Goal: Task Accomplishment & Management: Complete application form

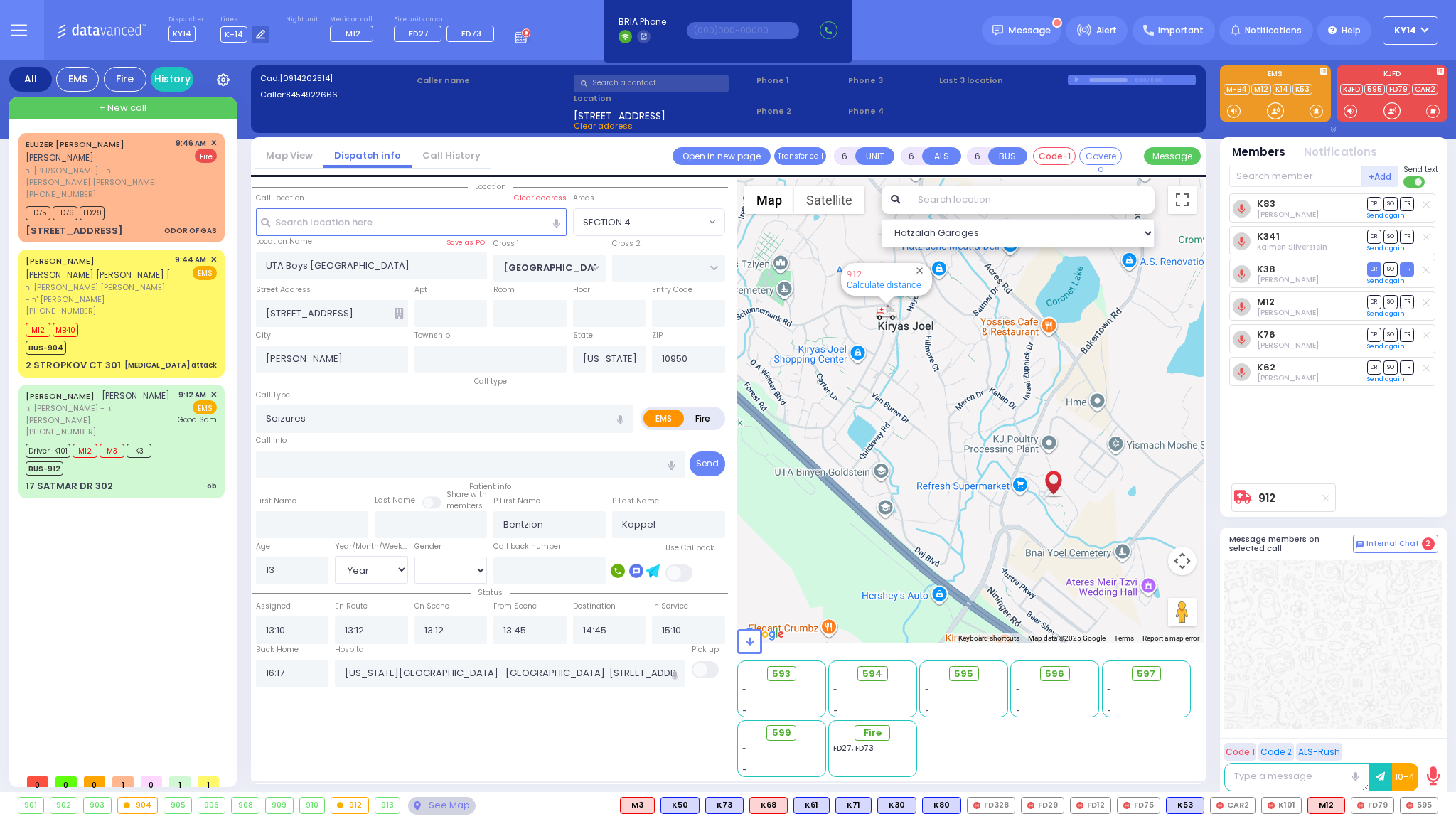
select select "SECTION 4"
select select "Year"
select select "[DEMOGRAPHIC_DATA]"
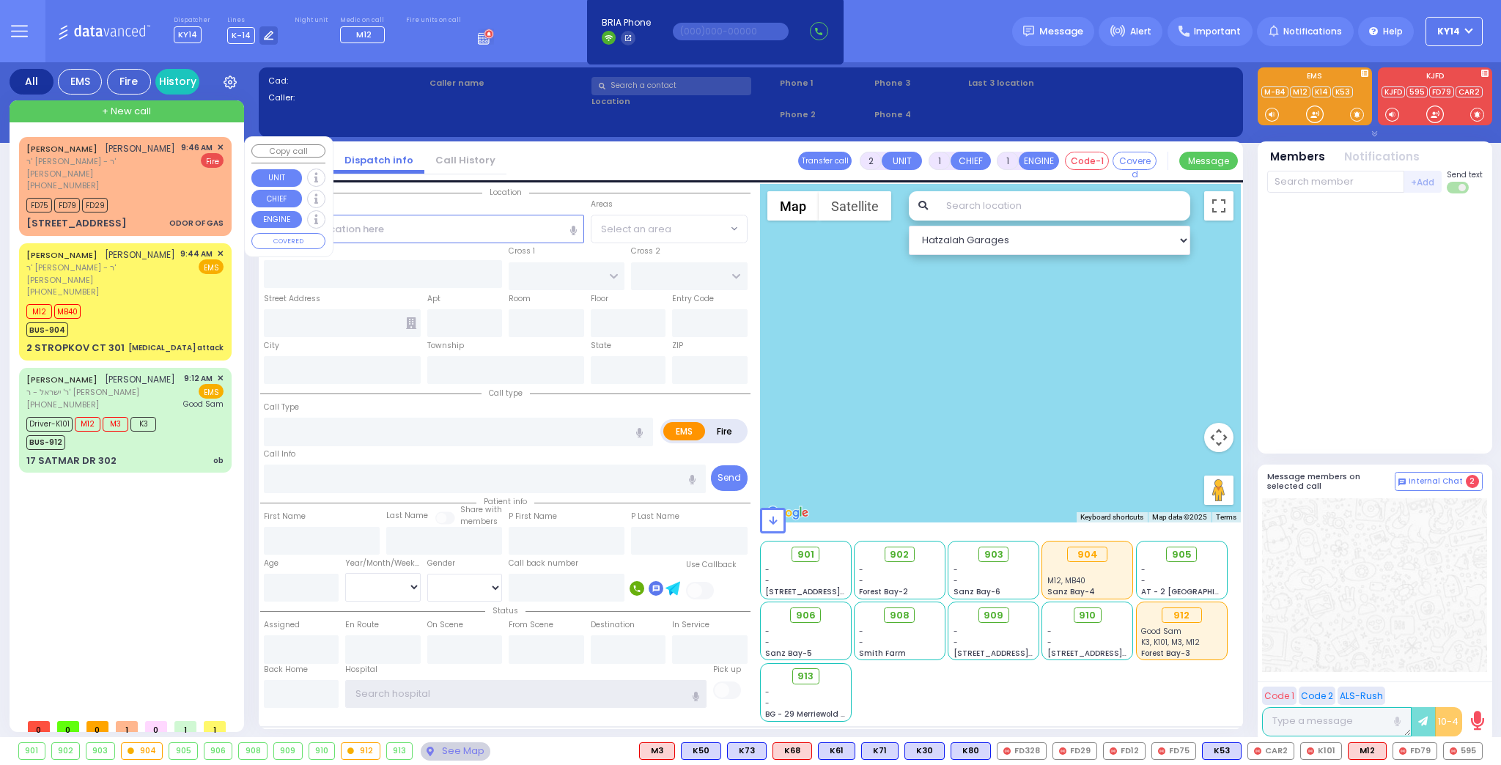
type input "ky14"
click at [223, 144] on span "✕" at bounding box center [220, 147] width 7 height 12
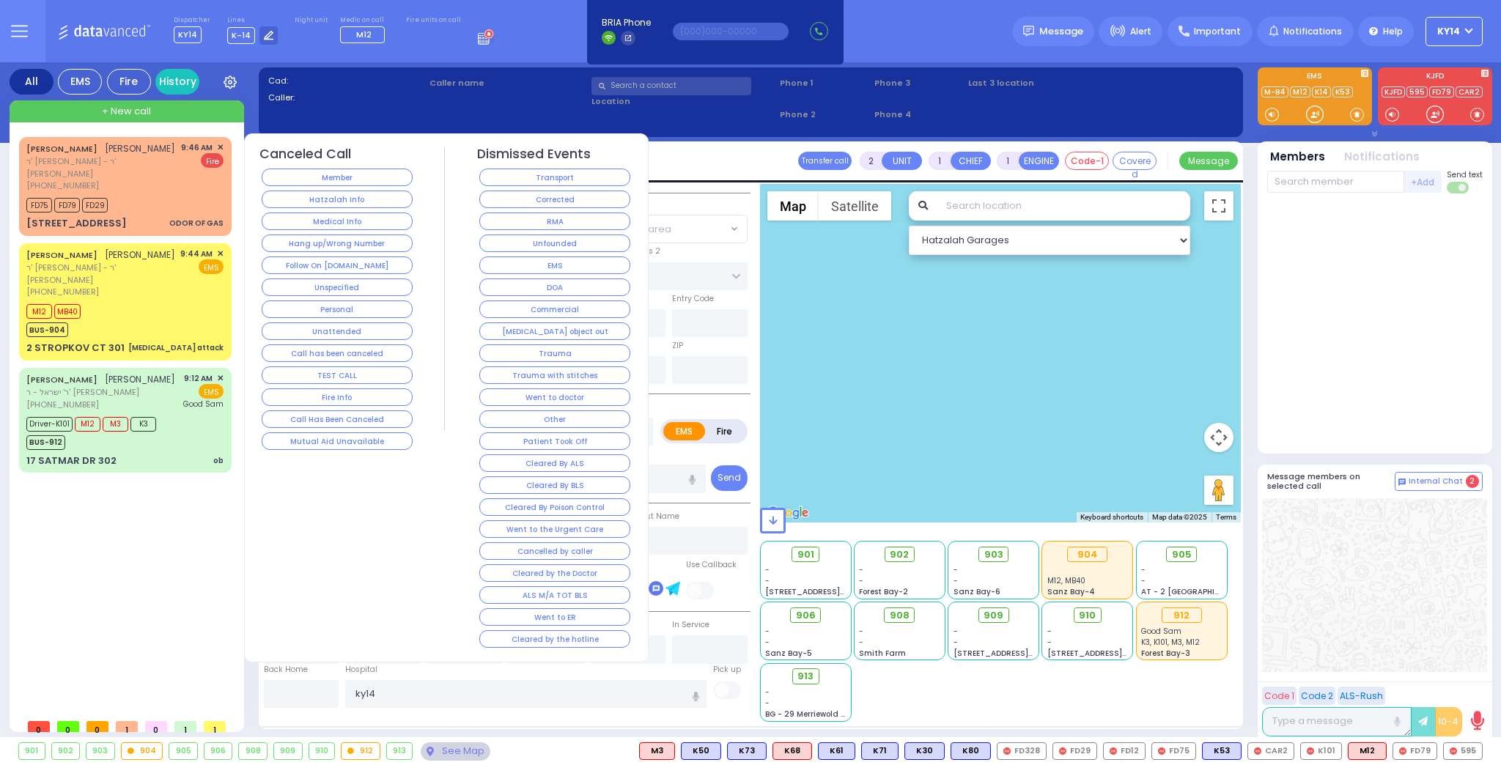
click at [512, 199] on button "Corrected" at bounding box center [554, 200] width 151 height 18
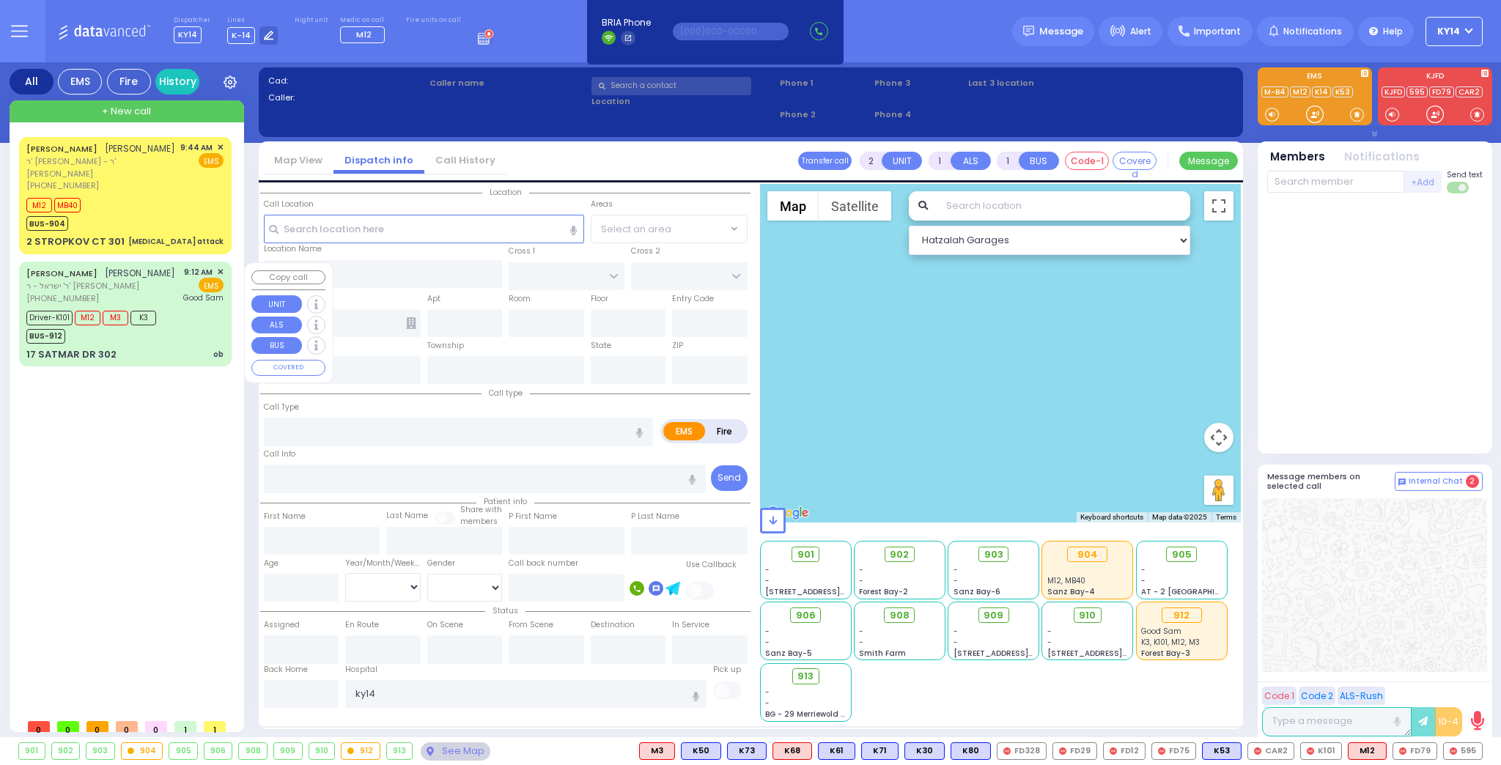
click at [162, 290] on div "JOEL FRIED יואל פריעד ר' ישראל - ר' מרדכי בינער (845) 783-7395 9:12 AM ✕ EMS" at bounding box center [124, 285] width 197 height 39
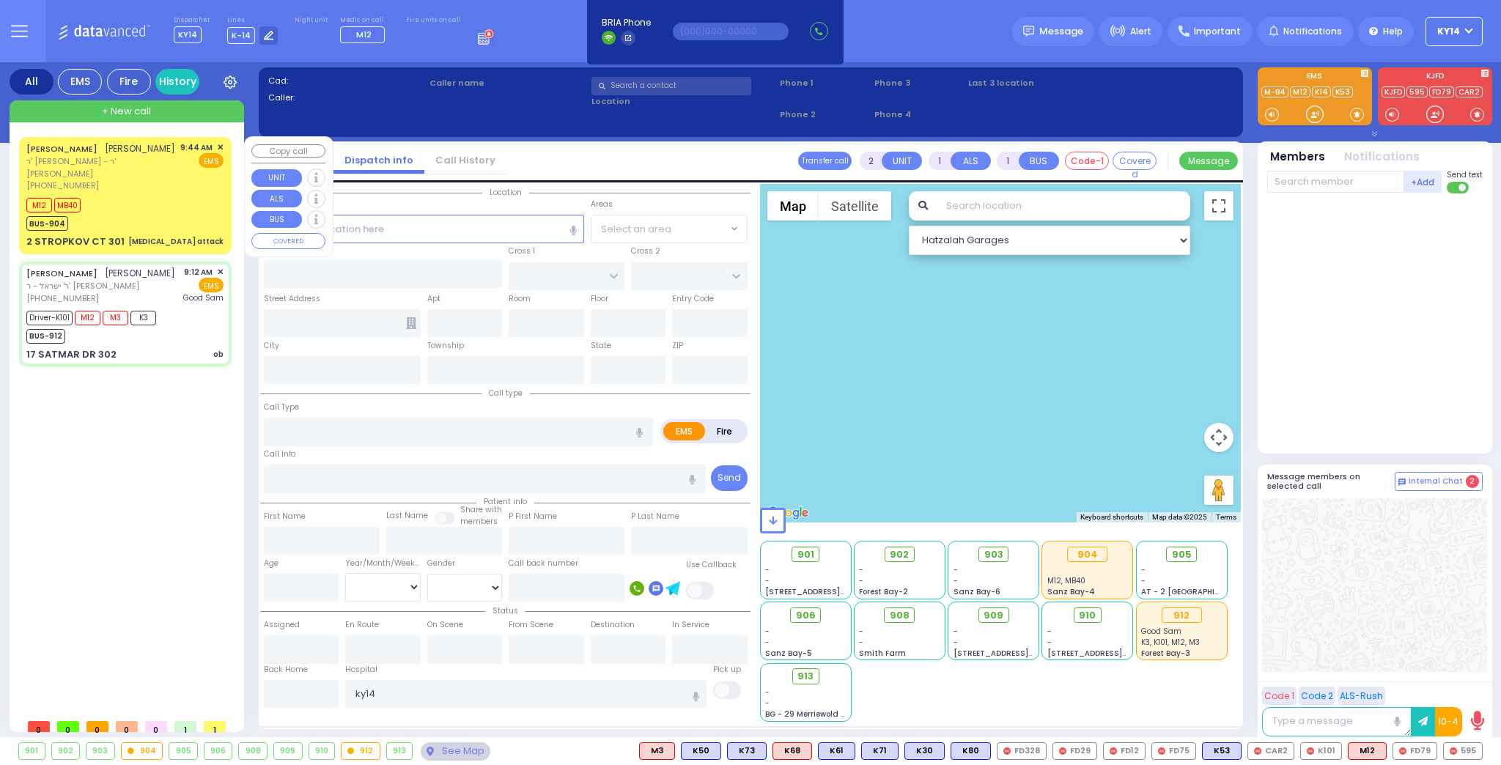
type input "6"
select select
type input "ob"
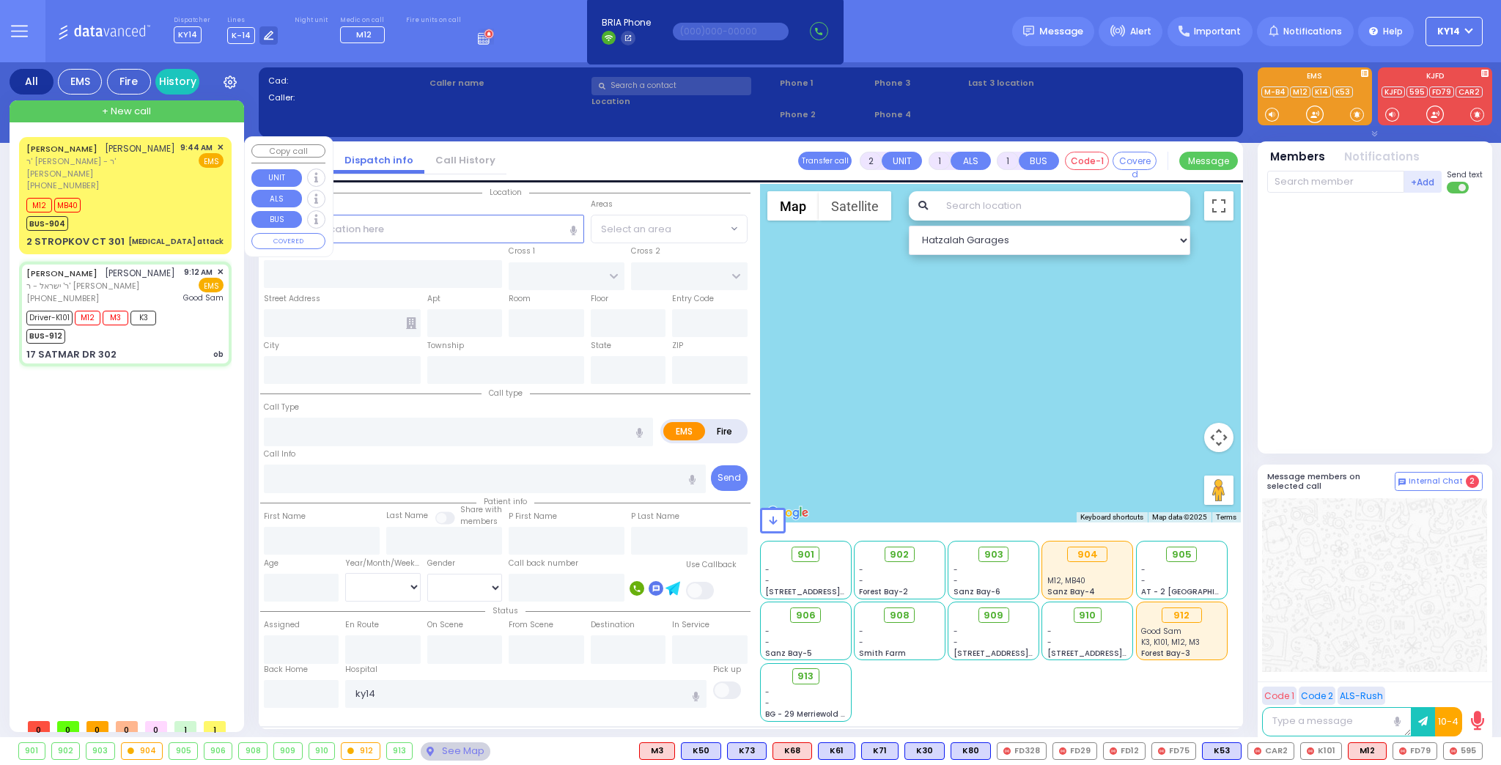
radio input "true"
type input "[PERSON_NAME]"
type input "FRIED"
type input "Eather"
type input "Fried"
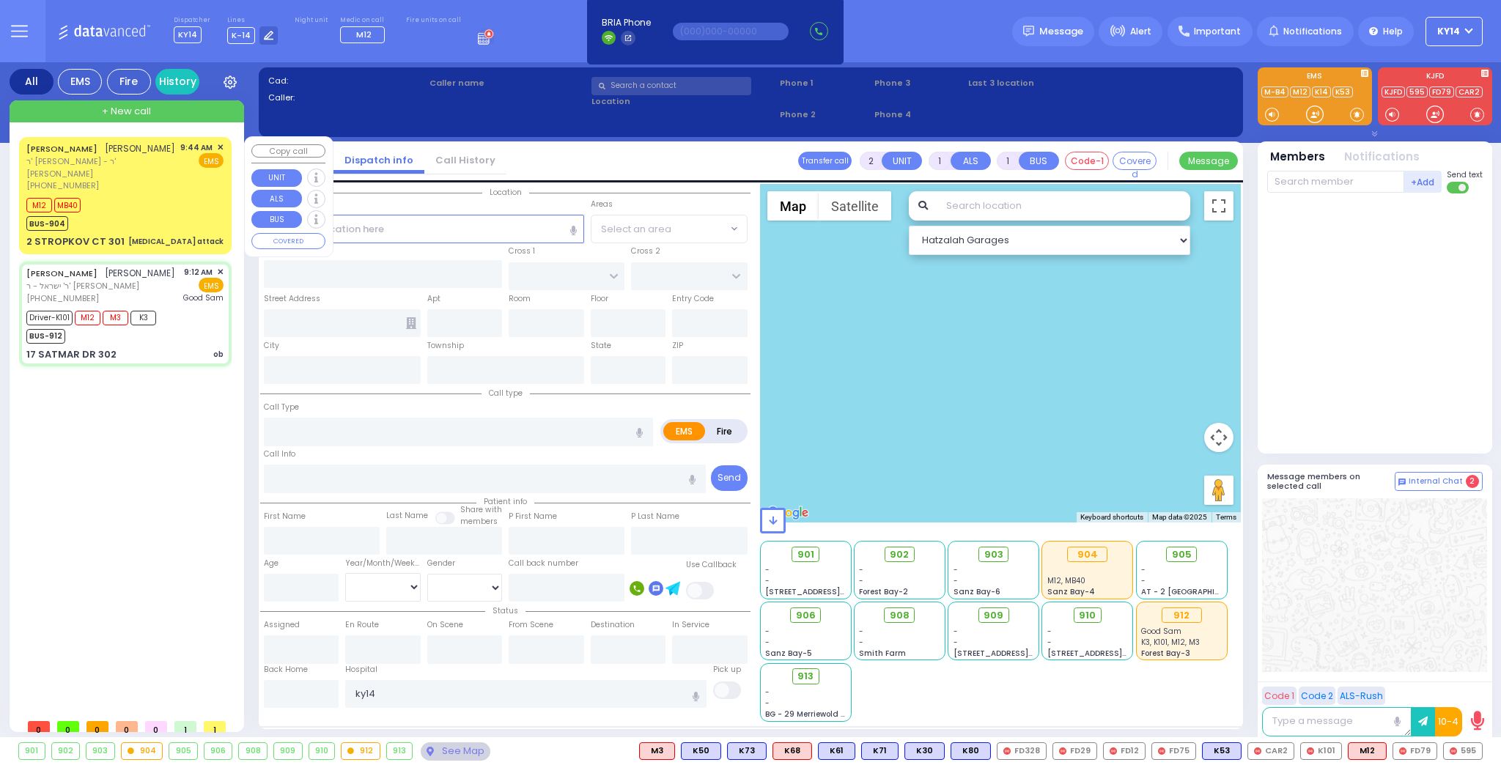
type input "39"
select select "Year"
select select "[DEMOGRAPHIC_DATA]"
type input "09:12"
type input "09:14"
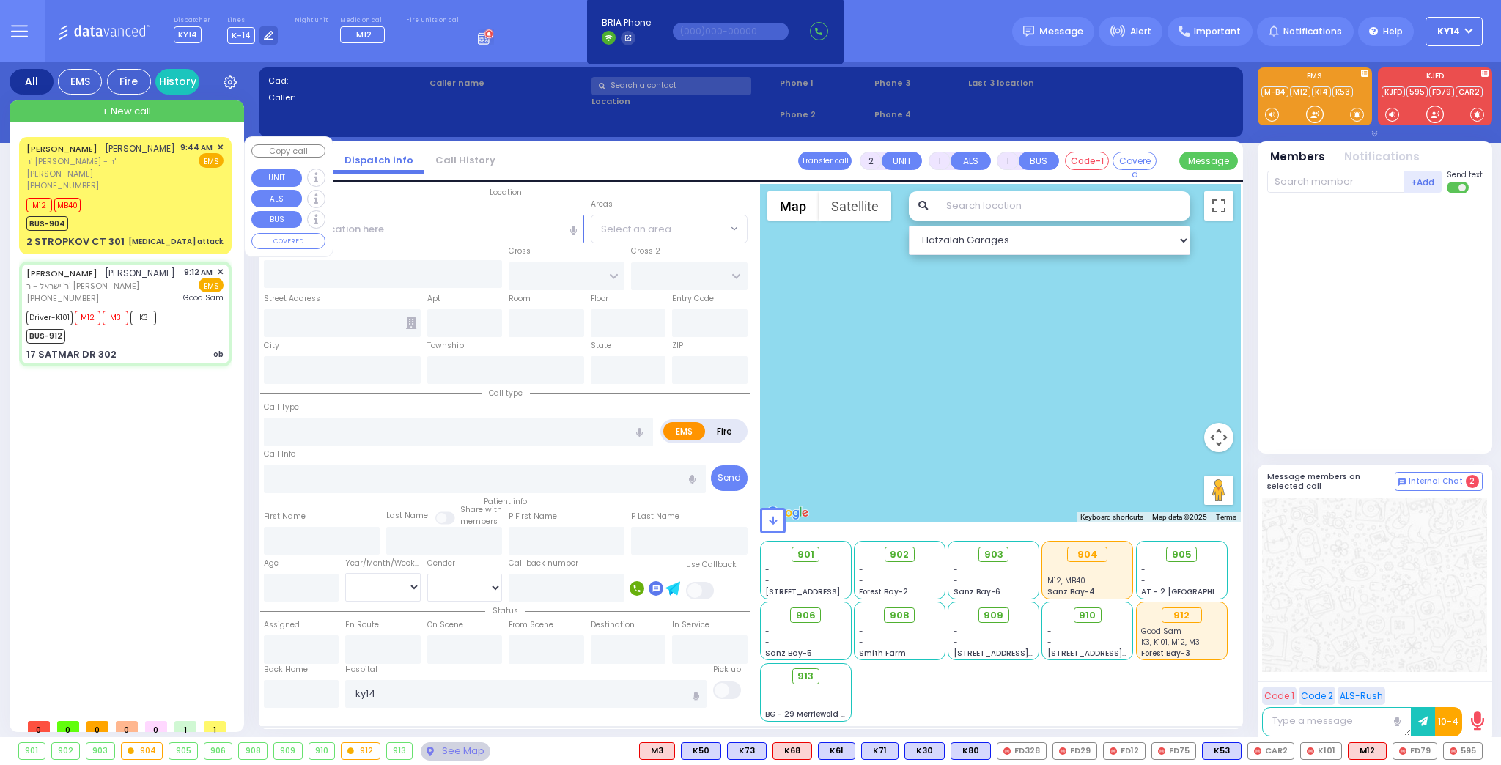
type input "09:17"
type input "09:43"
type input "[GEOGRAPHIC_DATA]"
select select "Hatzalah Garages"
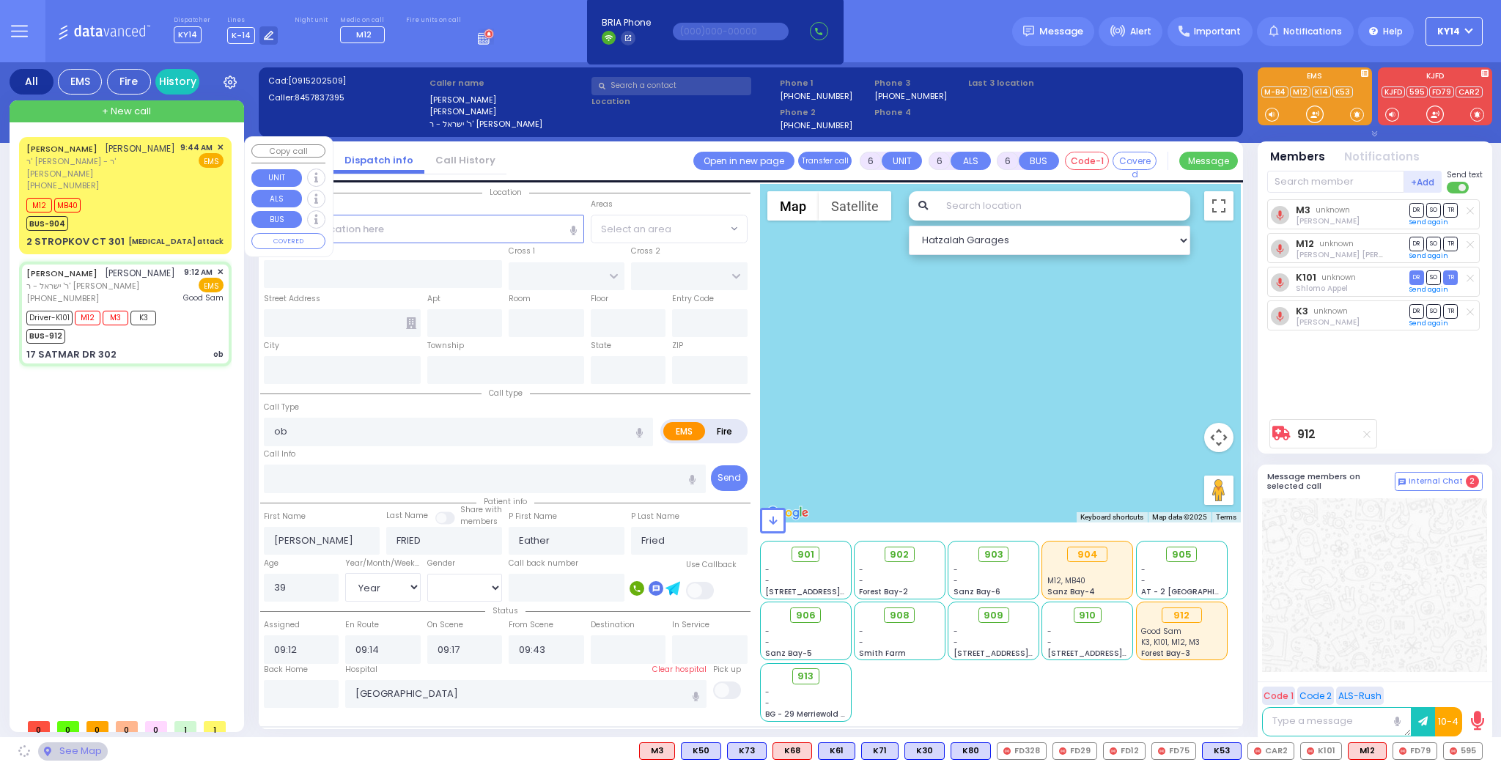
click at [162, 229] on div "M12 MB40 BUS-904" at bounding box center [124, 212] width 197 height 37
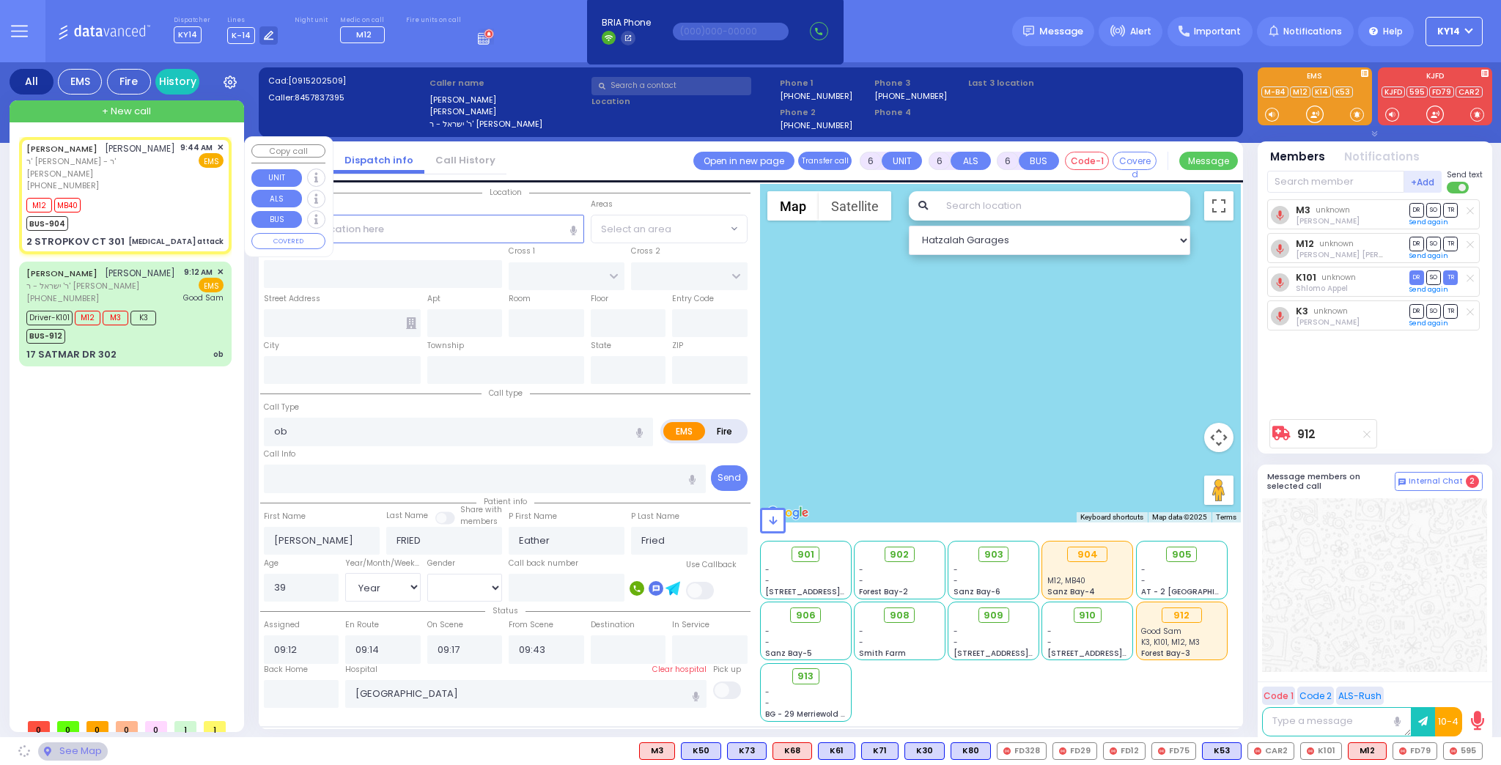
type input "SIGET COURT"
type input "HAYES COURT"
type input "17 SATMAR DR"
type input "302"
type input "[PERSON_NAME]"
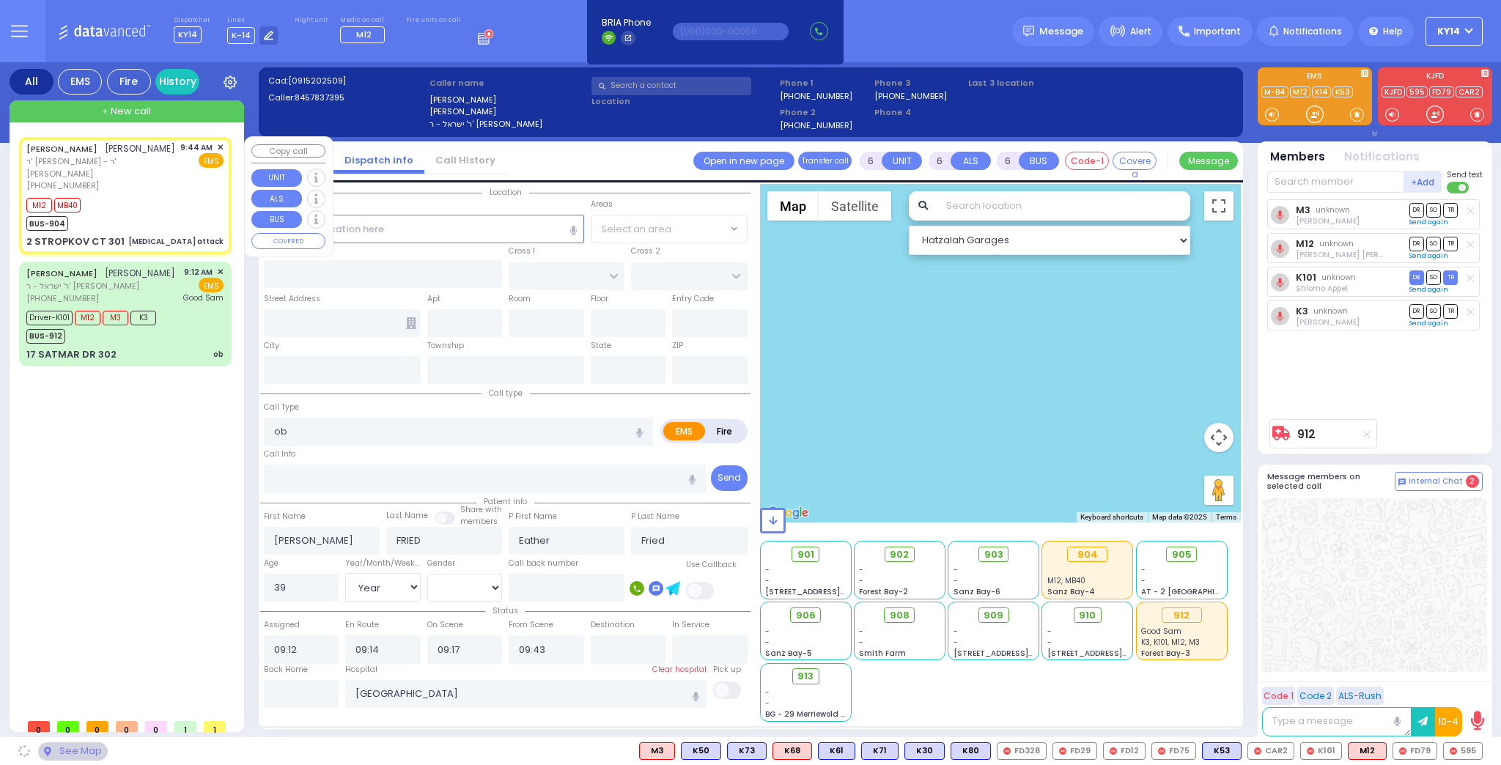
type input "[US_STATE]"
type input "10950"
select select
type input "kidney stone attack"
radio input "true"
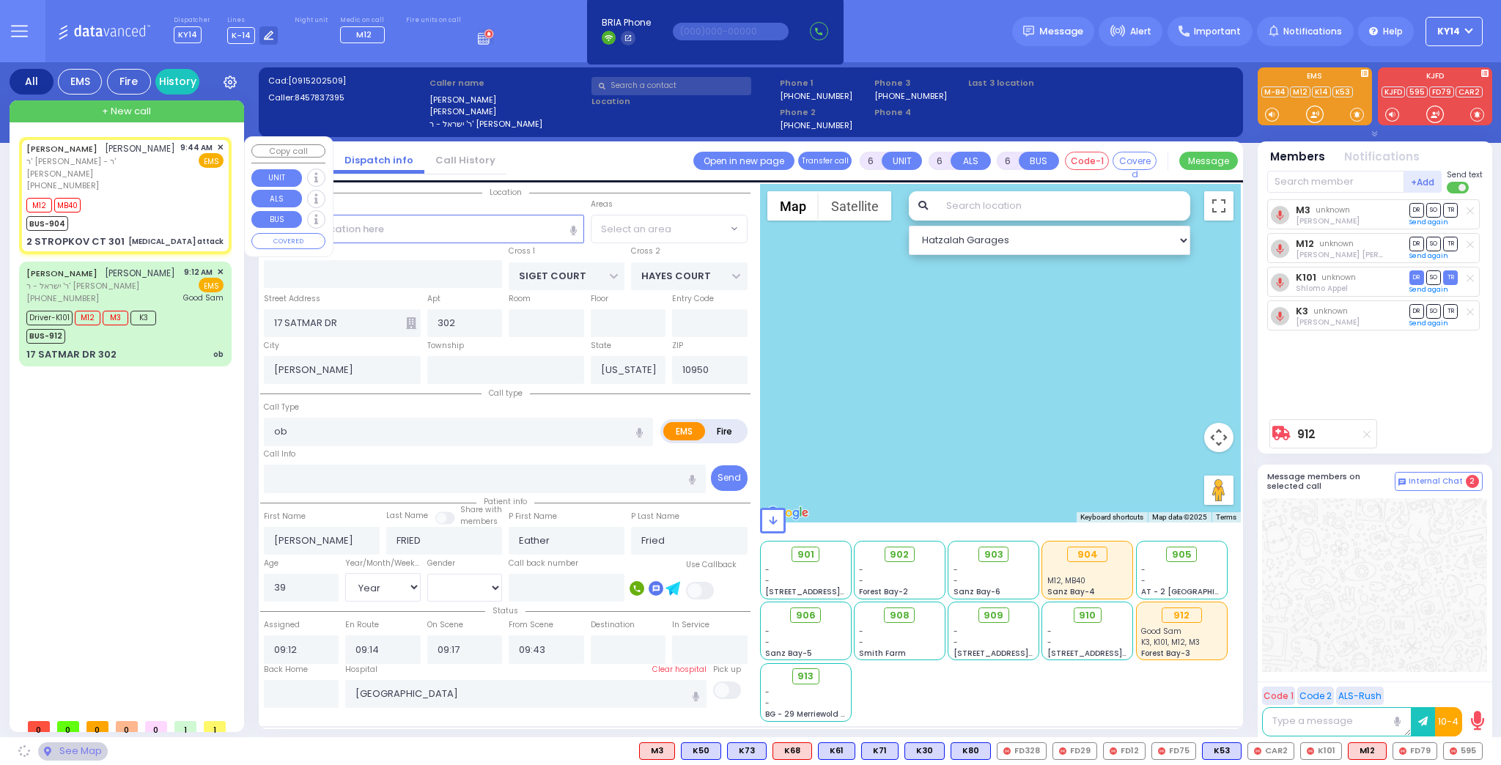
type input "CHAIM HERSH"
type input "WOLNER"
type input "Herman"
type input "Wollner"
type input "75"
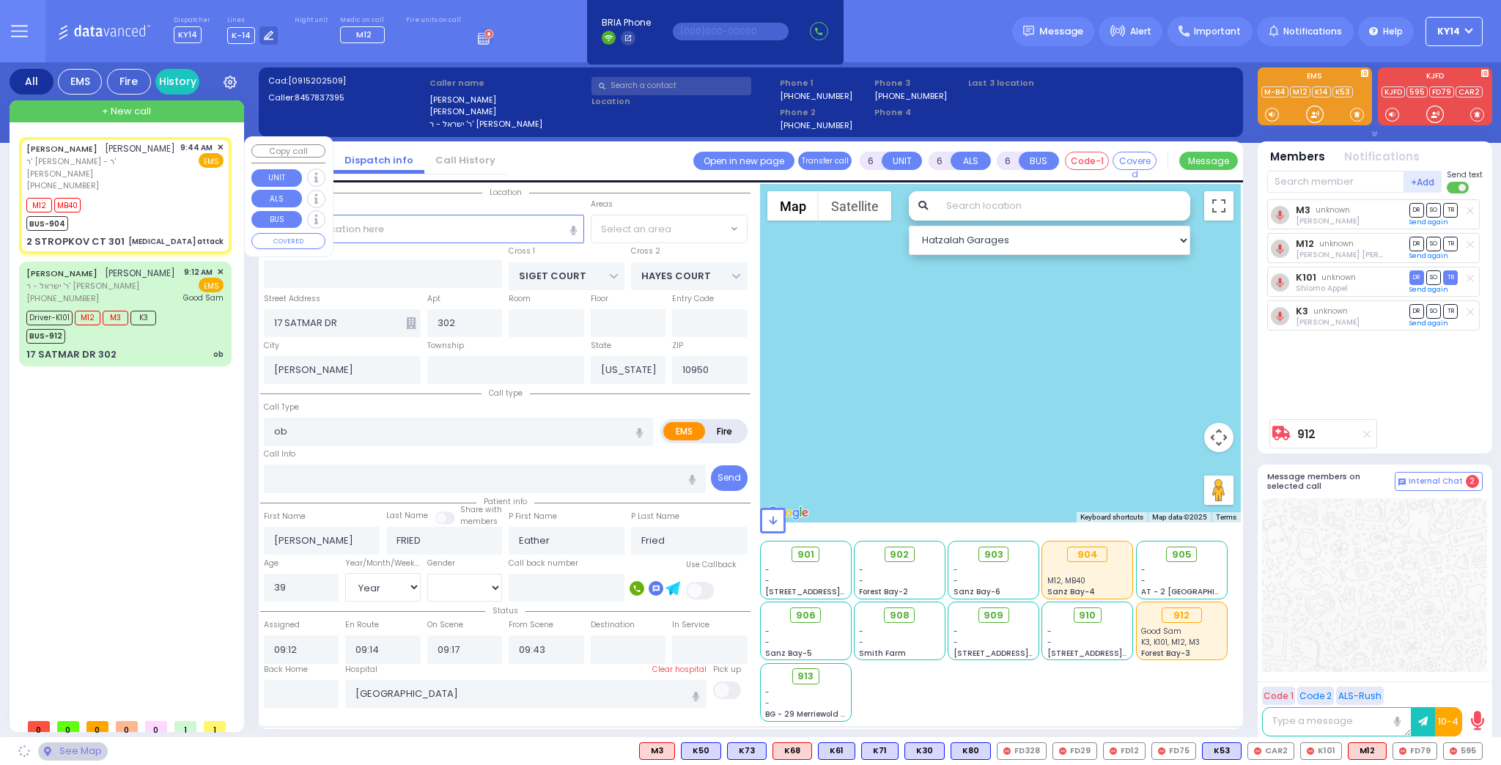
select select "Year"
select select "[DEMOGRAPHIC_DATA]"
type input "09:44"
type input "09:46"
type input "09:50"
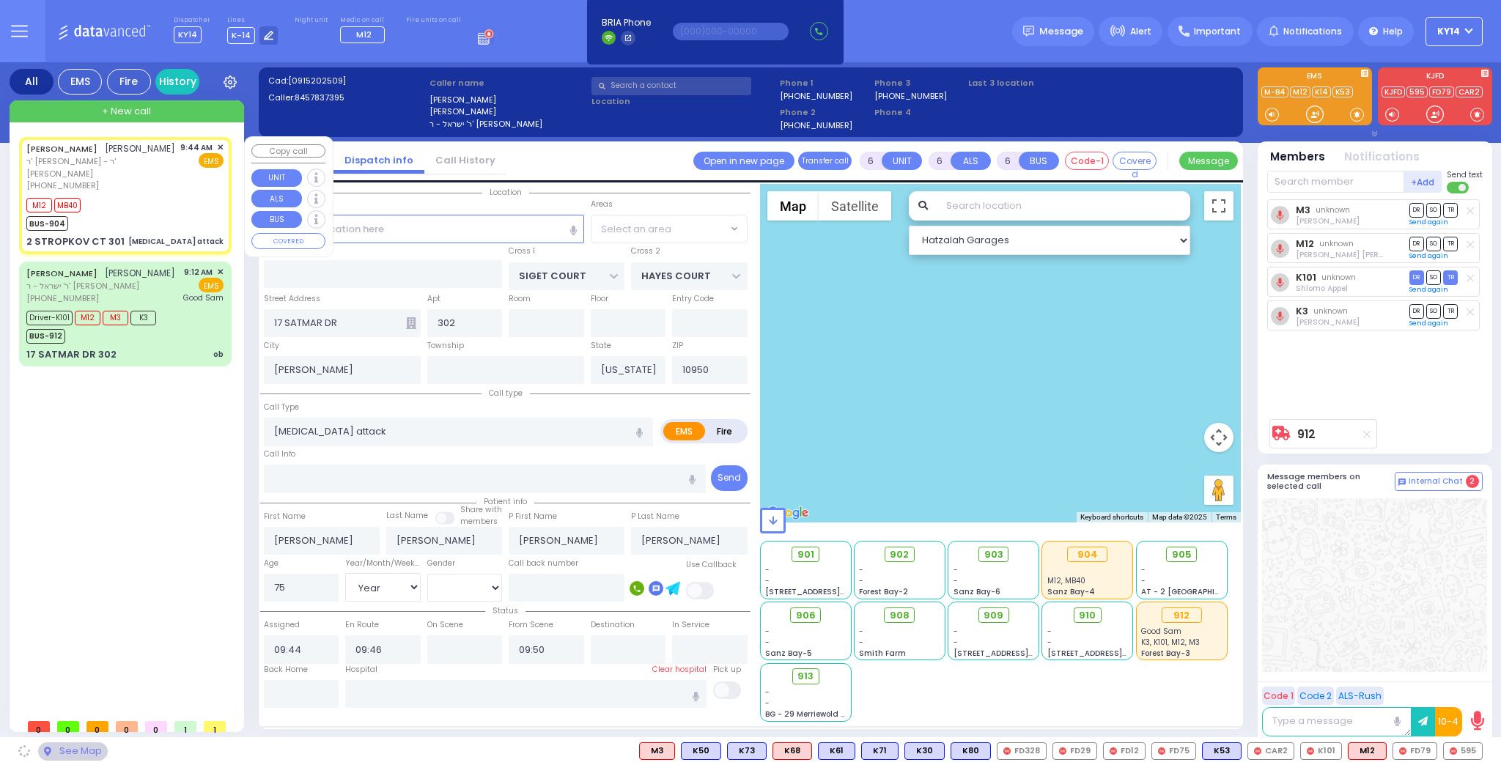
select select "SECTION 3"
select select "Hatzalah Garages"
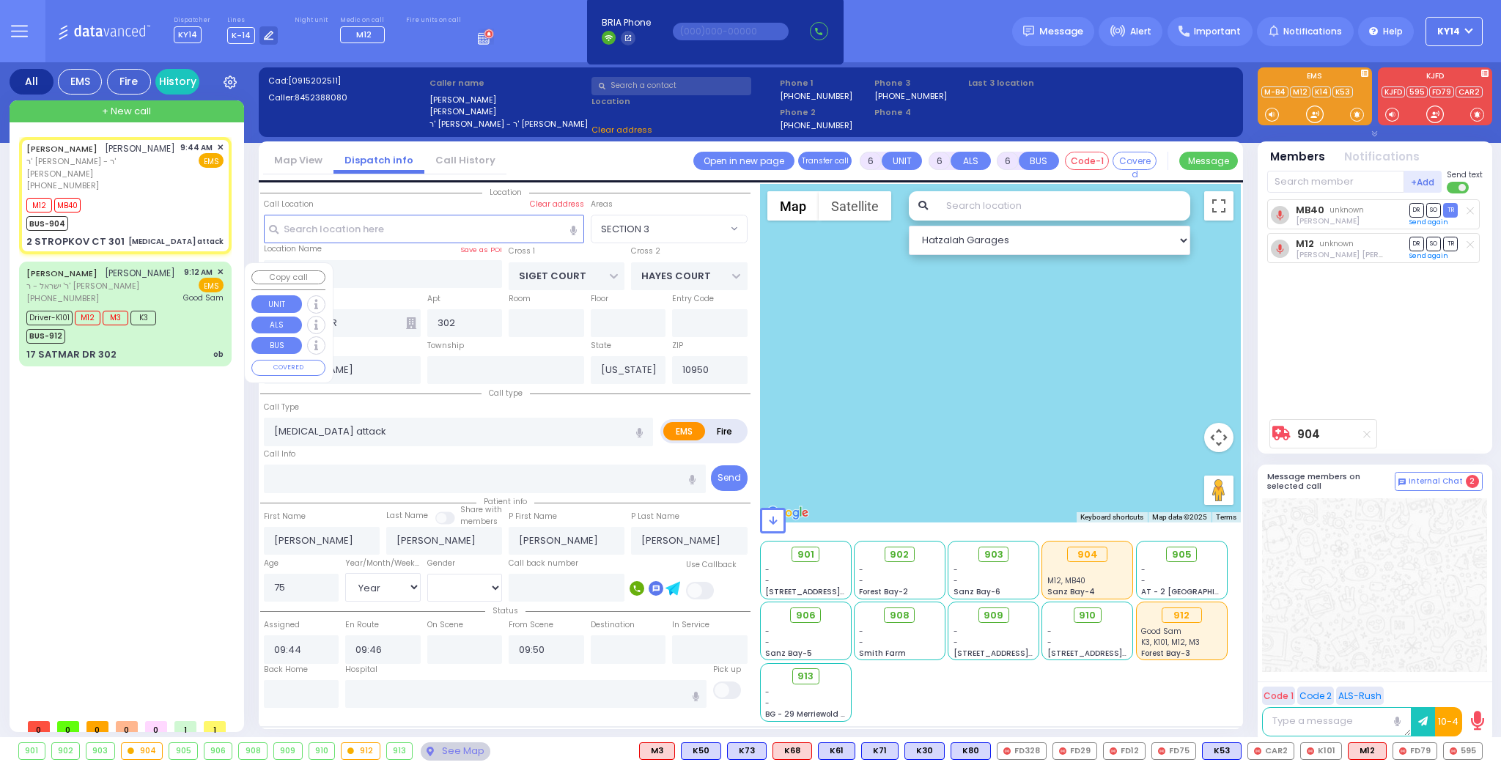
select select
type input "RIMENEV COURT"
type input "DAJ BLVD"
type input "2 STROPKOV CT"
type input "301"
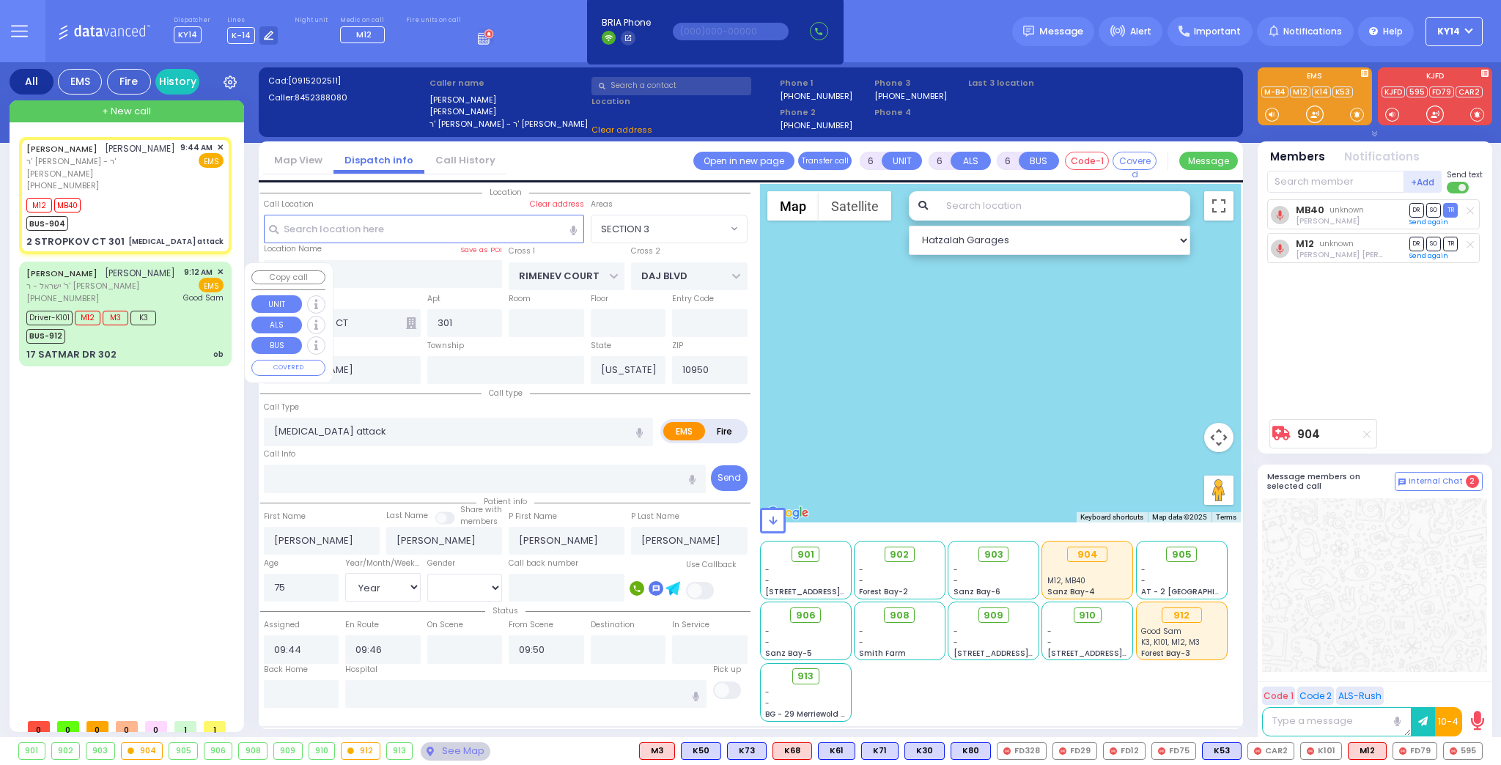
select select "SECTION 1"
click at [148, 292] on div "[PERSON_NAME] ר' ישראל - ר' [PERSON_NAME] [PHONE_NUMBER] 9:12 AM ✕ EMS" at bounding box center [124, 285] width 197 height 39
select select
type input "ob"
radio input "true"
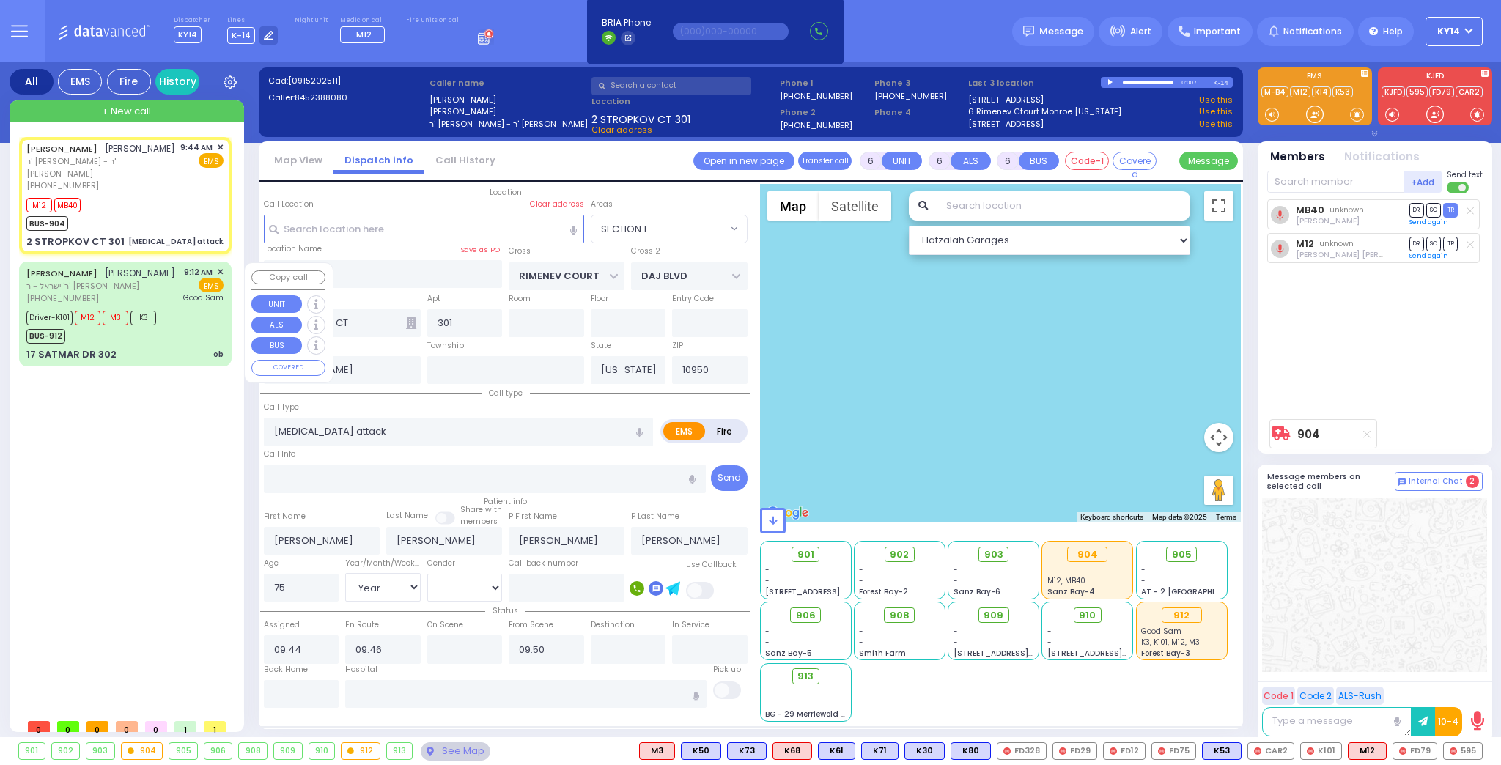
type input "[PERSON_NAME]"
type input "FRIED"
type input "Eather"
type input "Fried"
type input "39"
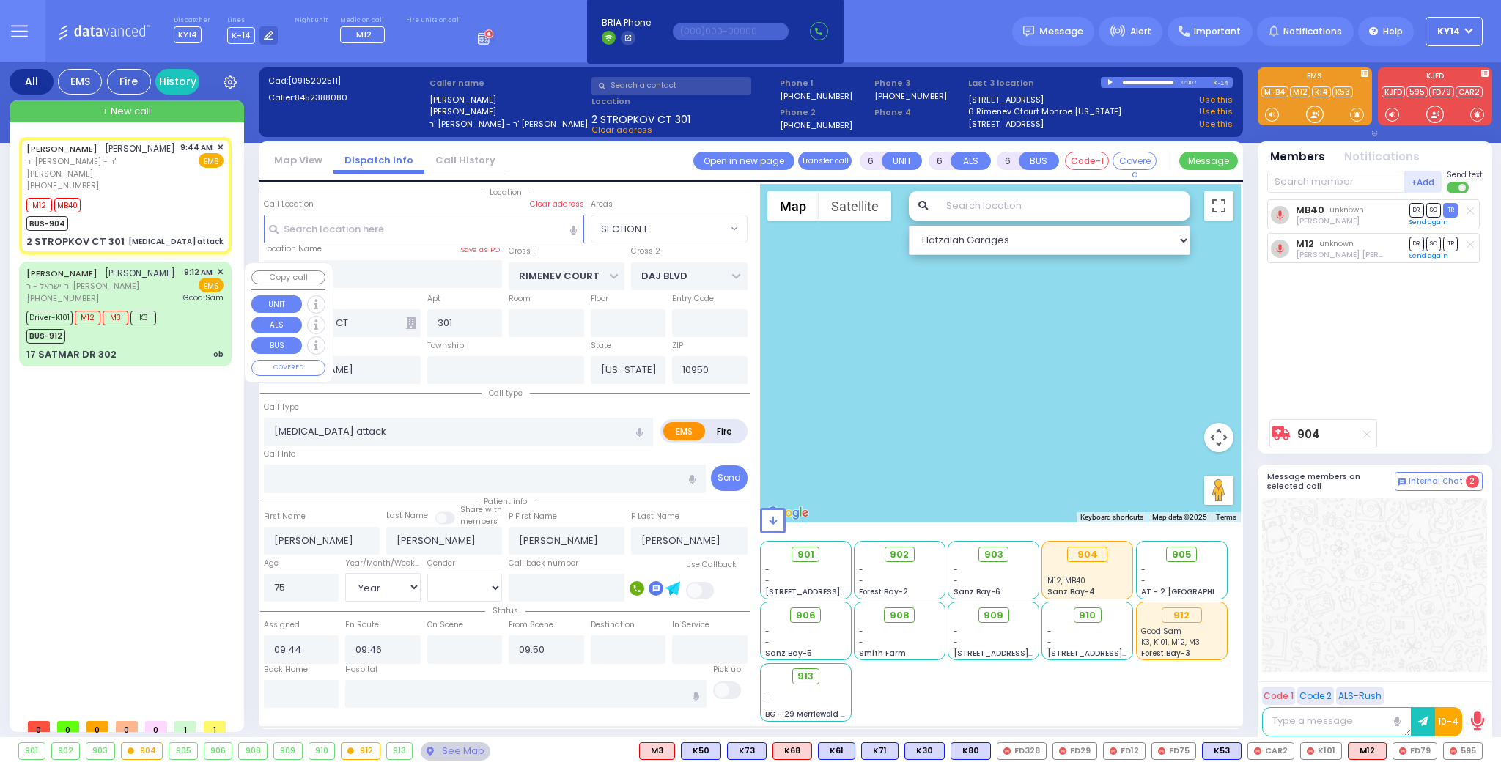
select select "Year"
select select "[DEMOGRAPHIC_DATA]"
type input "09:12"
type input "09:14"
type input "09:17"
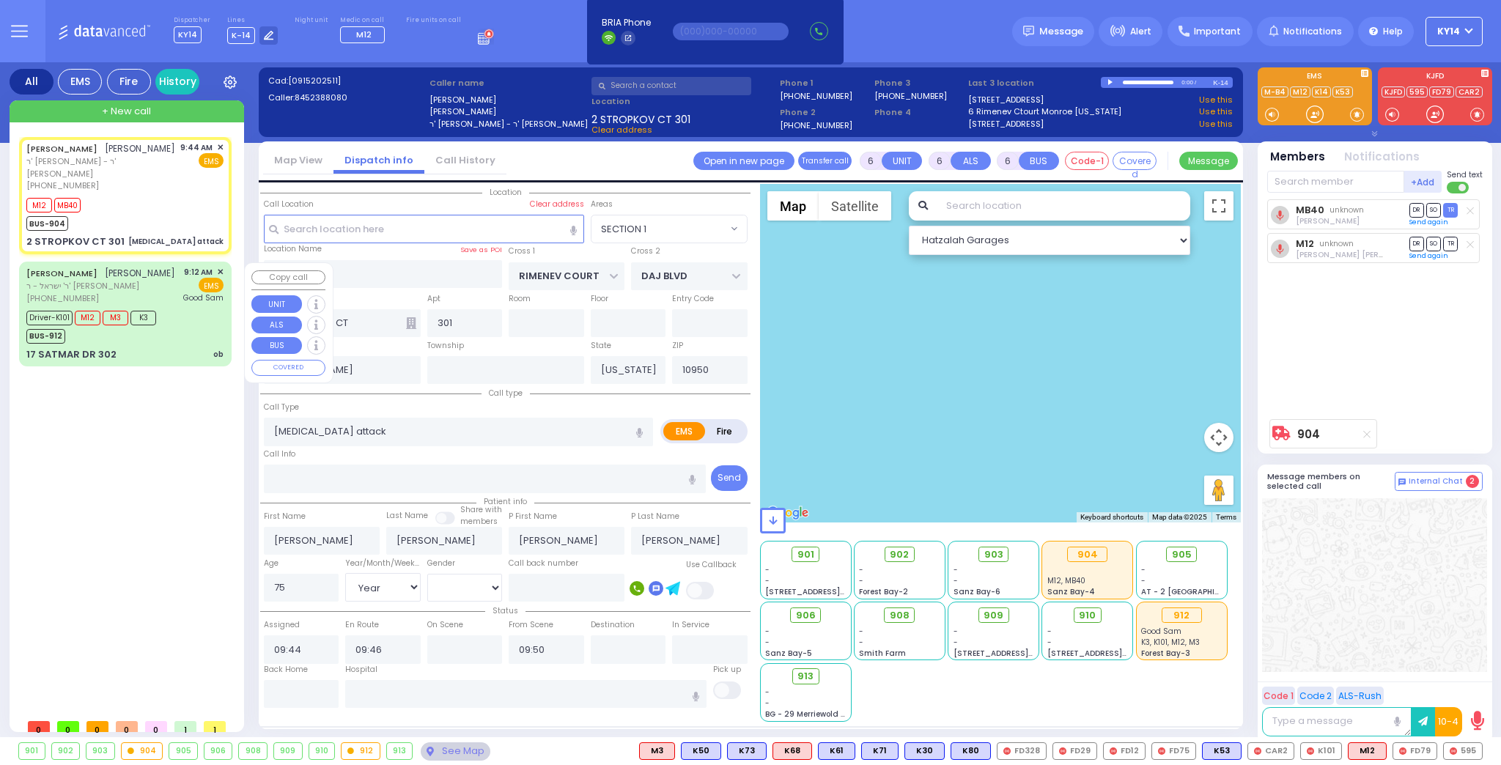
type input "09:43"
type input "[GEOGRAPHIC_DATA]"
select select "Hatzalah Garages"
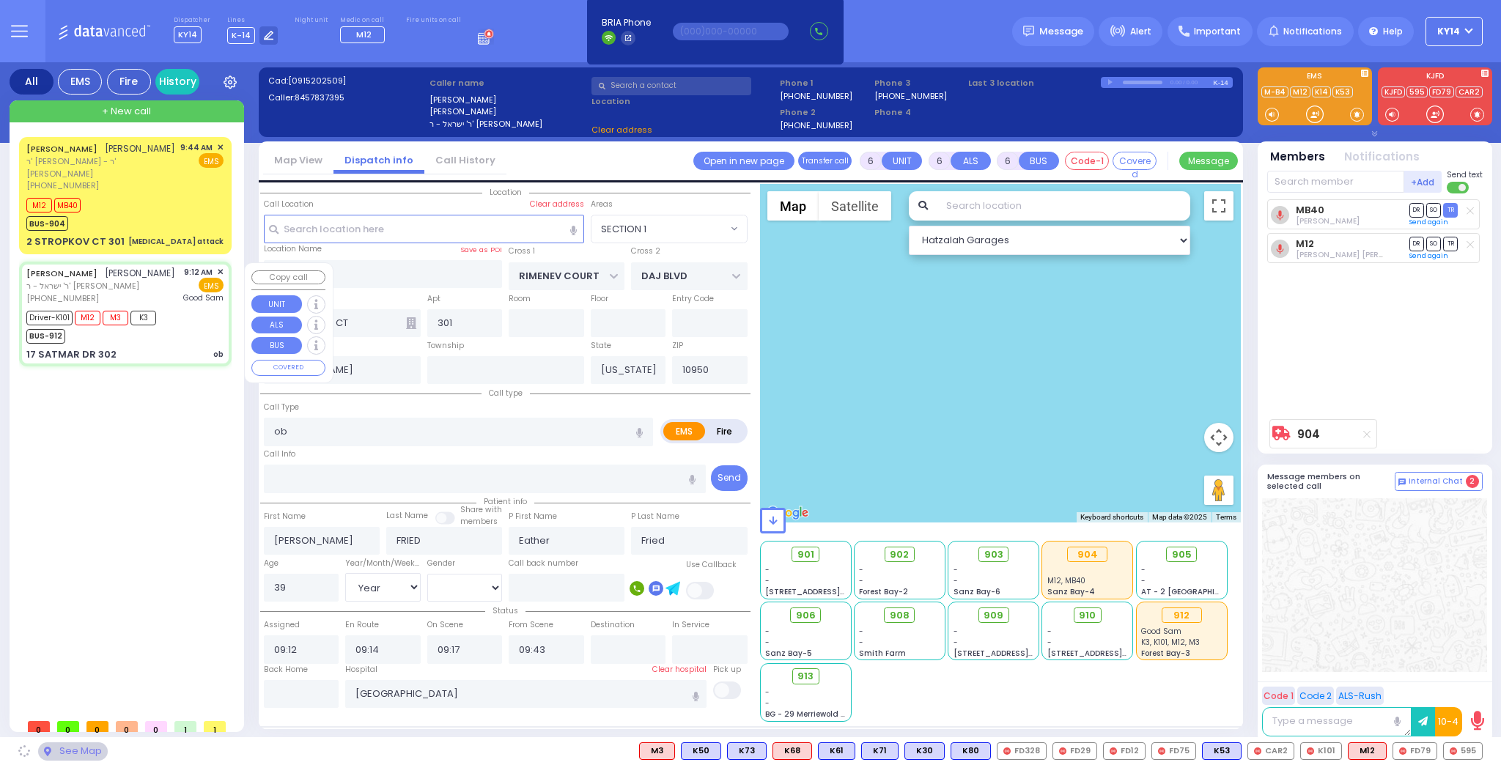
type input "SIGET COURT"
type input "HAYES COURT"
type input "17 SATMAR DR"
type input "302"
select select "SECTION 3"
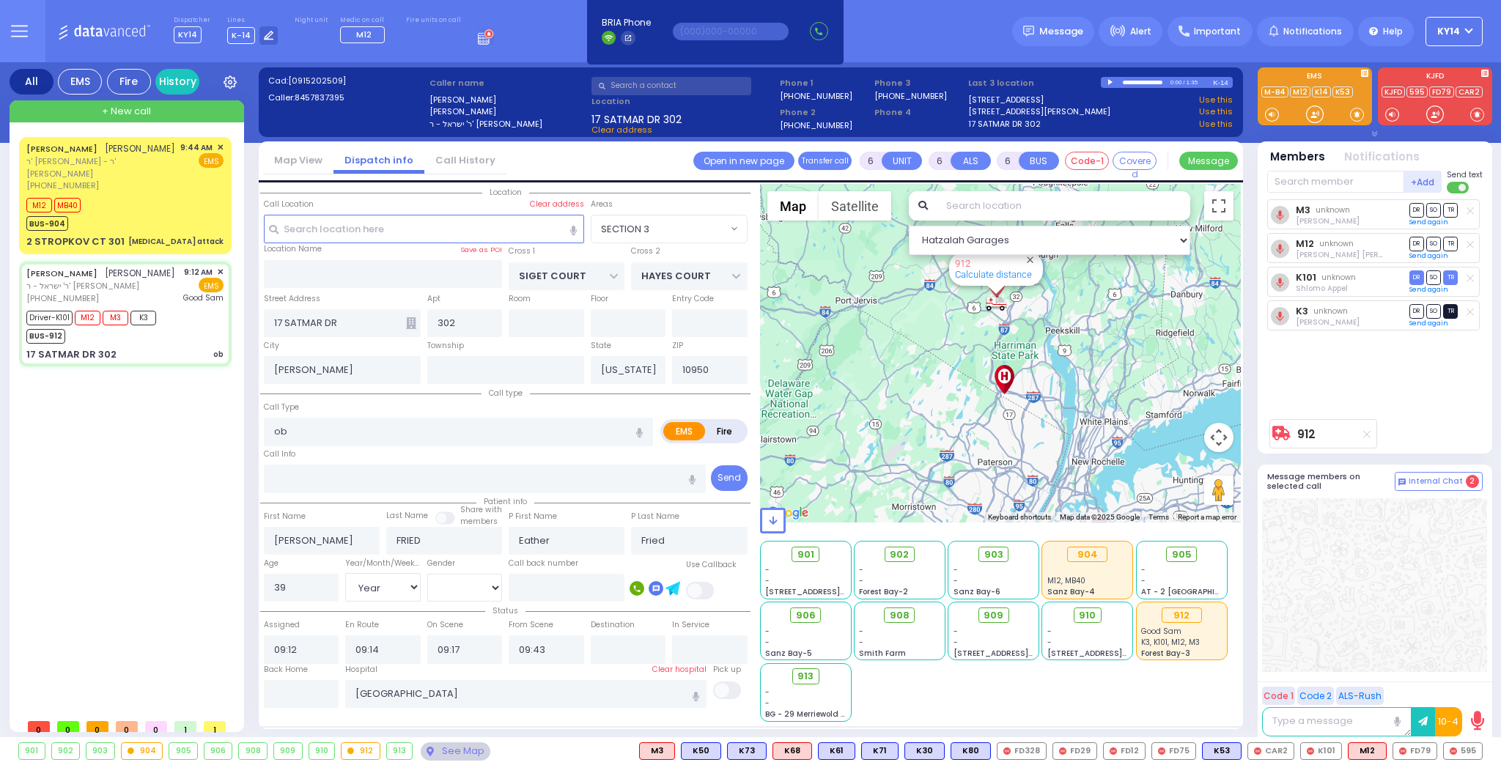
click at [1447, 309] on span "TR" at bounding box center [1450, 311] width 15 height 14
select select
radio input "true"
select select "Year"
select select "[DEMOGRAPHIC_DATA]"
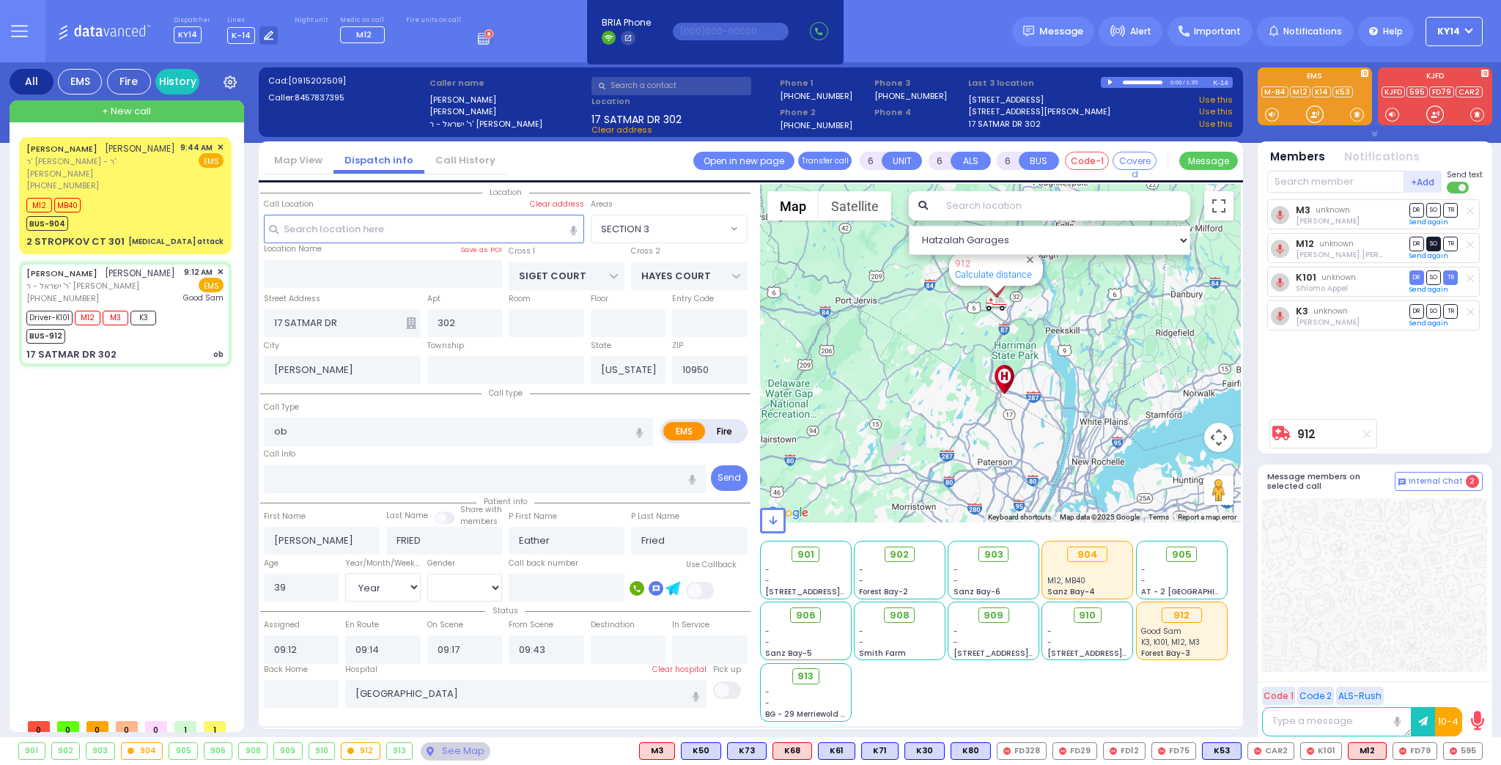
select select "Hatzalah Garages"
select select "SECTION 3"
click at [1431, 246] on span "SO" at bounding box center [1433, 244] width 15 height 14
select select
radio input "true"
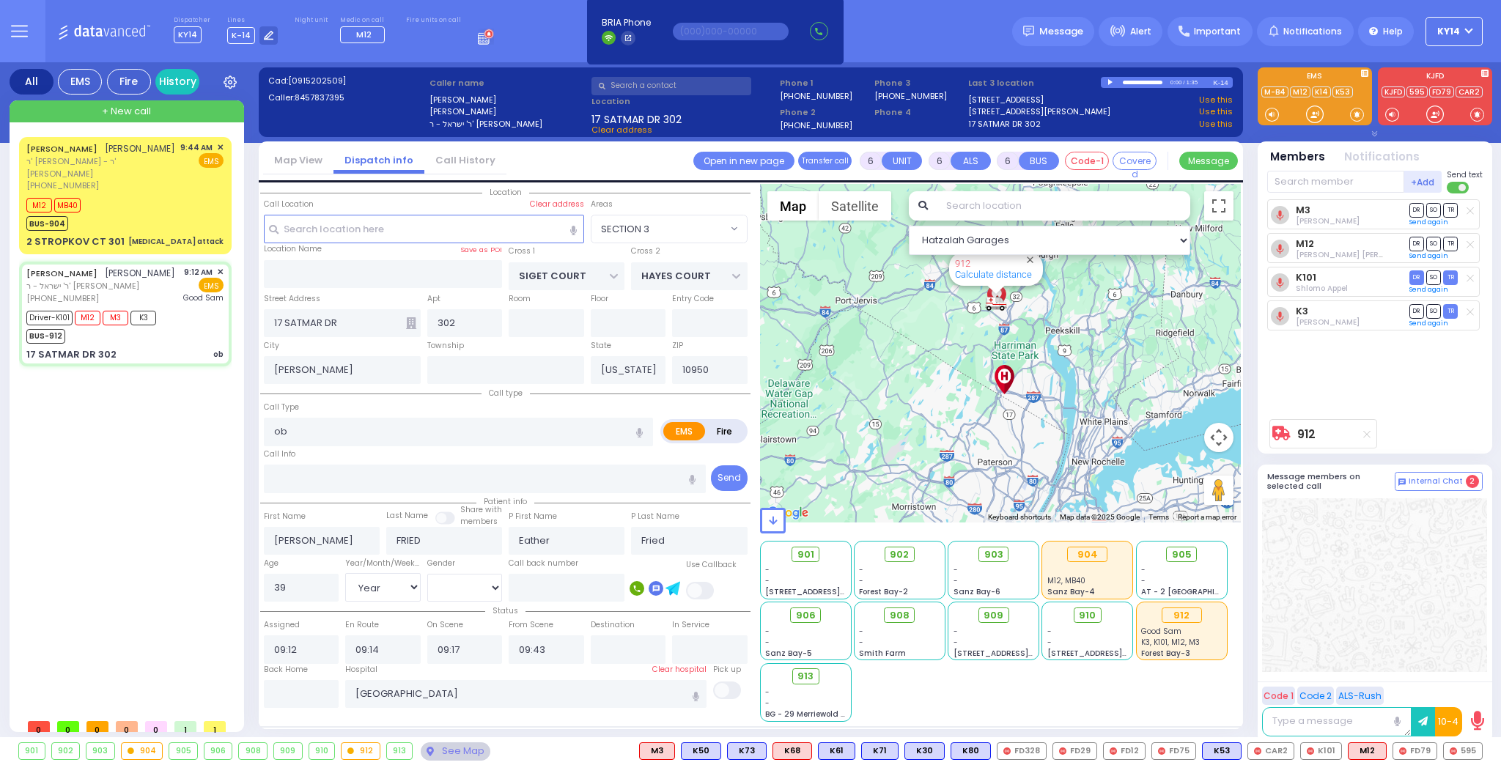
select select "Year"
select select "[DEMOGRAPHIC_DATA]"
select select "Hatzalah Garages"
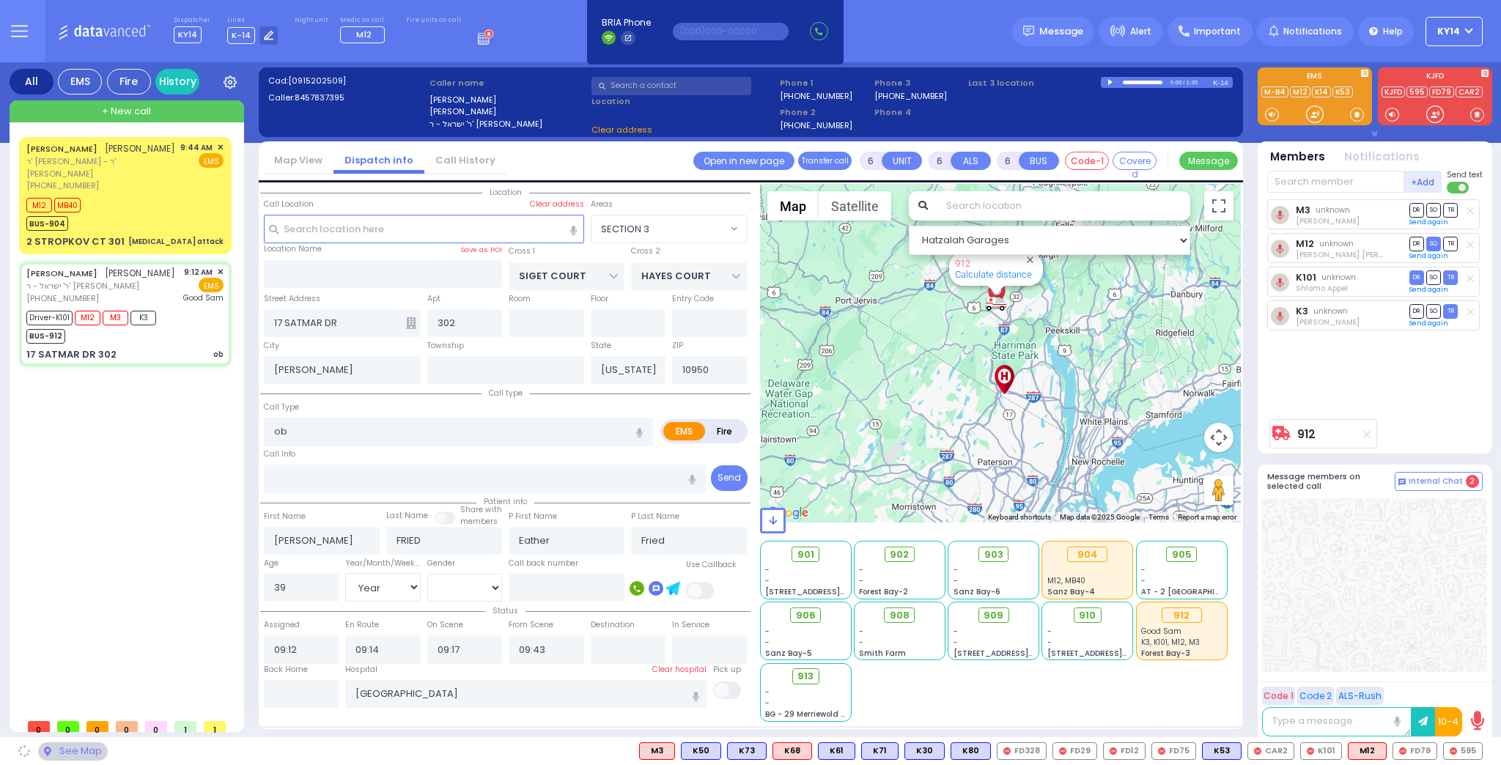
select select "SECTION 3"
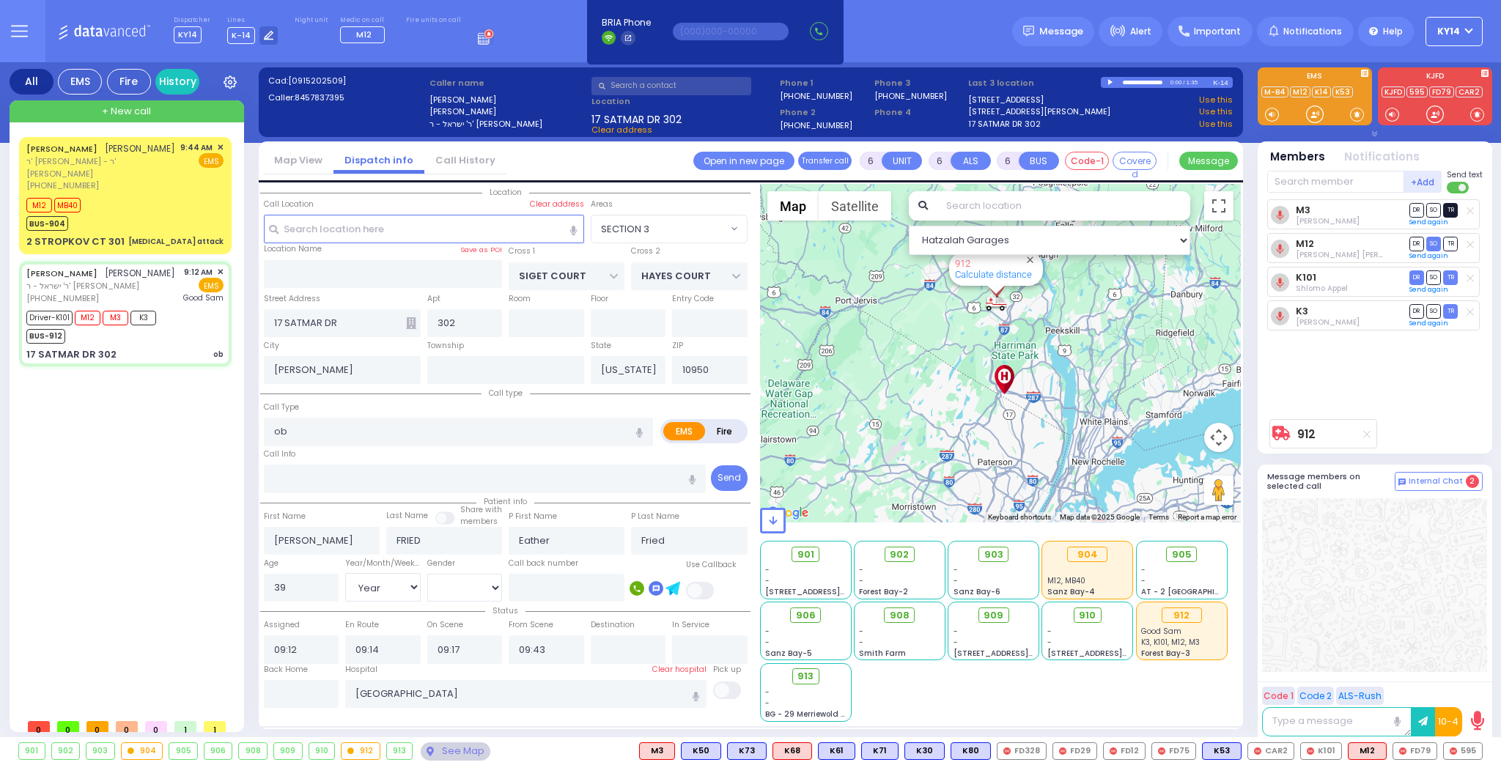
click at [1449, 210] on span "TR" at bounding box center [1450, 210] width 15 height 14
select select
radio input "true"
select select "Year"
select select "[DEMOGRAPHIC_DATA]"
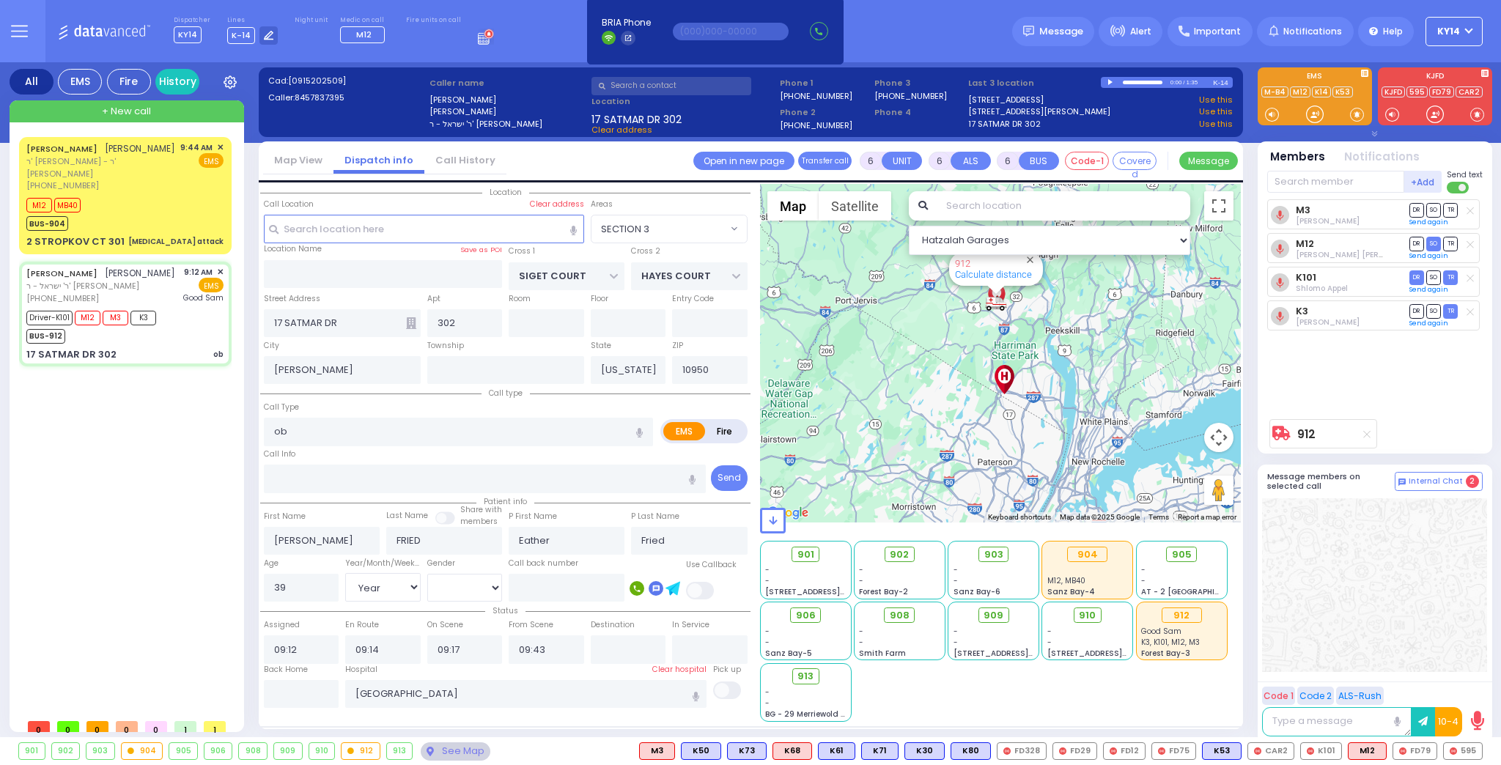
select select "Hatzalah Garages"
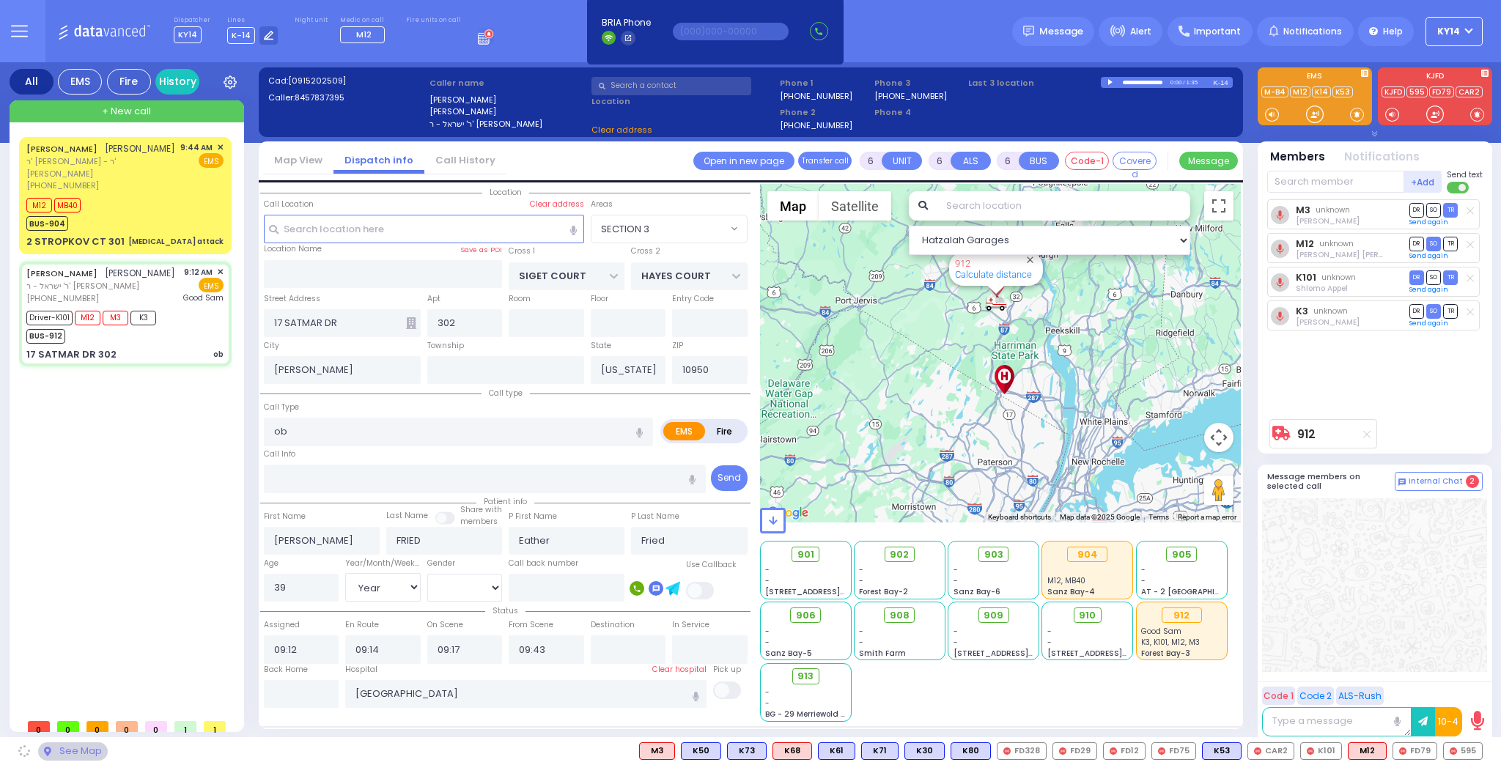
select select
radio input "true"
select select "Year"
select select "[DEMOGRAPHIC_DATA]"
select select "Hatzalah Garages"
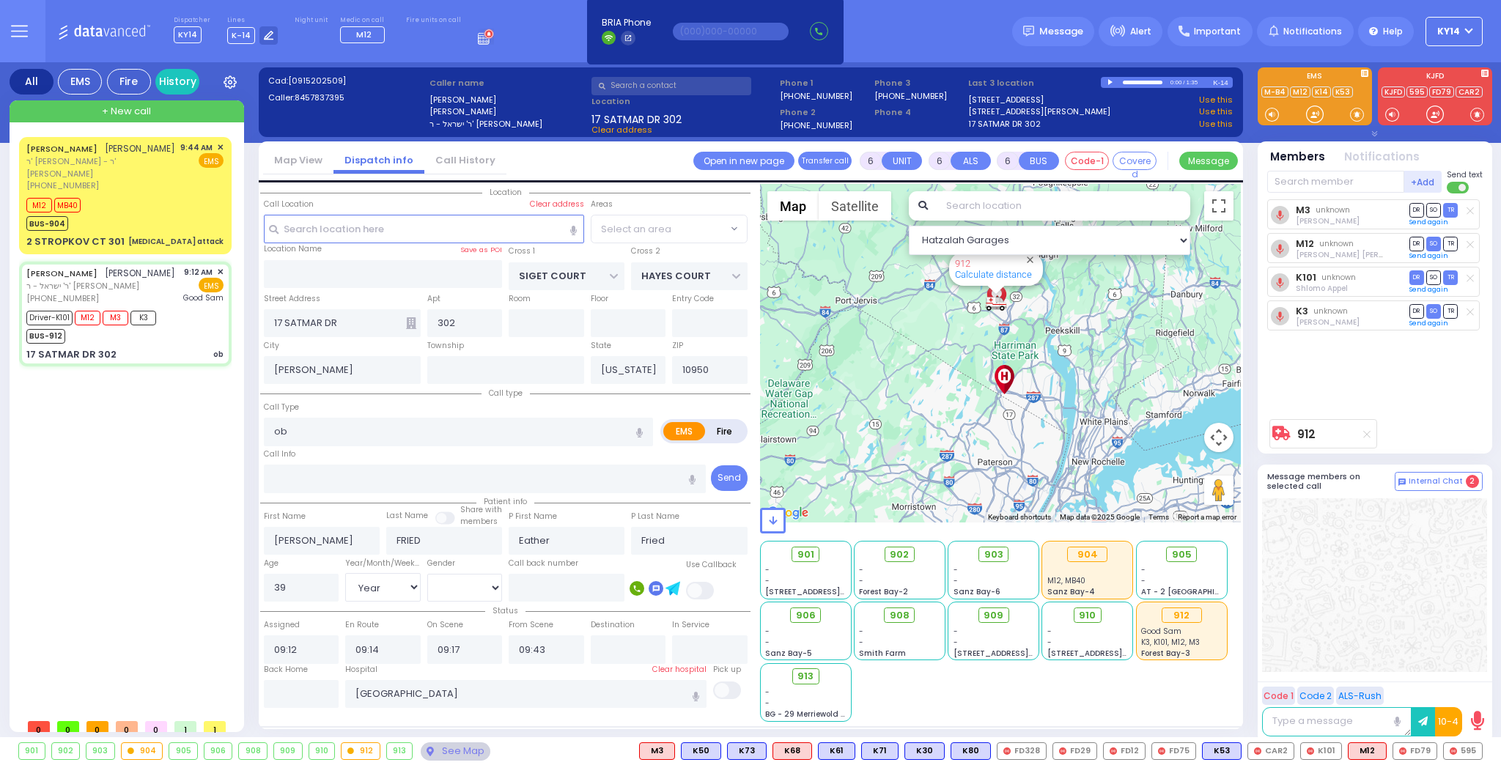
select select "SECTION 3"
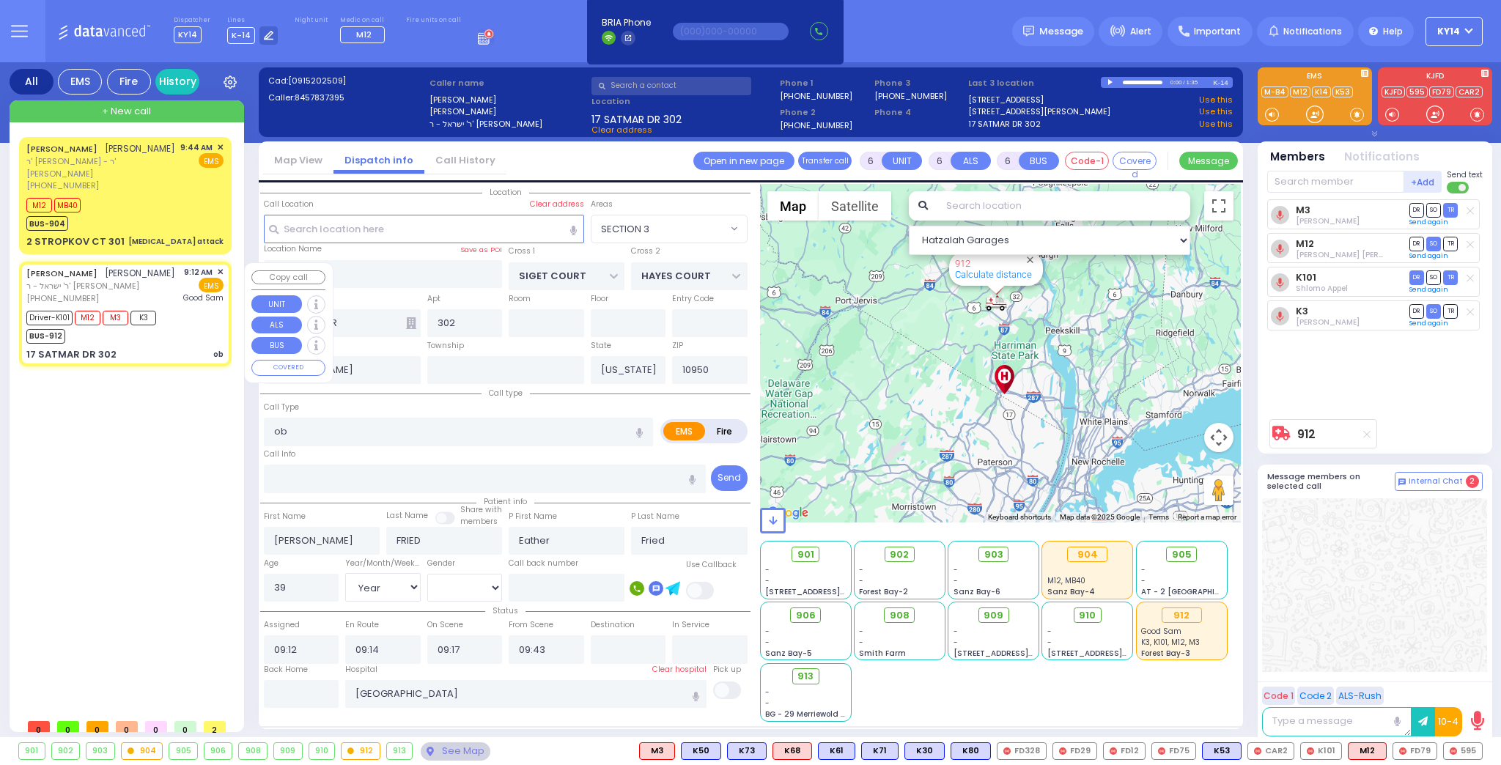
select select
radio input "true"
select select "Year"
select select "[DEMOGRAPHIC_DATA]"
select select "Hatzalah Garages"
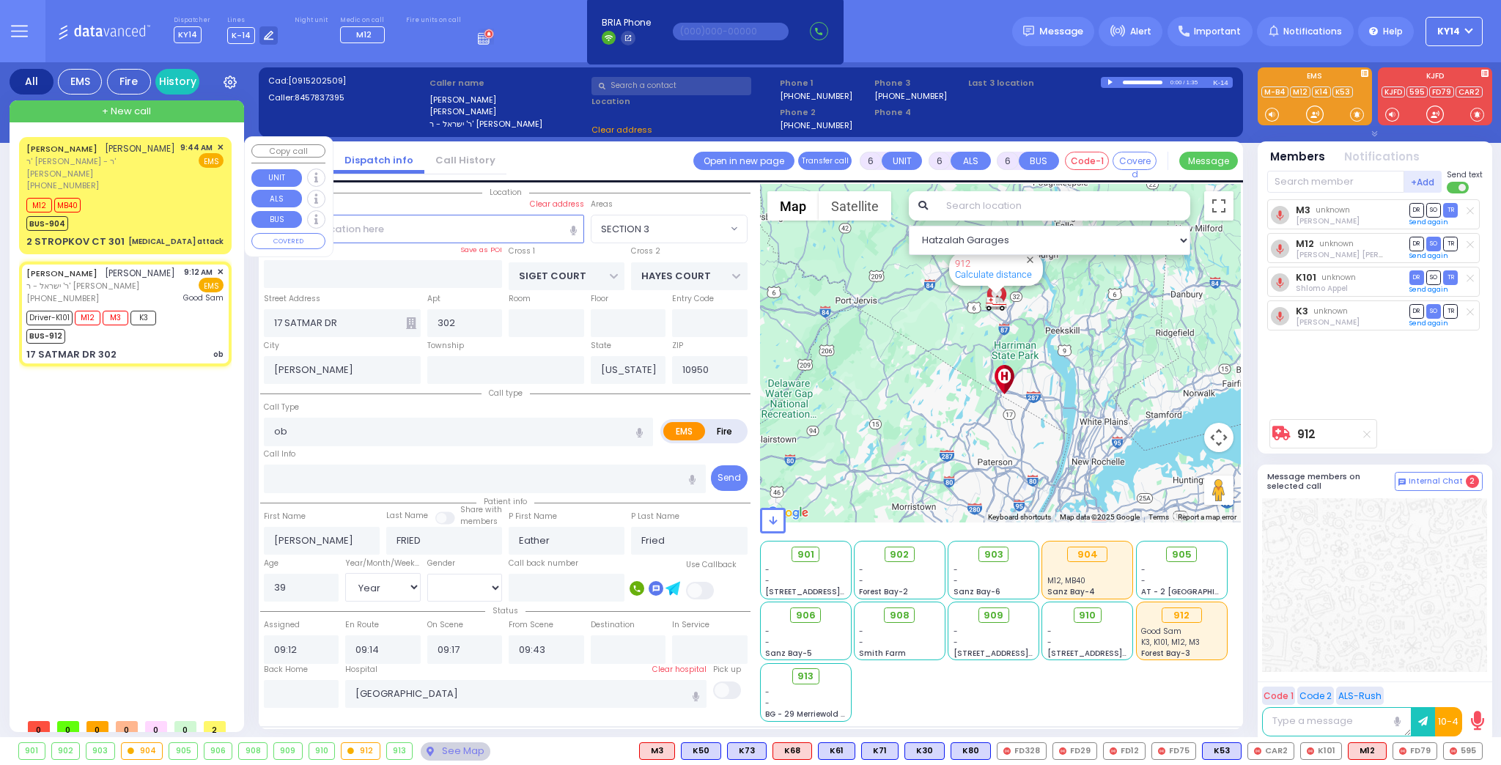
click at [157, 192] on div "(845) 238-8080" at bounding box center [100, 186] width 149 height 12
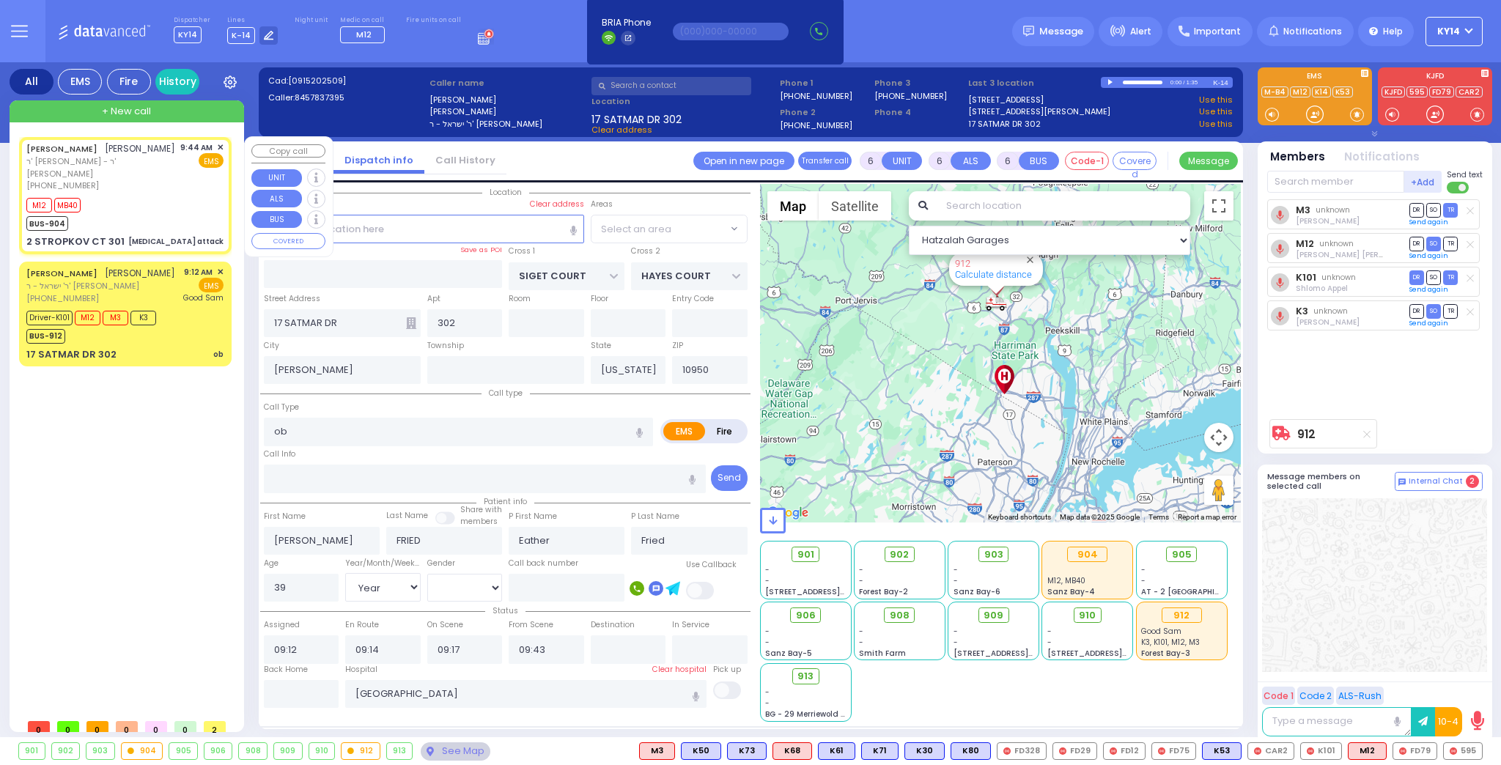
type input "kidney stone attack"
radio input "true"
type input "CHAIM HERSH"
type input "WOLNER"
type input "Herman"
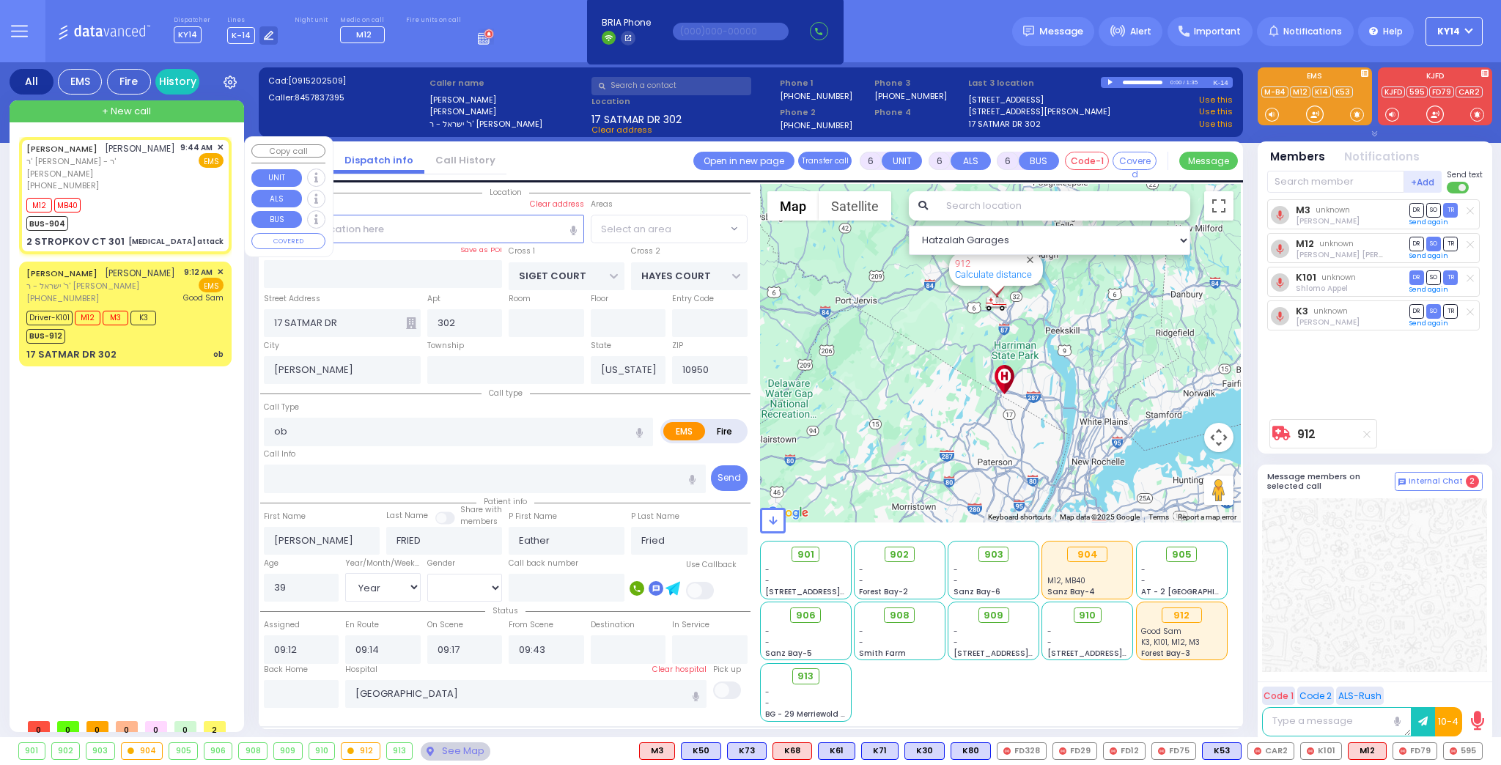
type input "Wollner"
type input "75"
select select "Year"
select select "[DEMOGRAPHIC_DATA]"
type input "09:44"
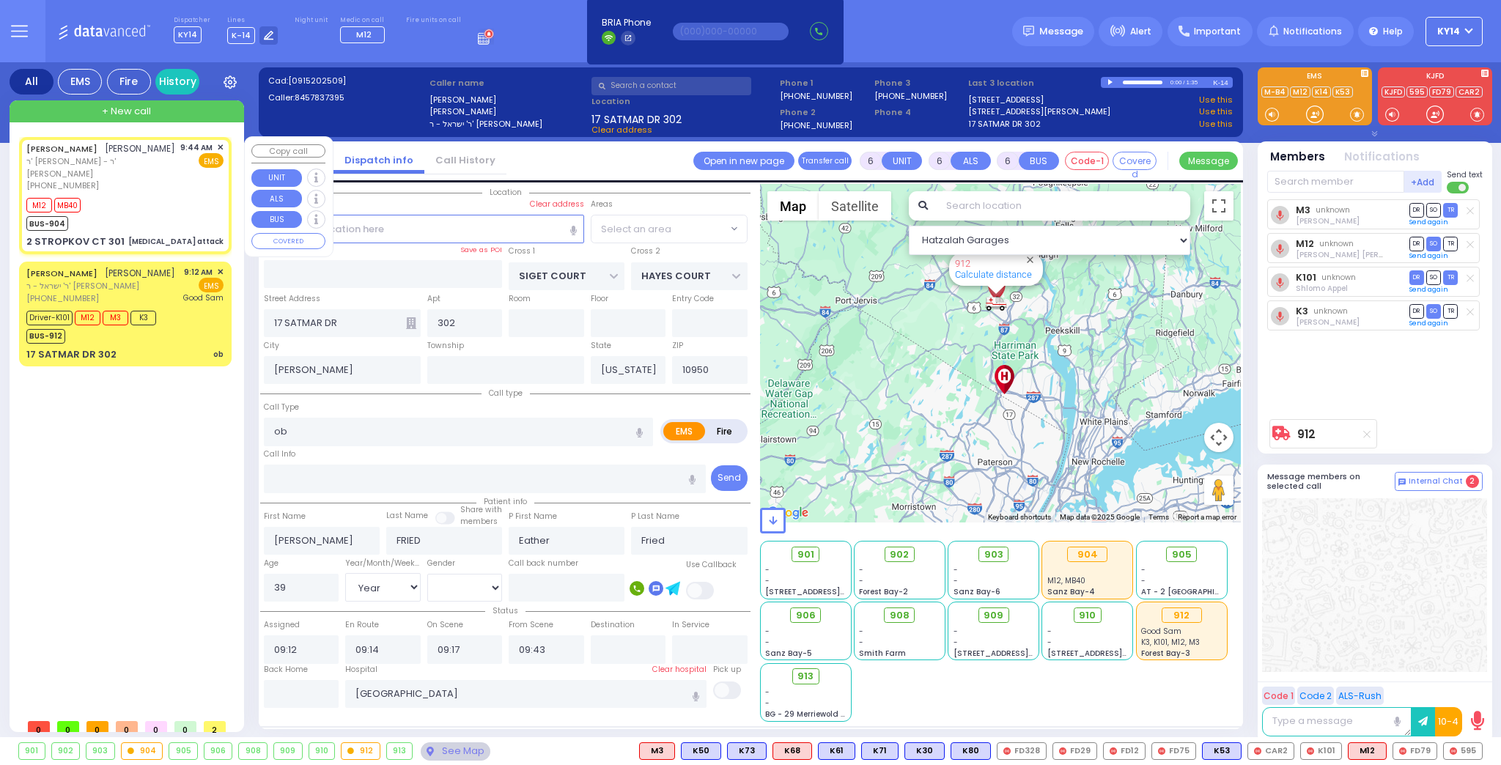
type input "09:46"
type input "09:50"
select select "SECTION 3"
select select "Hatzalah Garages"
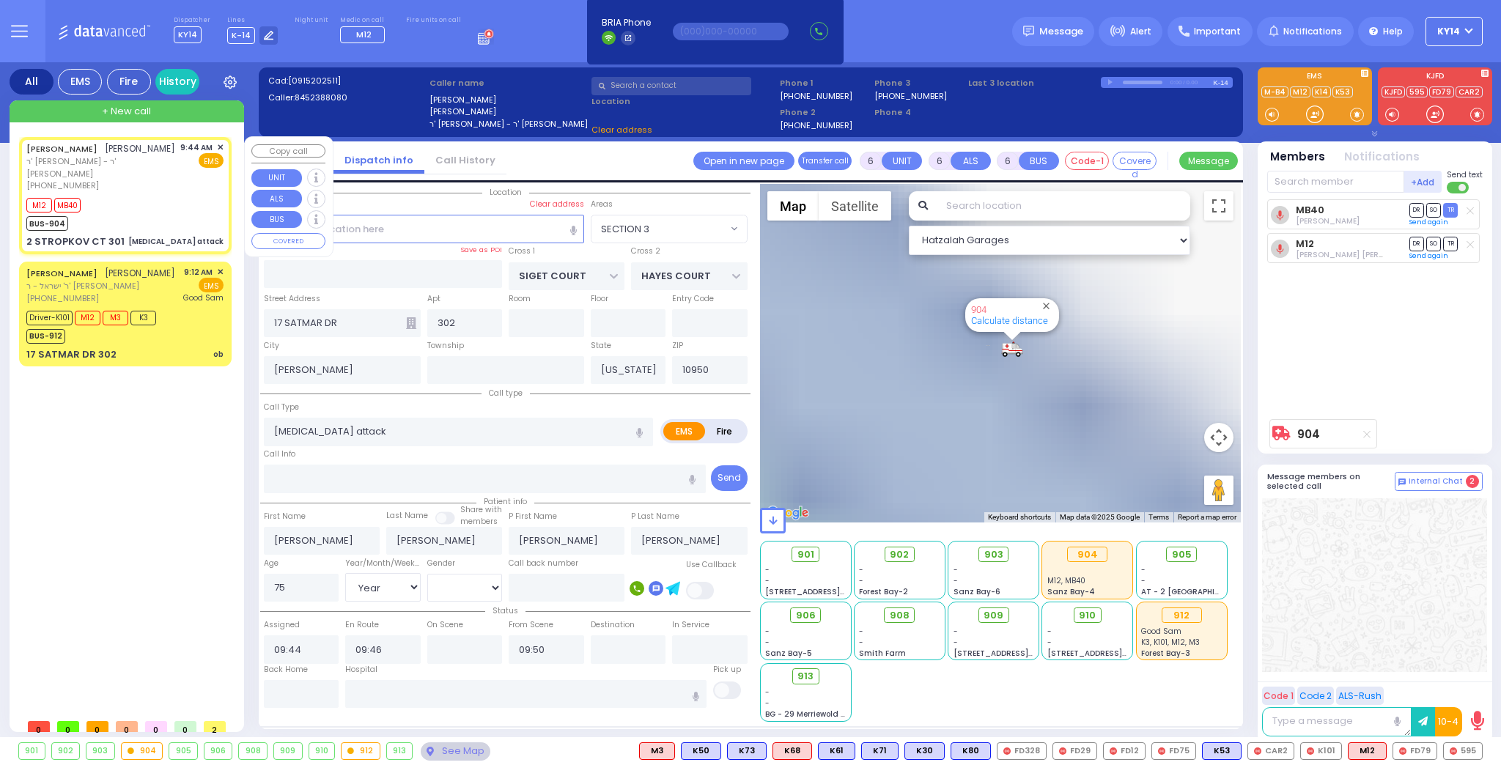
select select
type input "RIMENEV COURT"
type input "DAJ BLVD"
type input "2 STROPKOV CT"
type input "301"
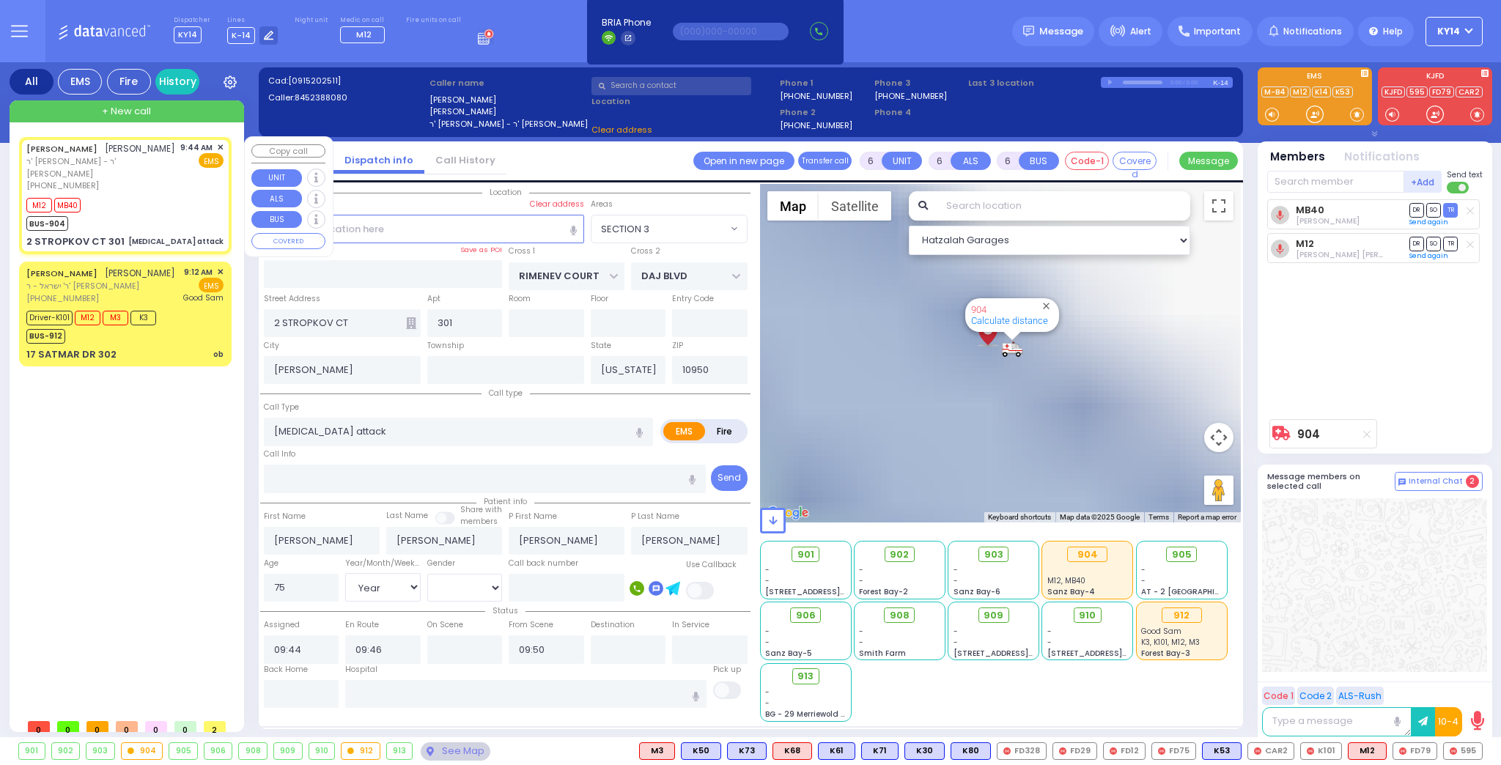
select select "SECTION 1"
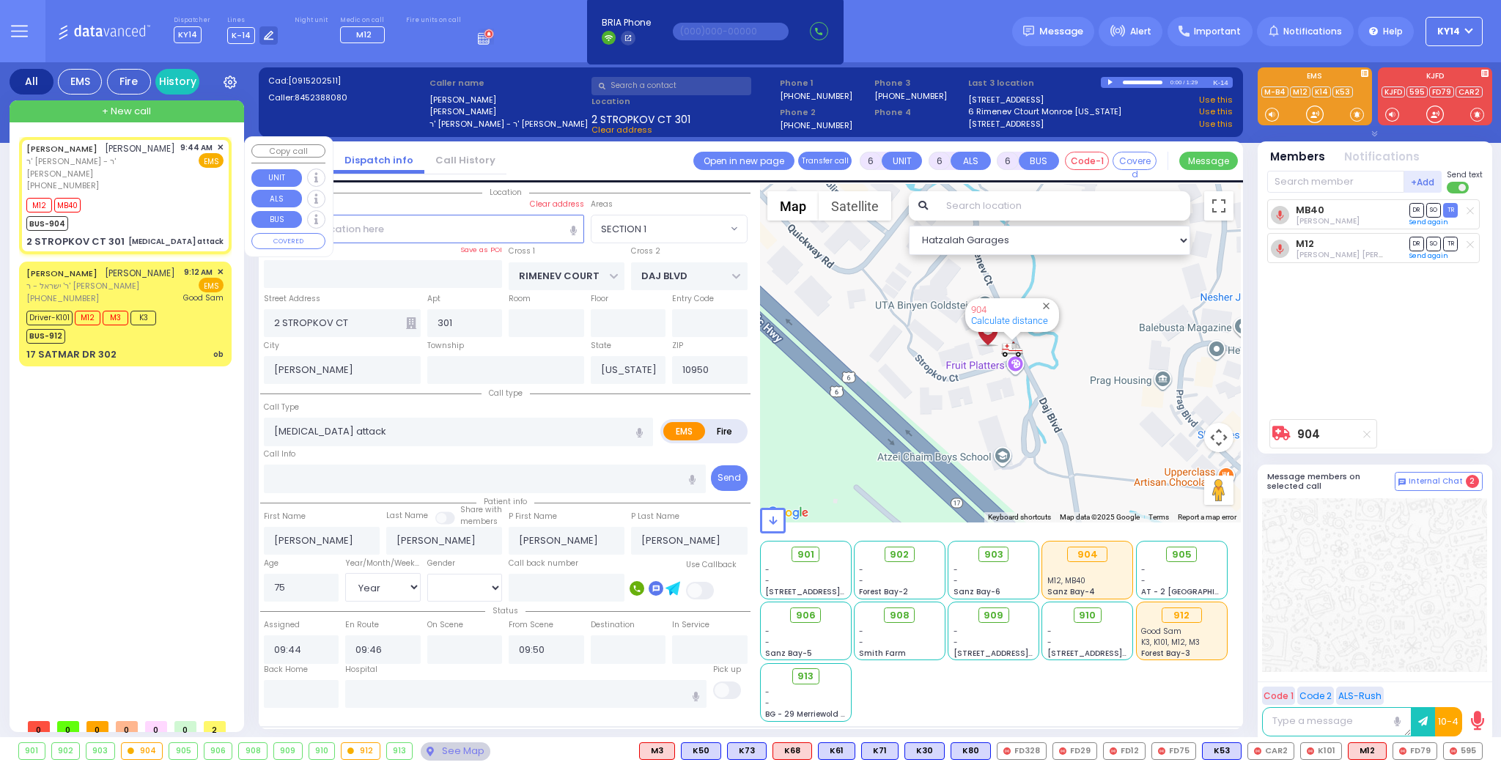
click at [219, 144] on span "✕" at bounding box center [220, 147] width 7 height 12
click at [221, 145] on span "✕" at bounding box center [220, 147] width 7 height 12
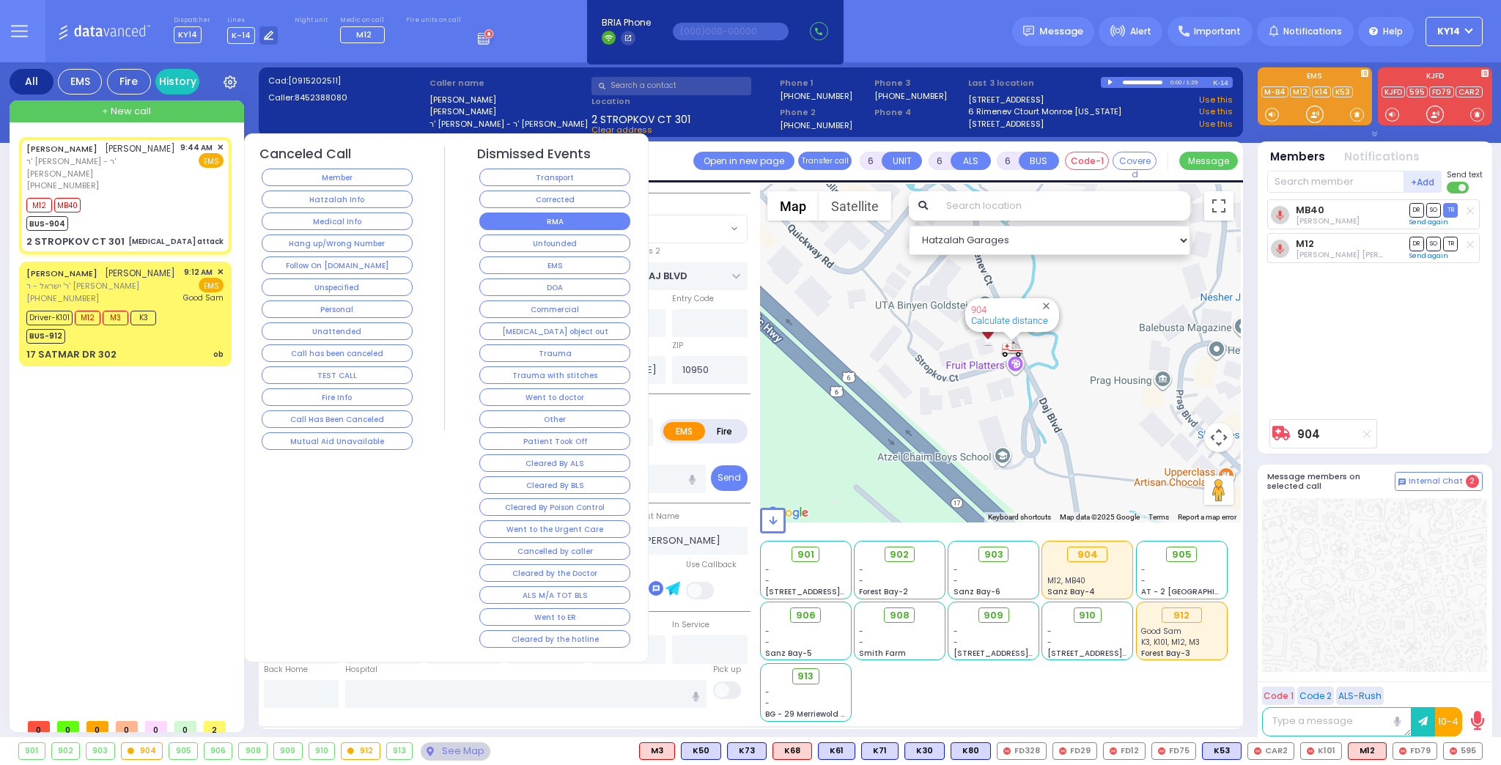
click at [531, 215] on button "RMA" at bounding box center [554, 222] width 151 height 18
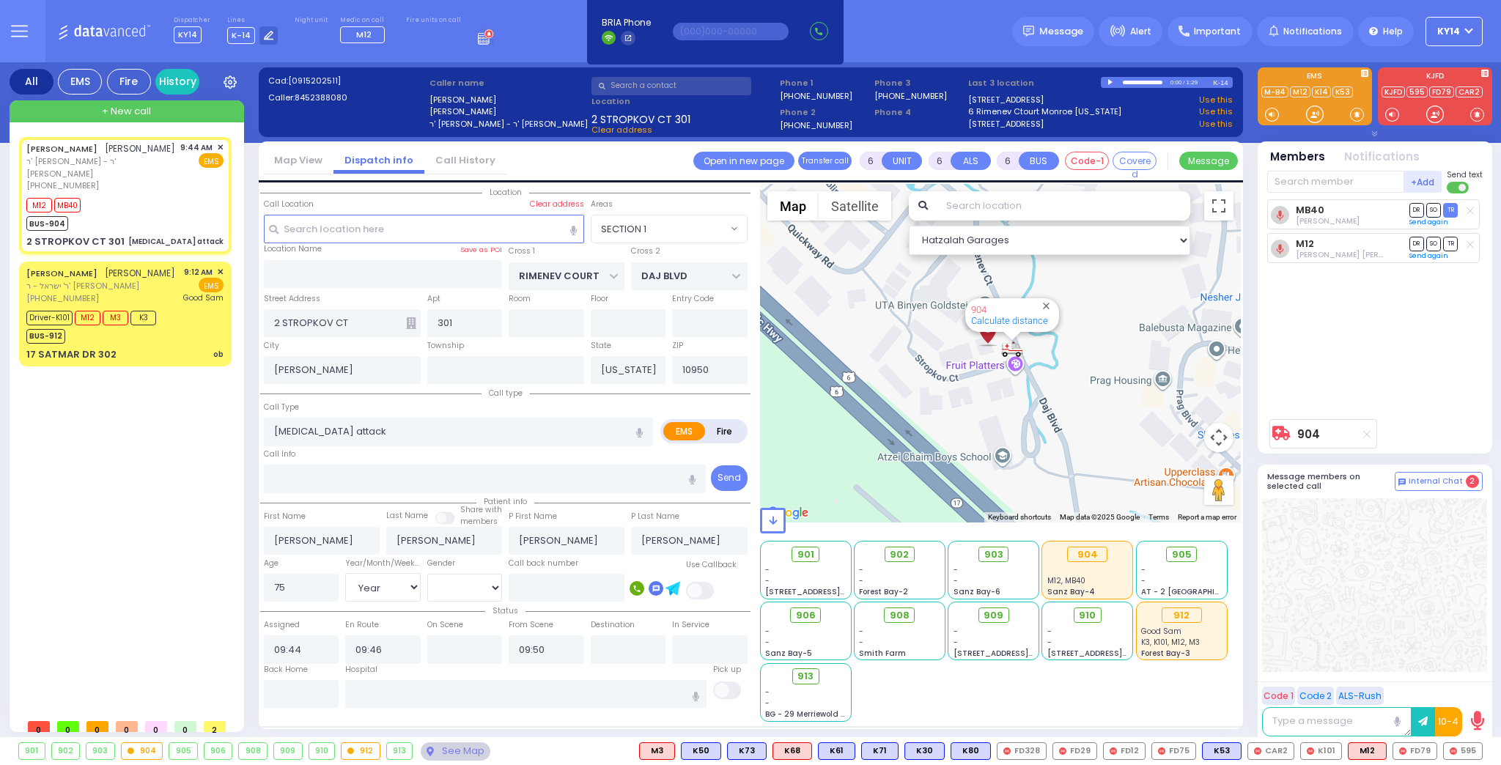
select select
radio input "true"
select select
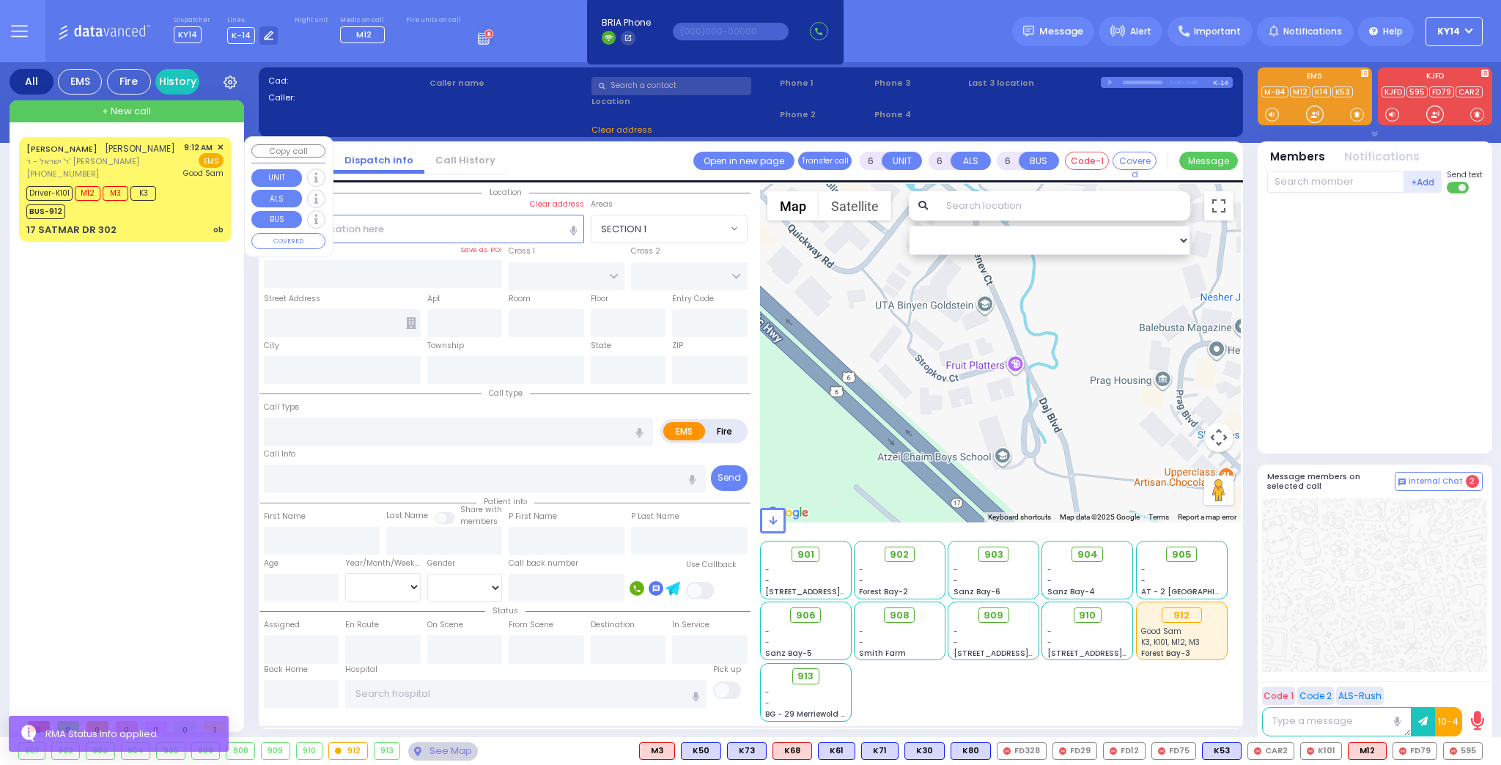
click at [183, 211] on div "Driver-K101 M12 M3 K3 BUS-912" at bounding box center [124, 201] width 197 height 37
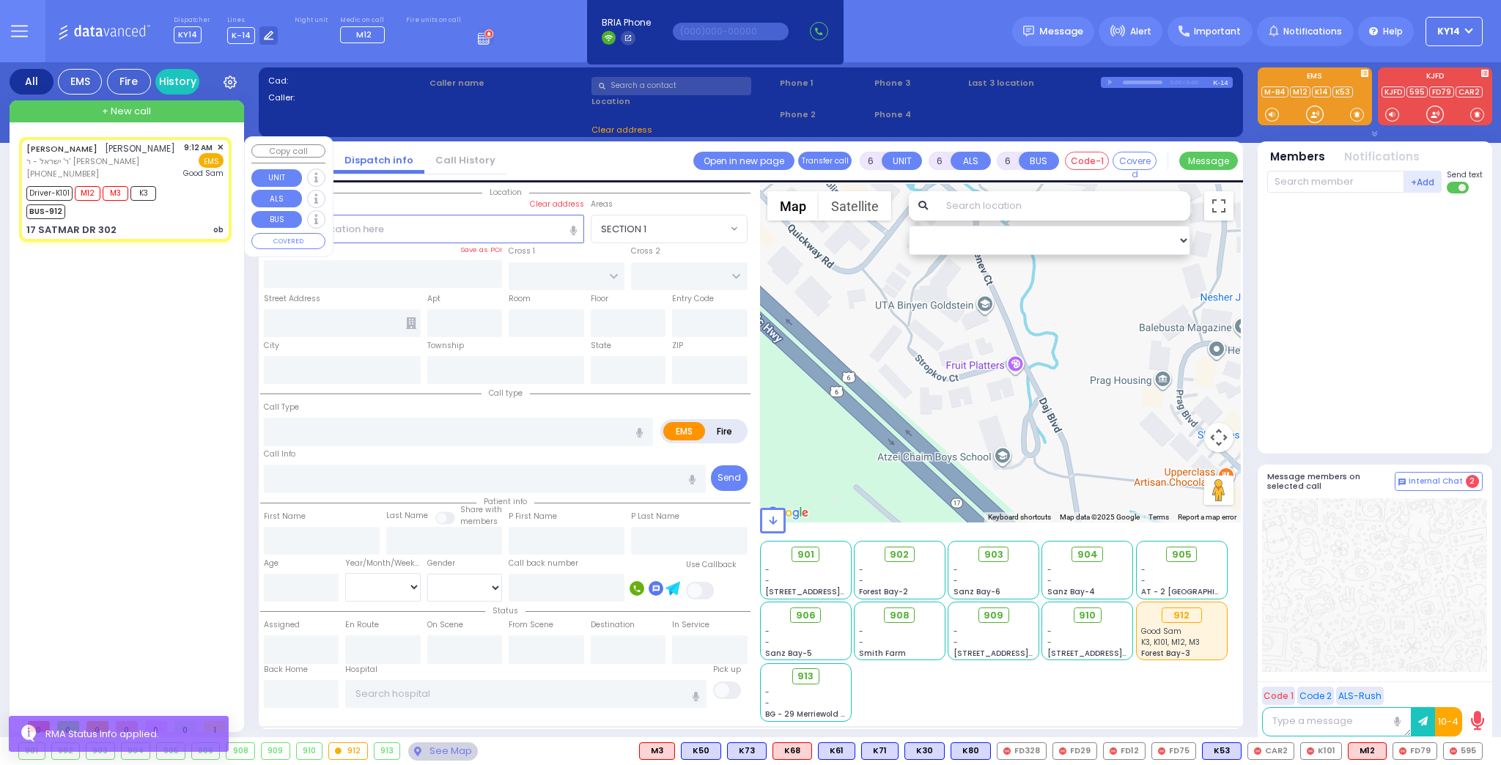
select select
type input "ob"
radio input "true"
type input "[PERSON_NAME]"
type input "FRIED"
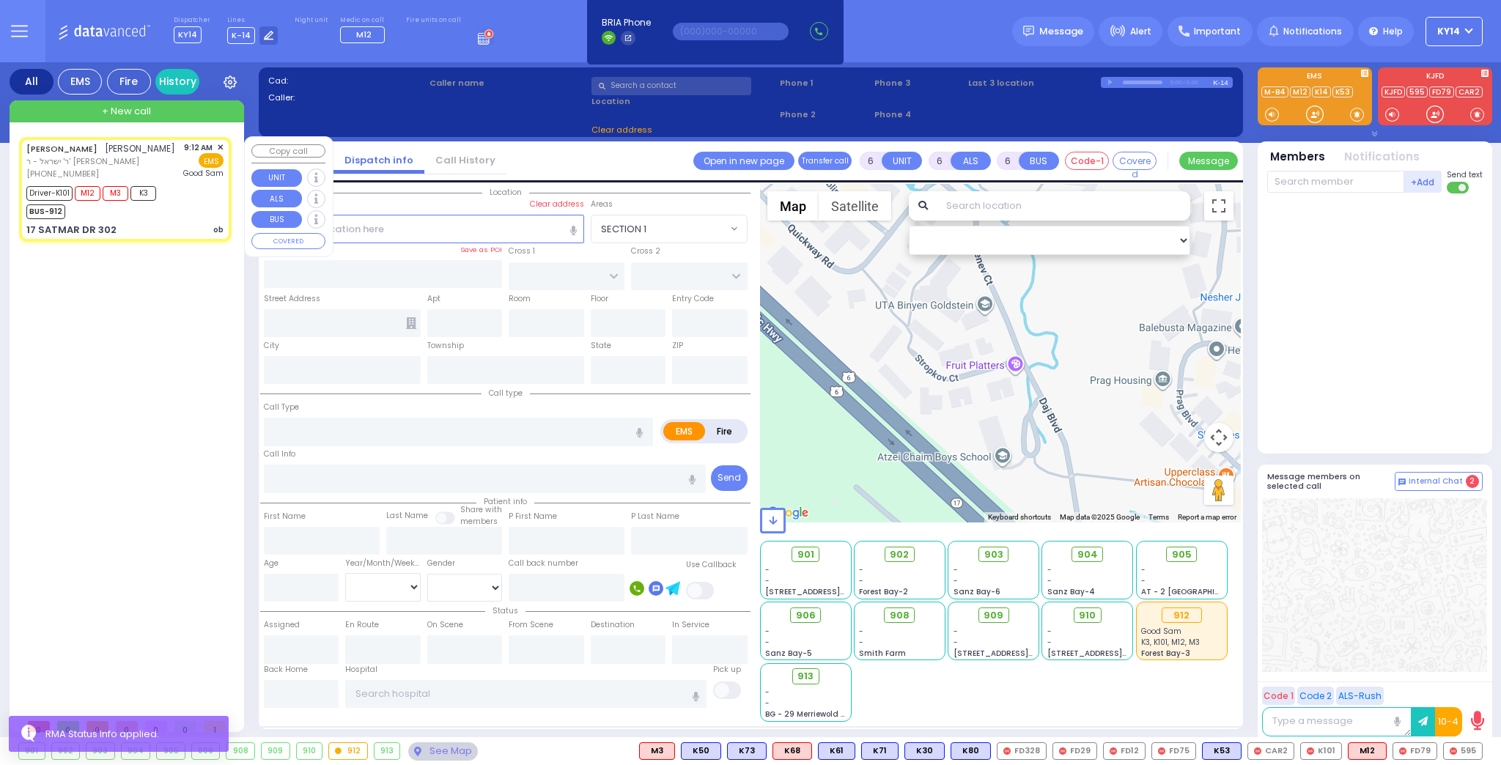
type input "Eather"
type input "Fried"
type input "39"
select select "Year"
select select "[DEMOGRAPHIC_DATA]"
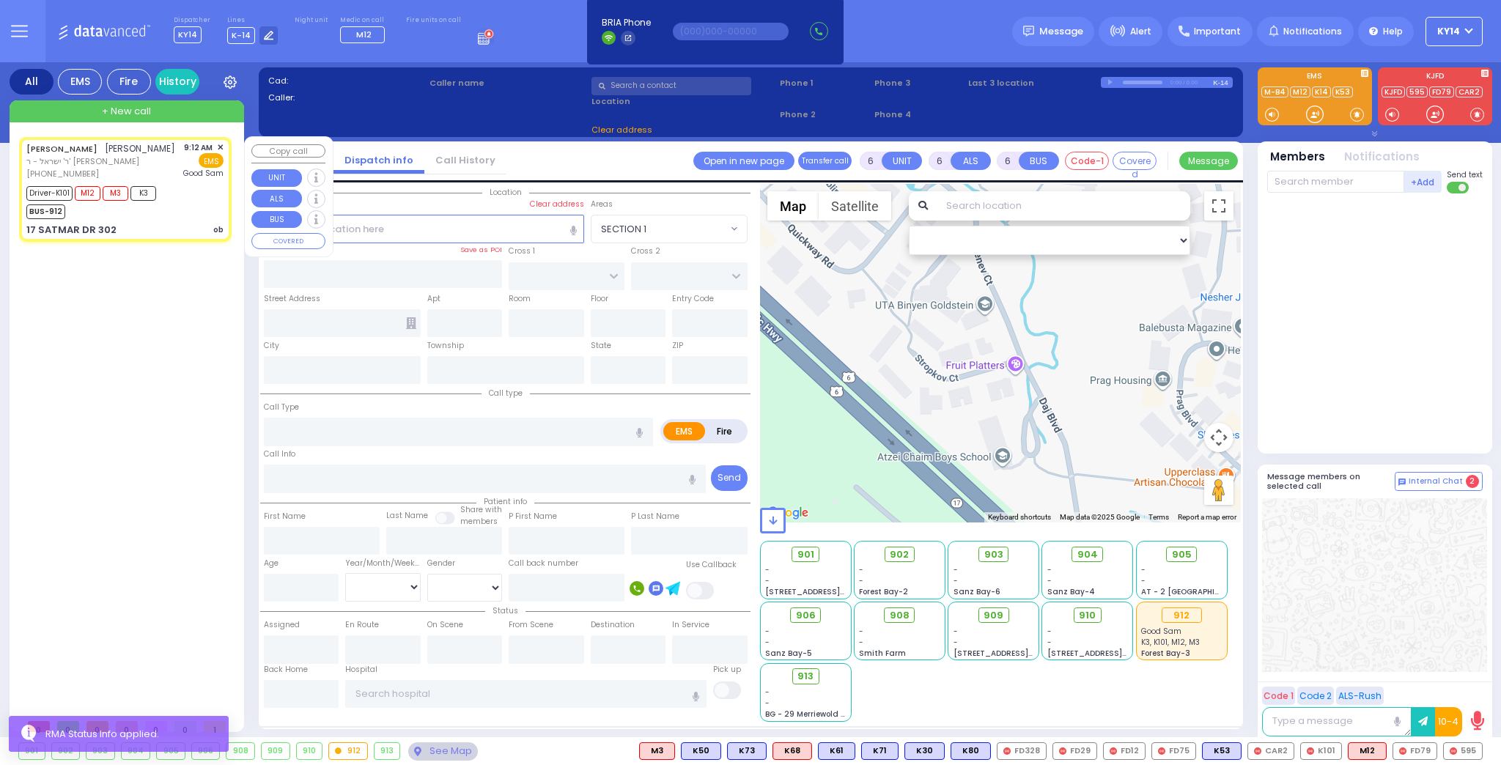
type input "09:12"
type input "09:14"
type input "09:17"
type input "09:43"
type input "[GEOGRAPHIC_DATA]"
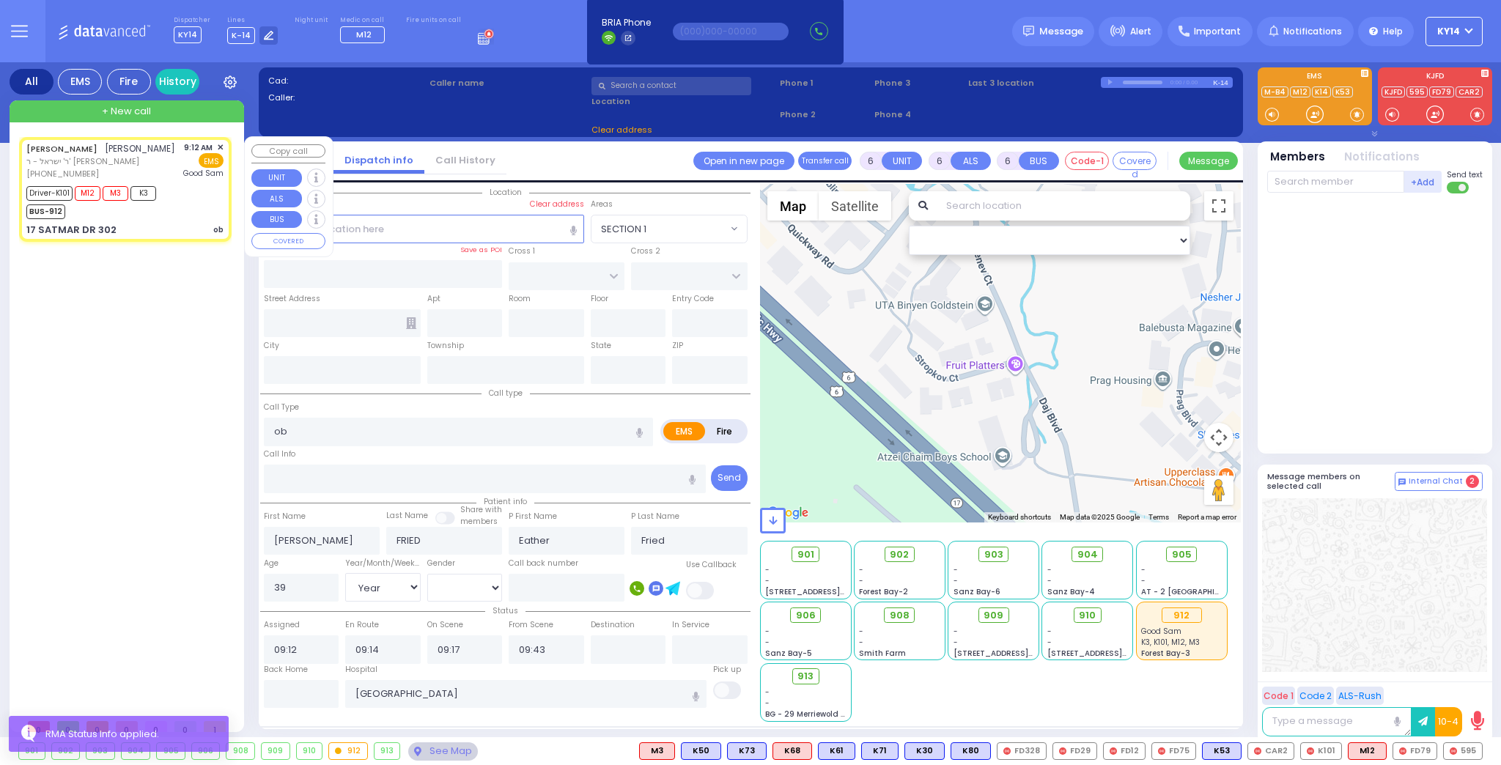
select select "Hatzalah Garages"
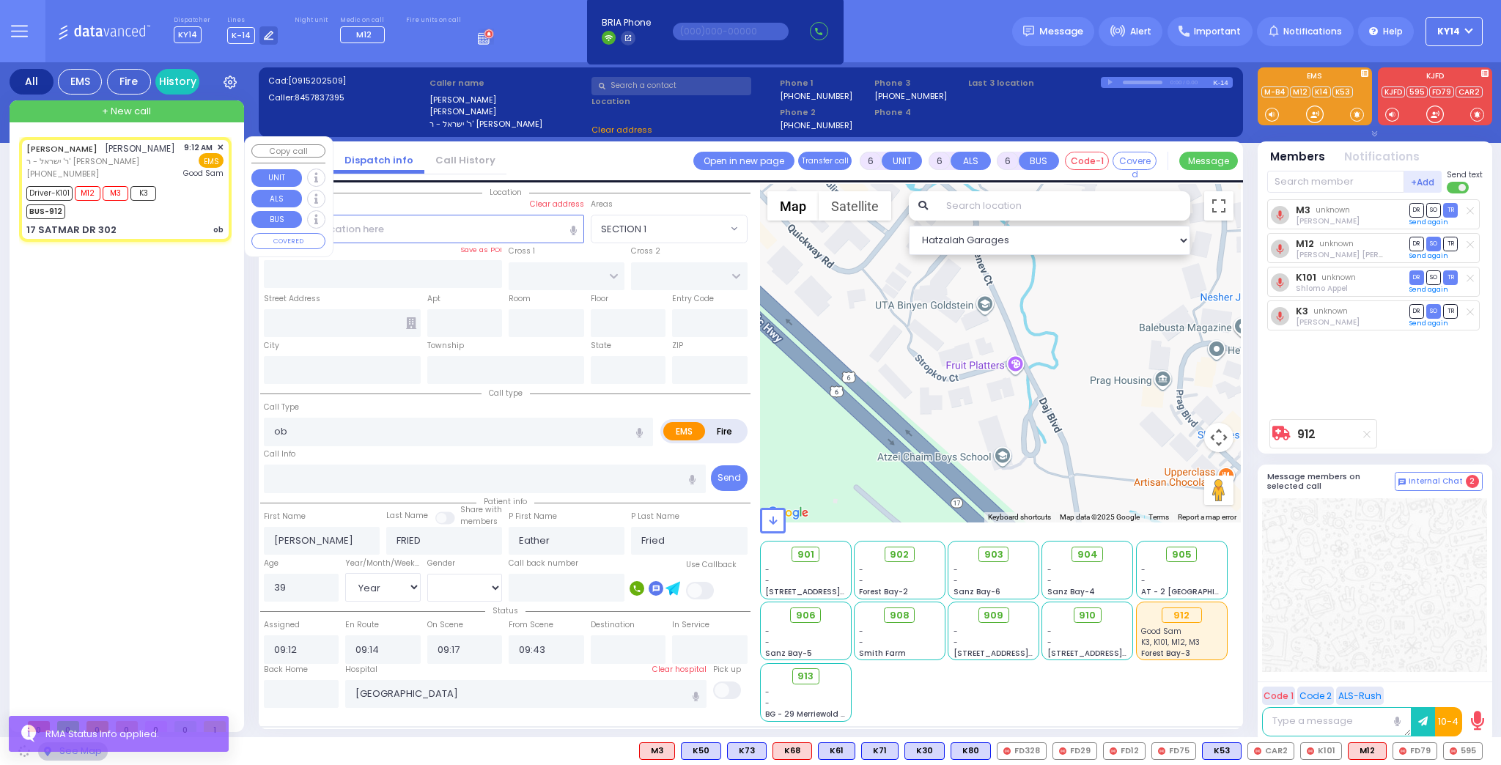
type input "SIGET COURT"
type input "HAYES COURT"
type input "17 SATMAR DR"
type input "302"
type input "[PERSON_NAME]"
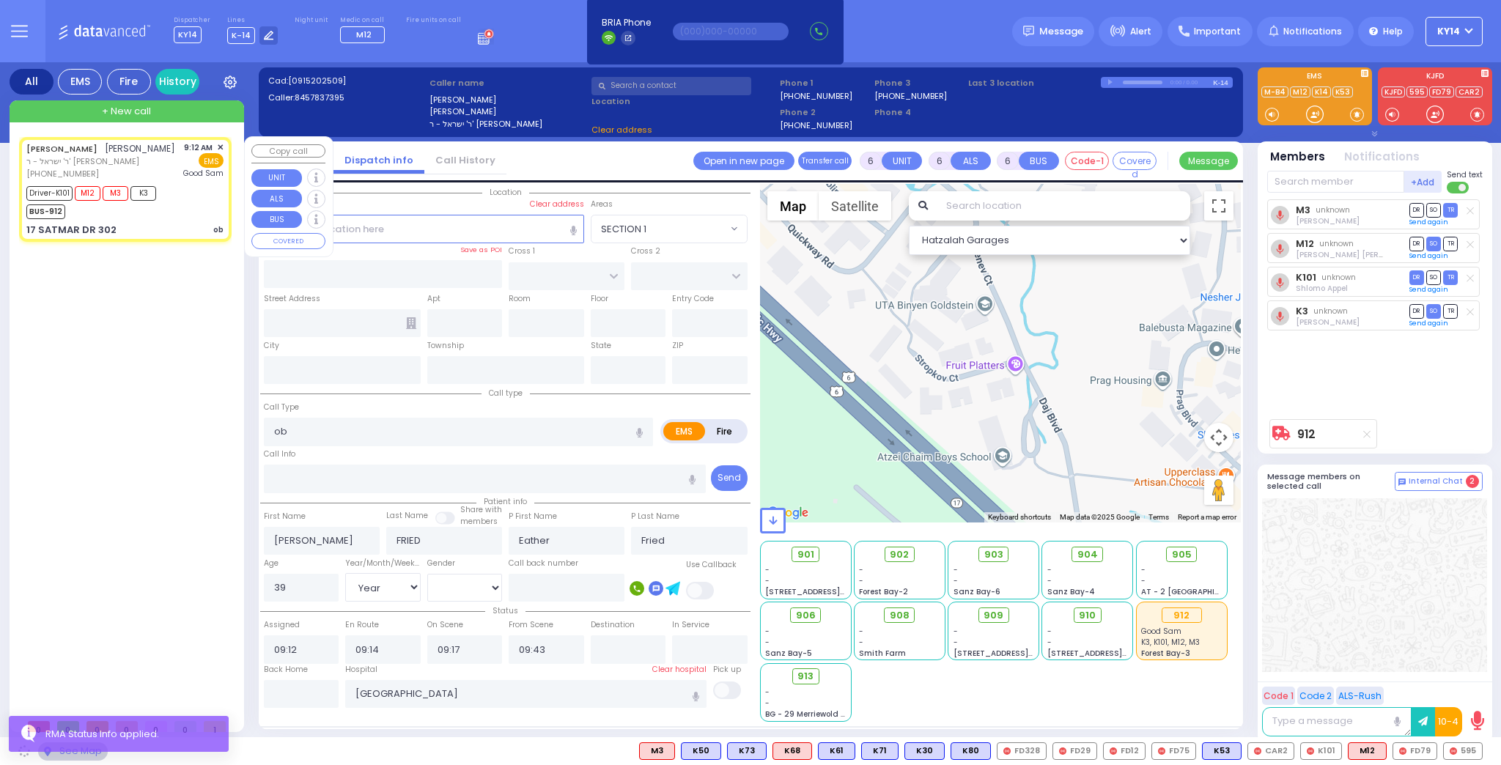
type input "[US_STATE]"
type input "10950"
select select "SECTION 3"
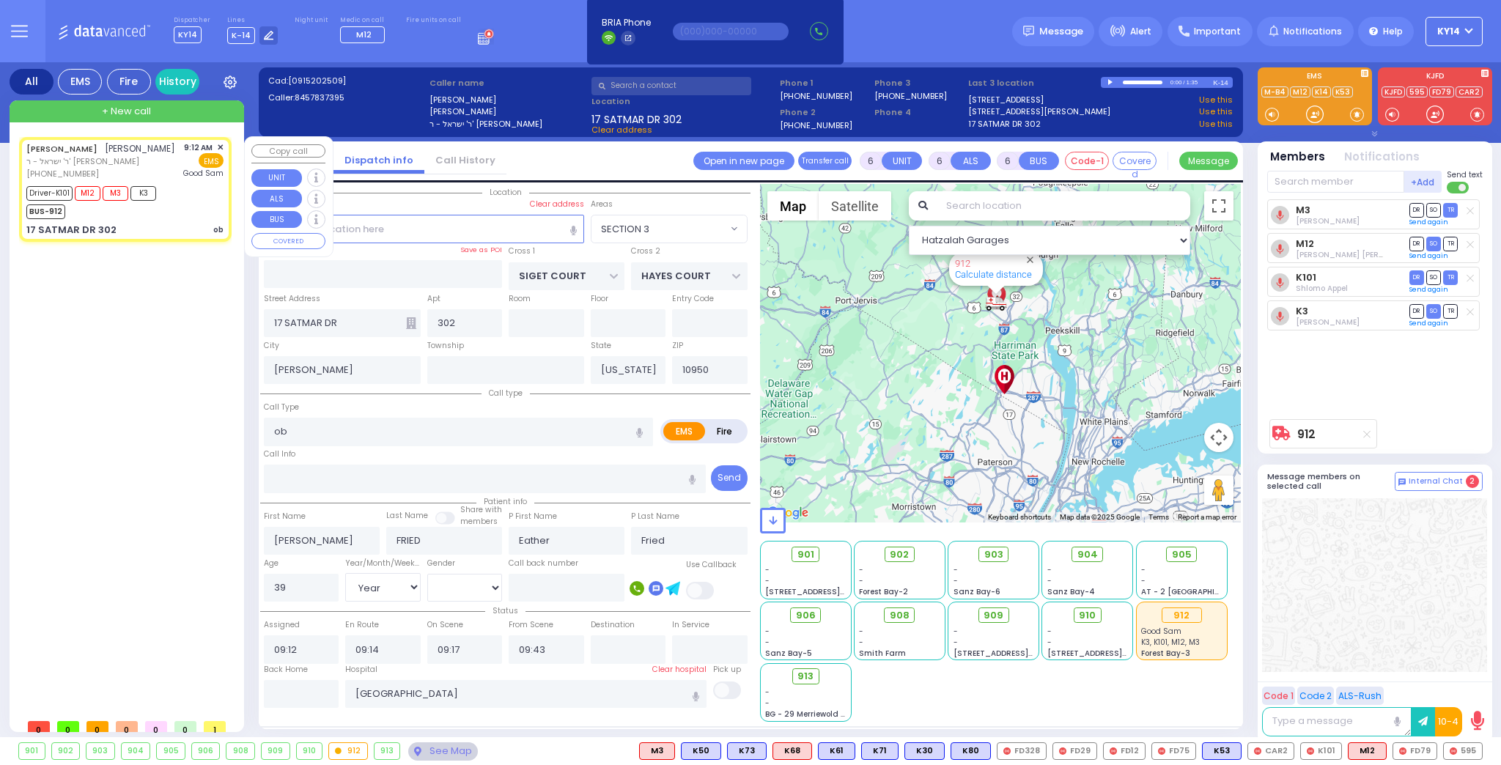
select select
radio input "true"
select select "Year"
select select "[DEMOGRAPHIC_DATA]"
select select "Hatzalah Garages"
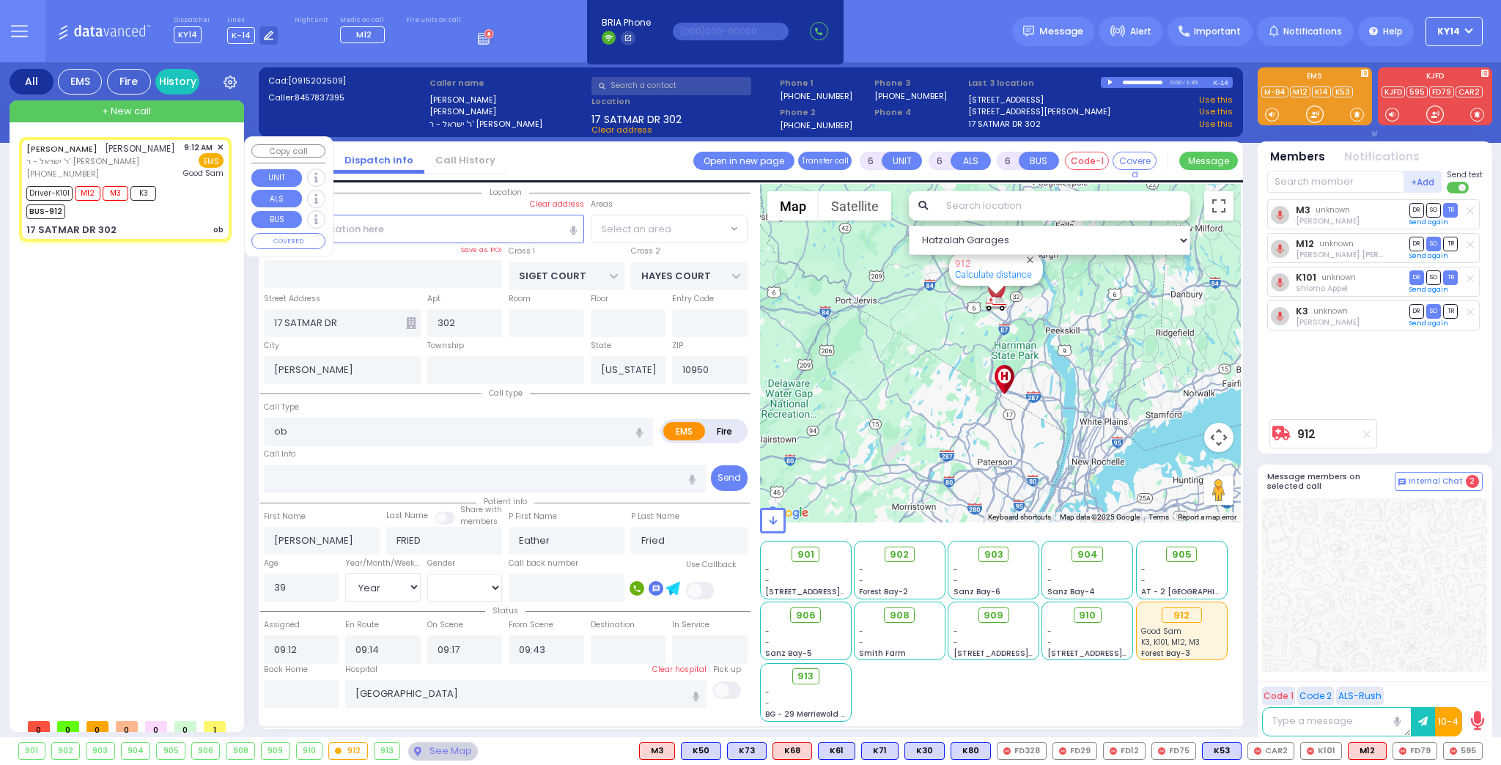
select select "SECTION 3"
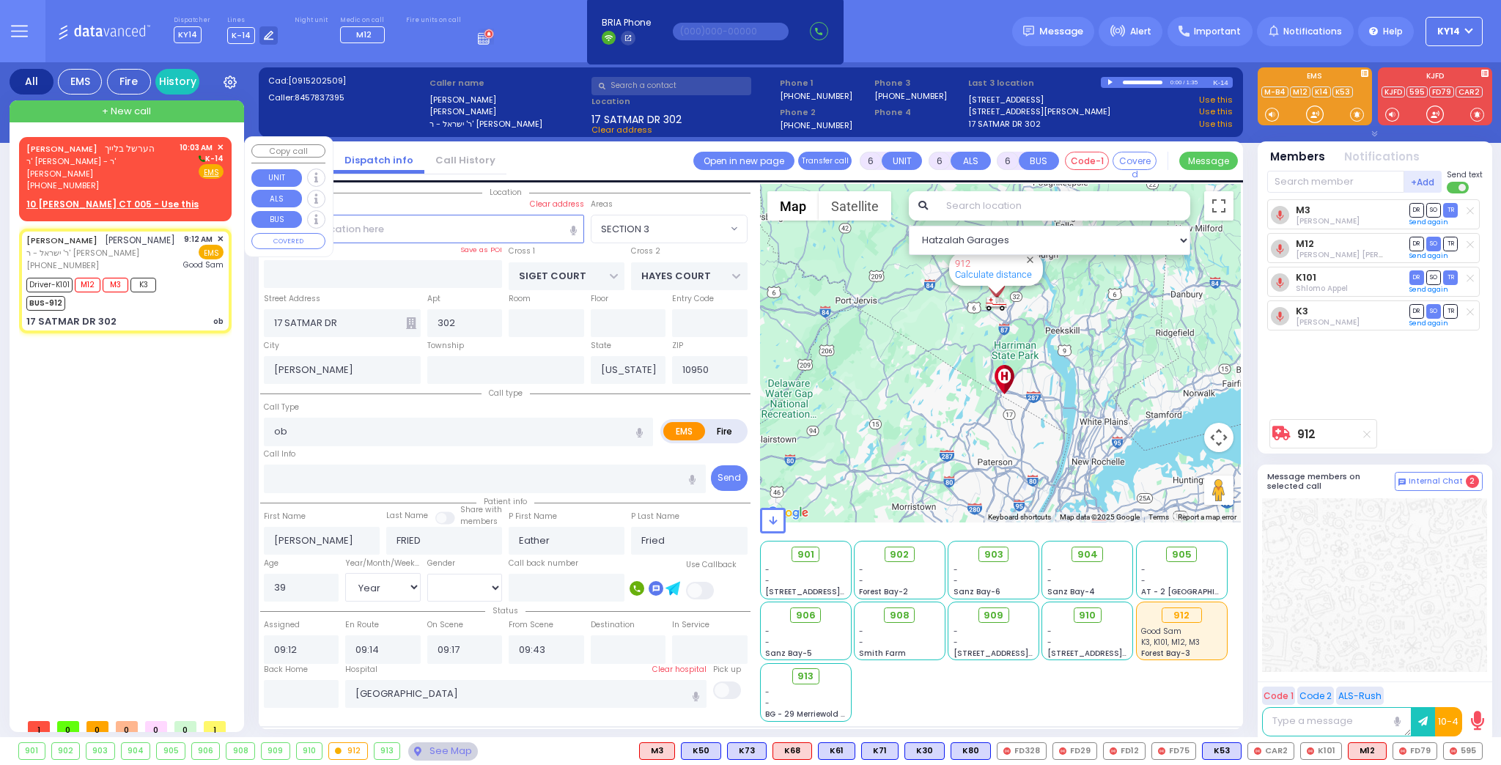
click at [140, 180] on div "[PHONE_NUMBER]" at bounding box center [100, 186] width 148 height 12
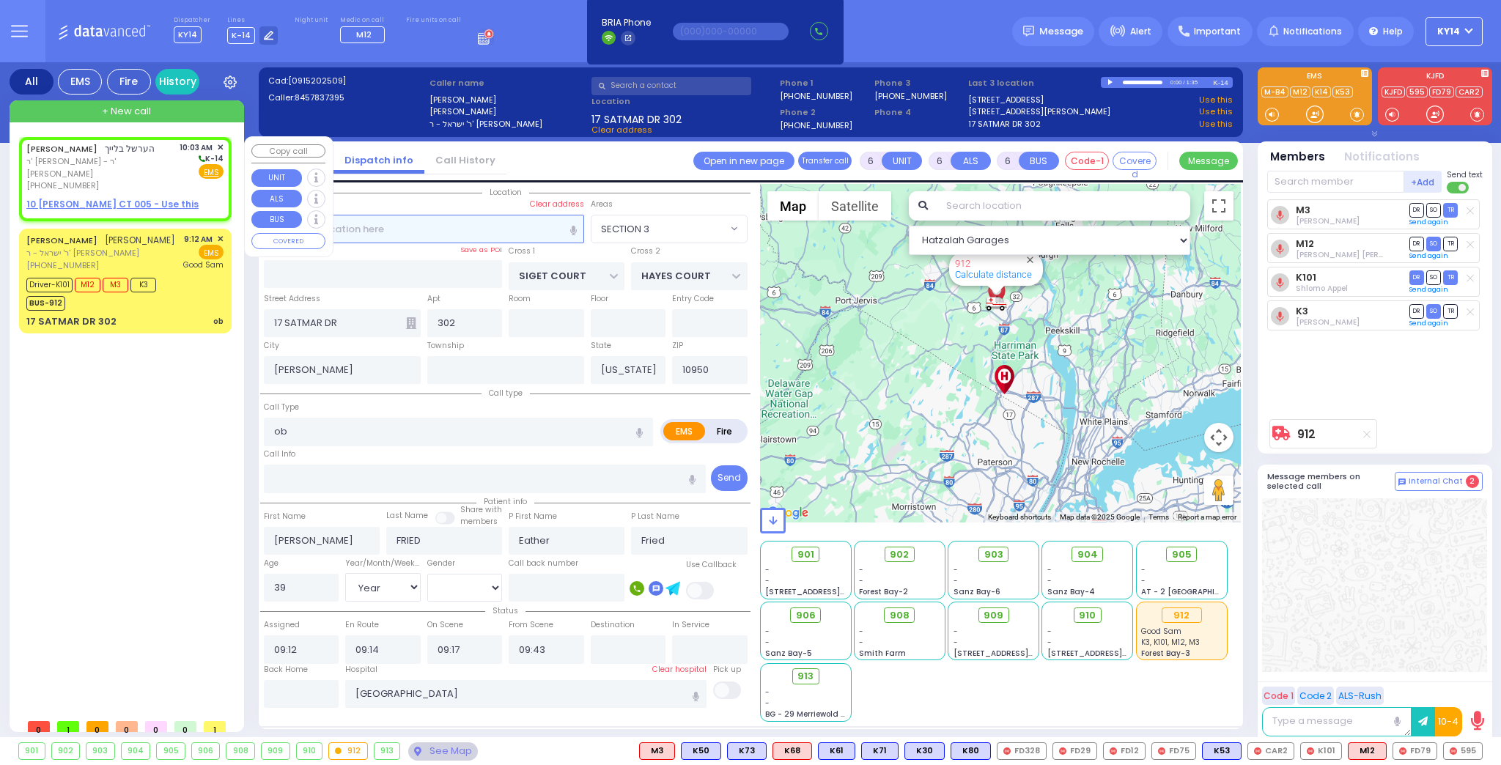
type input "2"
type input "1"
select select
radio input "true"
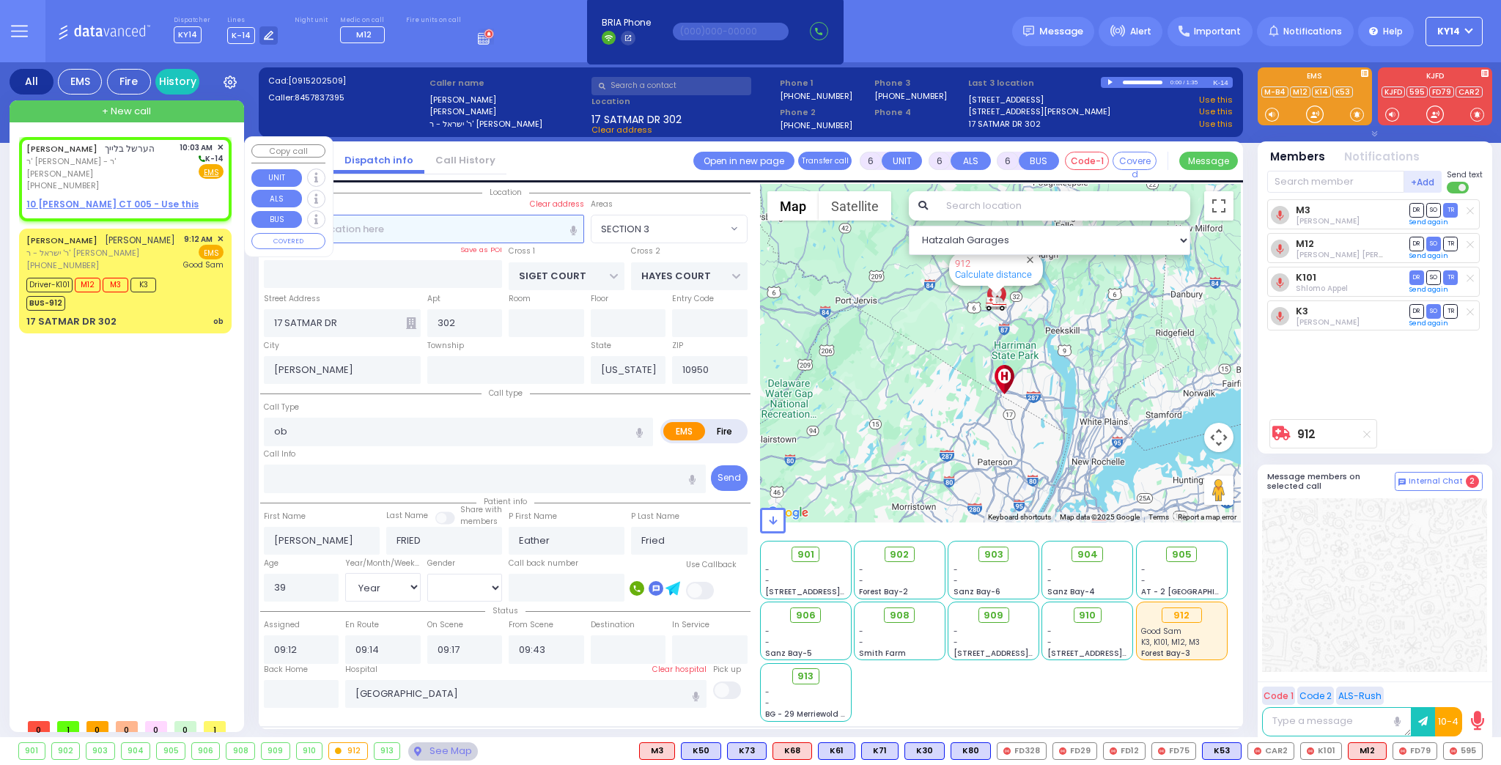
type input "[PERSON_NAME]"
type input "BLEICH"
select select
type input "10:03"
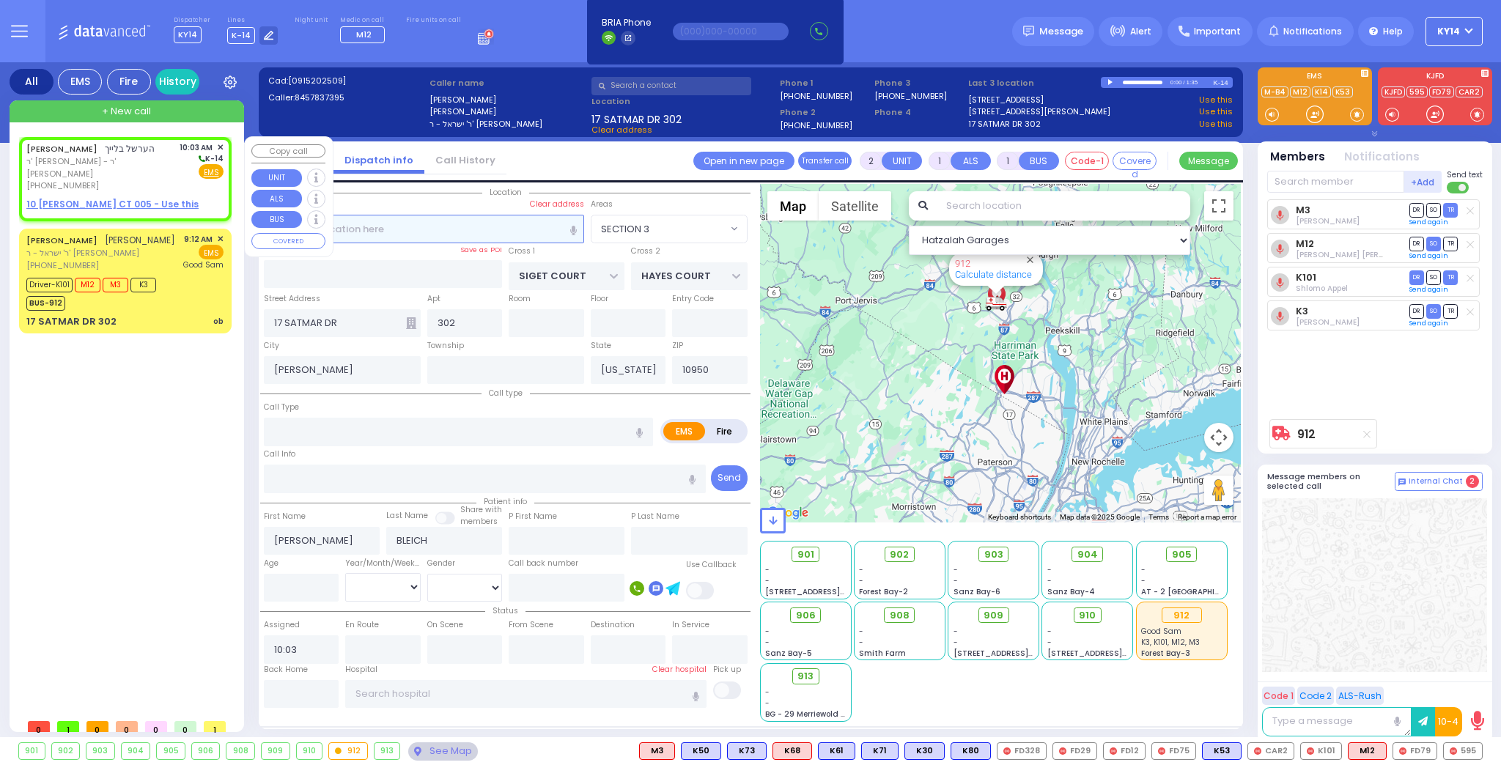
select select "Hatzalah Garages"
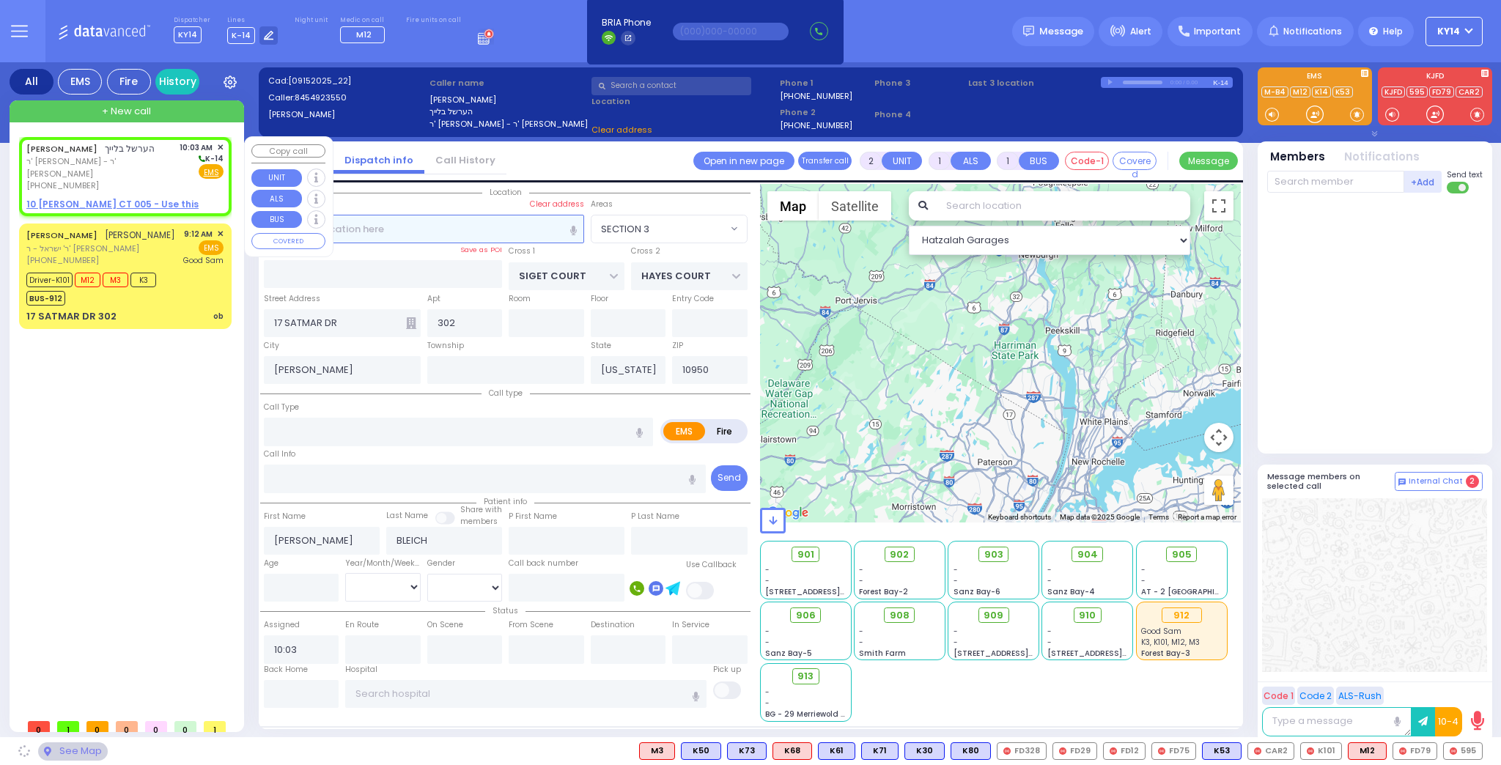
select select
radio input "true"
select select
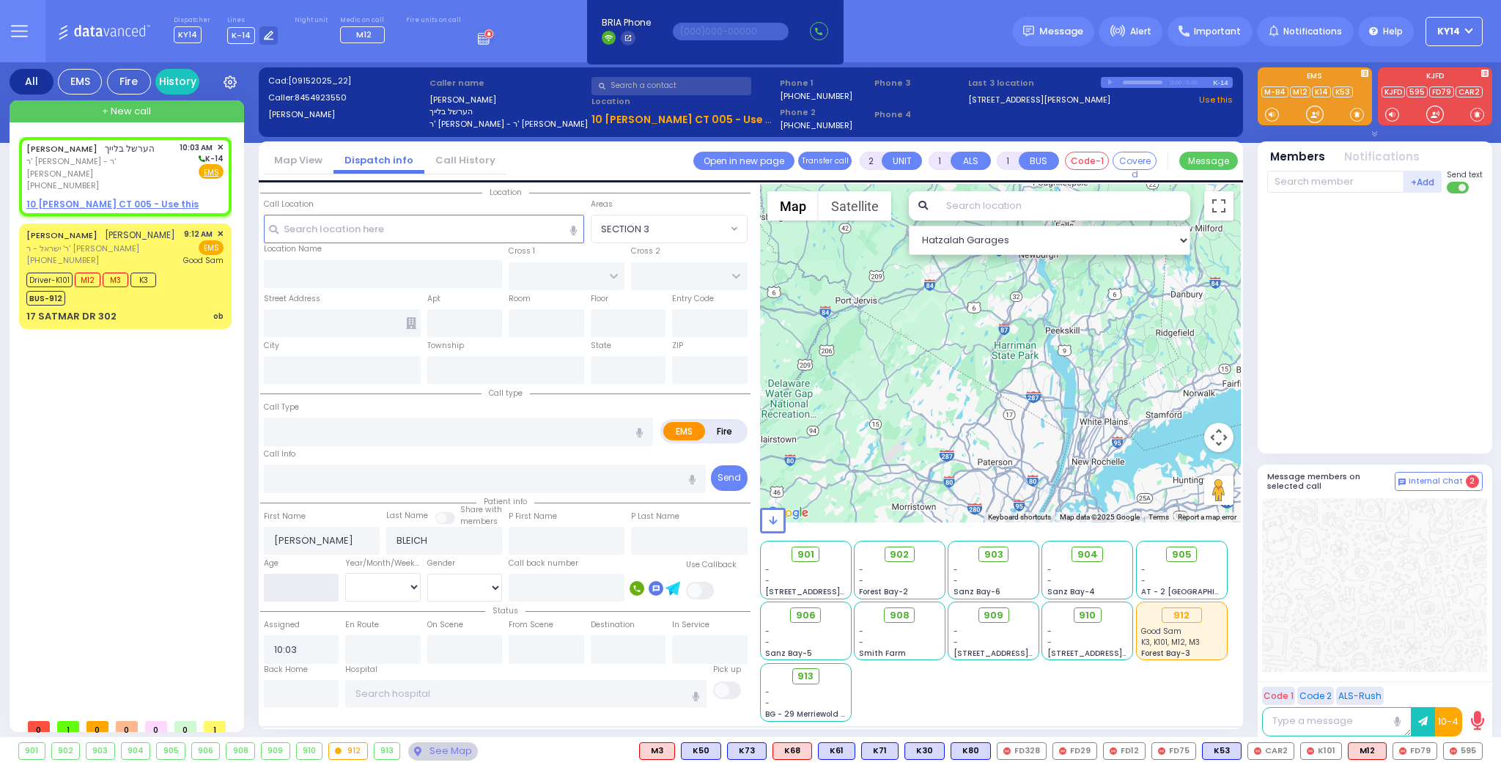
click at [318, 578] on input "number" at bounding box center [301, 588] width 75 height 28
click at [371, 587] on select "Year Month Week Day" at bounding box center [382, 587] width 75 height 28
click at [345, 573] on select "Year Month Week Day" at bounding box center [382, 587] width 75 height 28
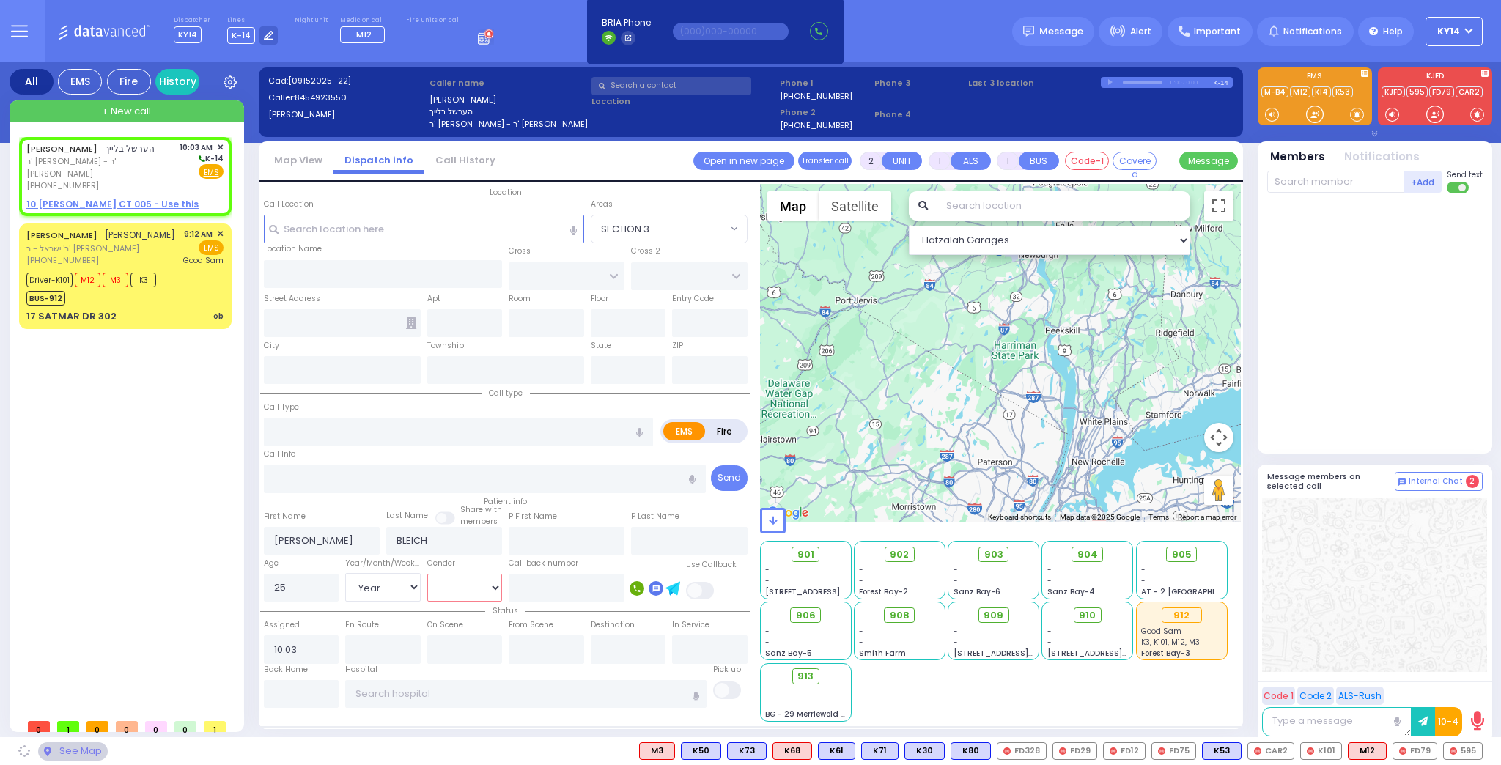
click at [449, 582] on select "Male Female" at bounding box center [464, 588] width 75 height 28
click at [427, 574] on select "Male Female" at bounding box center [464, 588] width 75 height 28
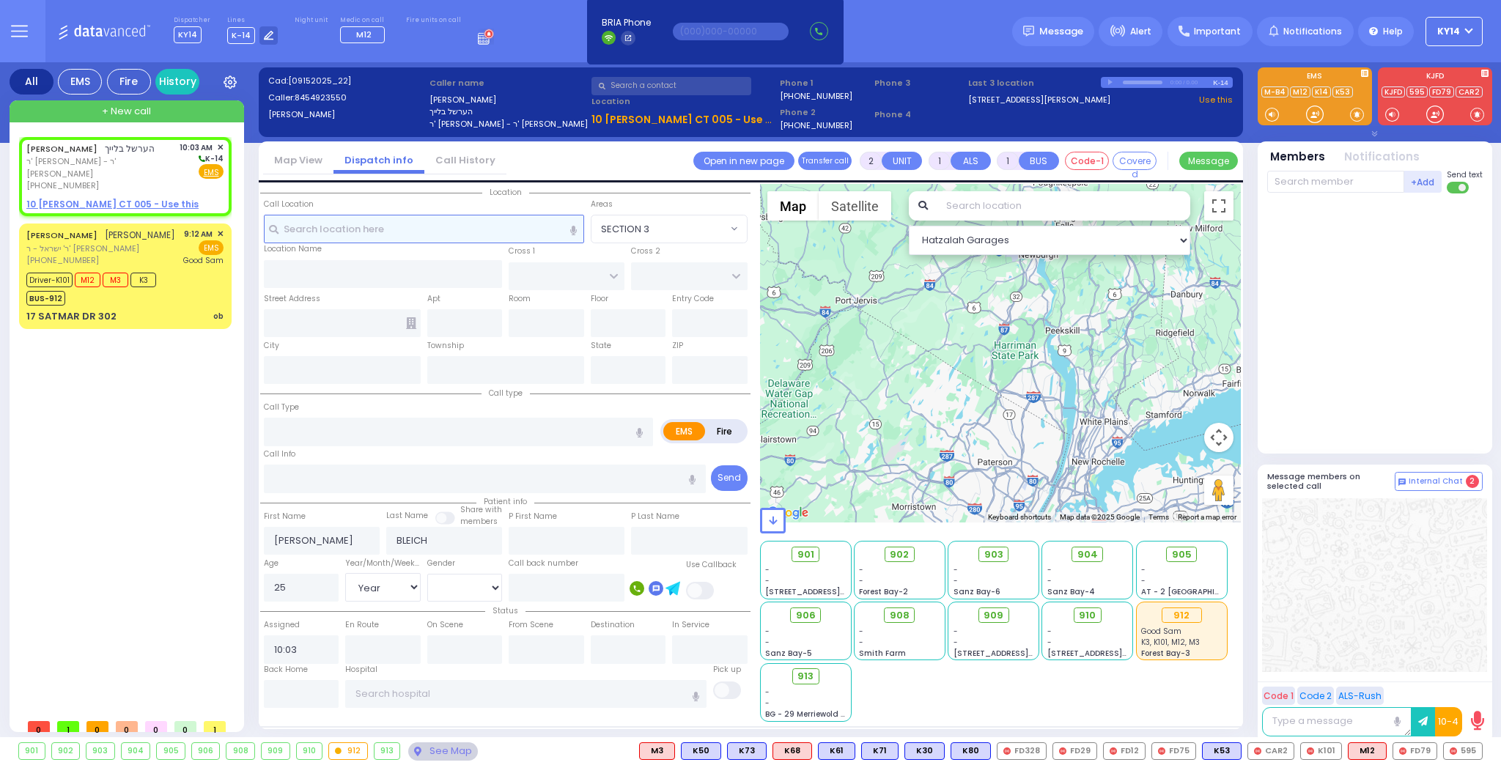
click at [408, 232] on input "text" at bounding box center [424, 229] width 320 height 28
click at [97, 198] on u "10 LEMBERG CT 005 - Use this" at bounding box center [112, 204] width 172 height 12
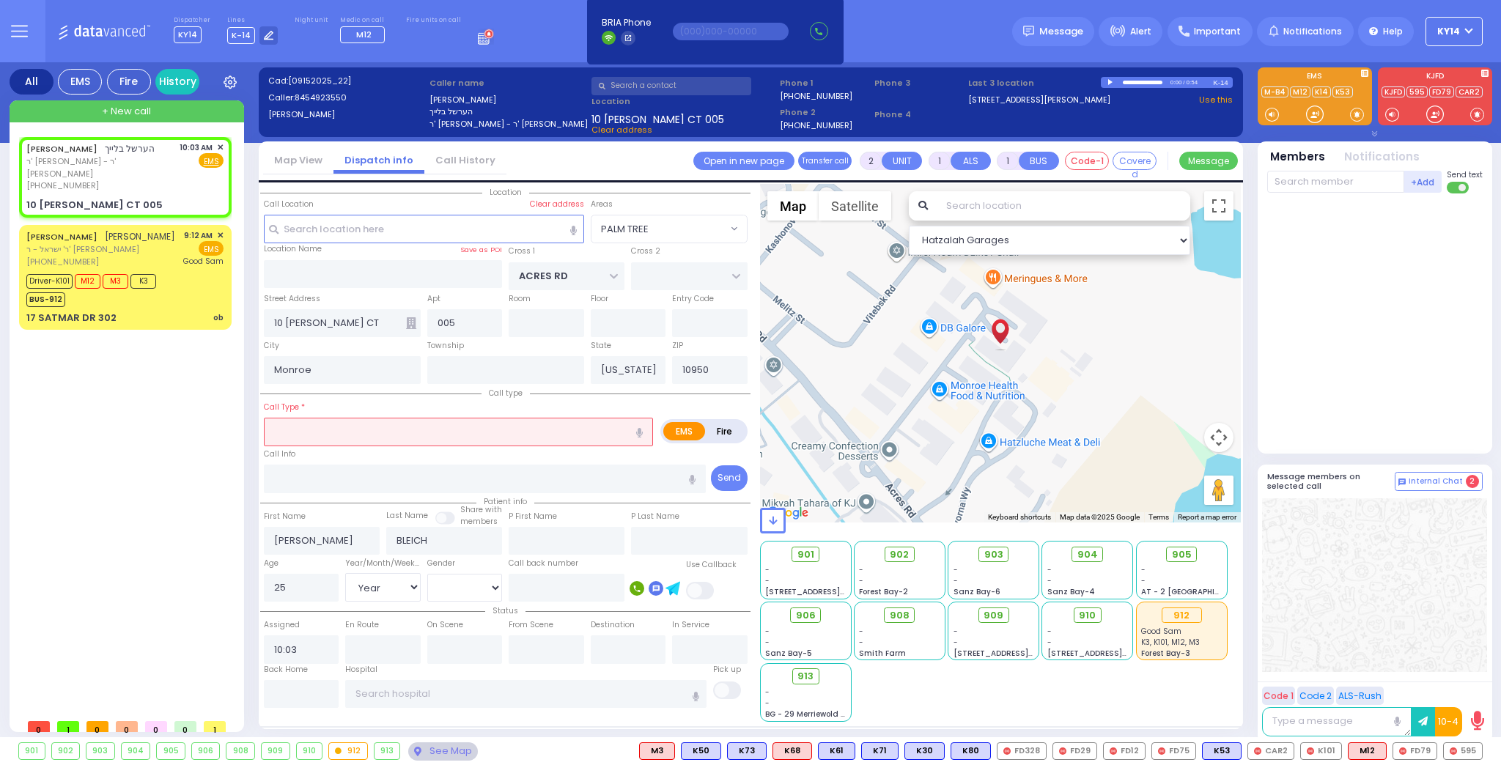
click at [402, 429] on input "text" at bounding box center [458, 432] width 389 height 28
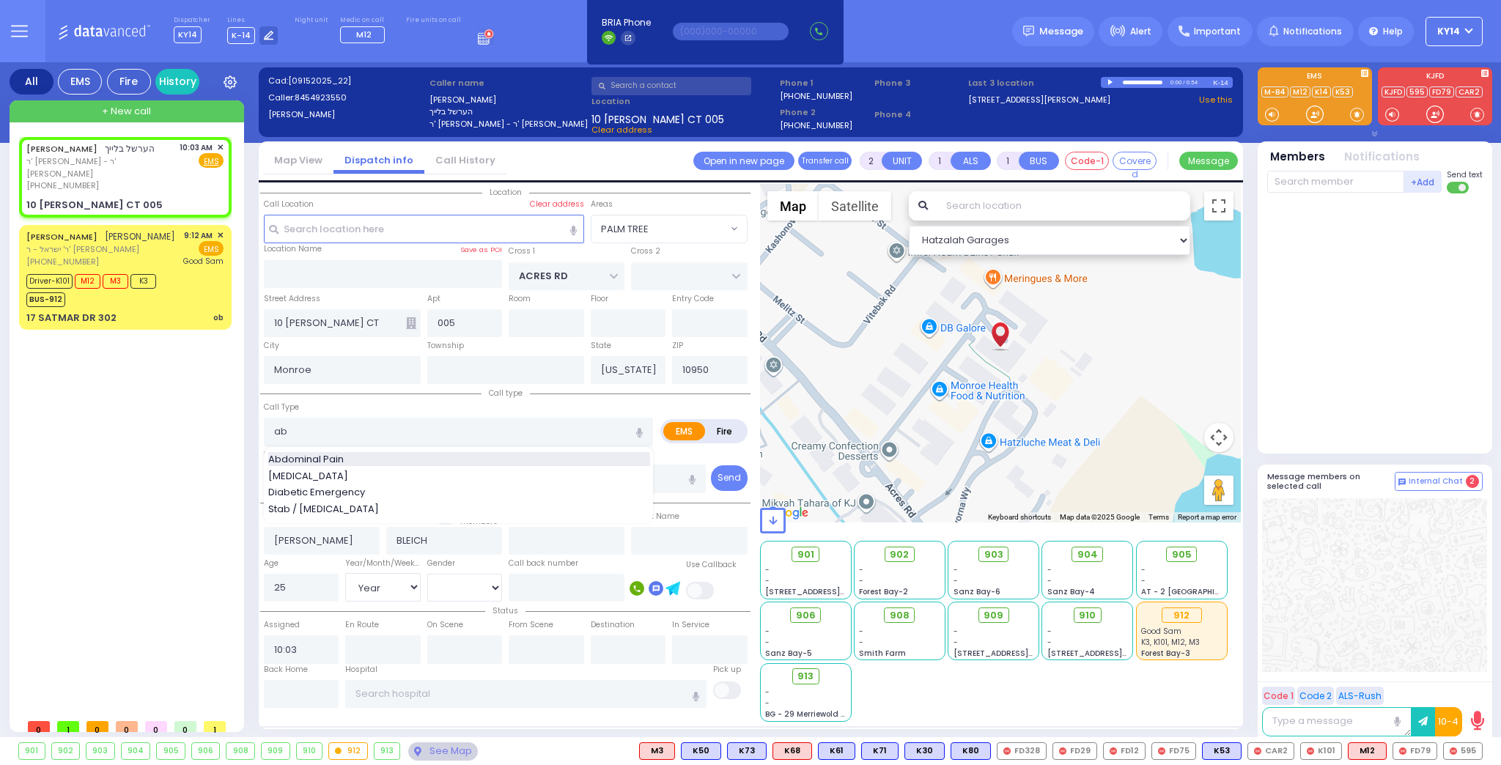
click at [343, 457] on span "Abdominal Pain" at bounding box center [308, 459] width 81 height 15
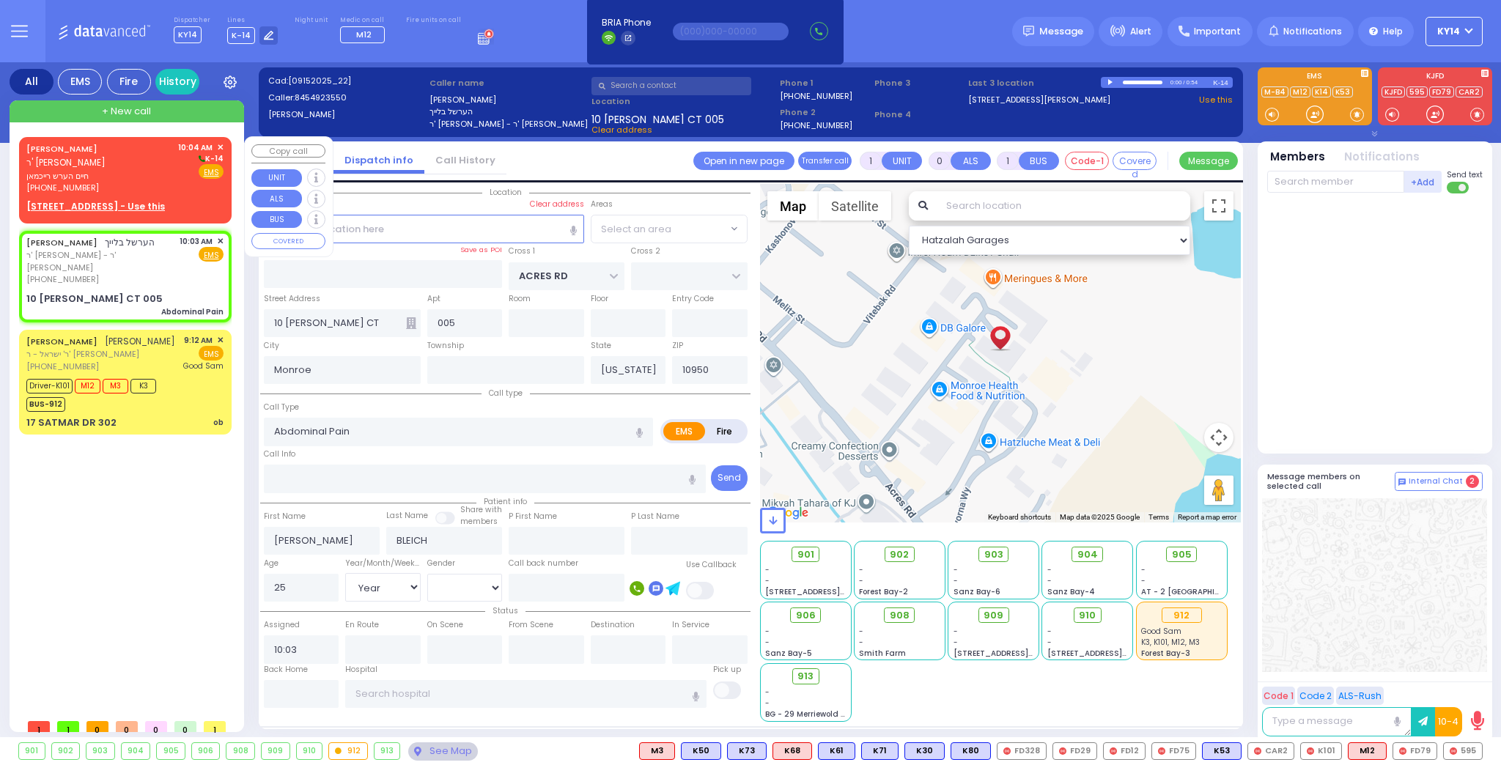
click at [176, 187] on div "CHAIM HERSH REICHMAN ר' אברהם מרדכי - ר' זלמן יוסף וועכטער חיים הערש רייכמאן (8…" at bounding box center [124, 167] width 197 height 53
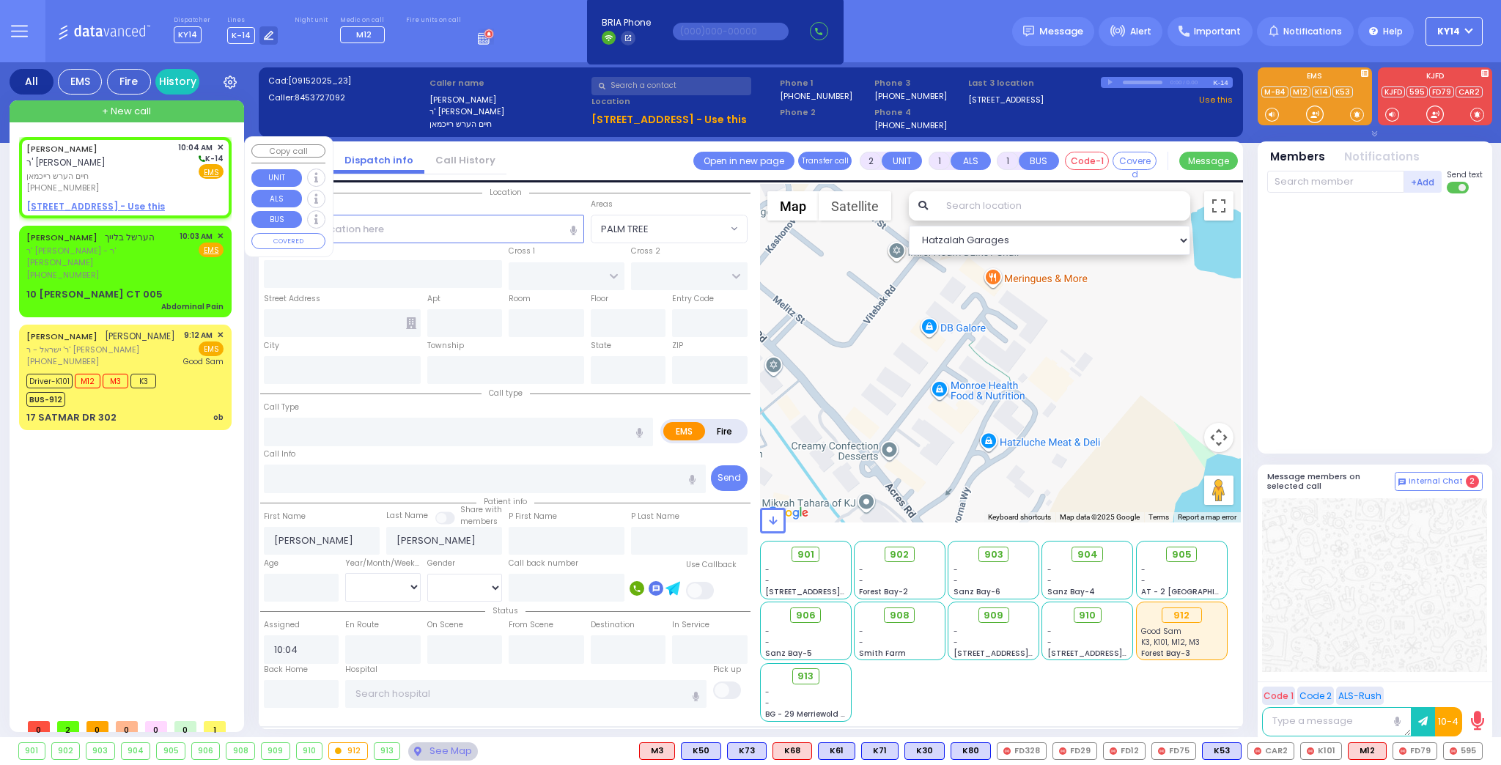
click at [68, 203] on u "17 LIZENSK BLVD 202 - Use this" at bounding box center [95, 206] width 139 height 12
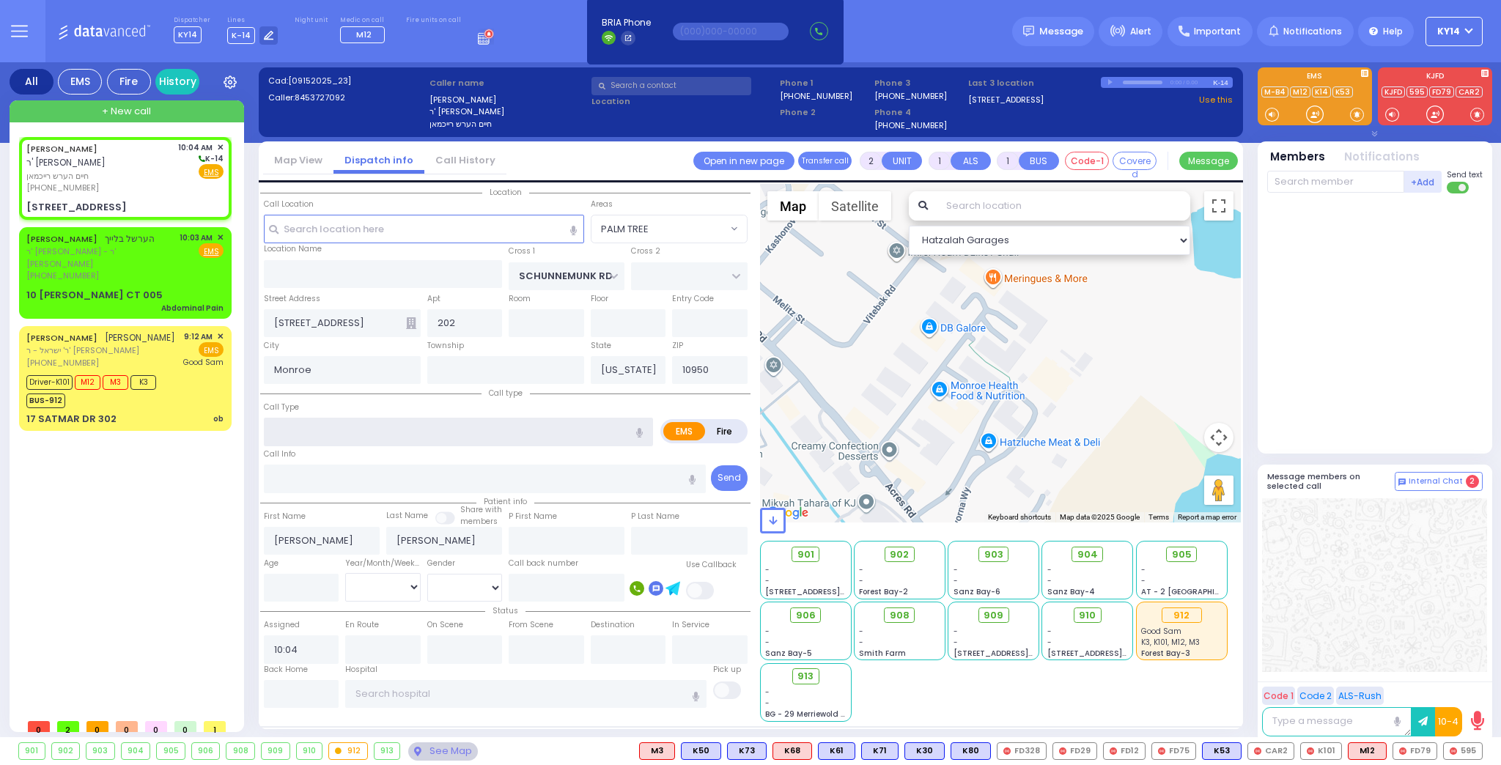
click at [353, 427] on input "text" at bounding box center [458, 432] width 389 height 28
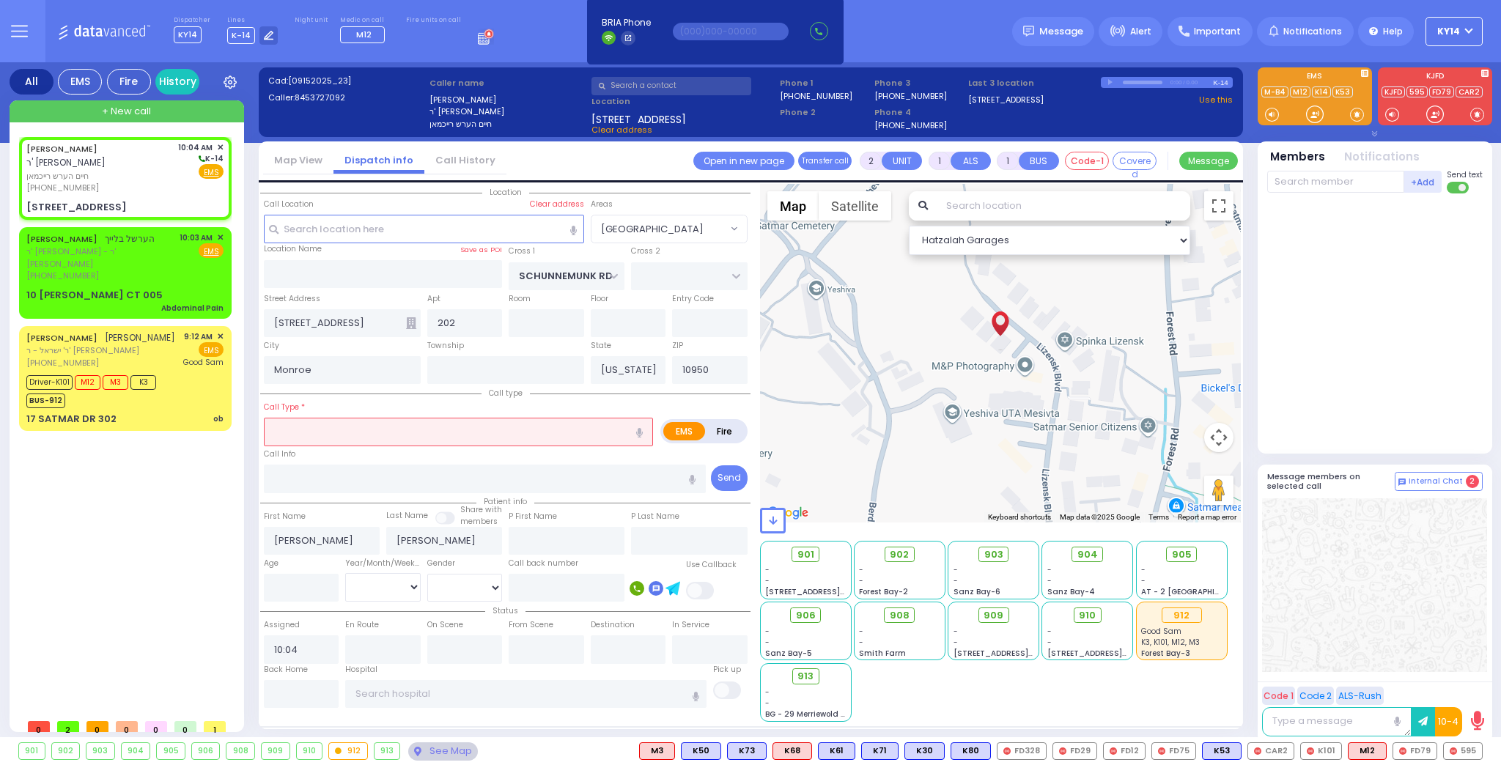
click at [336, 423] on input "text" at bounding box center [458, 432] width 389 height 28
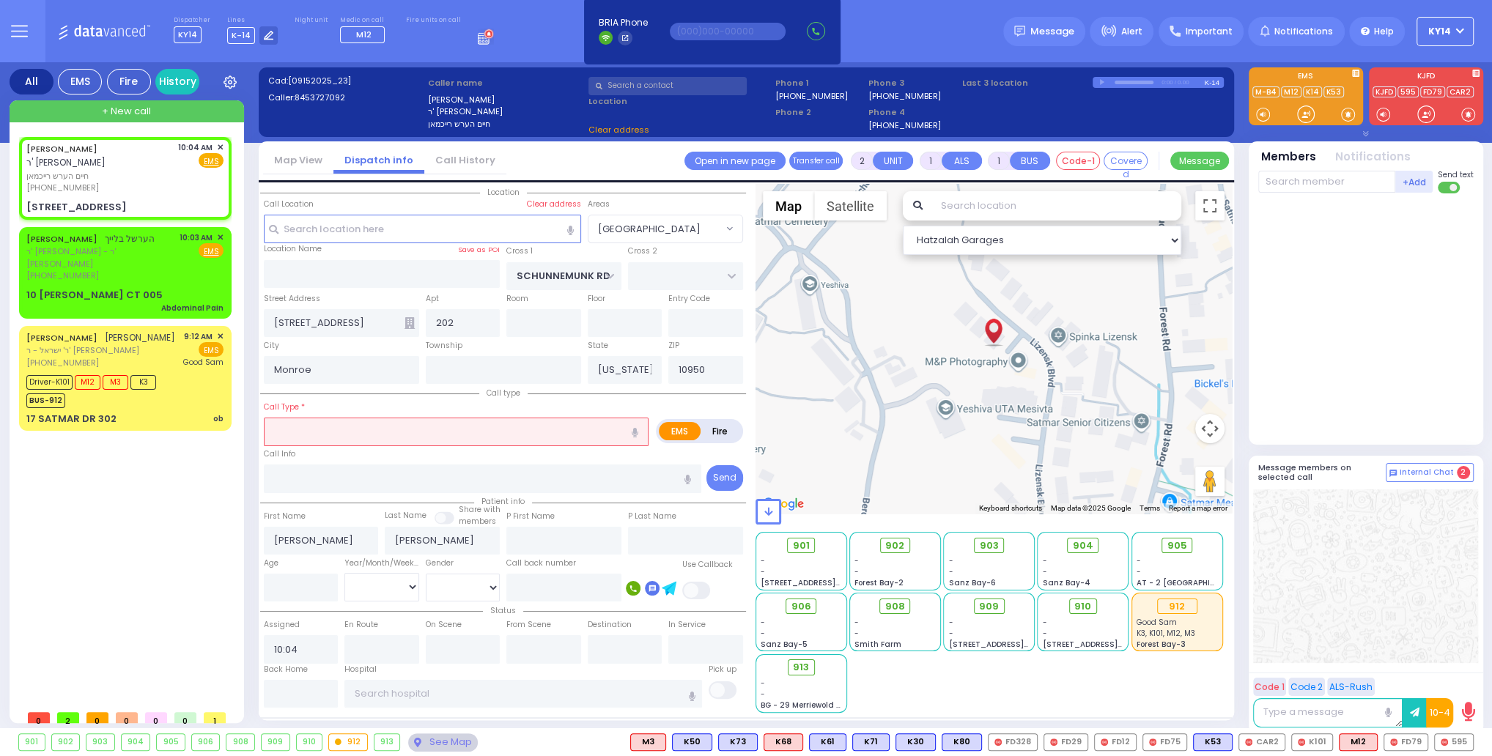
click at [1456, 30] on button "KY14" at bounding box center [1445, 31] width 57 height 29
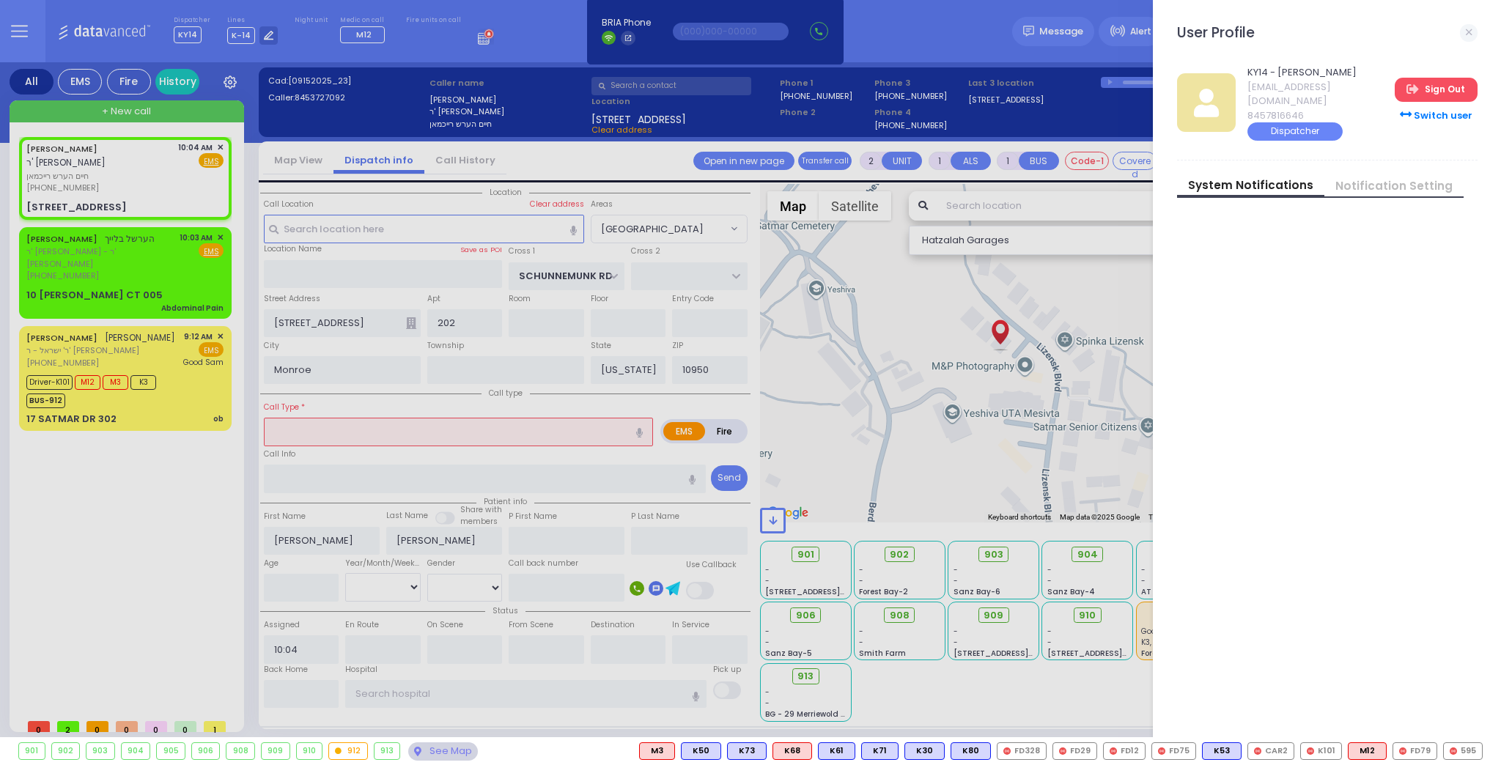
click at [1440, 82] on link "Sign Out" at bounding box center [1436, 89] width 82 height 23
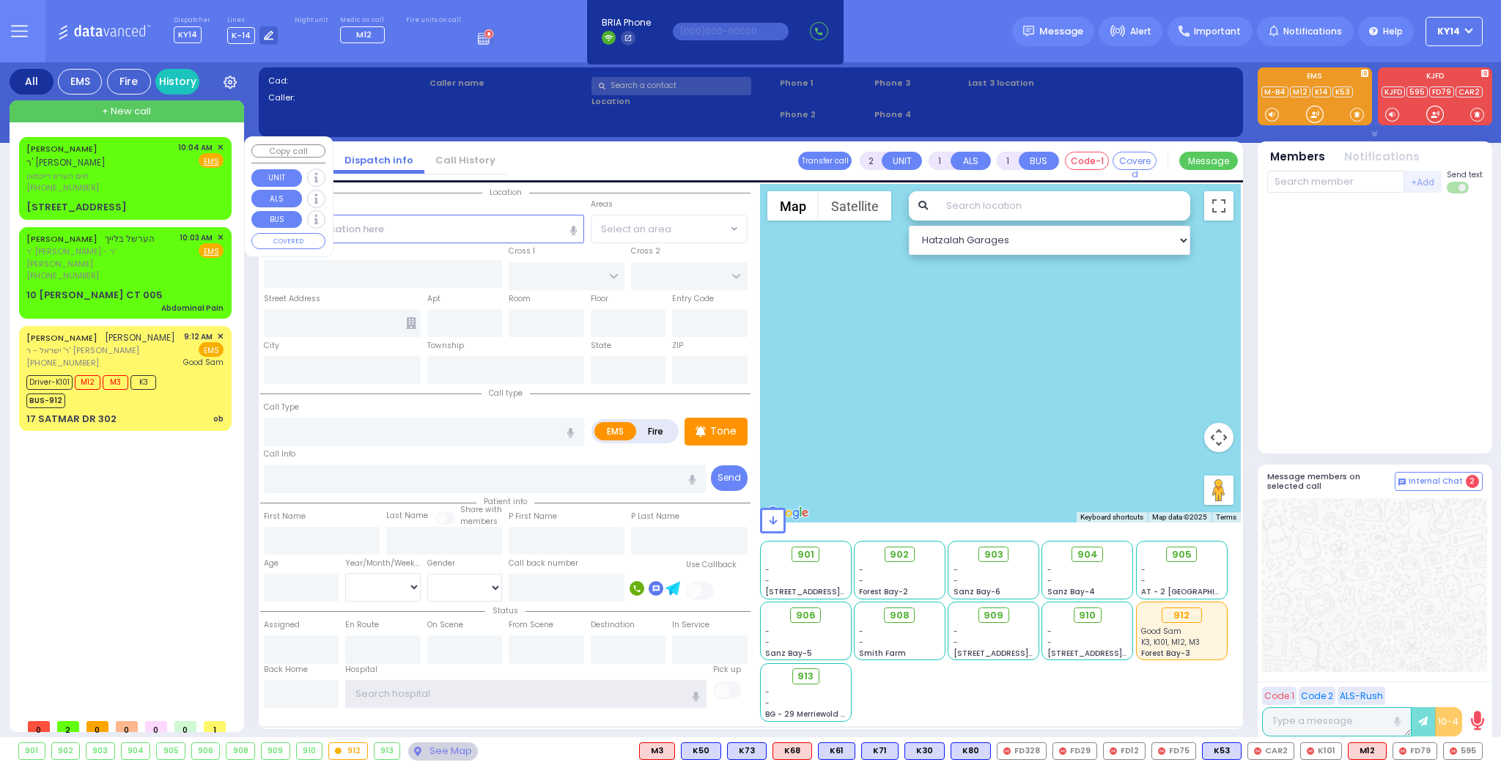
type input "ky14"
click at [137, 184] on div "[PHONE_NUMBER]" at bounding box center [99, 188] width 147 height 12
select select
radio input "true"
type input "[PERSON_NAME]"
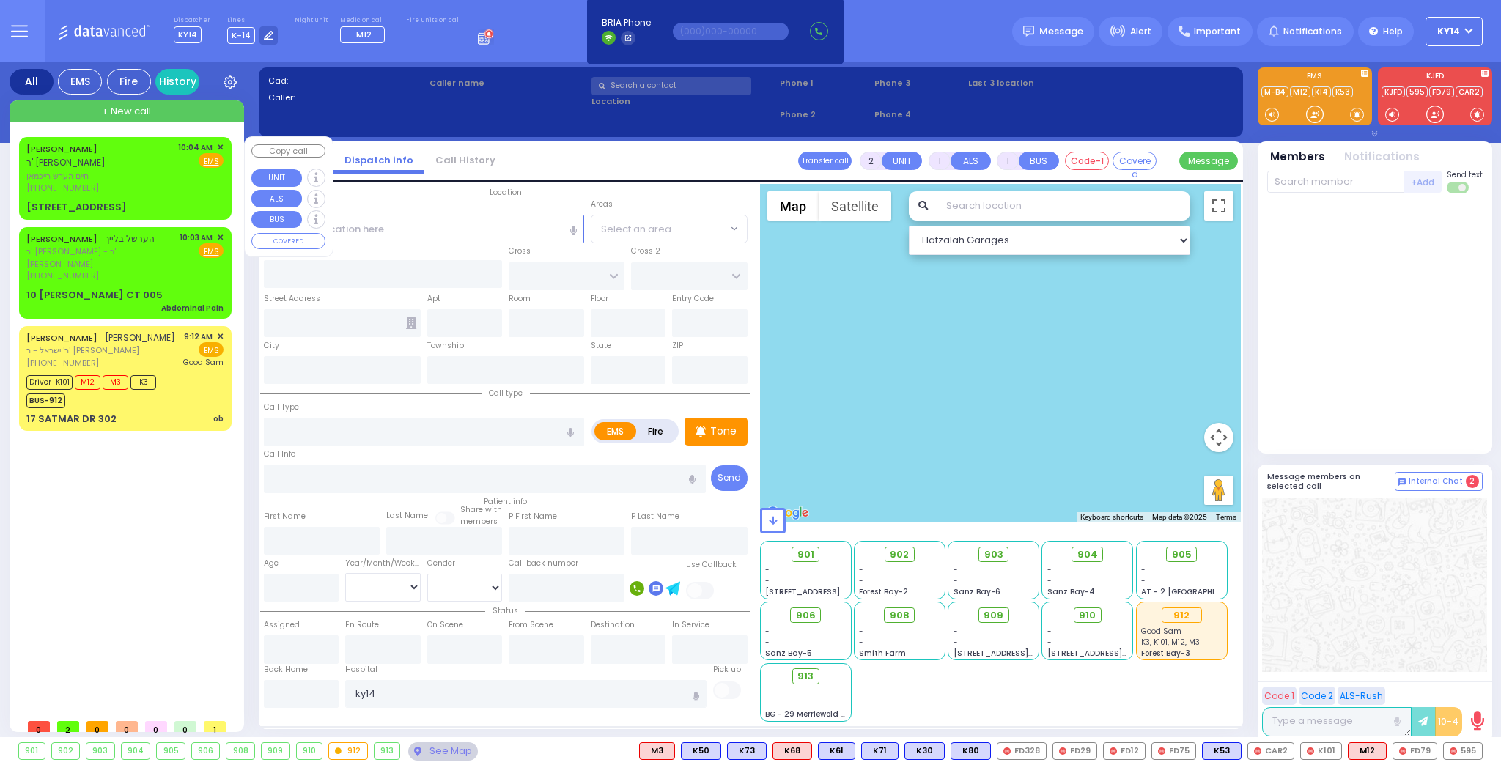
type input "[PERSON_NAME]"
select select
type input "10:04"
select select "Hatzalah Garages"
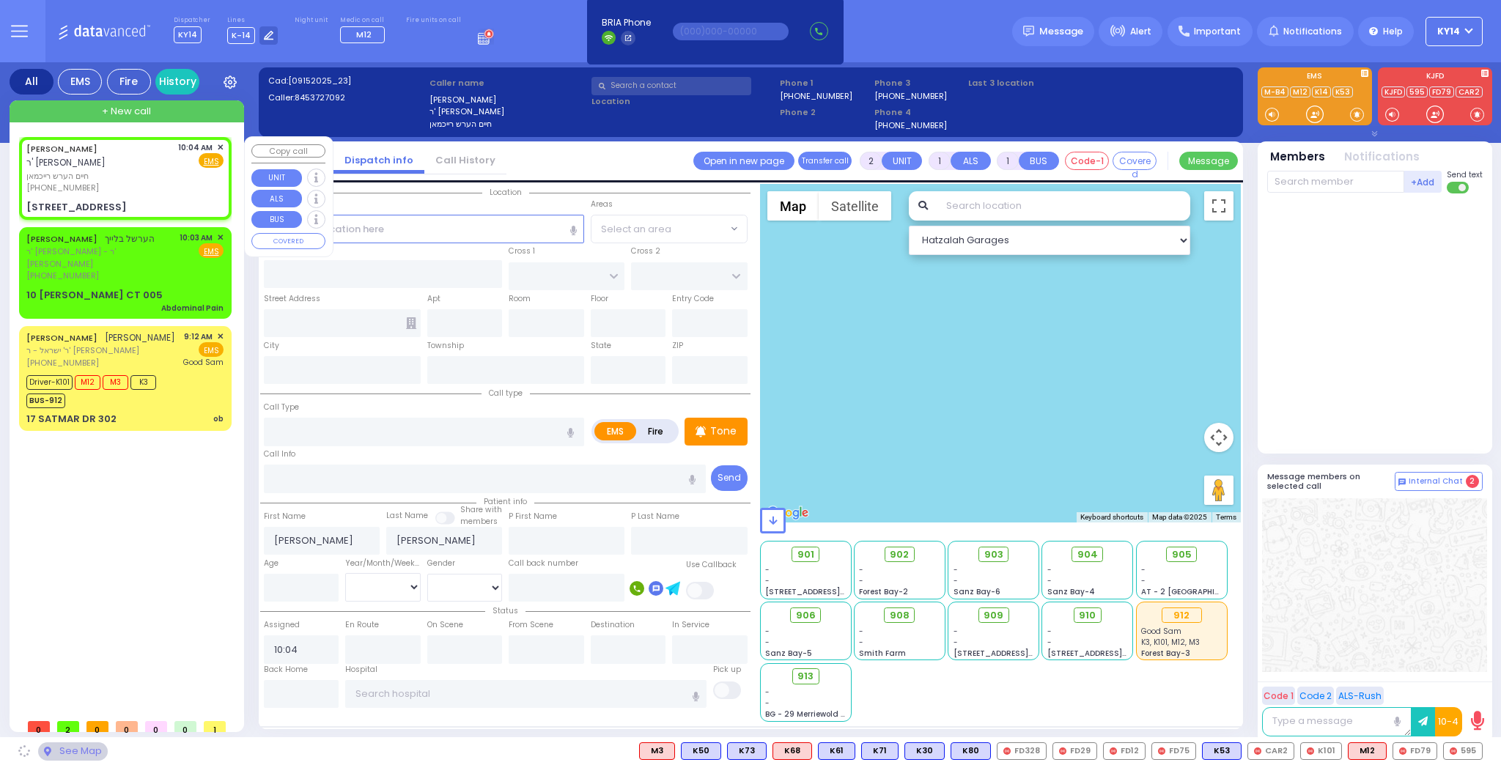
type input "SCHUNNEMUNK RD"
type input "17 LIZENSK BLVD"
type input "202"
type input "Monroe"
type input "[US_STATE]"
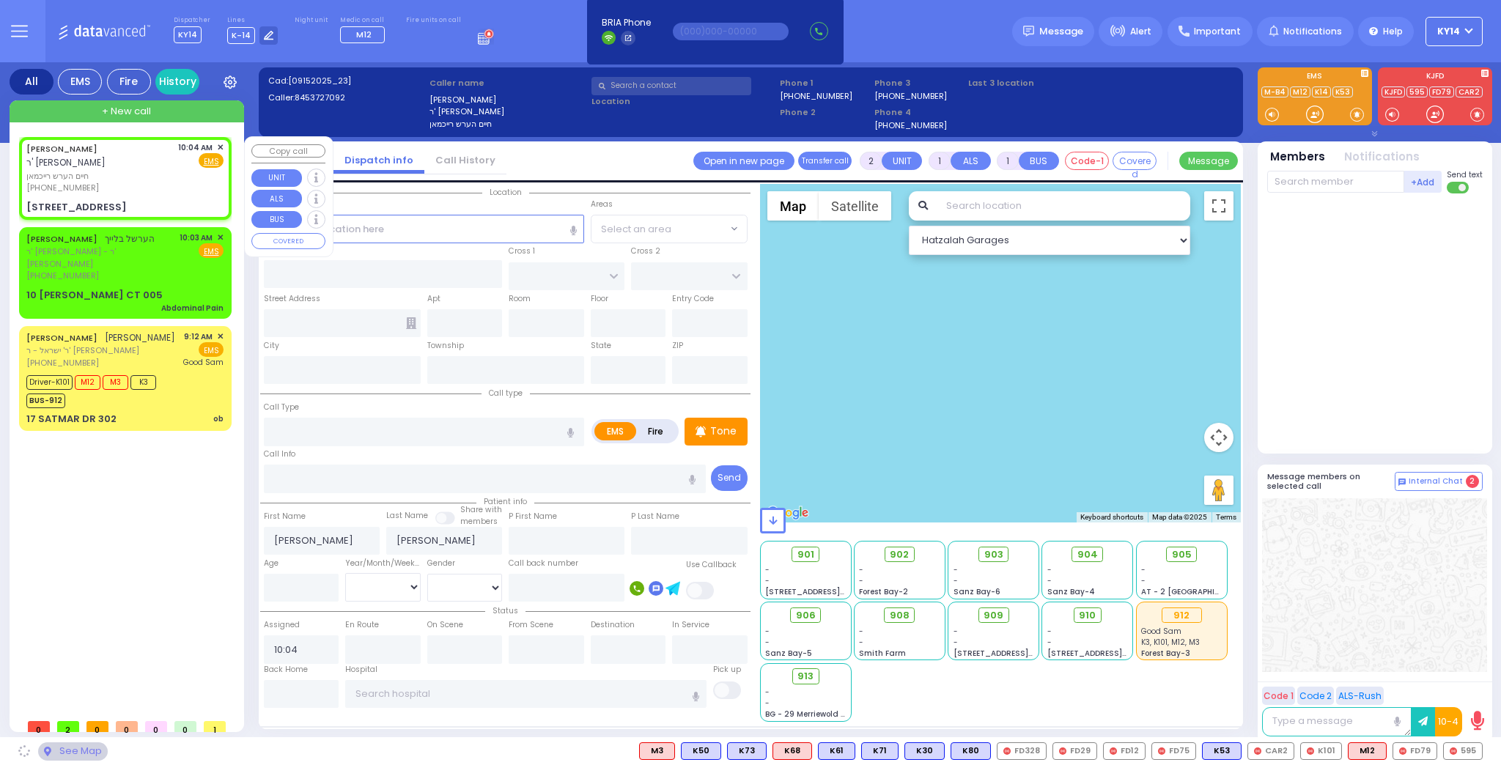
type input "10950"
select select "[GEOGRAPHIC_DATA]"
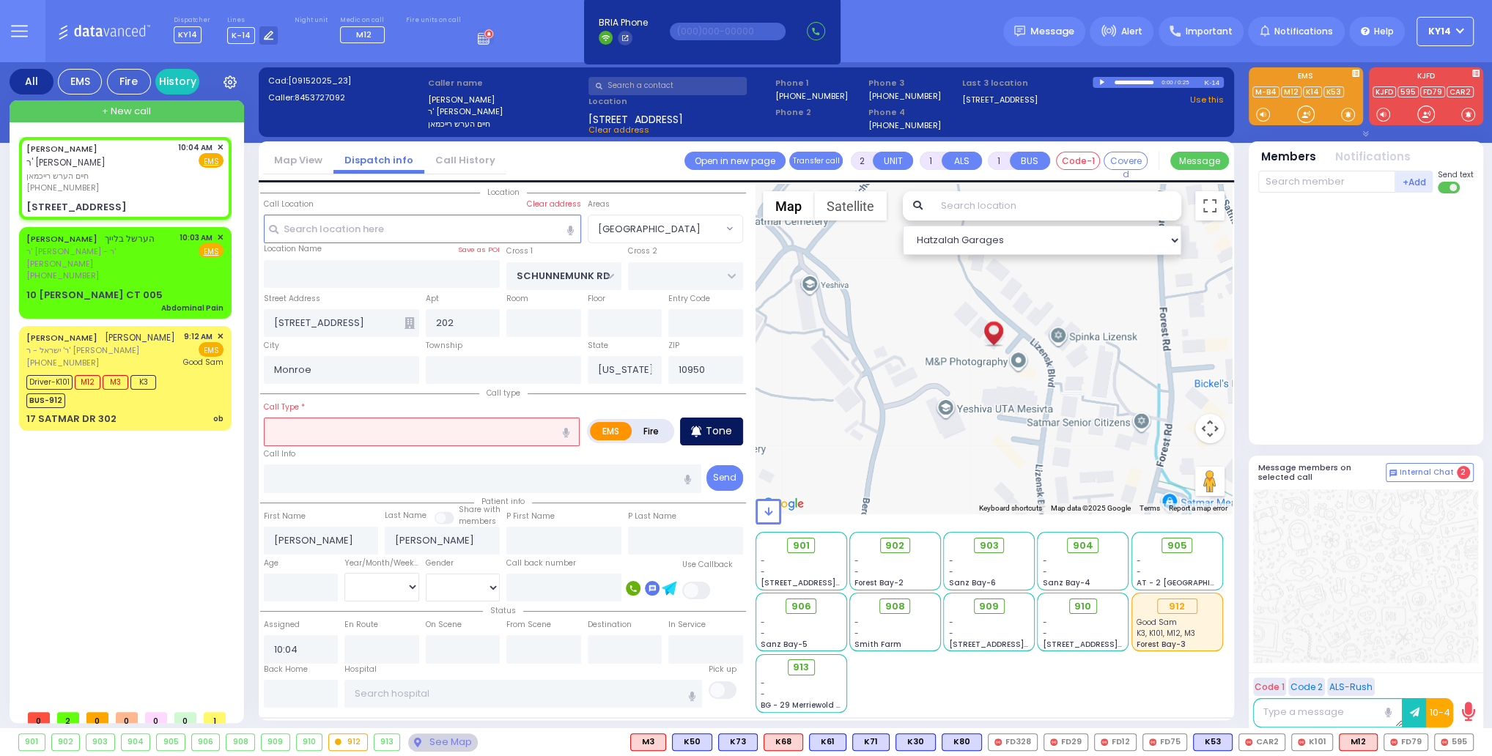
click at [707, 430] on p "Tone" at bounding box center [719, 431] width 26 height 15
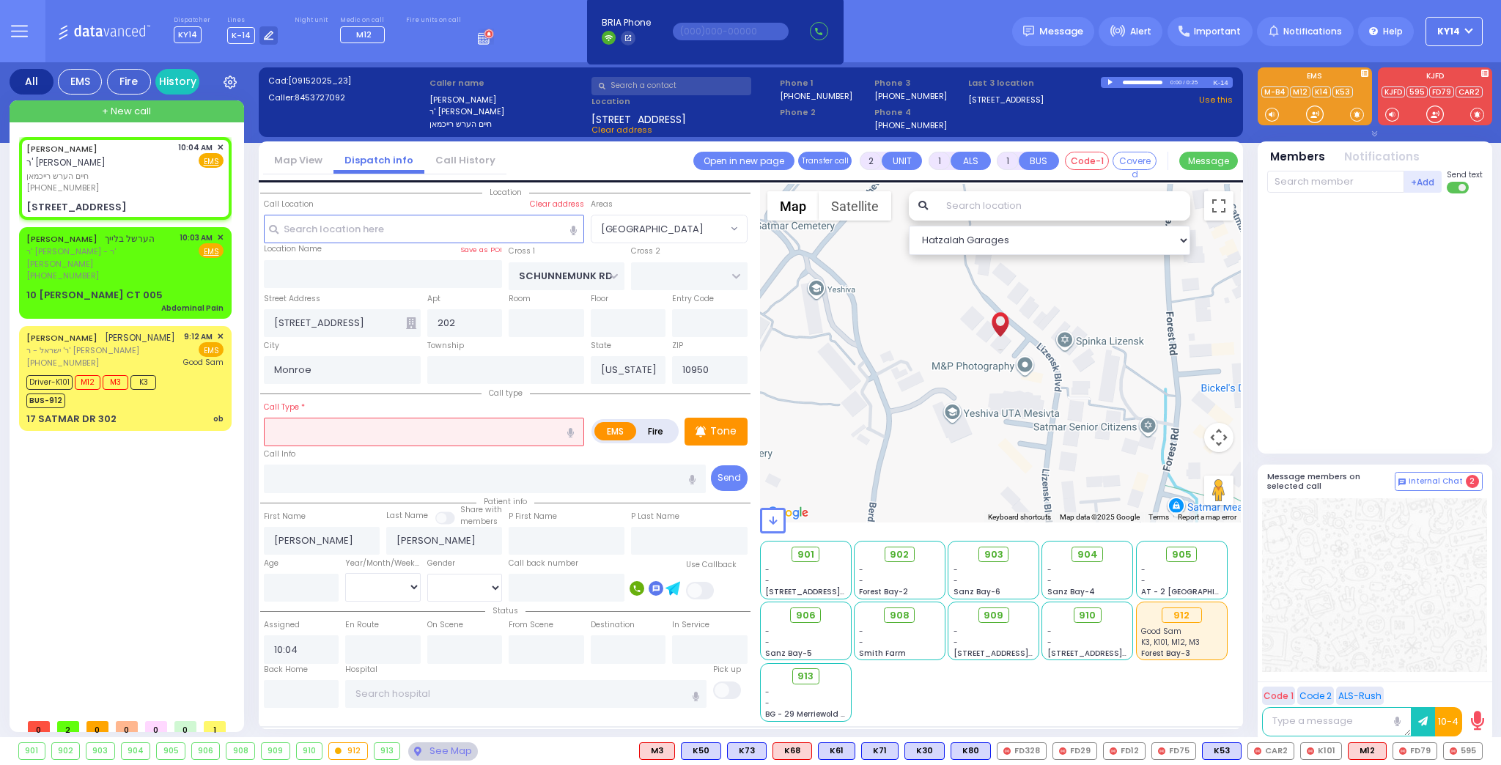
click at [572, 423] on button "button" at bounding box center [570, 432] width 27 height 28
type input "baby gagging"
select select
radio input "true"
select select
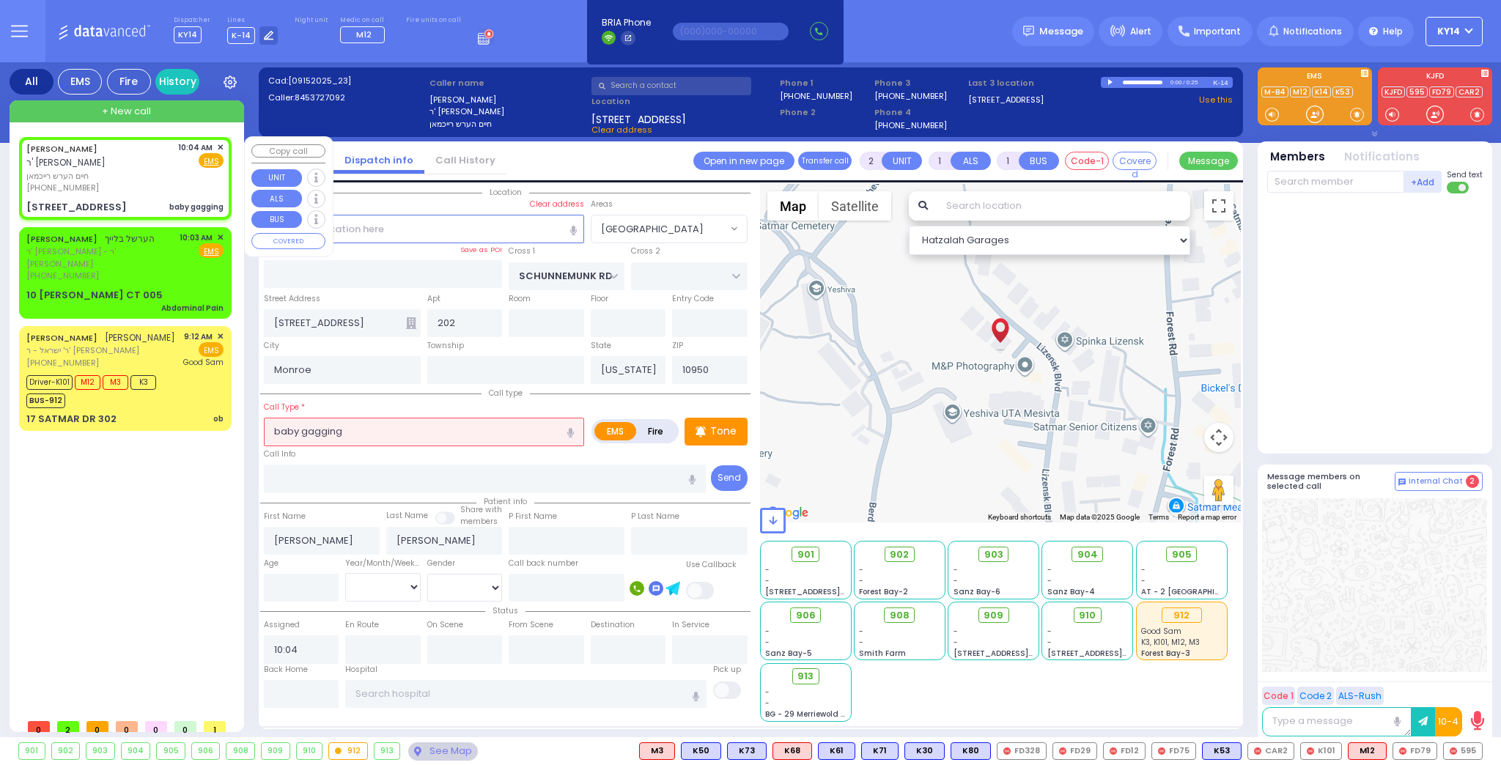
select select "Hatzalah Garages"
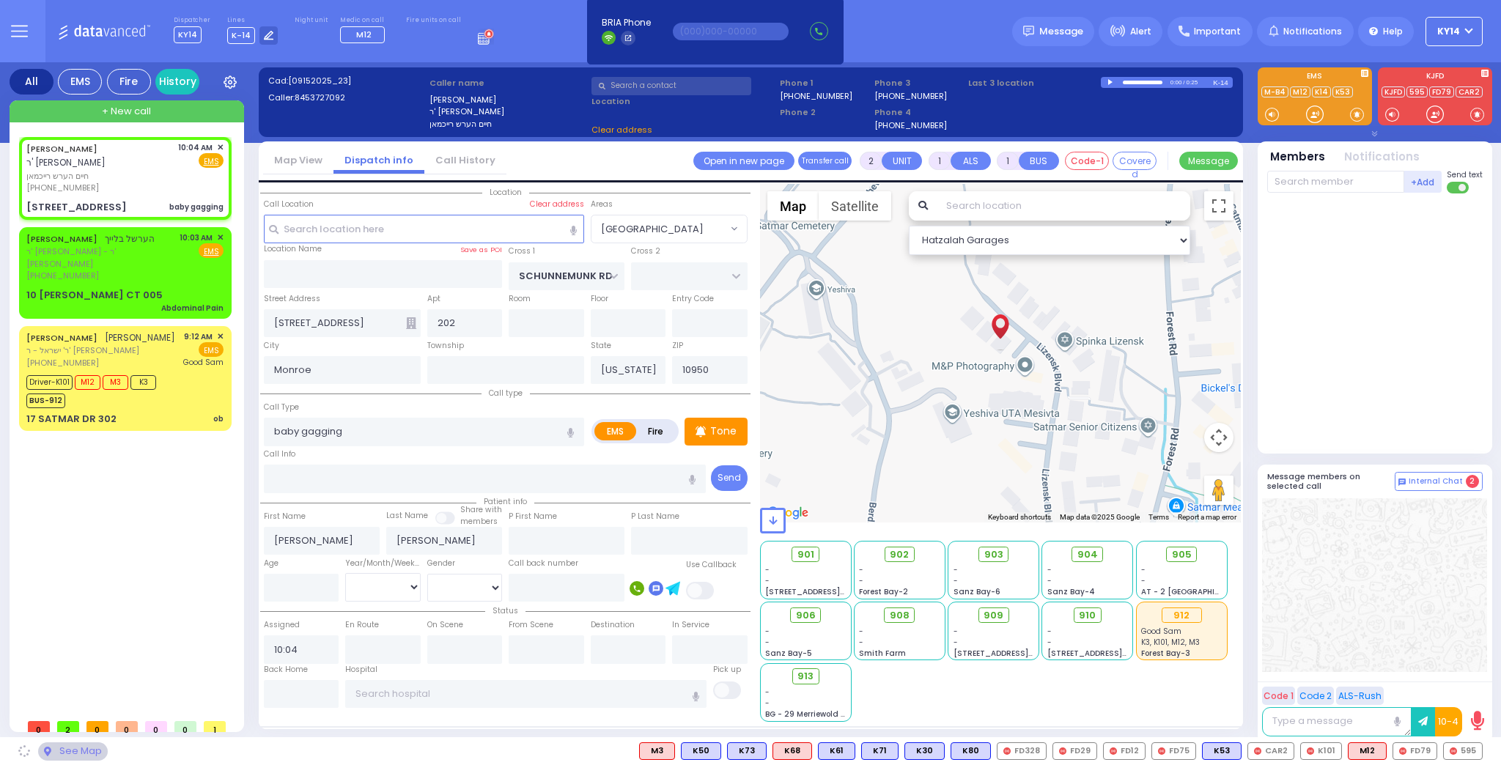
select select "[GEOGRAPHIC_DATA]"
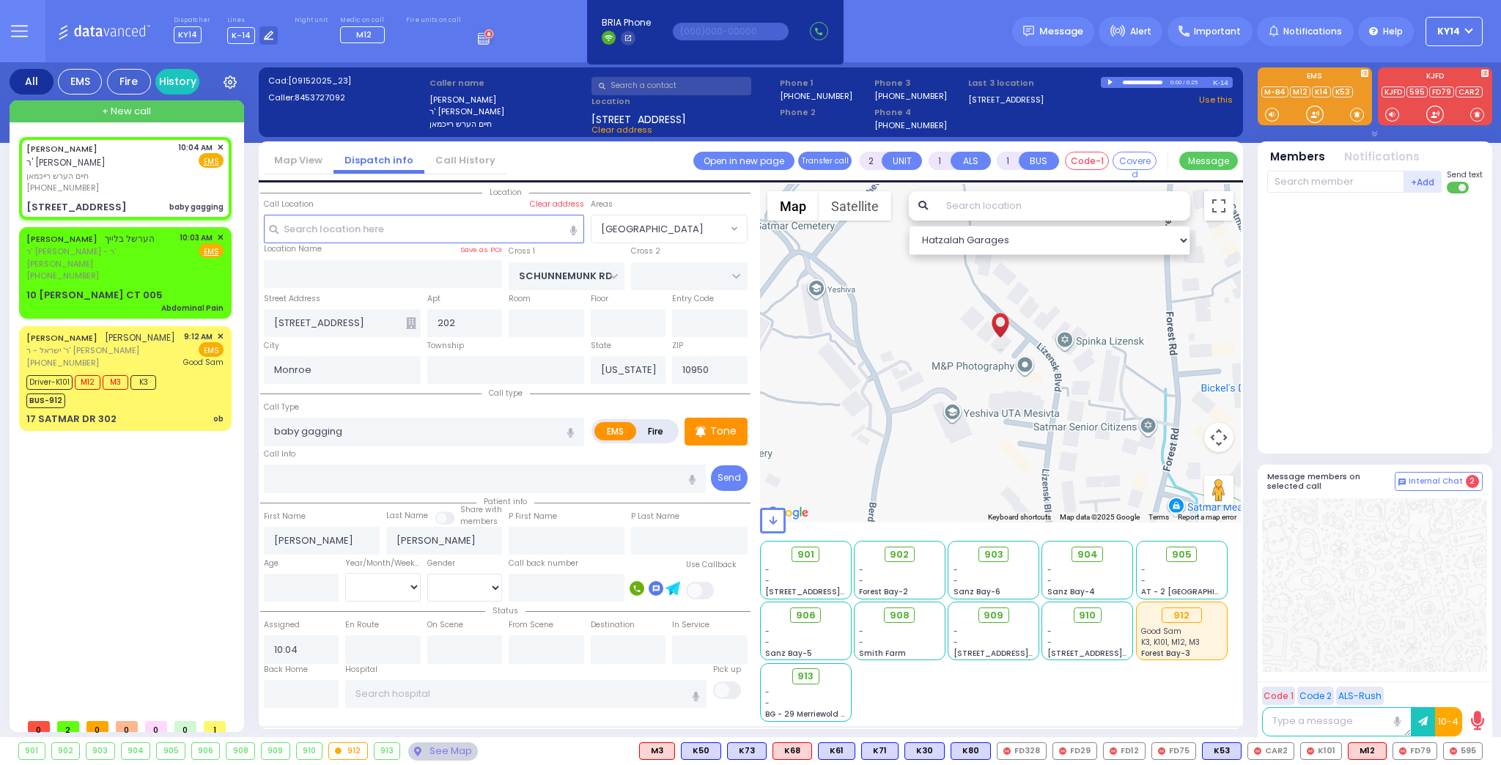
drag, startPoint x: 1382, startPoint y: 402, endPoint x: 1382, endPoint y: 413, distance: 11.0
click at [1382, 403] on div at bounding box center [1376, 320] width 218 height 242
click at [1461, 751] on span "K60" at bounding box center [1462, 751] width 39 height 16
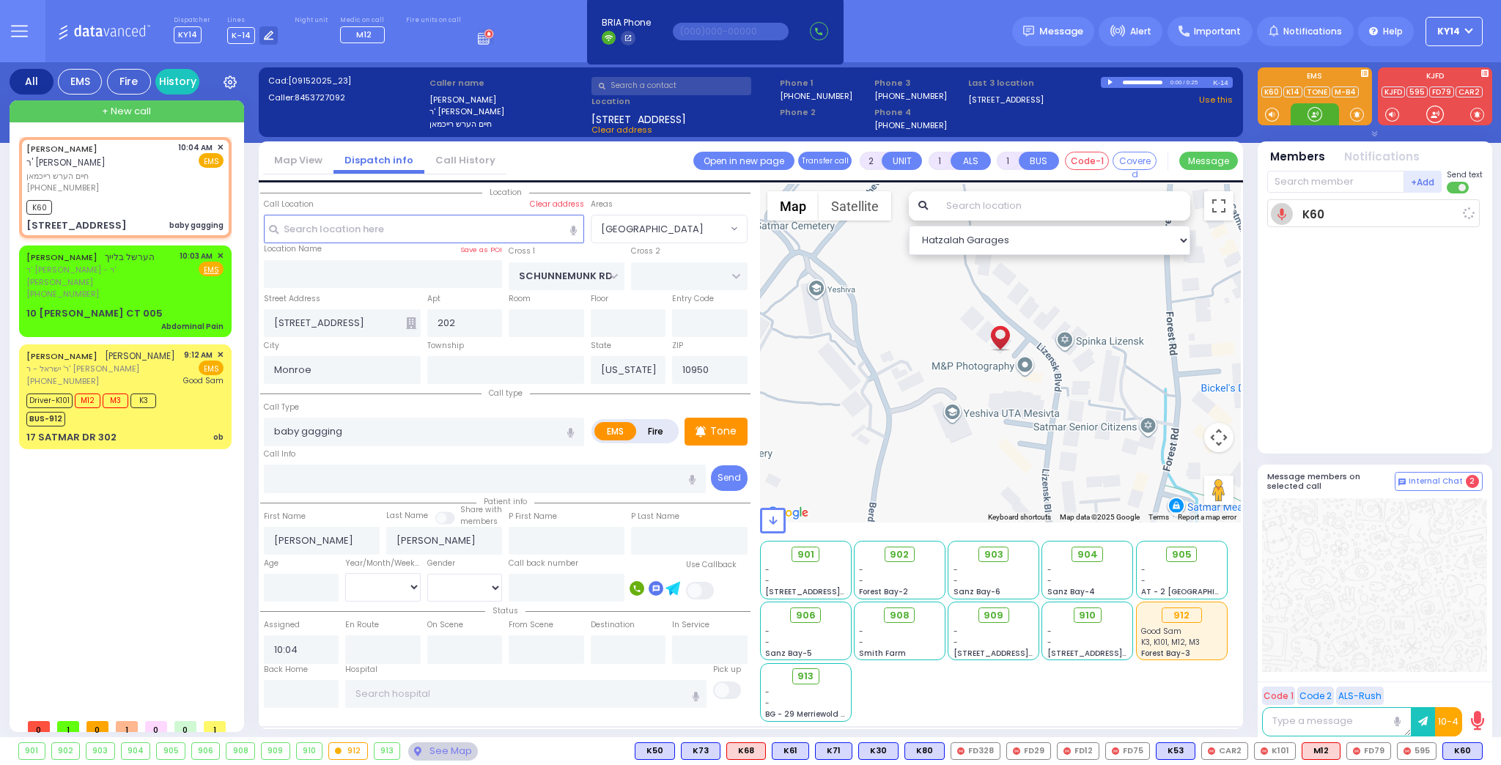
select select
radio input "true"
select select
type input "10:05"
select select "Hatzalah Garages"
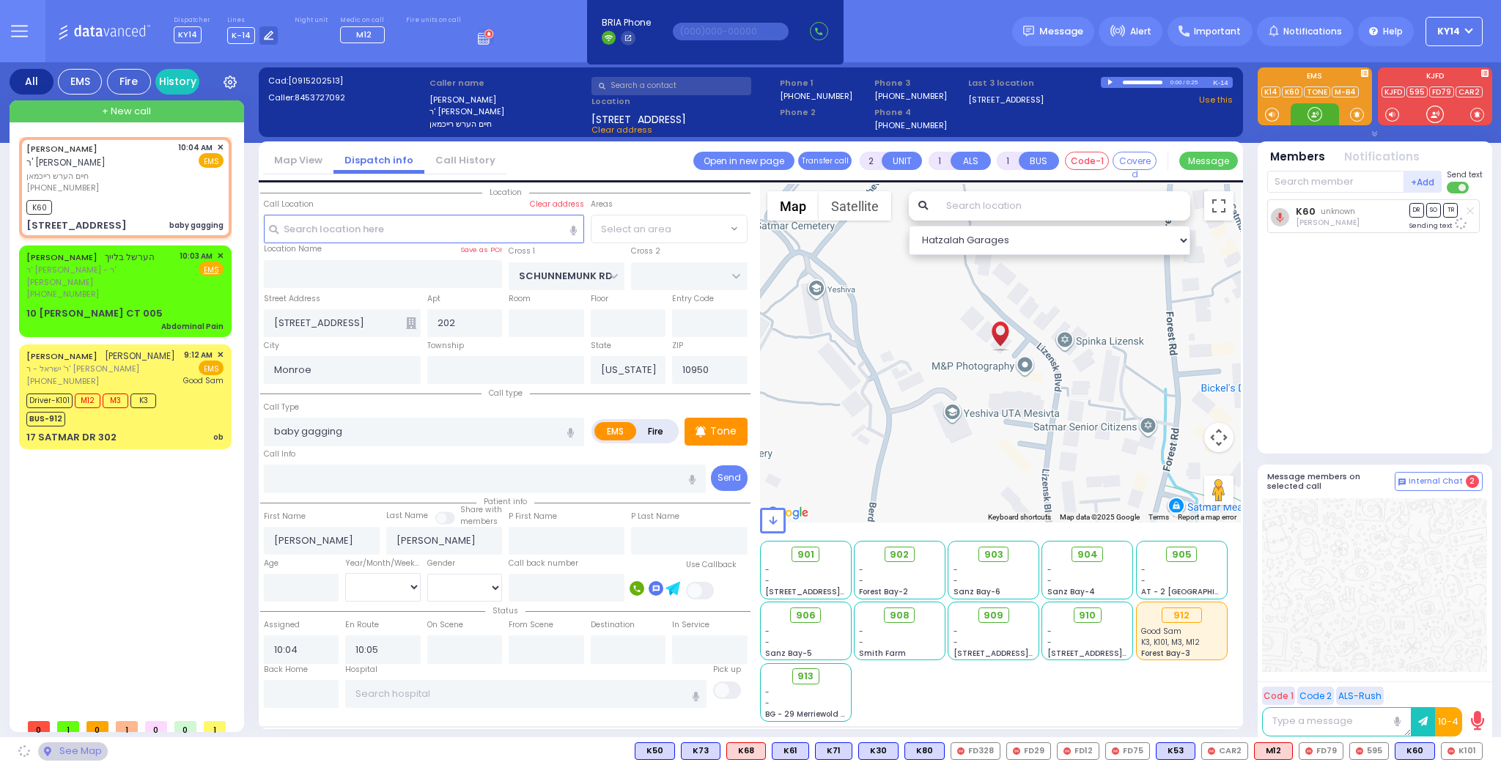
select select "[GEOGRAPHIC_DATA]"
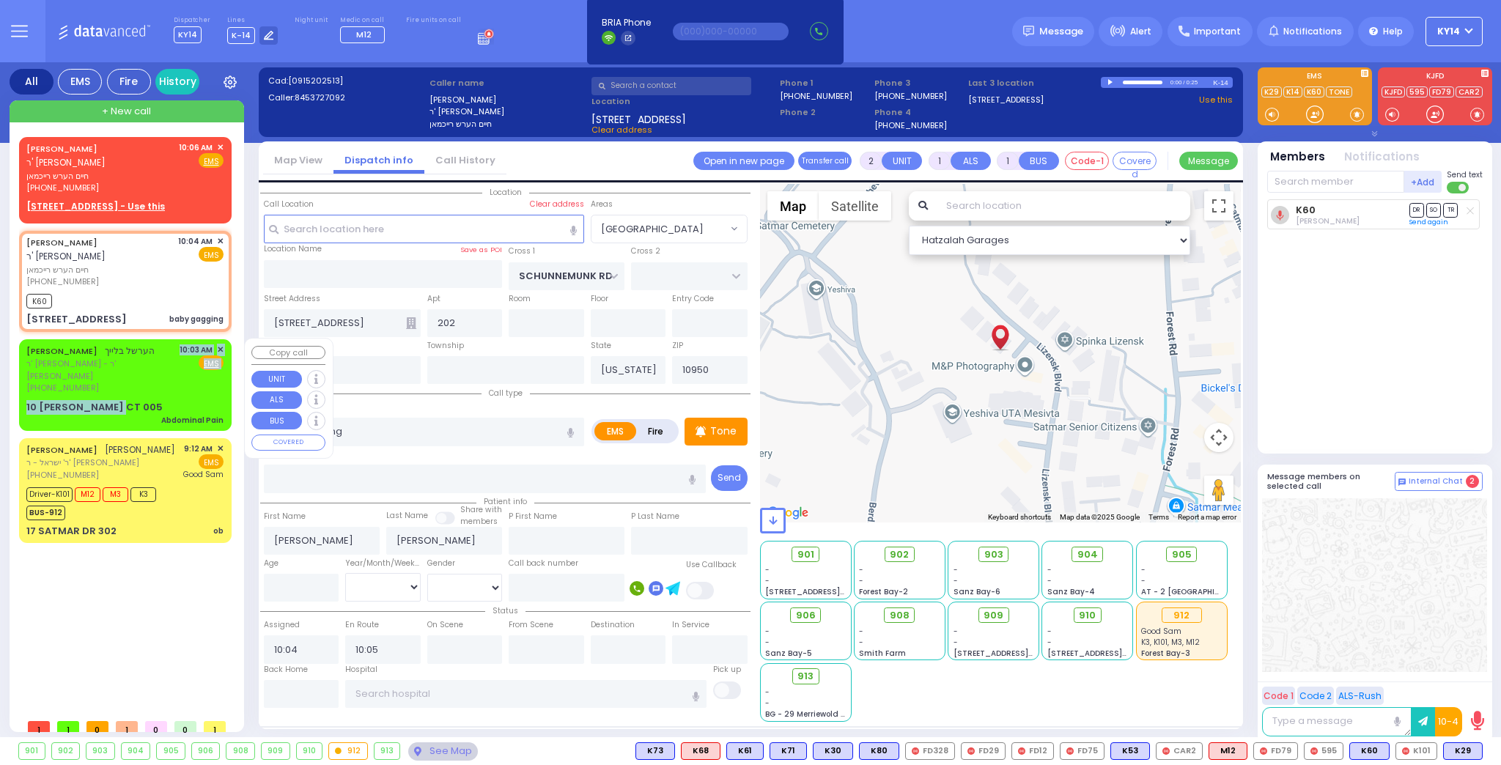
click at [135, 383] on div "HERSHEL BLEICH הערשל בלייך ר' אברהם שמואל - ר' אהרן יוסף לאנדא (845) 492-3550 1…" at bounding box center [125, 385] width 207 height 86
type input "1"
type input "0"
select select
type input "Abdominal Pain"
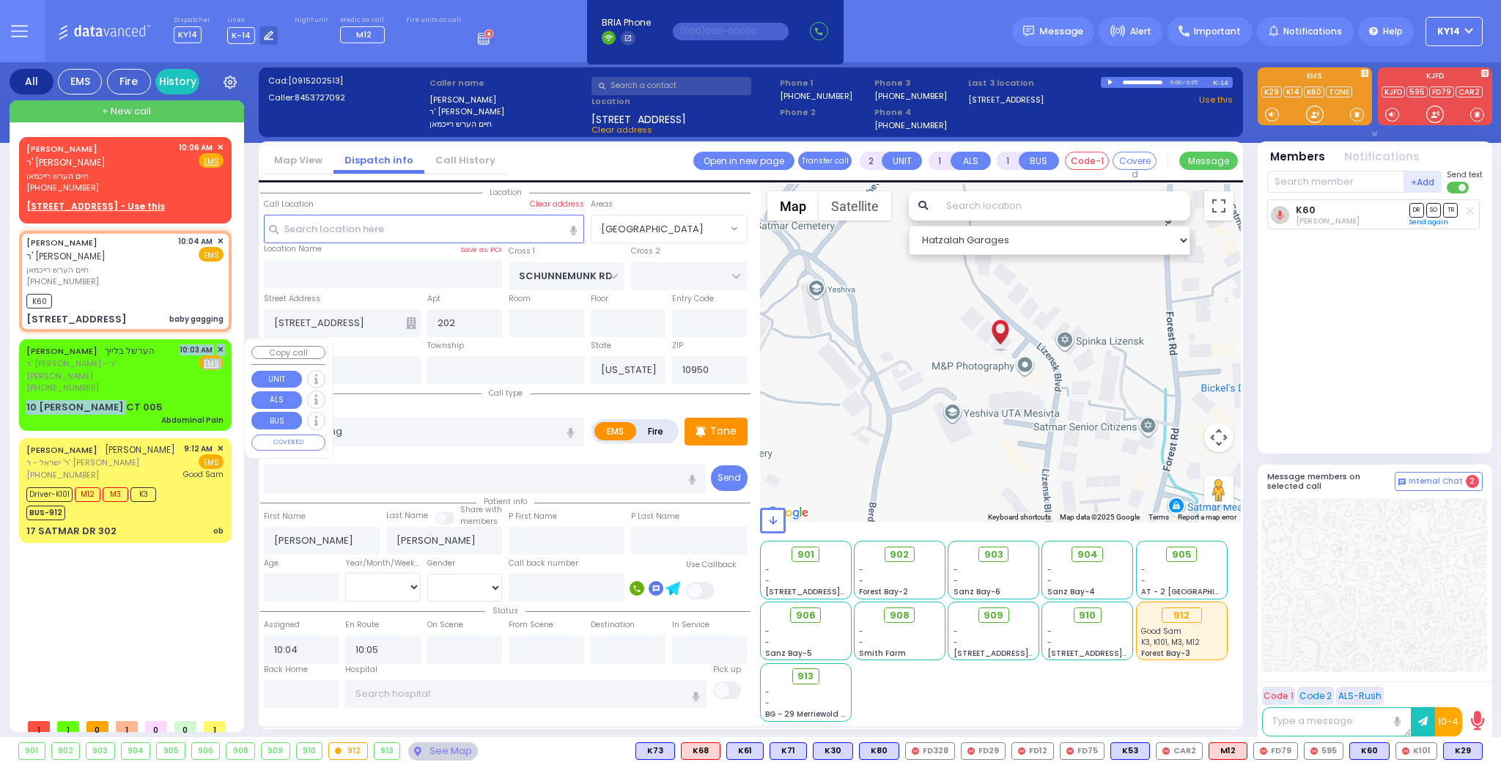
radio input "true"
type input "[PERSON_NAME]"
type input "BLEICH"
type input "25"
select select "Year"
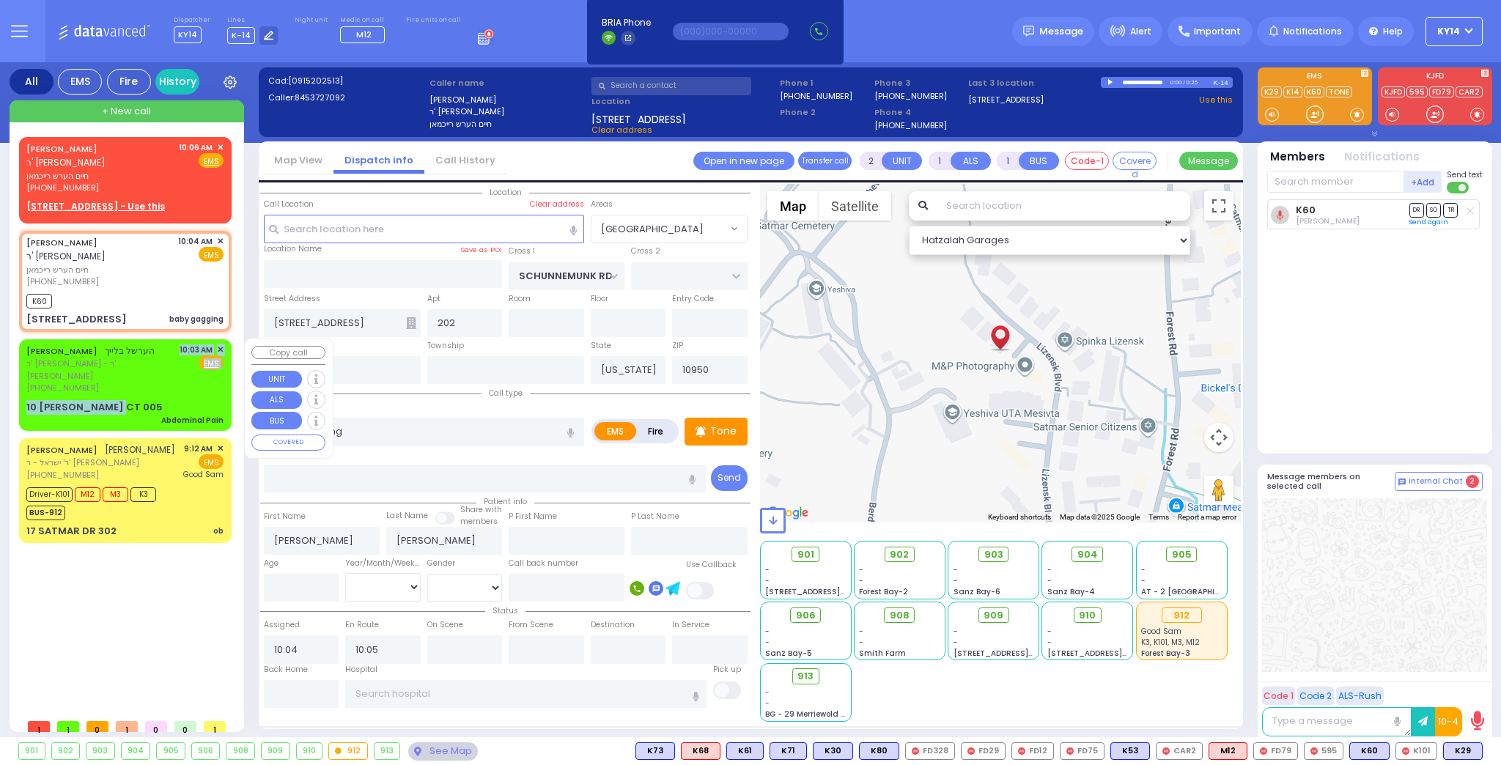
select select "[DEMOGRAPHIC_DATA]"
type input "10:03"
select select "Hatzalah Garages"
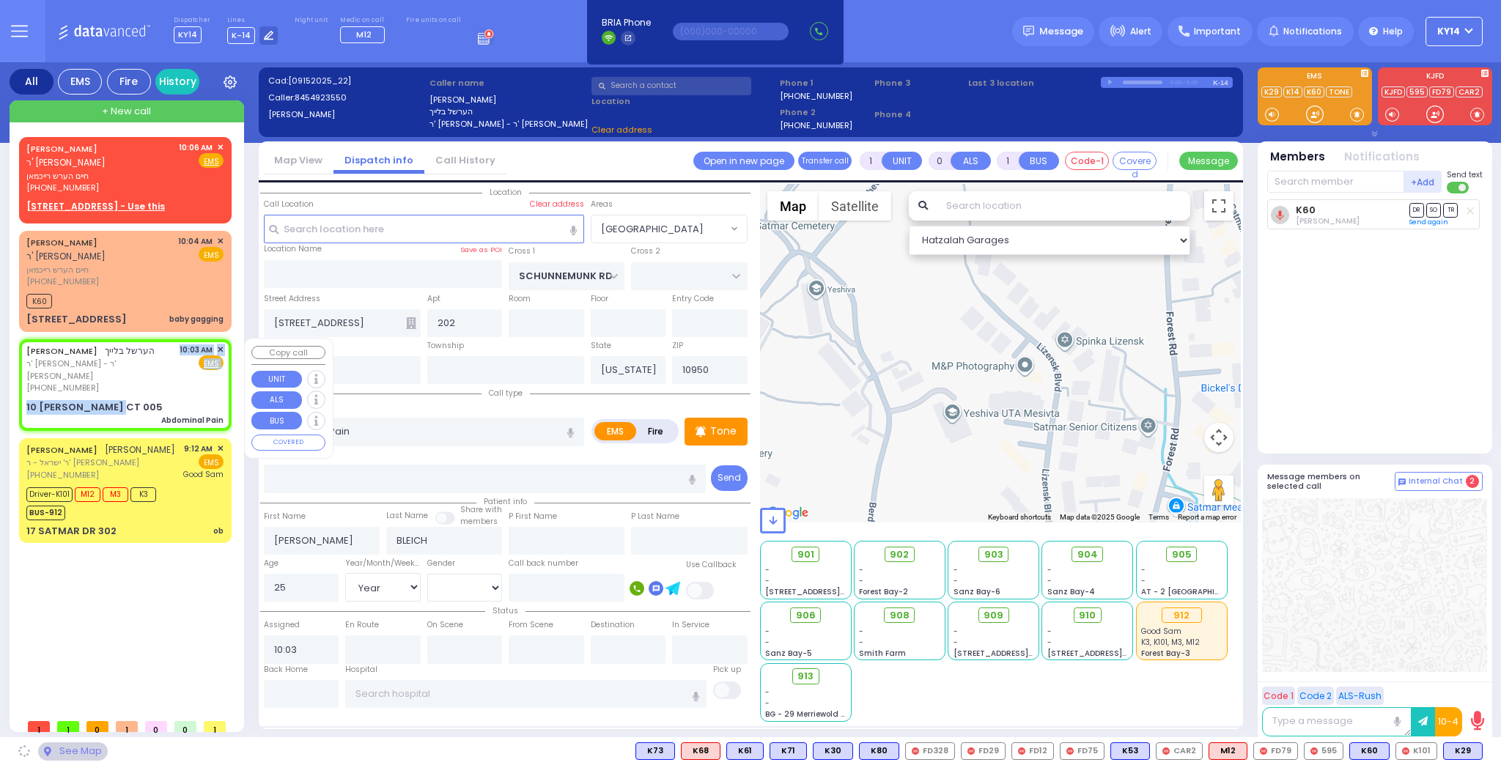
type input "ACRES RD"
type input "10 [PERSON_NAME] CT"
type input "005"
select select "PALM TREE"
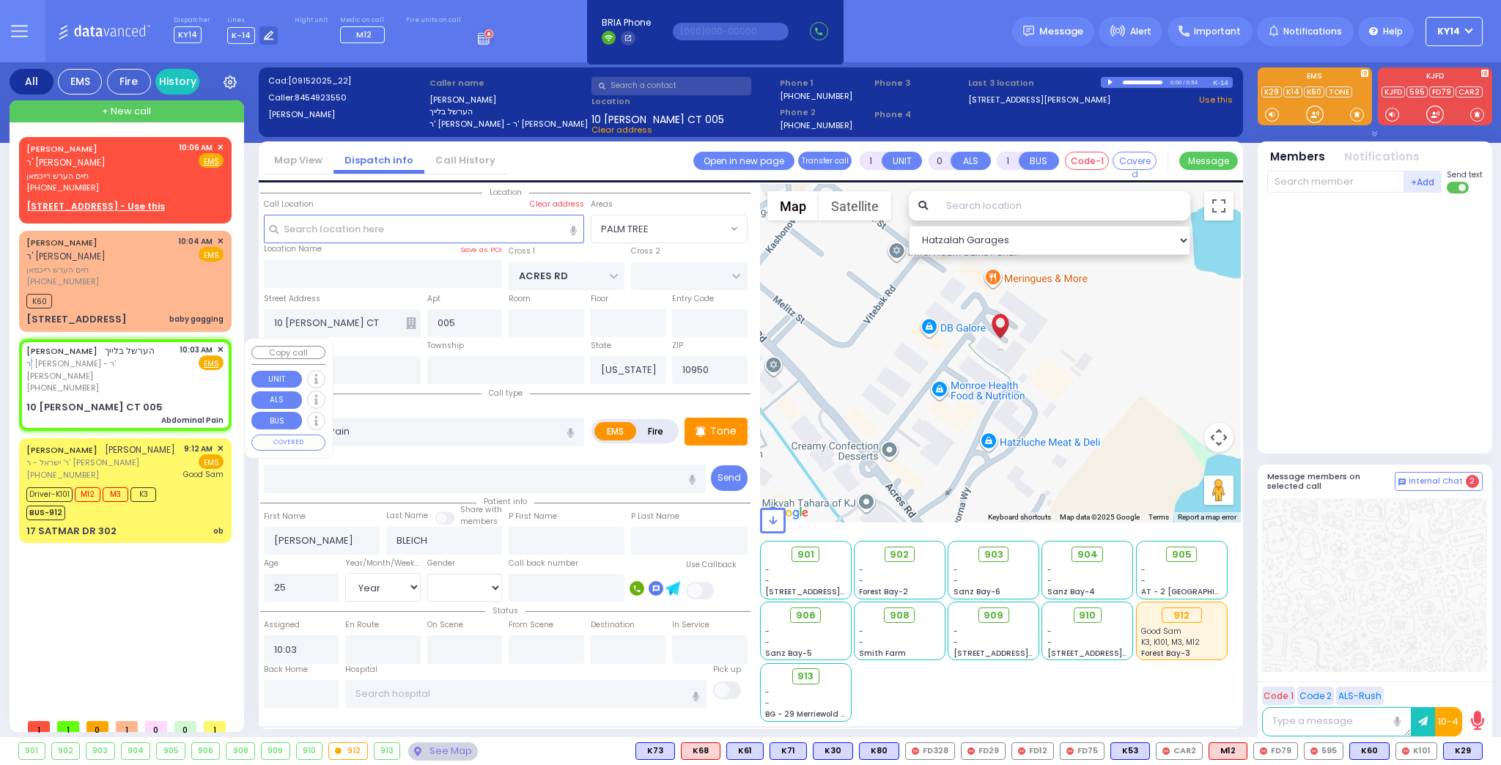
click at [143, 369] on div "HERSHEL BLEICH הערשל בלייך ר' אברהם שמואל - ר' אהרן יוסף לאנדא (845) 492-3550" at bounding box center [100, 369] width 148 height 51
select select
radio input "true"
select select "Year"
select select "[DEMOGRAPHIC_DATA]"
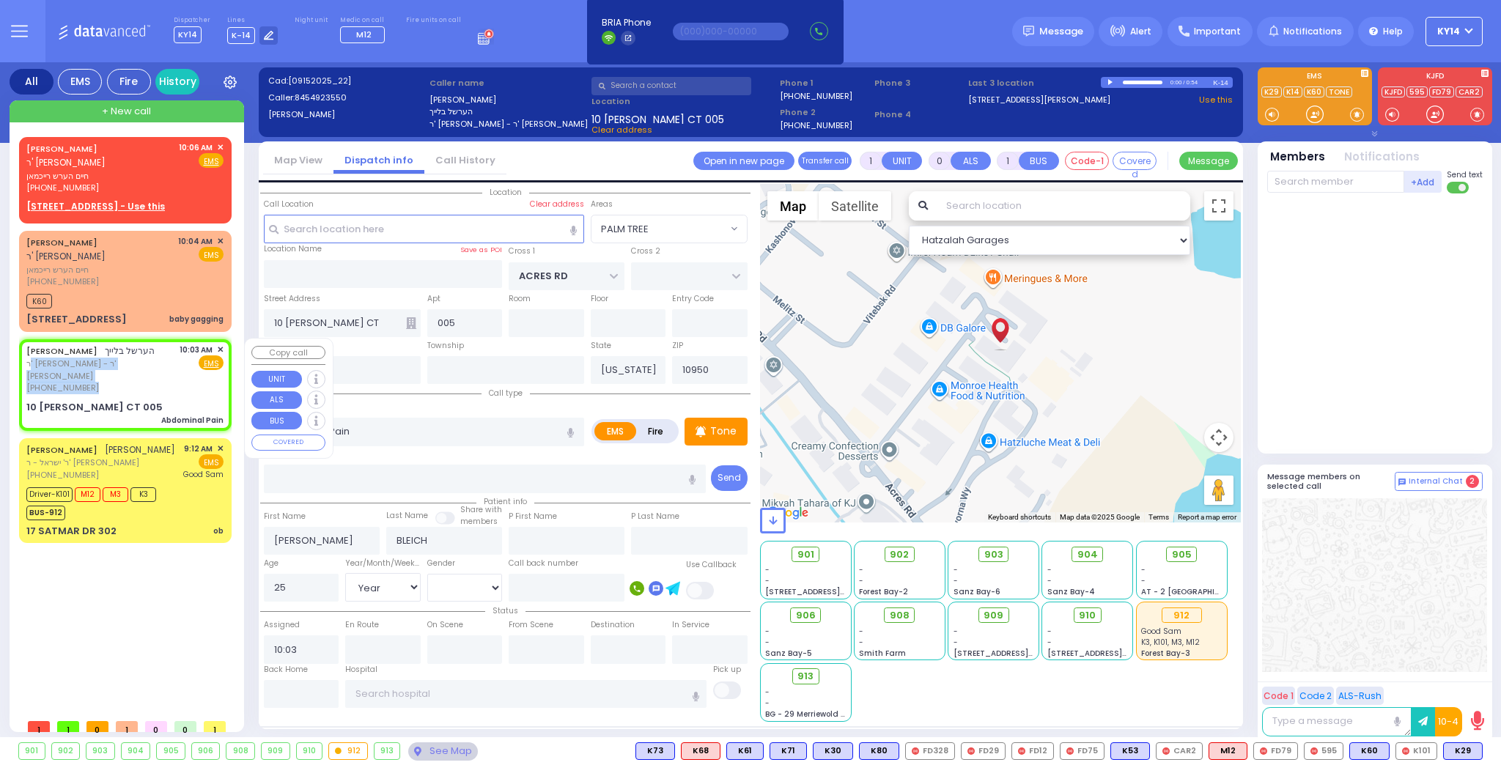
select select "Hatzalah Garages"
select select "PALM TREE"
click at [167, 377] on div "HERSHEL BLEICH הערשל בלייך ר' אברהם שמואל - ר' אהרן יוסף לאנדא (845) 492-3550 1…" at bounding box center [124, 369] width 197 height 51
select select
radio input "true"
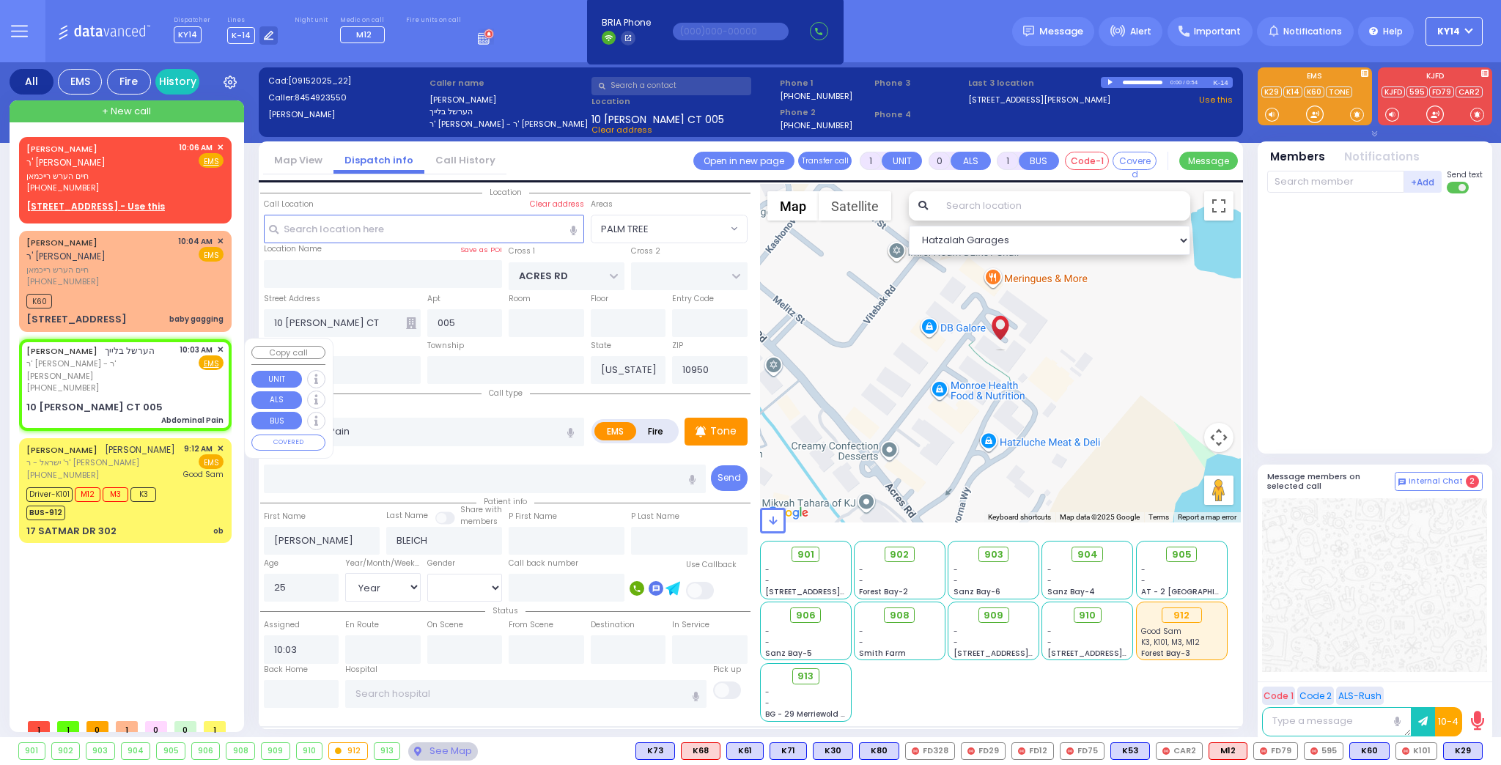
select select "Year"
select select "[DEMOGRAPHIC_DATA]"
select select "PALM TREE"
select select "Hatzalah Garages"
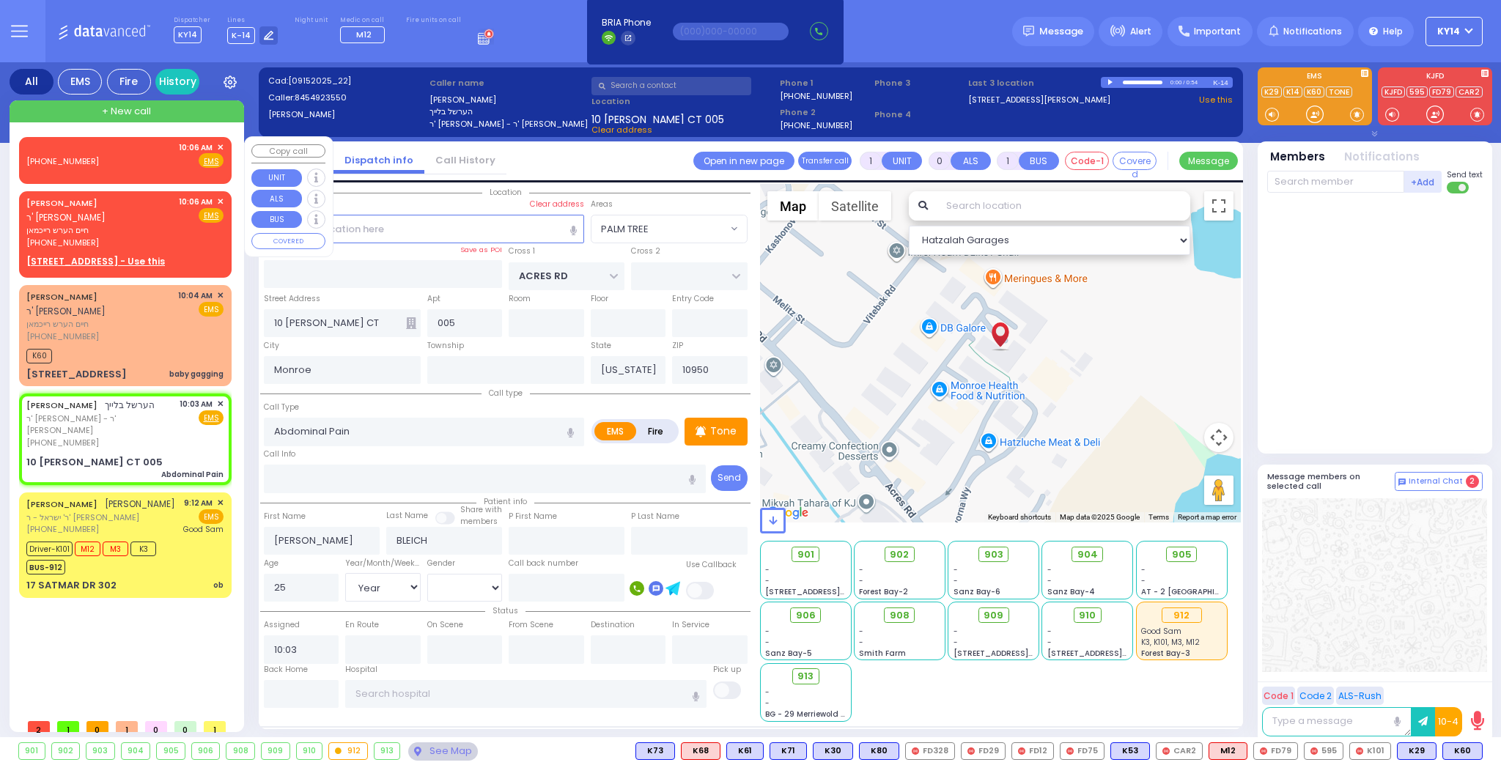
click at [153, 157] on div "(845) 781-7332 10:06 AM ✕ Fire EMS" at bounding box center [124, 154] width 197 height 27
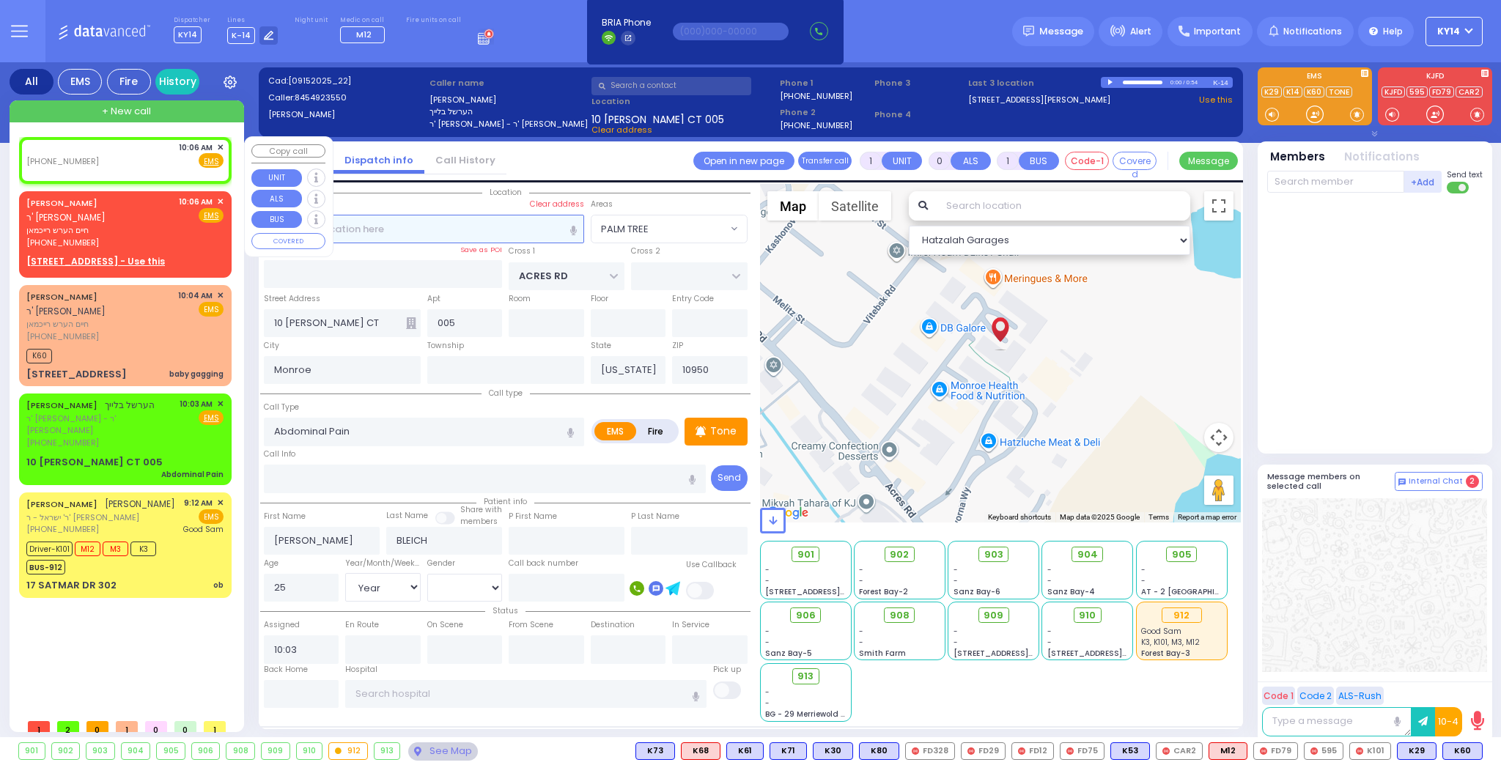
type input "2"
type input "1"
select select
radio input "true"
select select
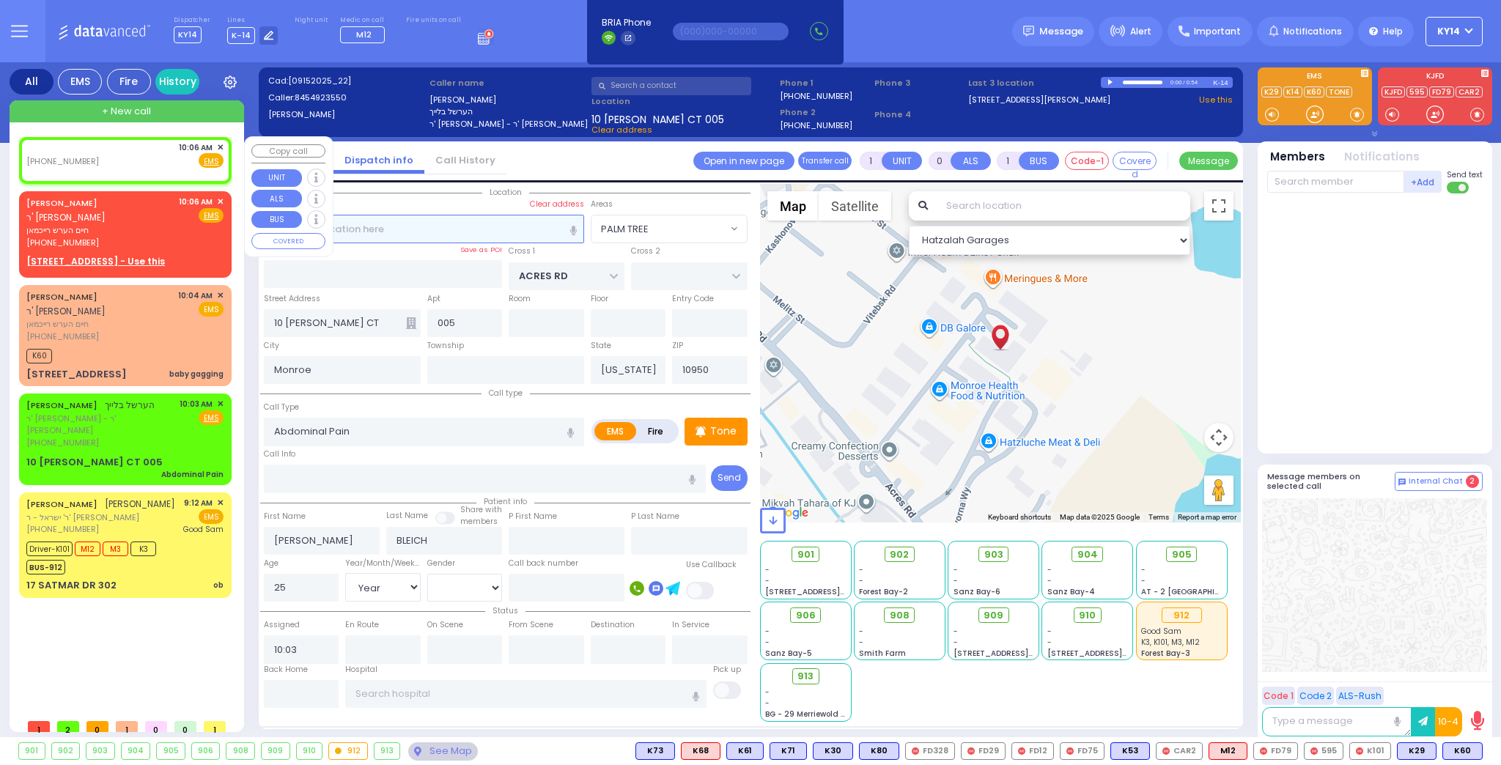
select select
type input "10:06"
select select "Hatzalah Garages"
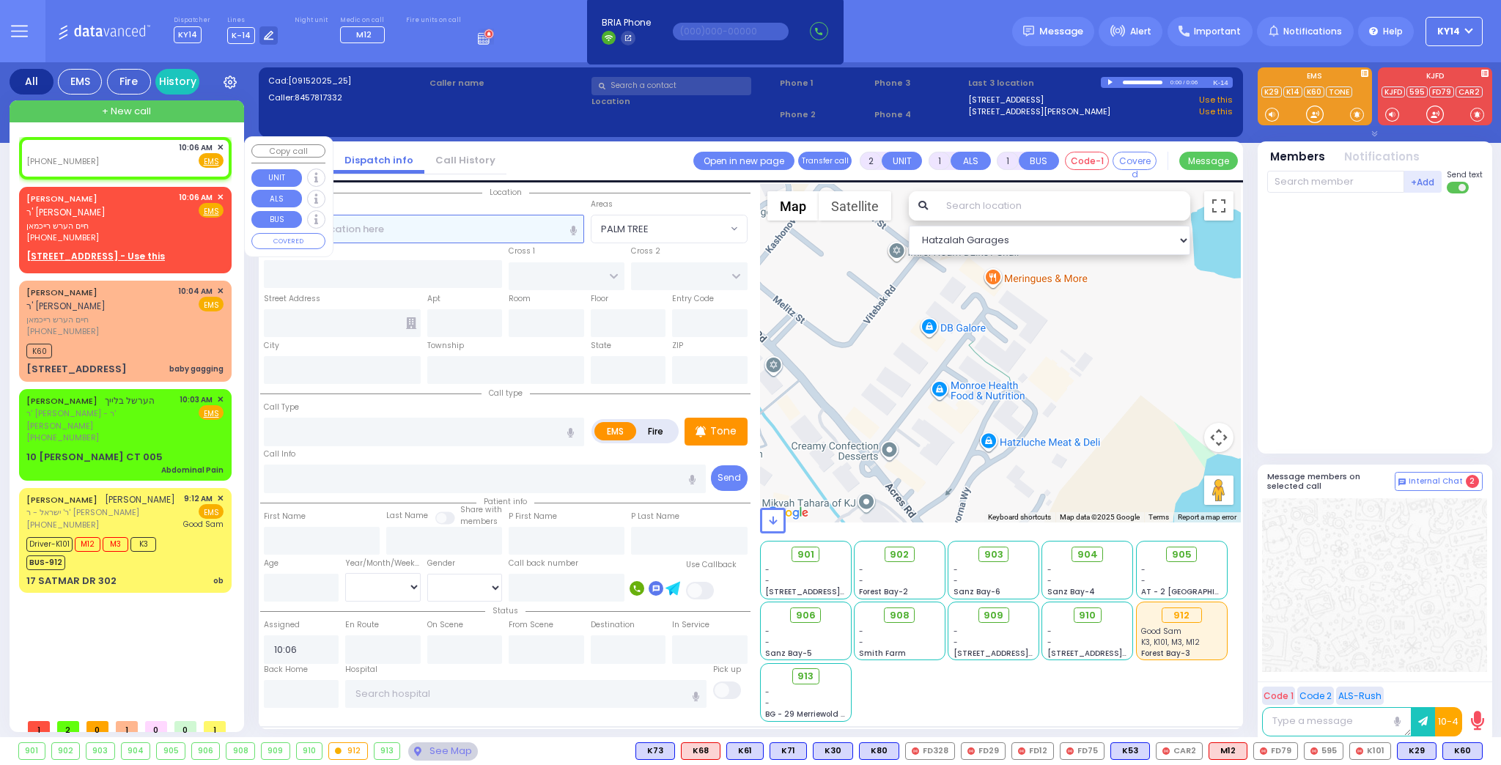
select select
radio input "true"
select select
select select "Hatzalah Garages"
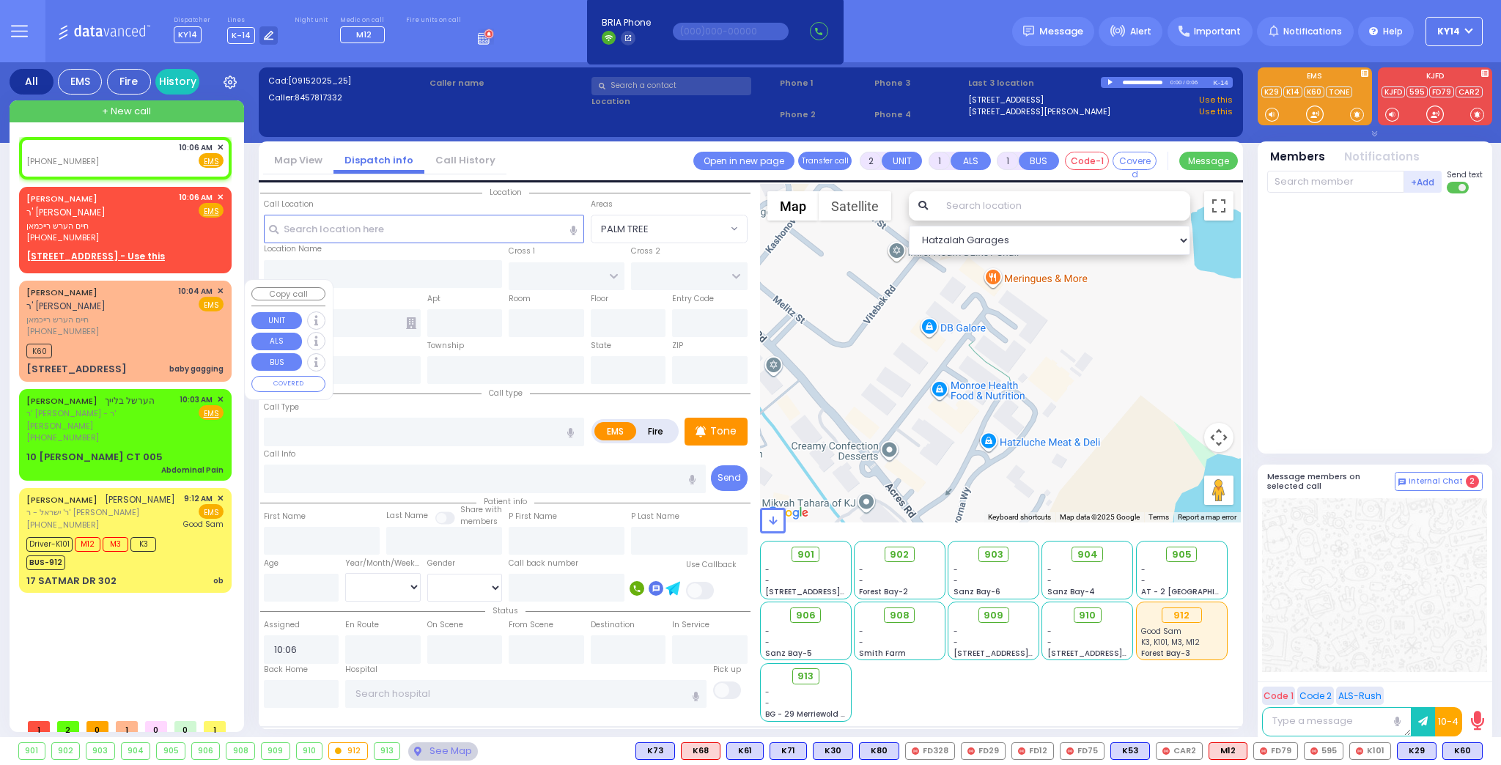
click at [131, 325] on div "(845) 372-7092" at bounding box center [99, 331] width 147 height 12
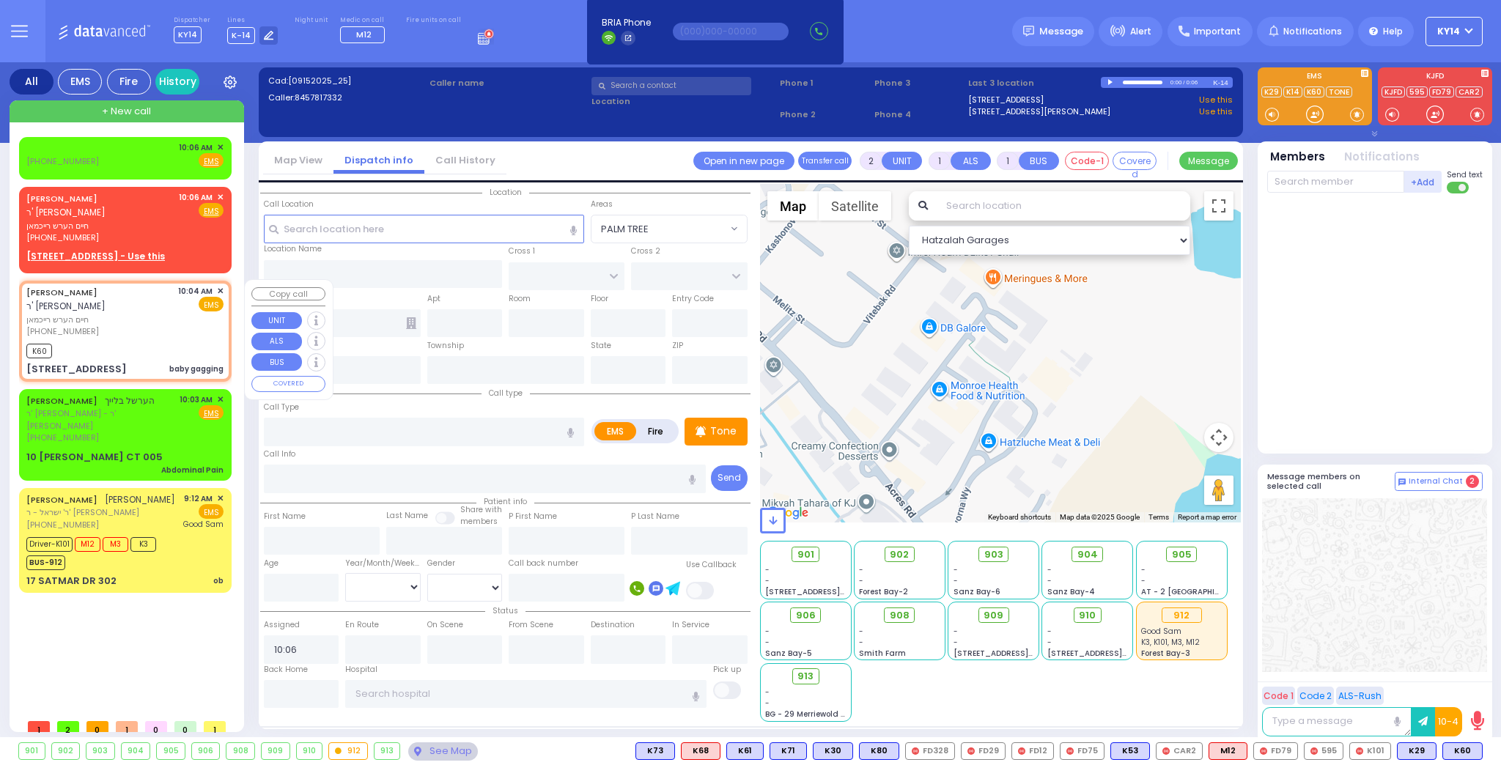
select select
type input "baby gagging"
radio input "true"
type input "CHAIM HERSH"
type input "REICHMAN"
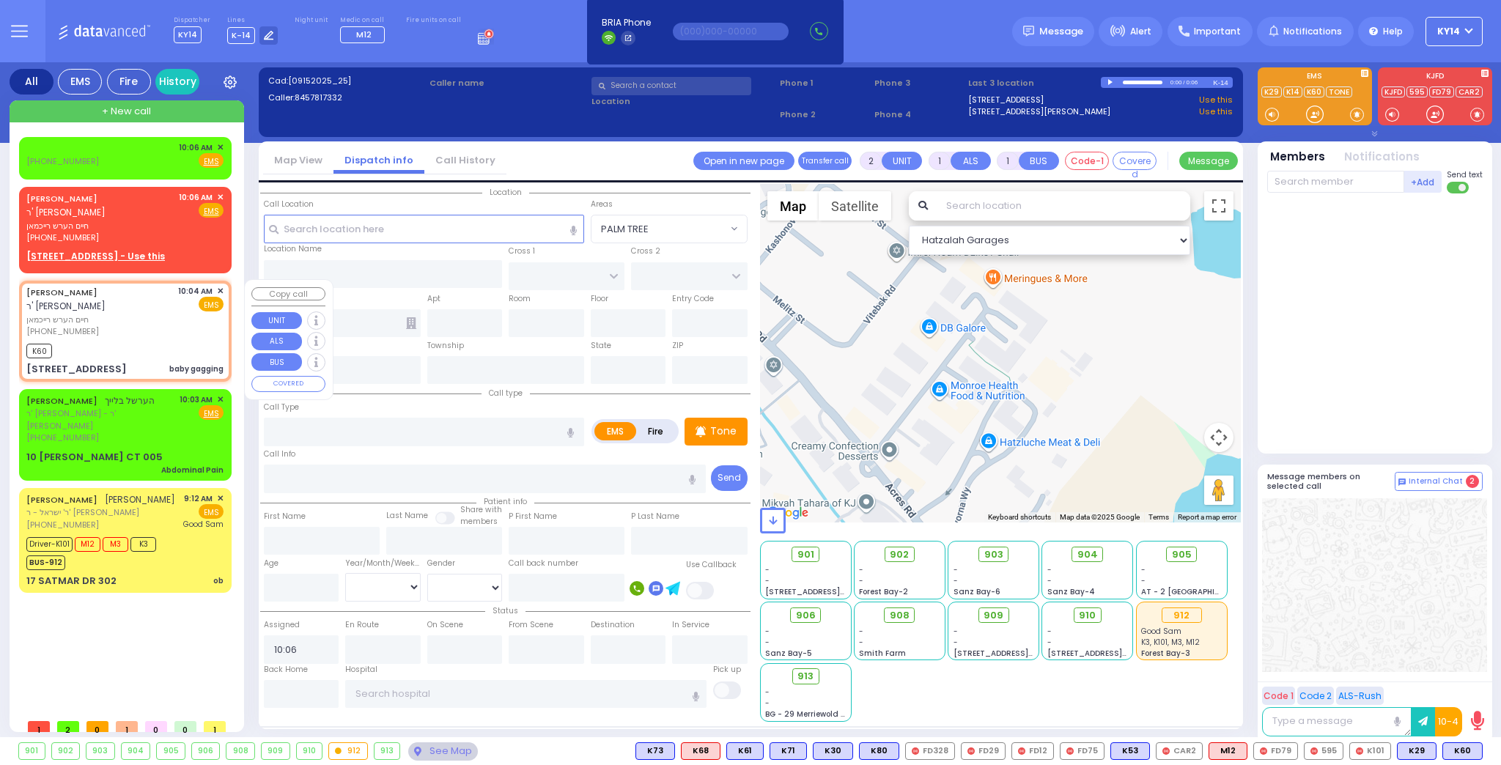
select select
type input "10:04"
type input "10:05"
select select "Hatzalah Garages"
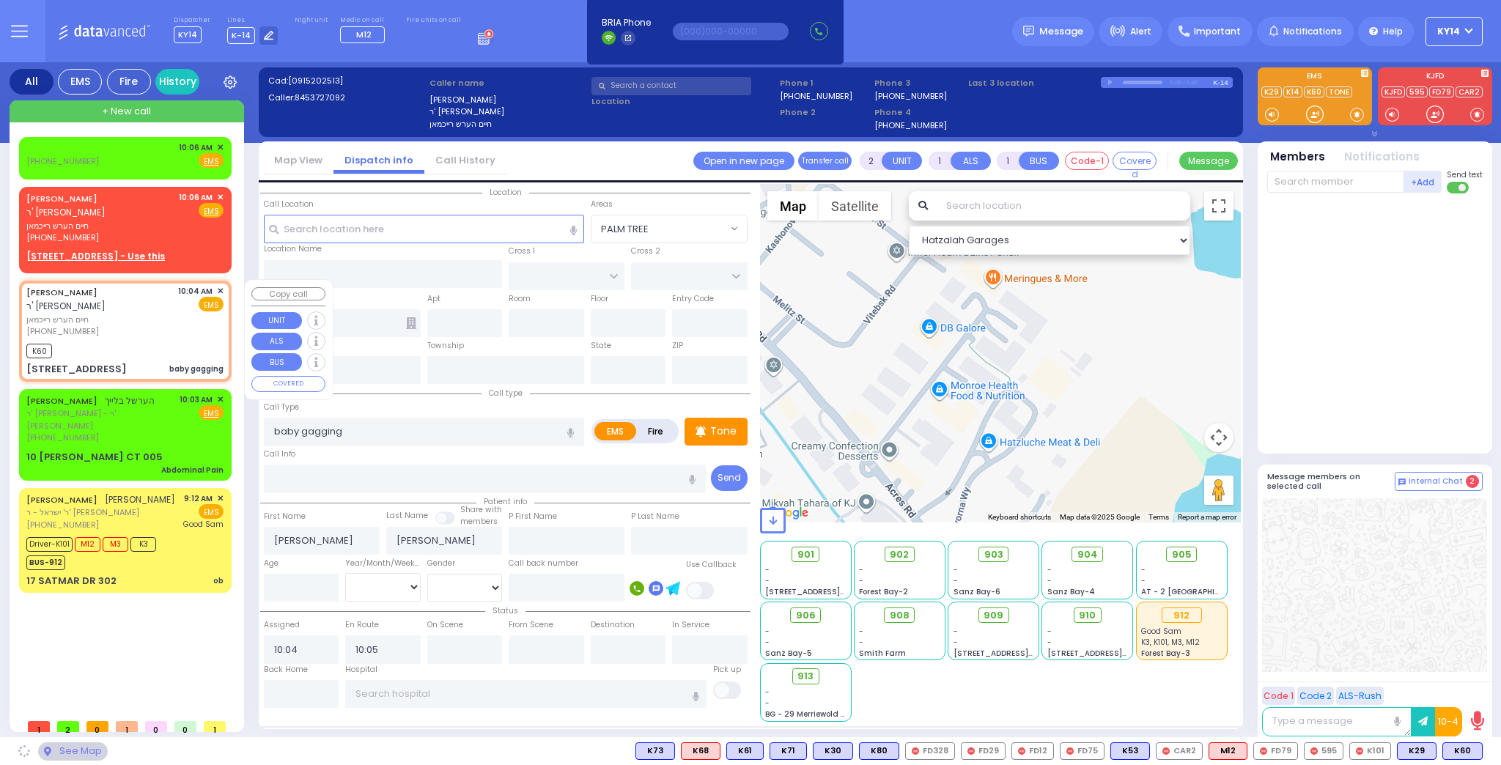
type input "SCHUNNEMUNK RD"
type input "17 LIZENSK BLVD"
type input "202"
type input "Monroe"
type input "[US_STATE]"
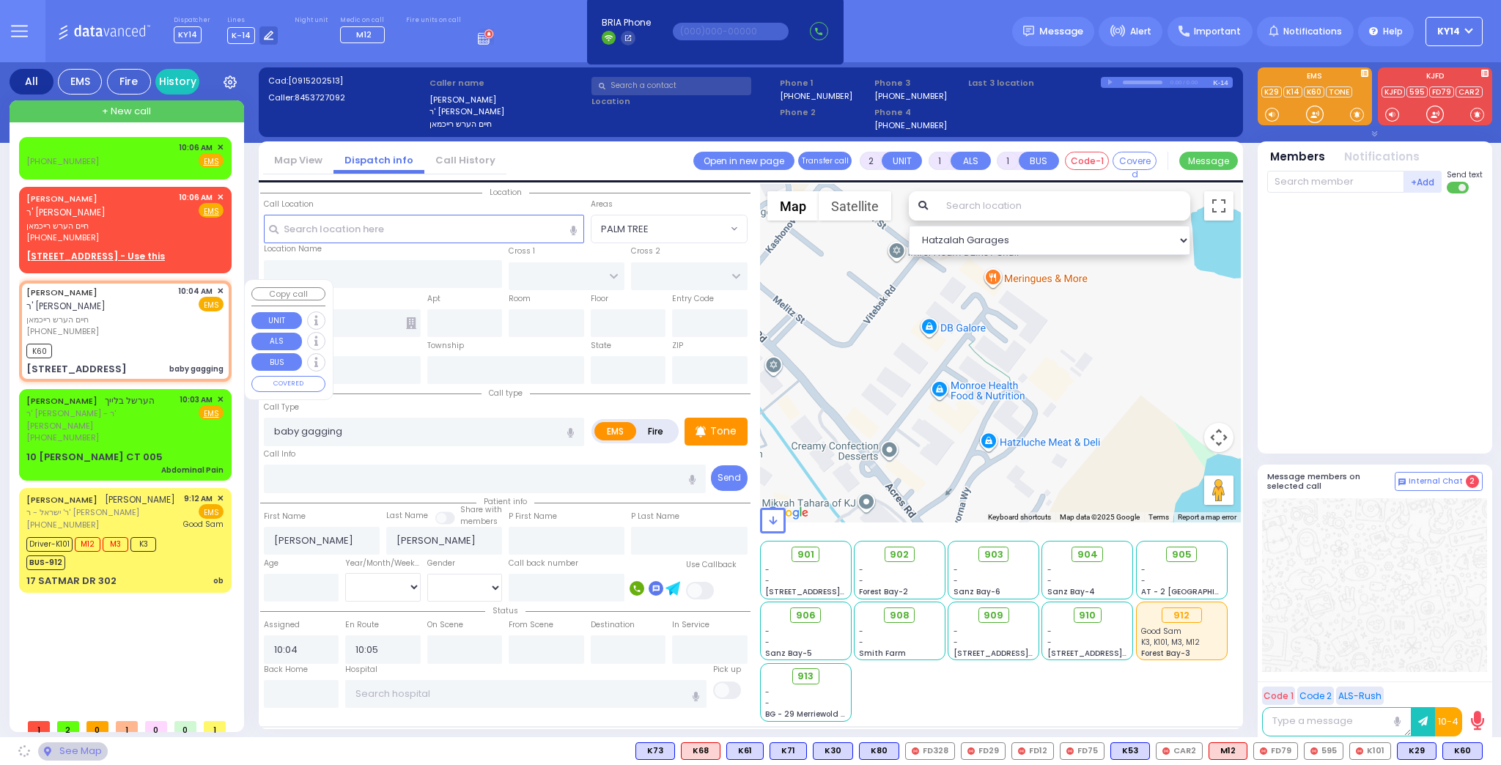
type input "10950"
select select "[GEOGRAPHIC_DATA]"
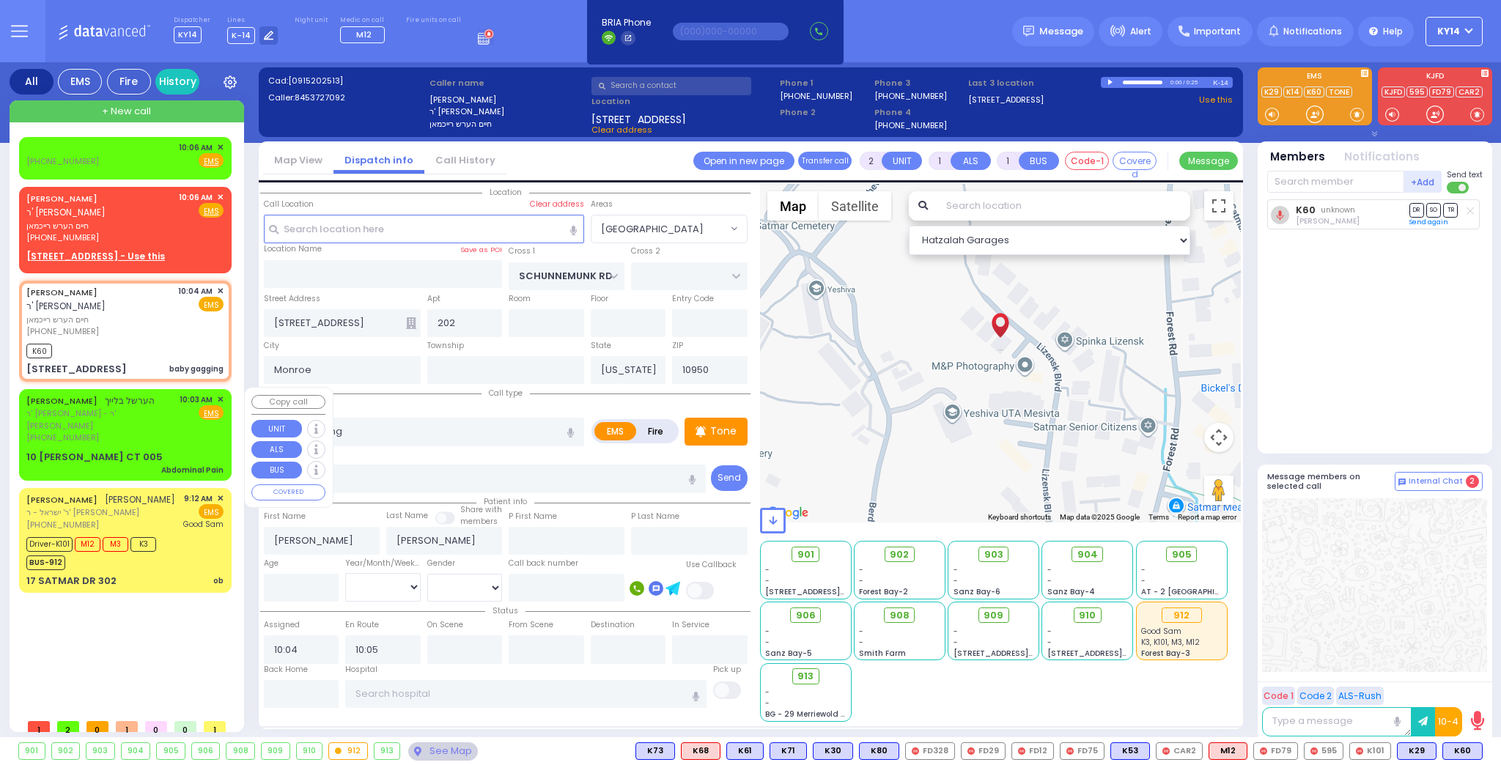
click at [159, 423] on div "HERSHEL BLEICH הערשל בלייך ר' אברהם שמואל - ר' אהרן יוסף לאנדא (845) 492-3550 1…" at bounding box center [124, 419] width 197 height 51
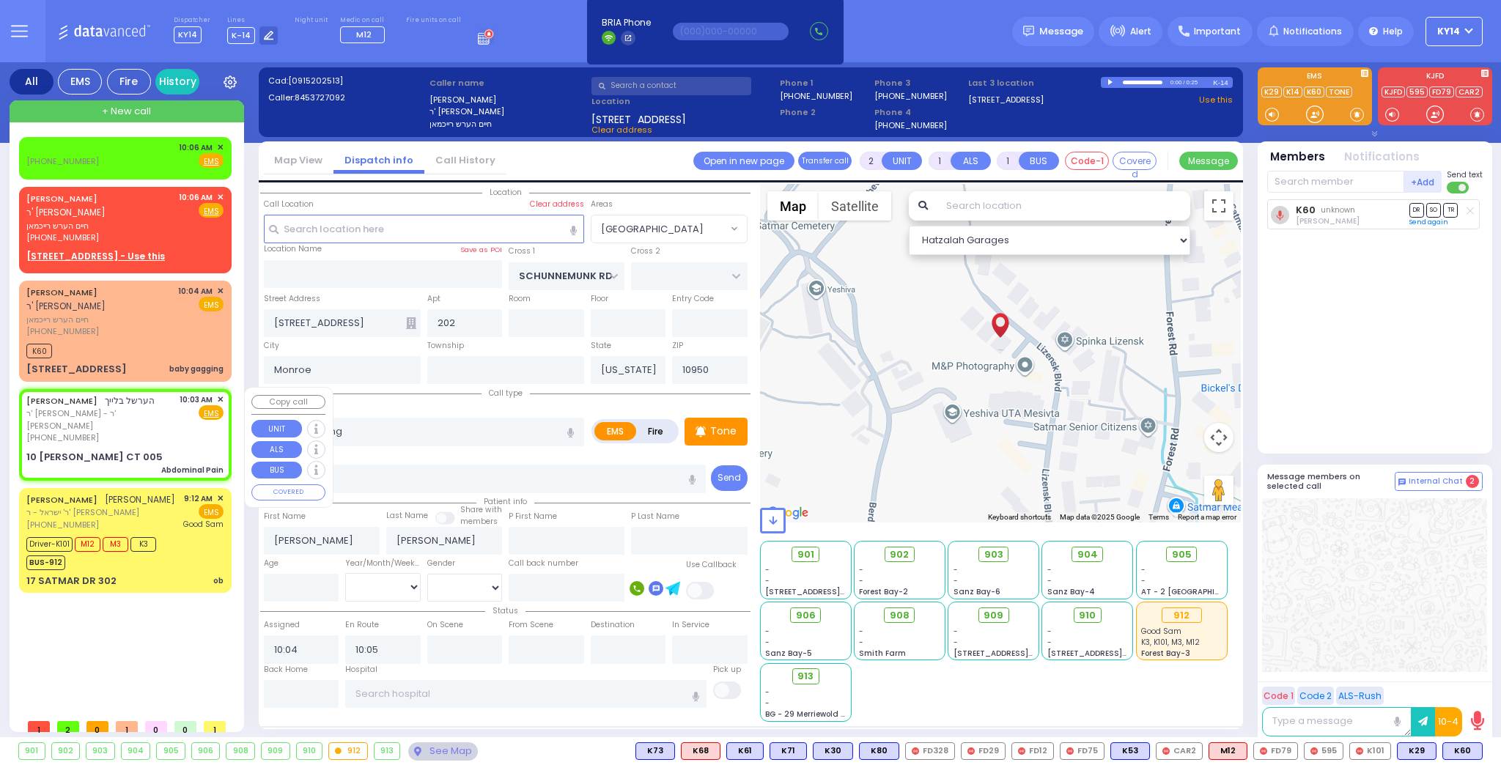
type input "1"
type input "0"
select select
type input "Abdominal Pain"
radio input "true"
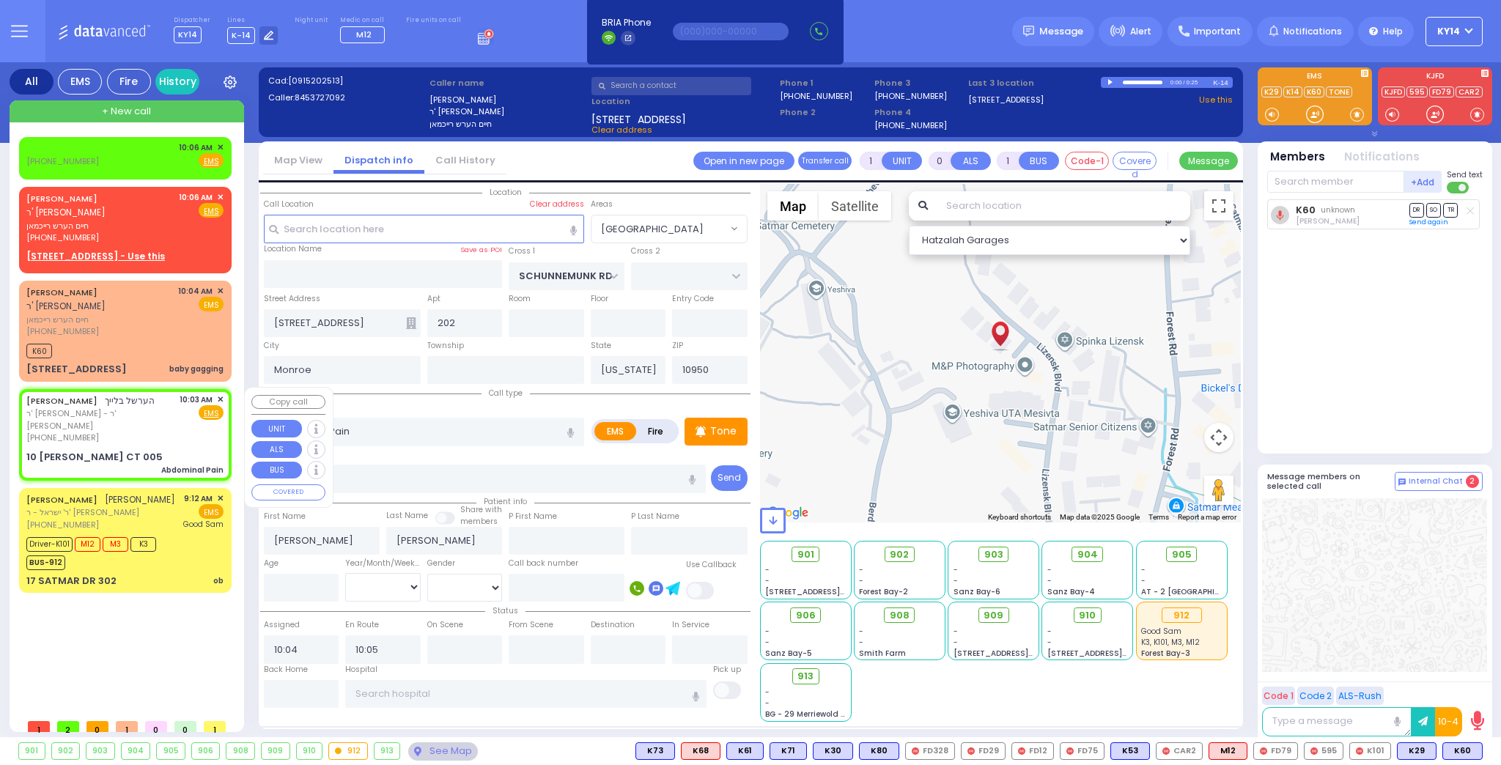
type input "[PERSON_NAME]"
type input "BLEICH"
type input "25"
select select "Year"
select select "[DEMOGRAPHIC_DATA]"
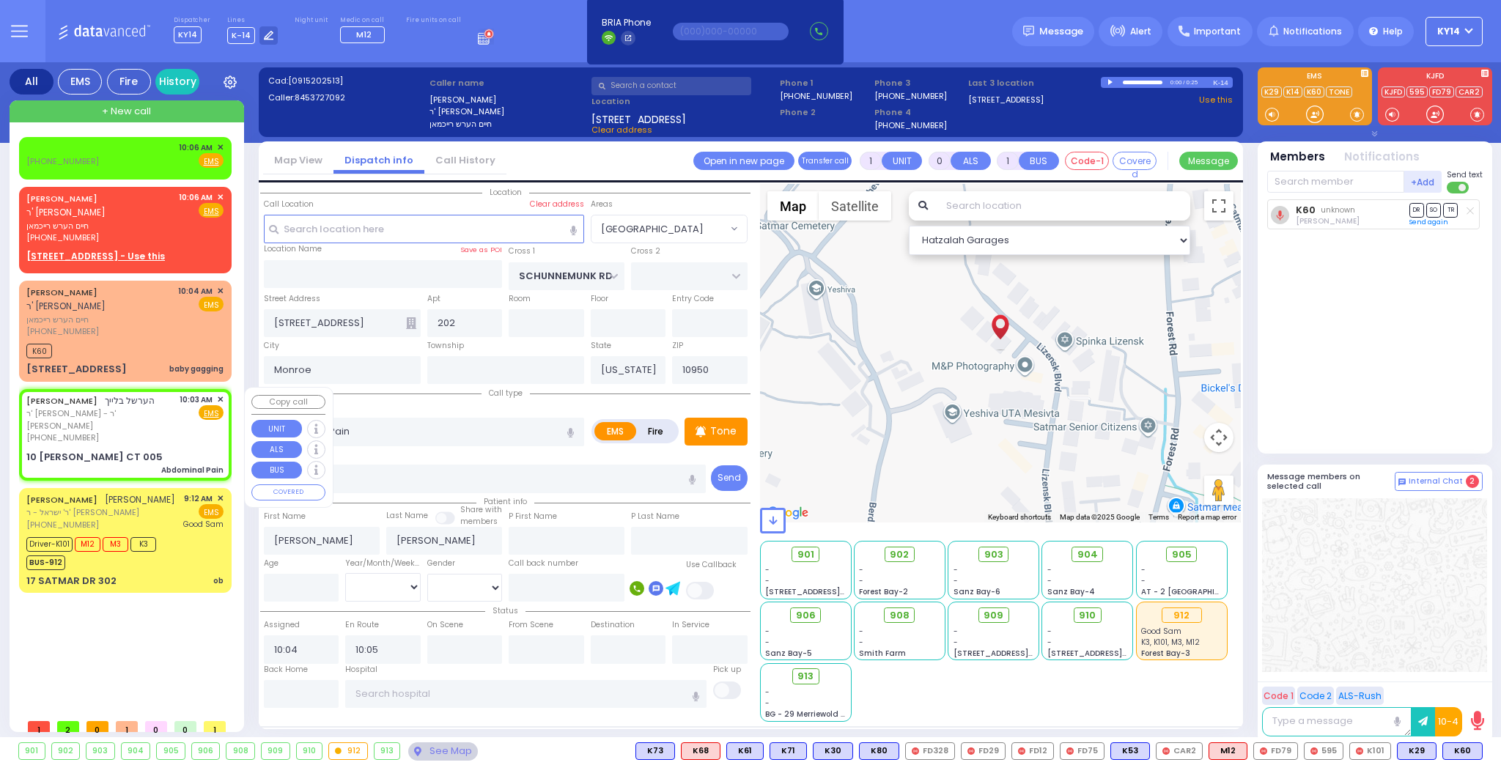
type input "10:03"
select select "Hatzalah Garages"
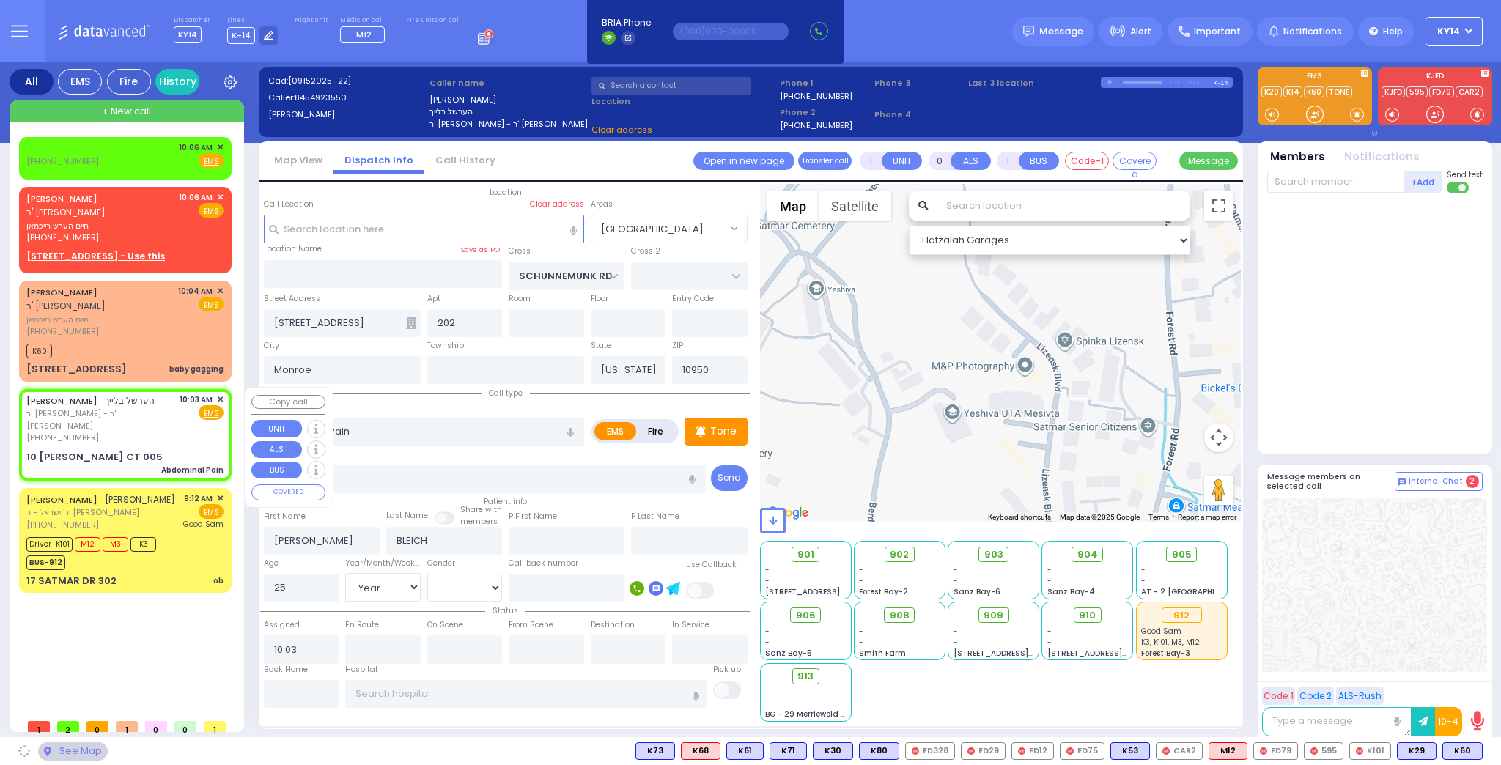
type input "ACRES RD"
type input "10 [PERSON_NAME] CT"
type input "005"
select select "PALM TREE"
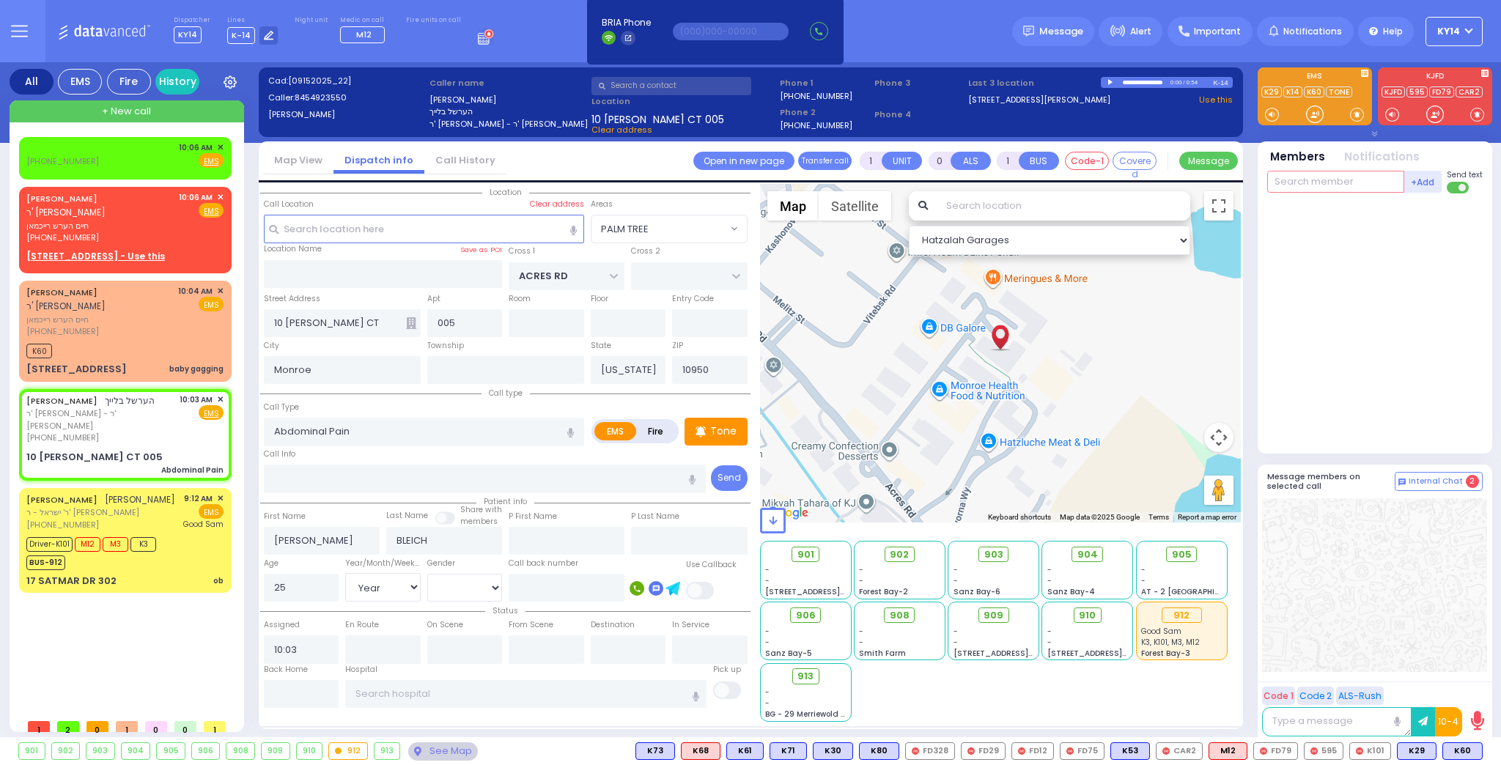
click at [1318, 186] on input "text" at bounding box center [1335, 182] width 137 height 22
type input "b40"
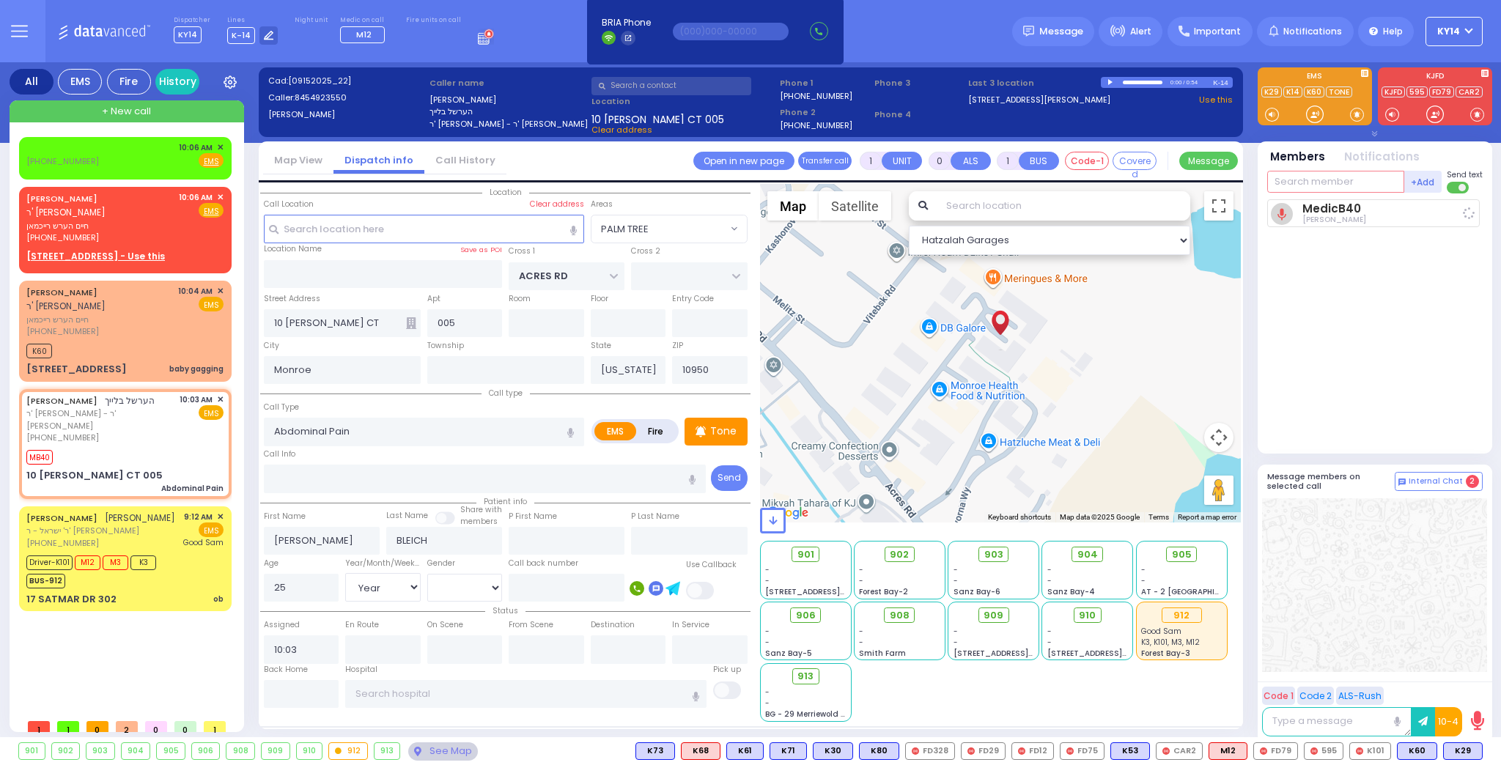
select select
radio input "true"
select select "Year"
select select "[DEMOGRAPHIC_DATA]"
type input "10:07"
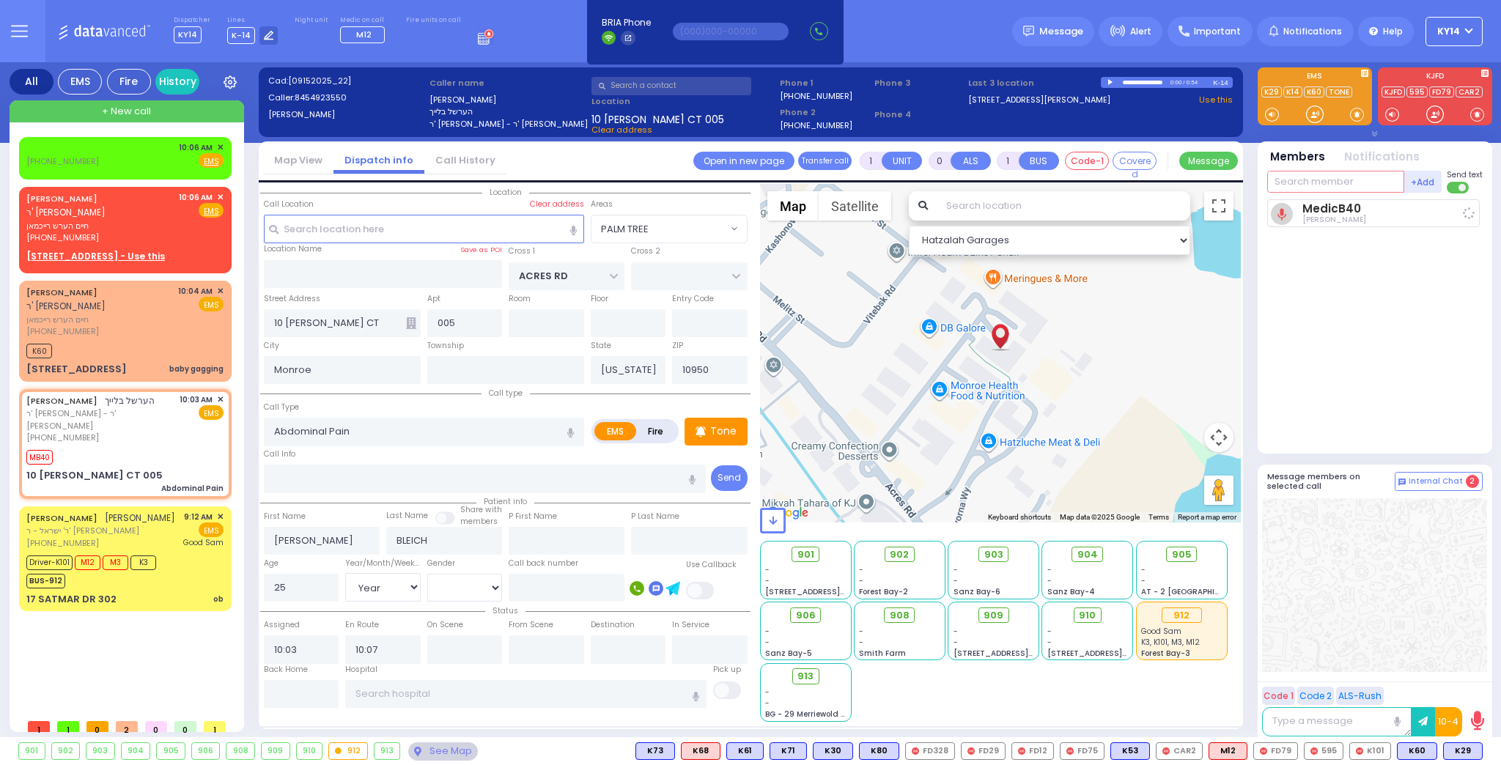
select select "Hatzalah Garages"
select select "PALM TREE"
click at [1458, 751] on span "K29" at bounding box center [1463, 751] width 38 height 16
select select
radio input "true"
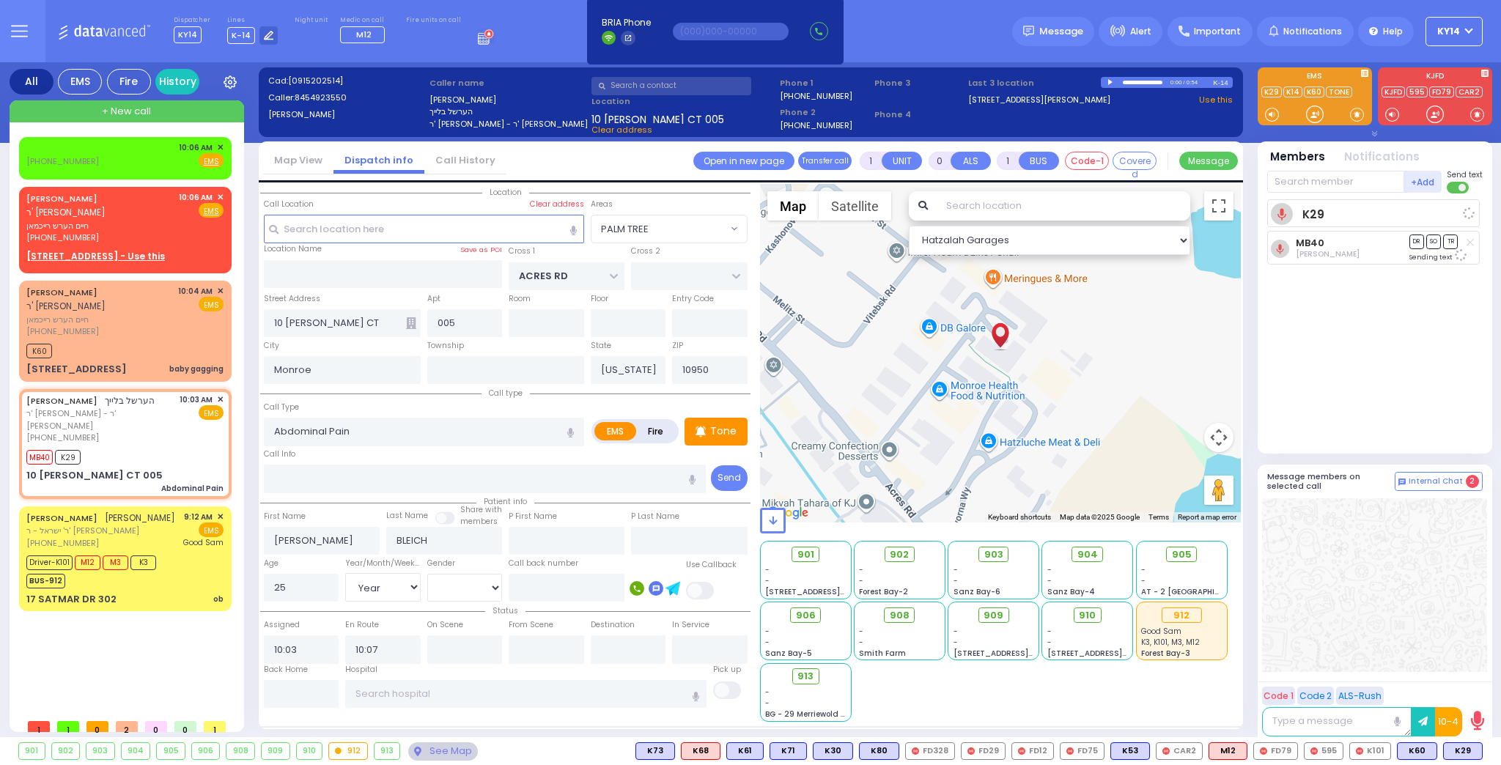
select select "Year"
select select "[DEMOGRAPHIC_DATA]"
select select "PALM TREE"
select select "Hatzalah Garages"
click at [100, 158] on div "(845) 781-7332 10:06 AM ✕ Fire EMS" at bounding box center [124, 154] width 197 height 27
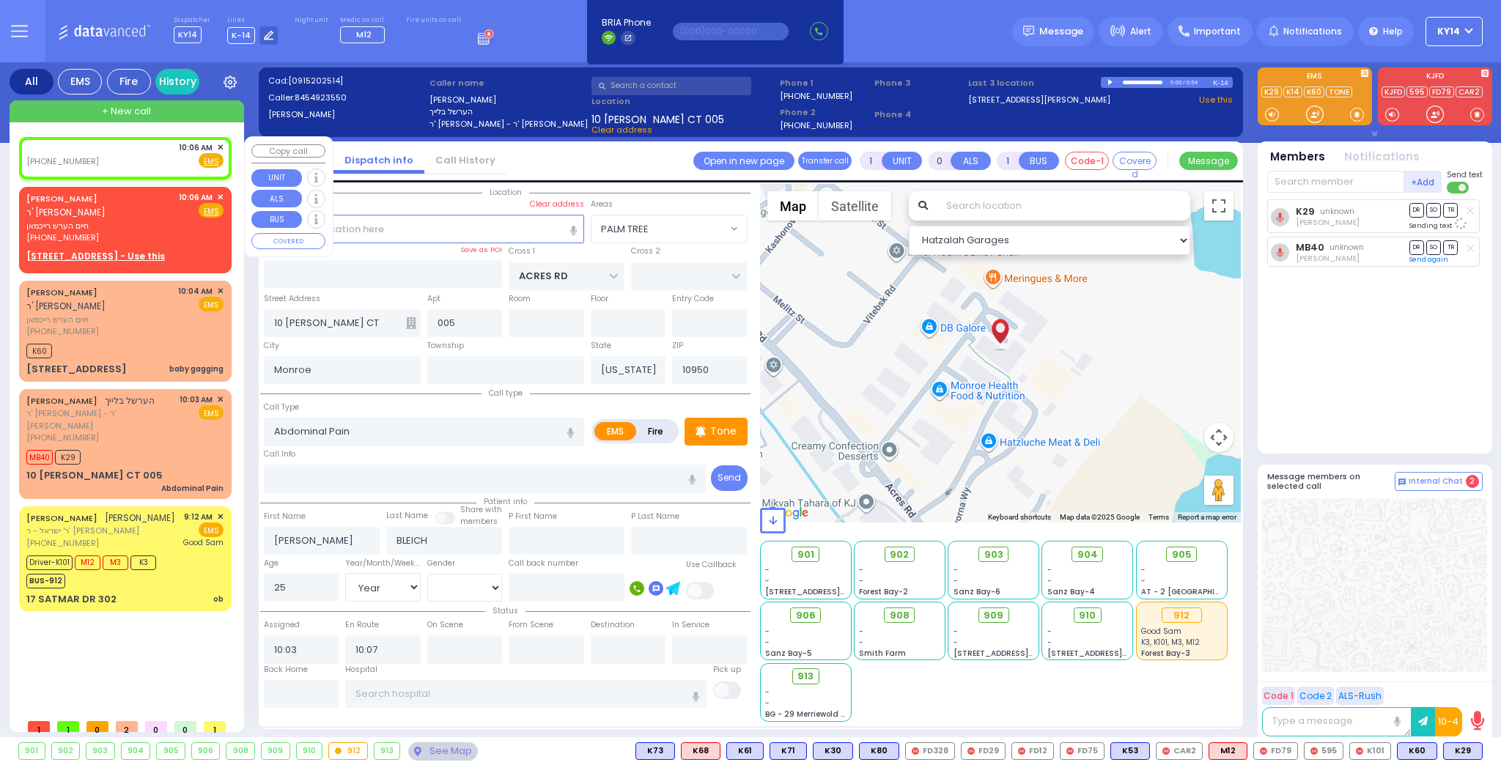
type input "2"
type input "1"
select select
radio input "true"
select select
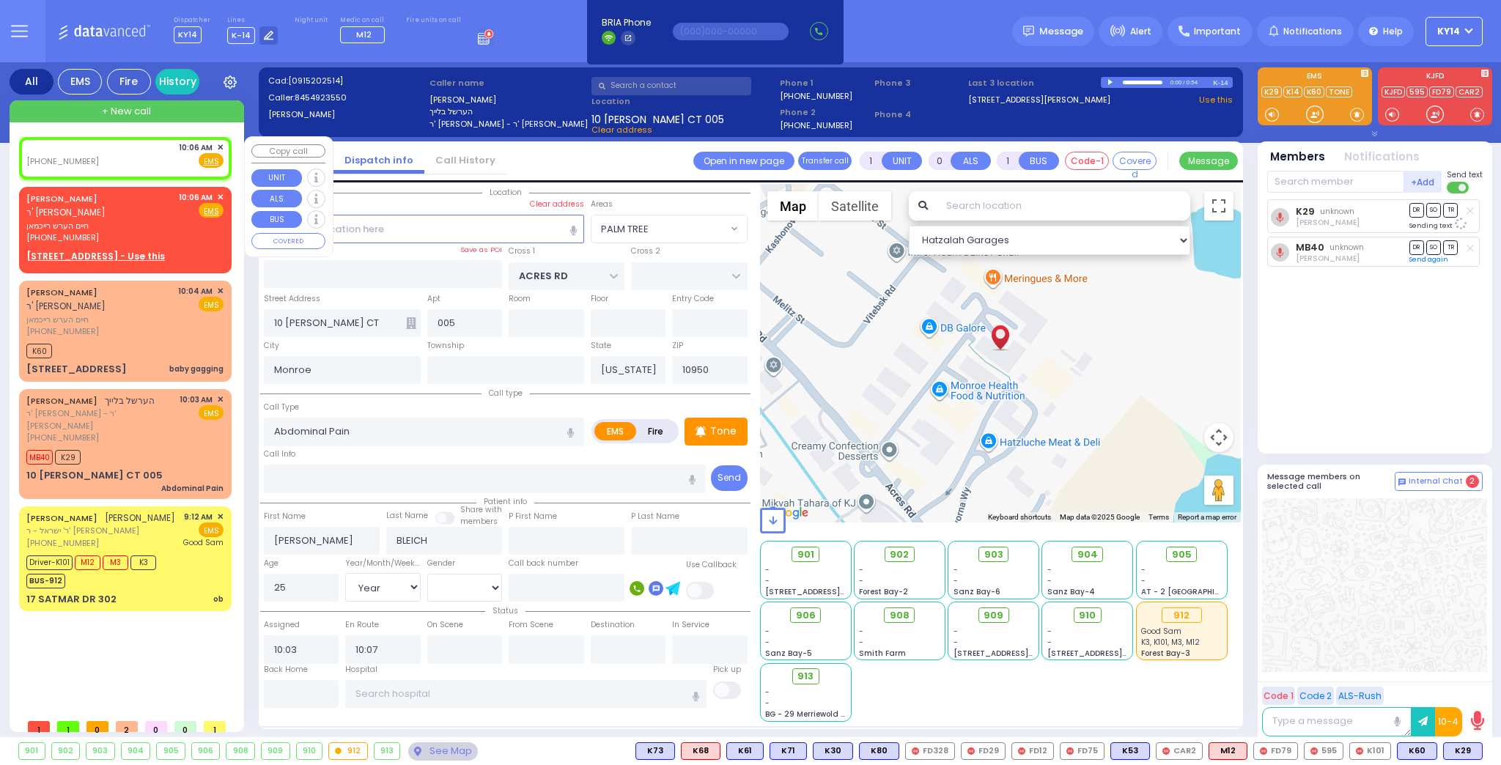
select select
type input "10:06"
select select "Hatzalah Garages"
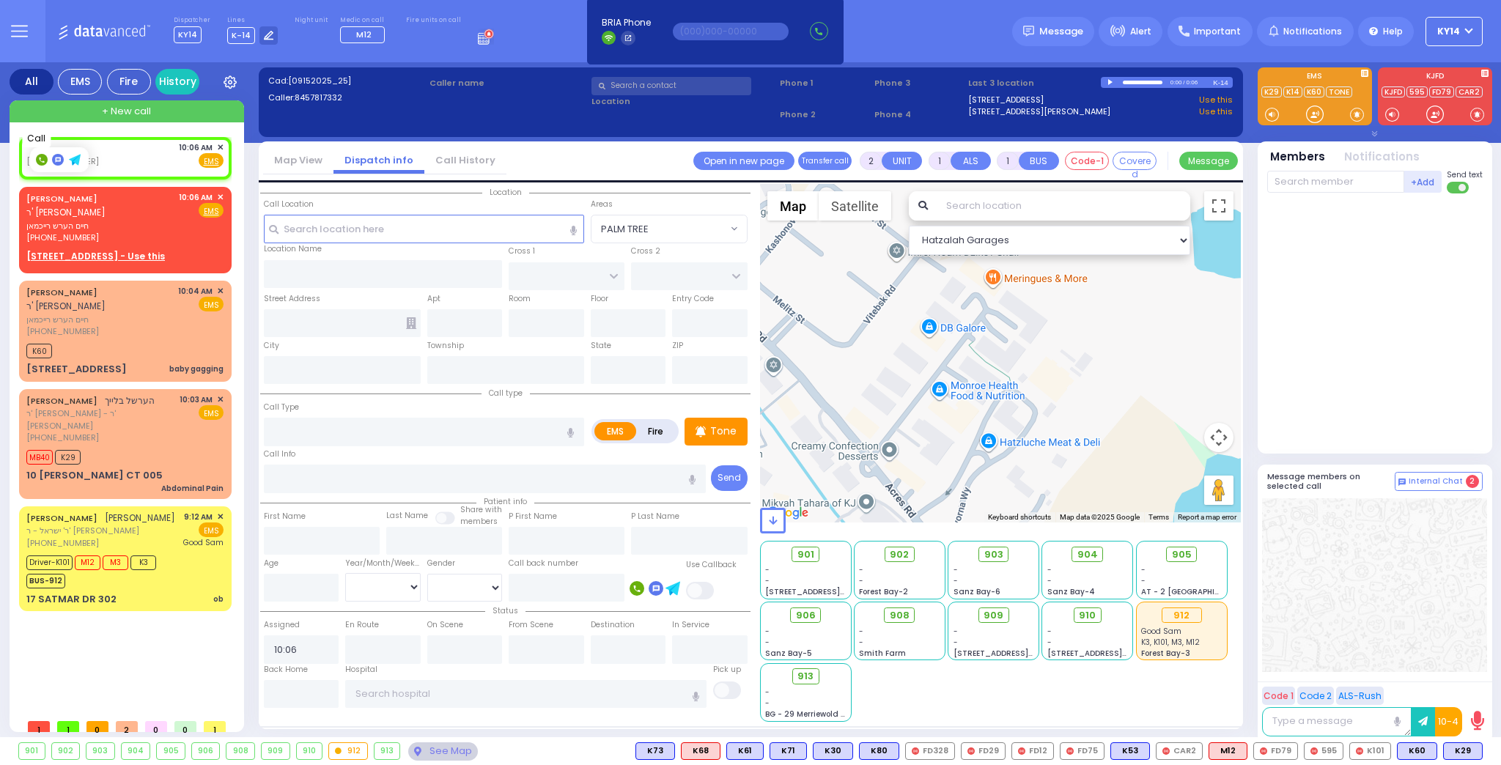
click at [39, 158] on icon at bounding box center [41, 160] width 5 height 5
type input "8457817332"
click at [136, 432] on div "[PHONE_NUMBER]" at bounding box center [100, 438] width 148 height 12
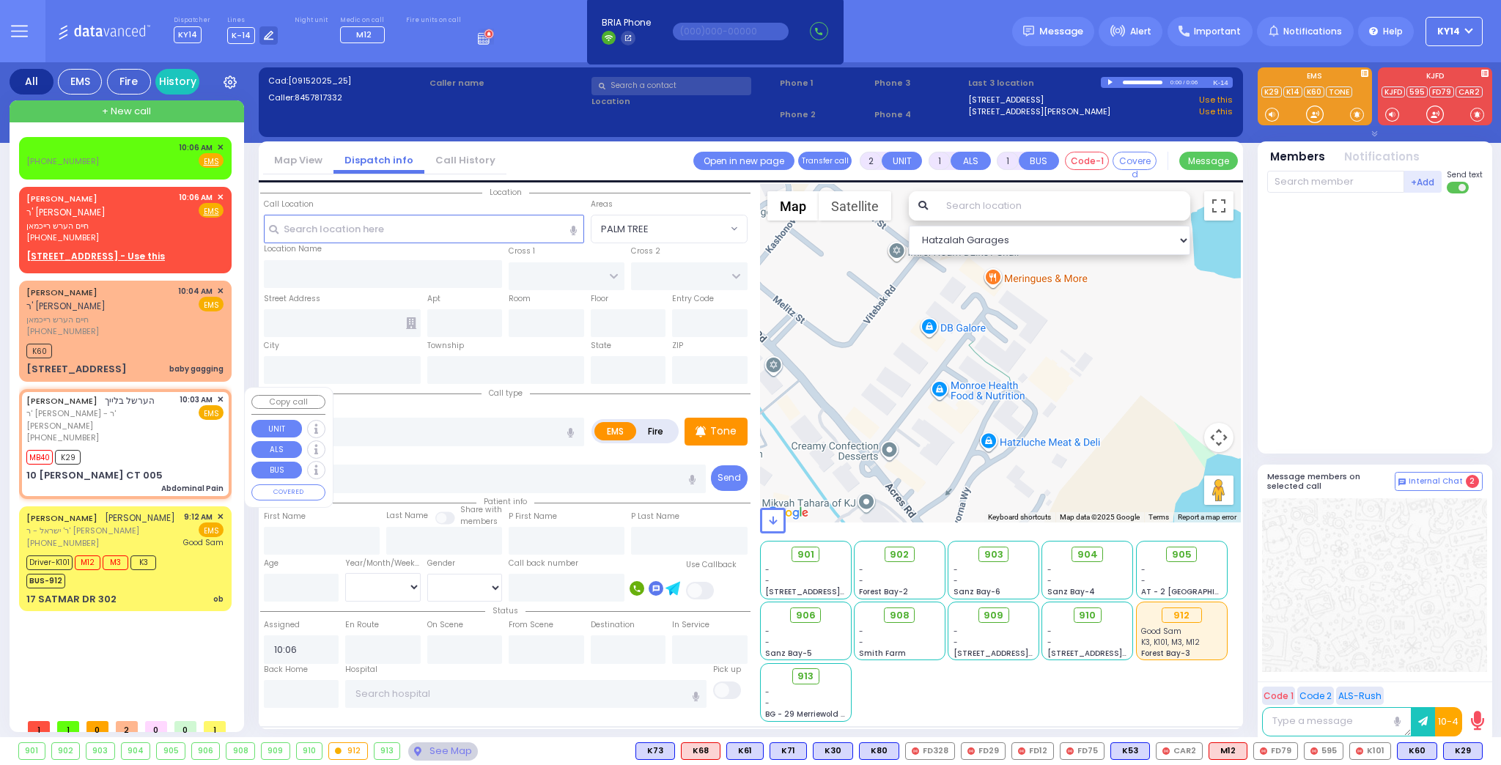
type input "1"
type input "0"
select select
type input "Abdominal Pain"
radio input "true"
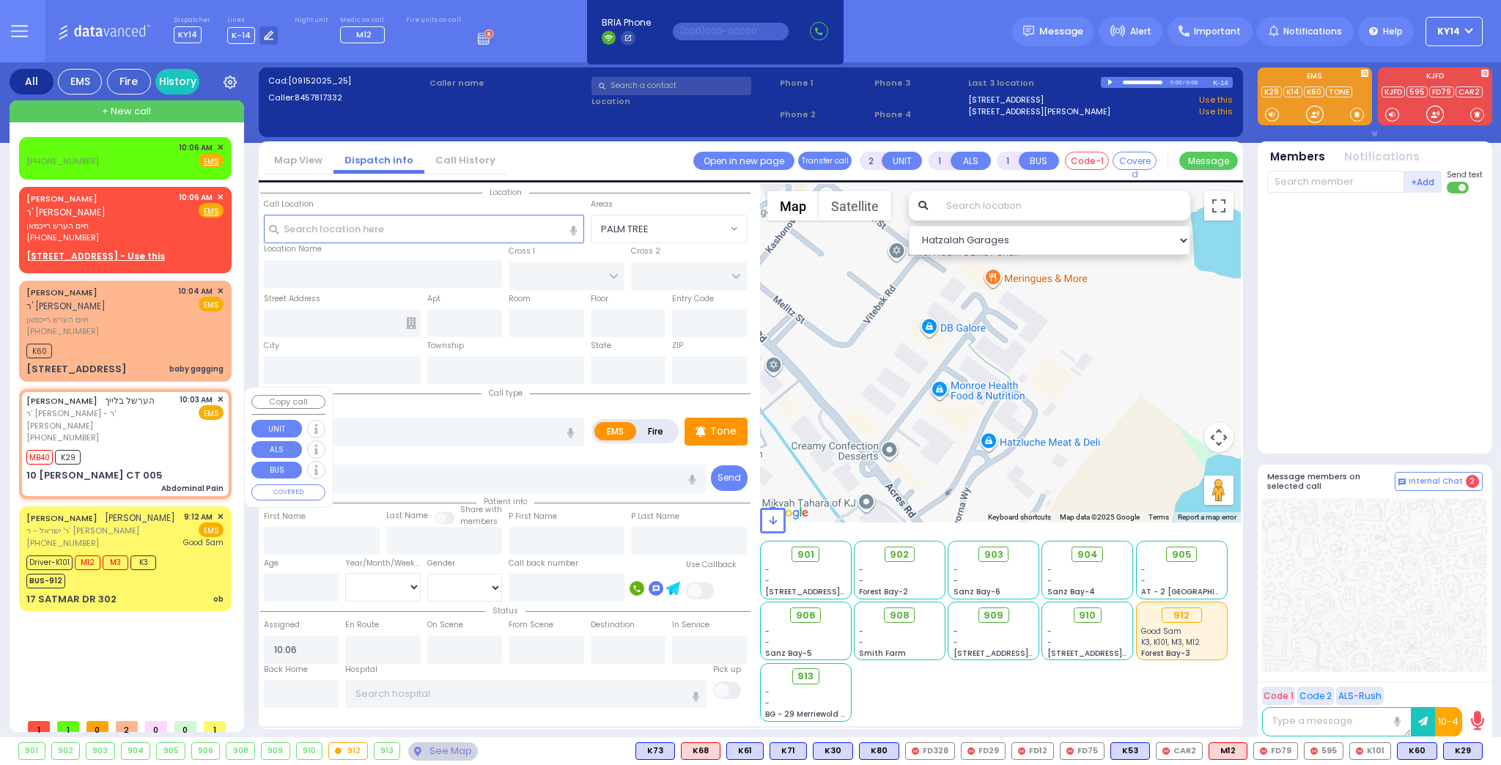
type input "[PERSON_NAME]"
type input "BLEICH"
type input "25"
select select "Year"
select select "[DEMOGRAPHIC_DATA]"
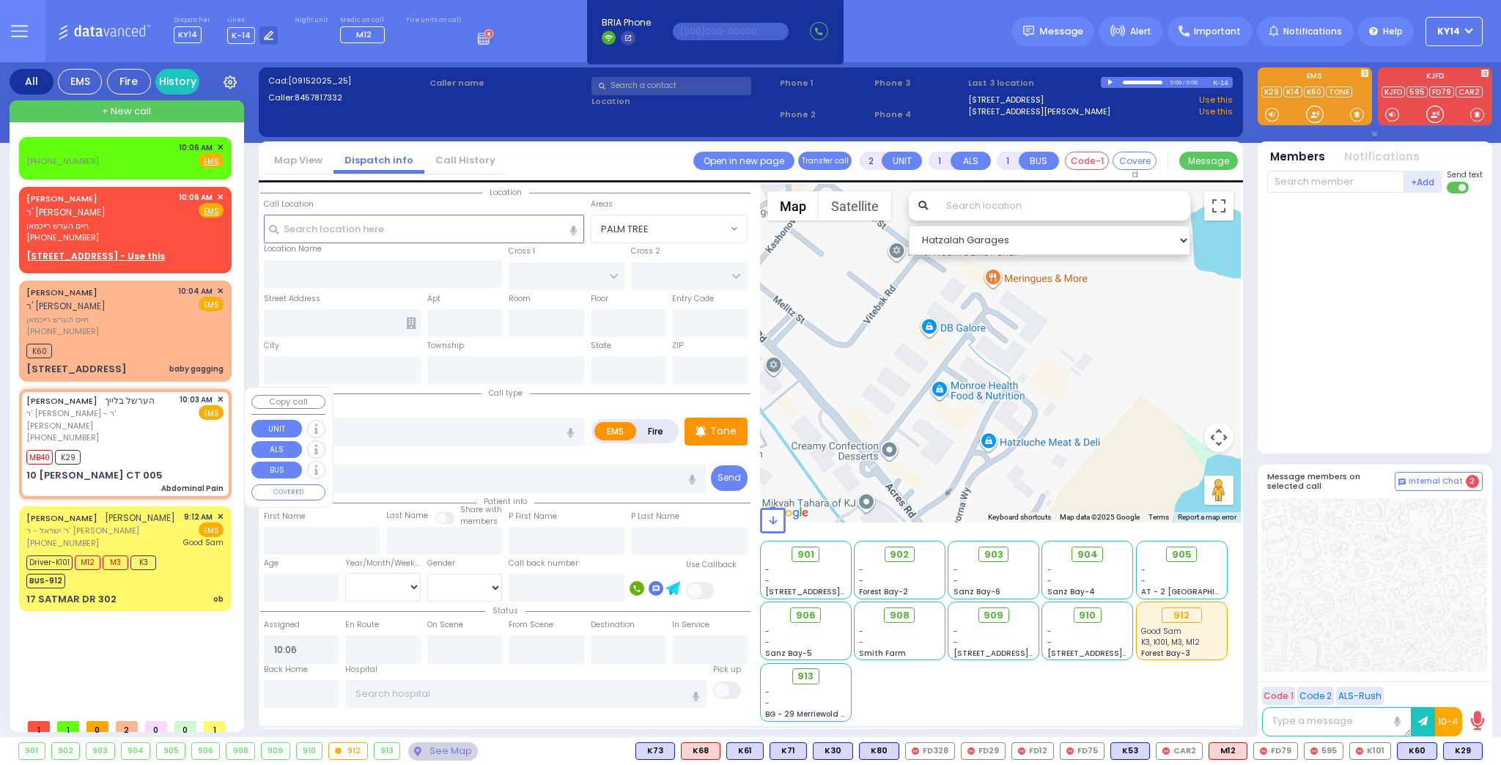
type input "10:03"
type input "10:07"
type input "ACRES RD"
type input "10 [PERSON_NAME] CT"
type input "005"
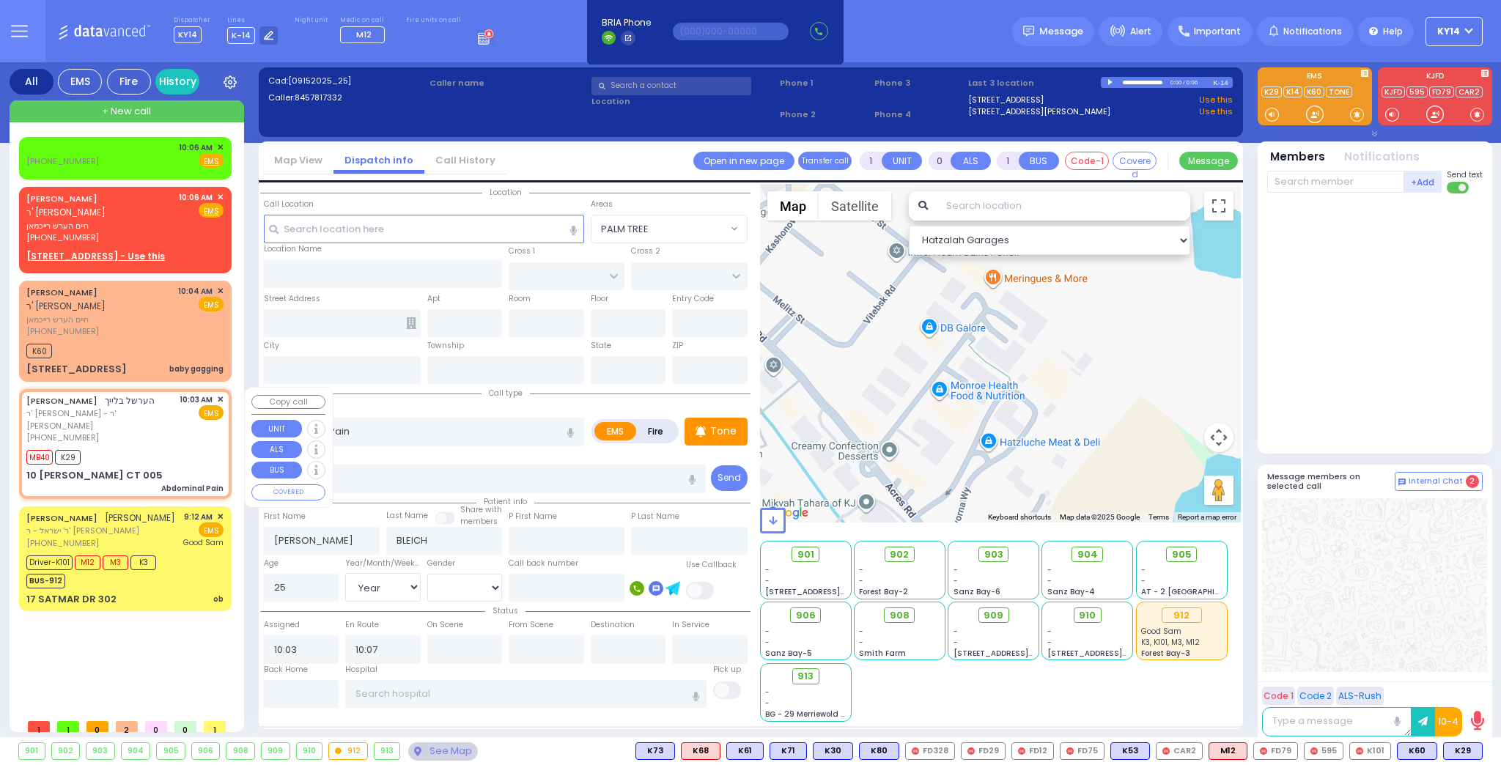
type input "Monroe"
type input "[US_STATE]"
type input "10950"
select select "PALM TREE"
select select "Hatzalah Garages"
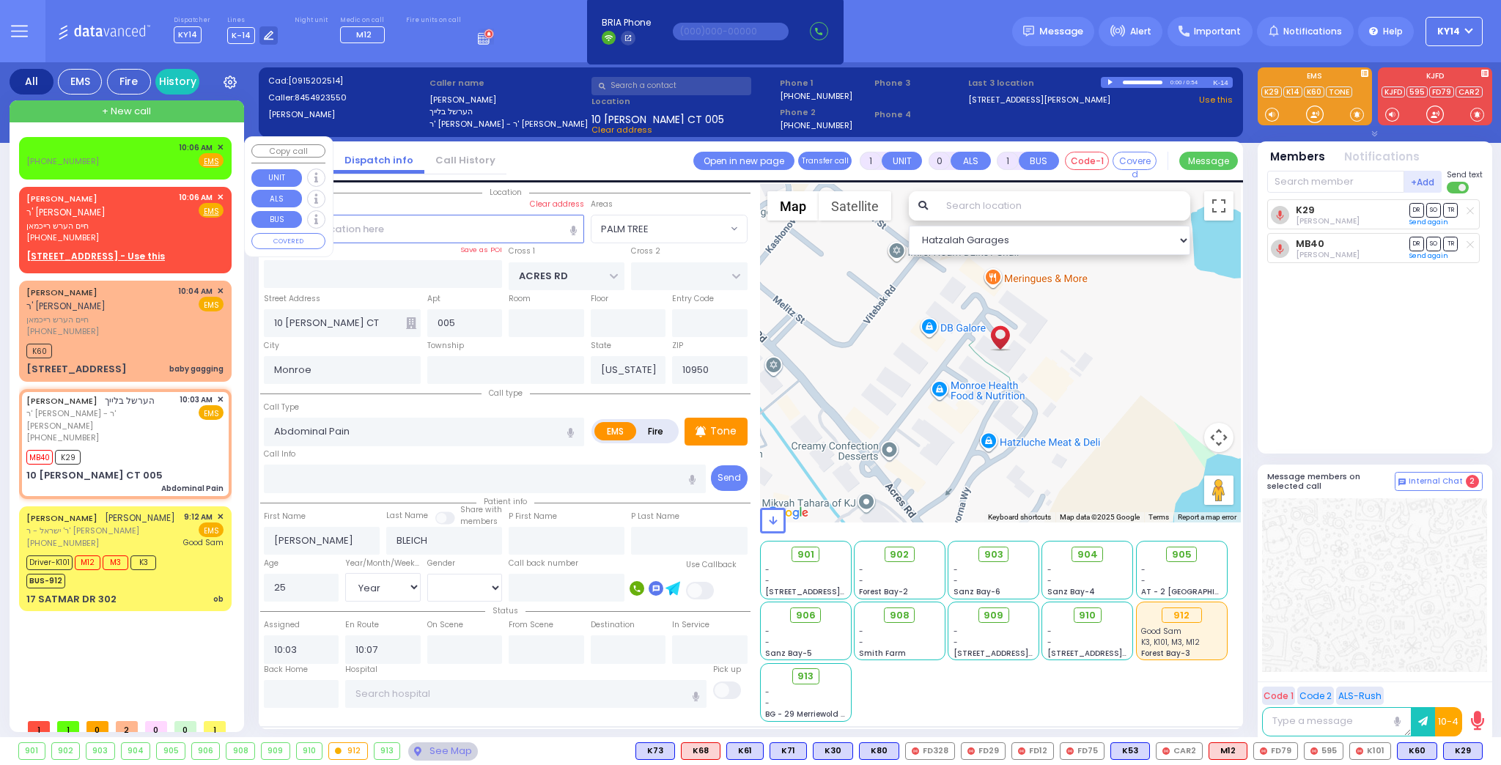
click at [218, 147] on span "✕" at bounding box center [220, 147] width 7 height 12
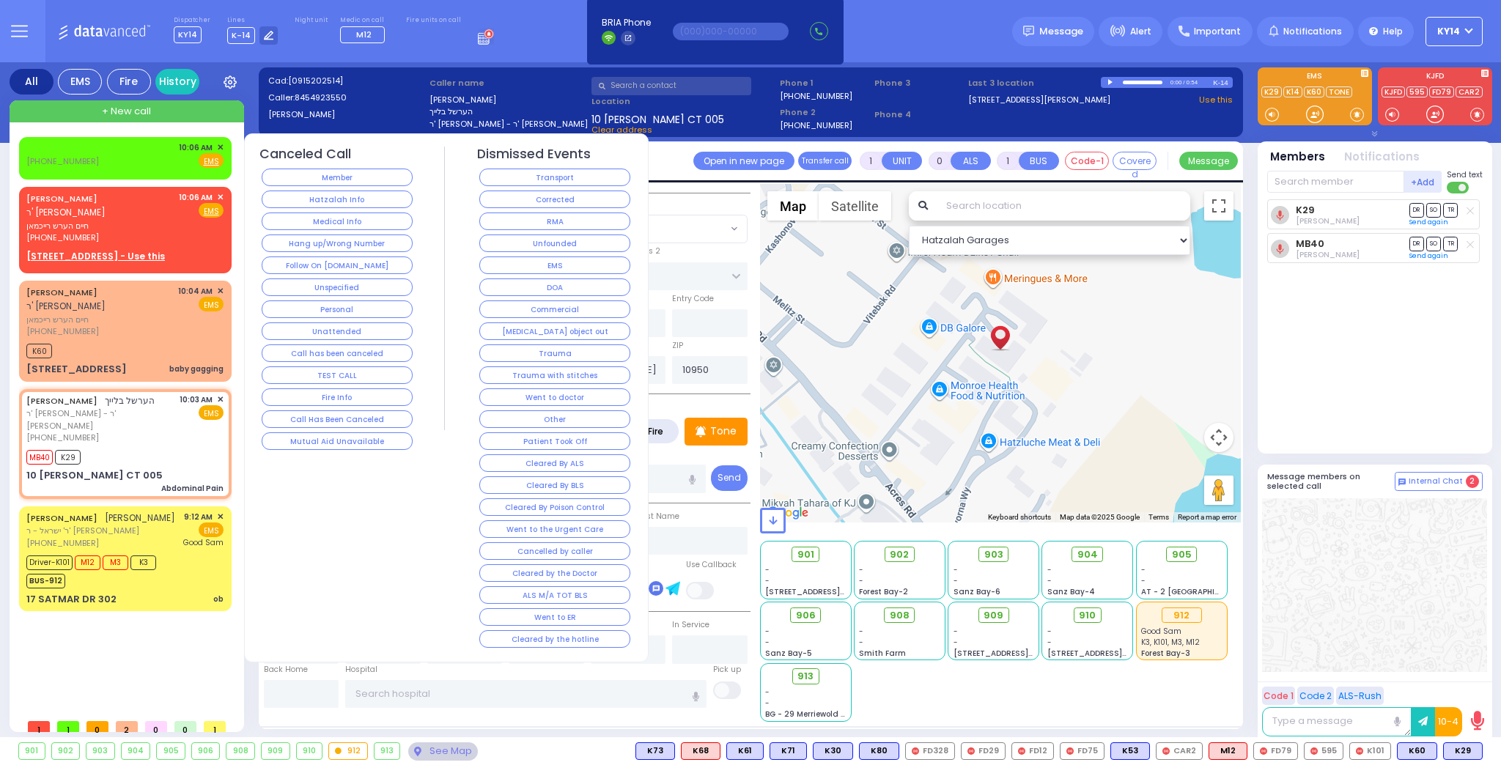
click at [315, 193] on button "Hatzalah Info" at bounding box center [337, 200] width 151 height 18
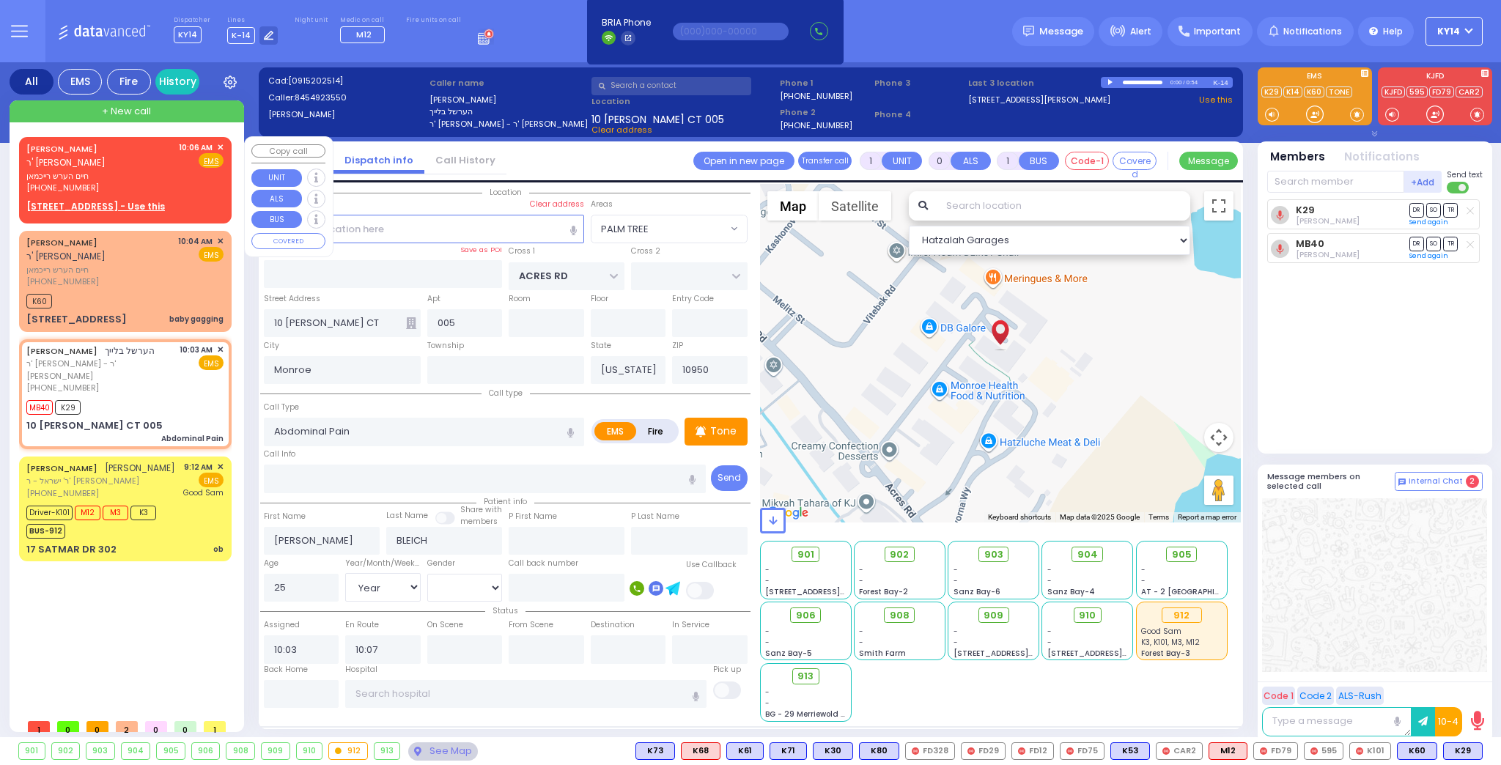
click at [174, 181] on span "חיים הערש רייכמאן" at bounding box center [99, 176] width 147 height 12
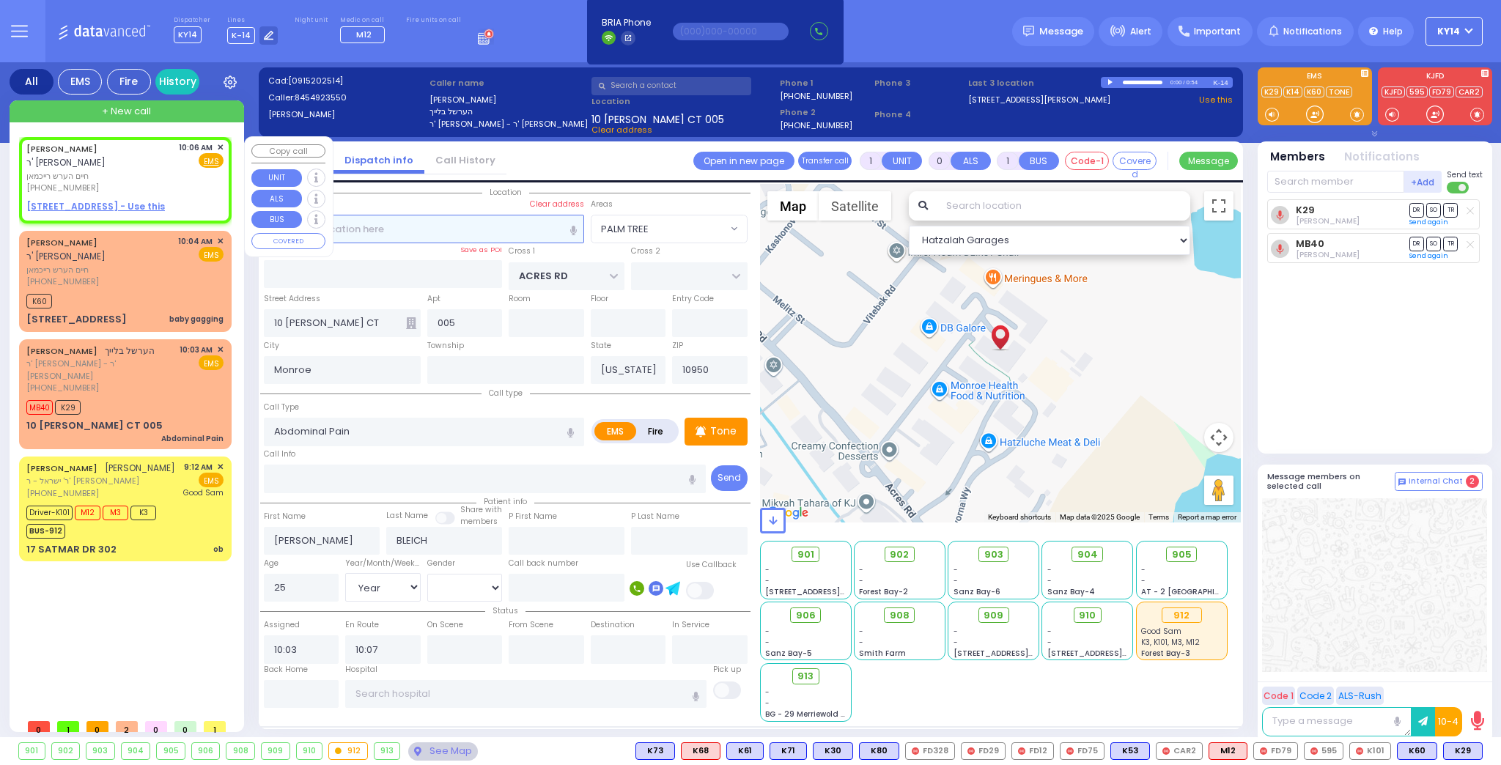
type input "2"
type input "1"
select select
radio input "true"
type input "CHAIM HERSH"
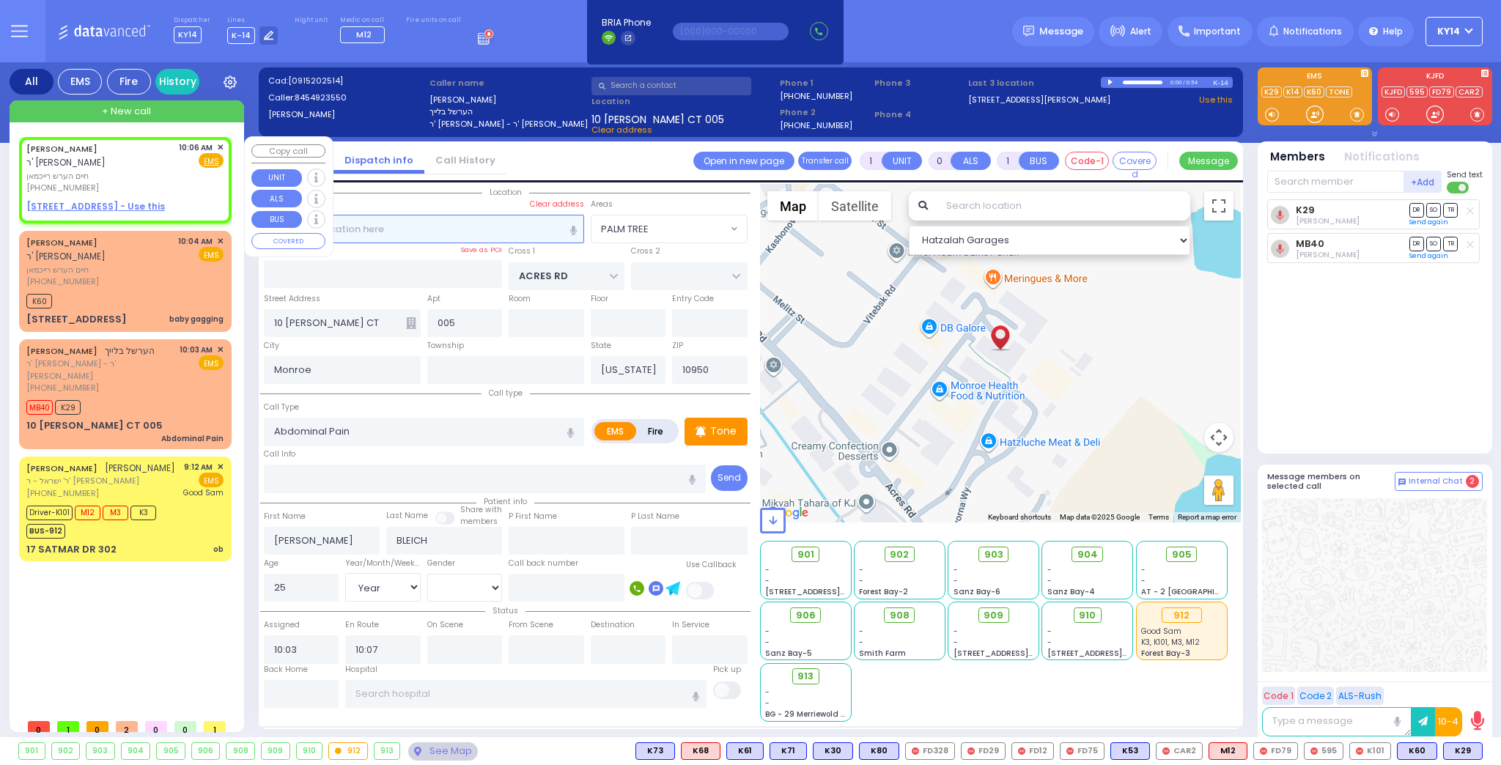
type input "REICHMAN"
select select
type input "10:06"
select select "Hatzalah Garages"
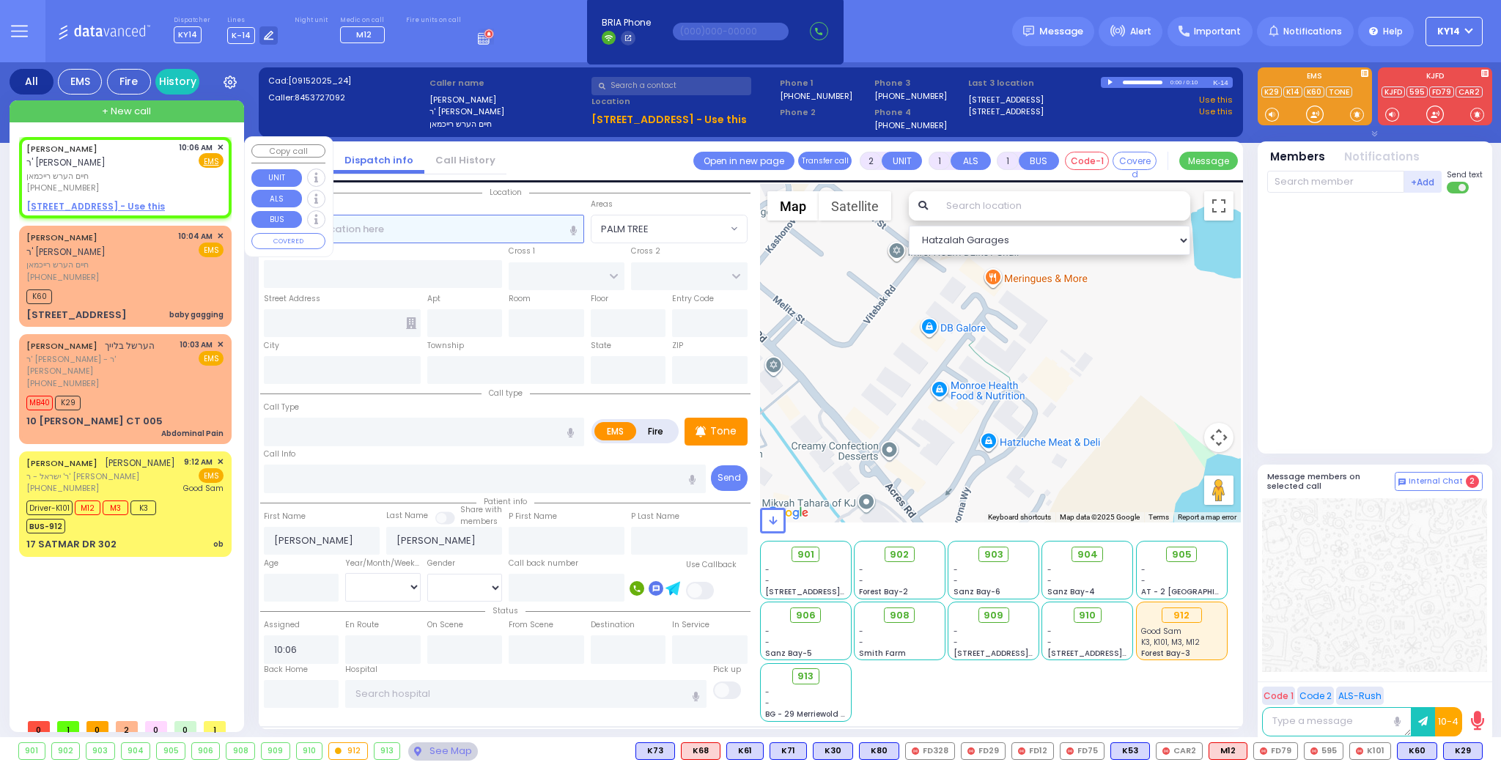
select select
radio input "true"
select select
select select "Hatzalah Garages"
click at [218, 147] on span "✕" at bounding box center [220, 147] width 7 height 12
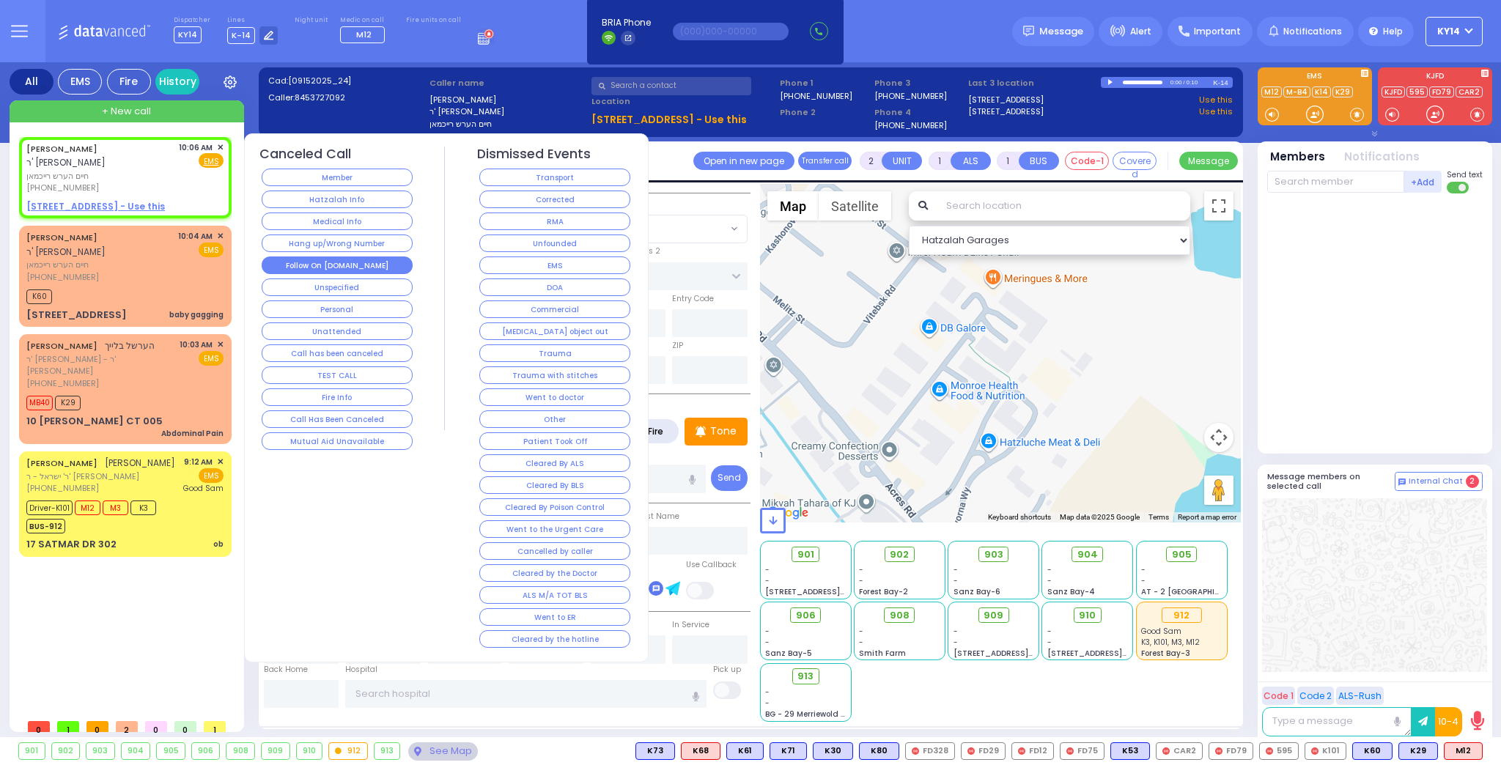
click at [348, 258] on button "Follow On [DOMAIN_NAME]" at bounding box center [337, 266] width 151 height 18
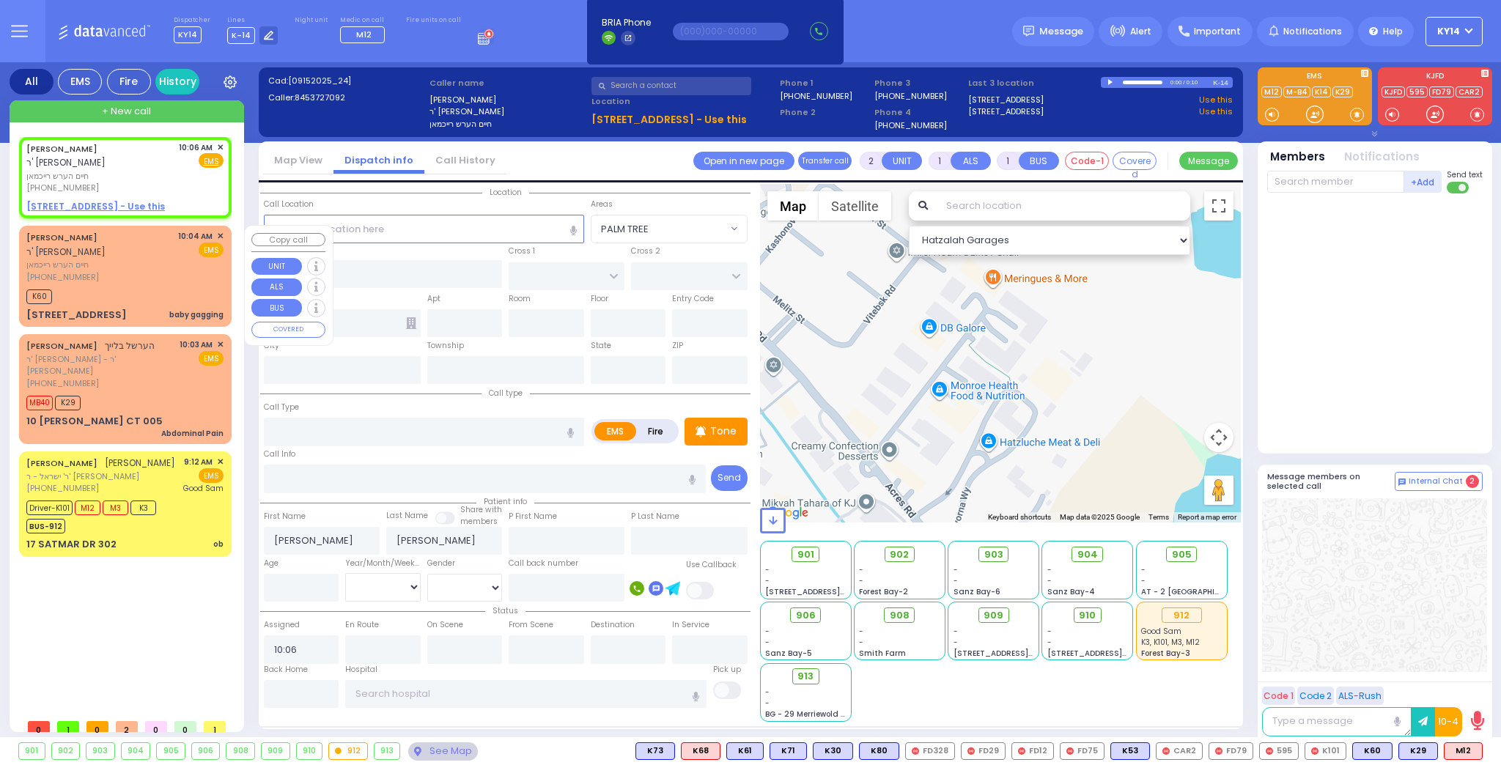
select select
radio input "true"
select select
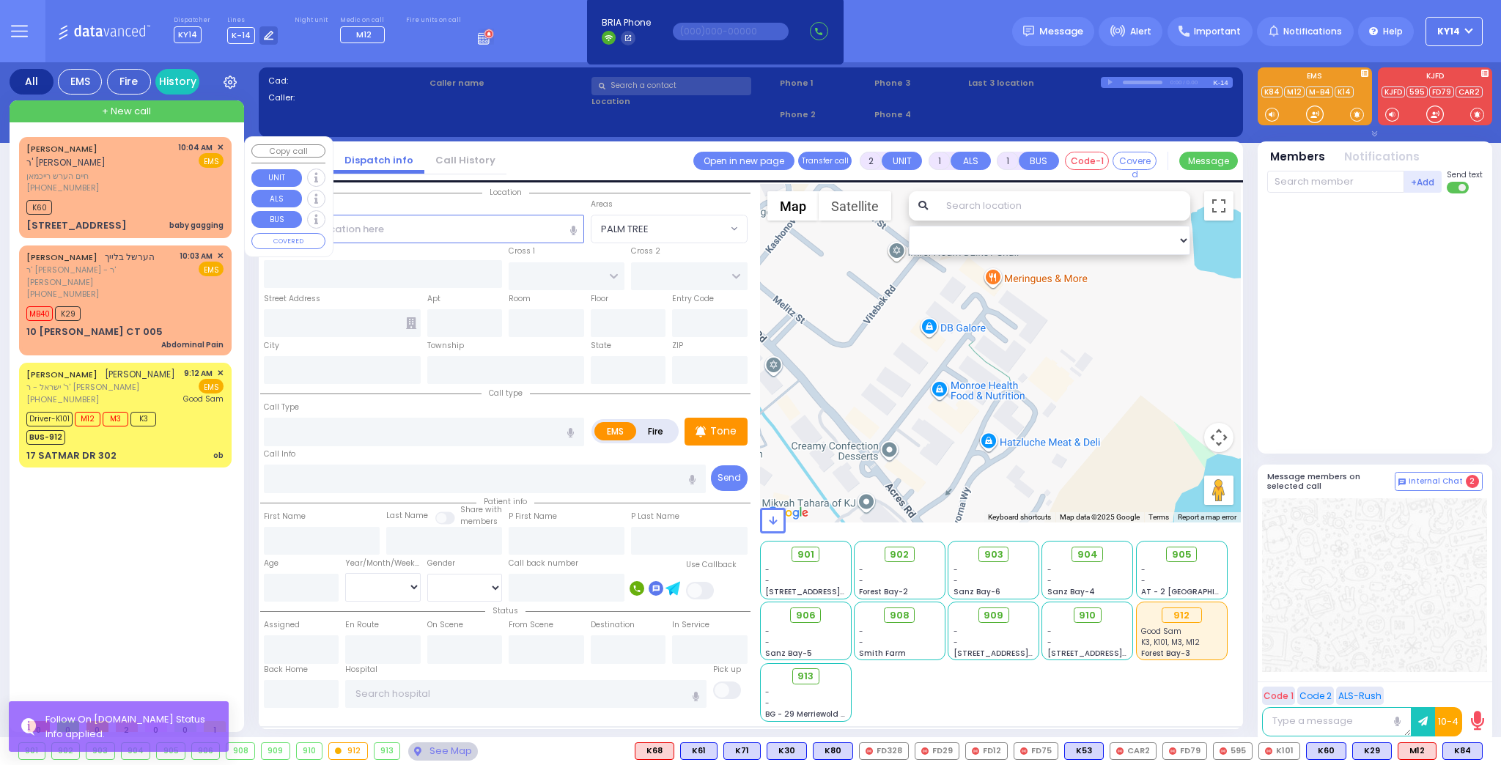
drag, startPoint x: 138, startPoint y: 196, endPoint x: 146, endPoint y: 200, distance: 8.9
click at [141, 197] on div "K60" at bounding box center [124, 205] width 197 height 18
select select
type input "baby gagging"
radio input "true"
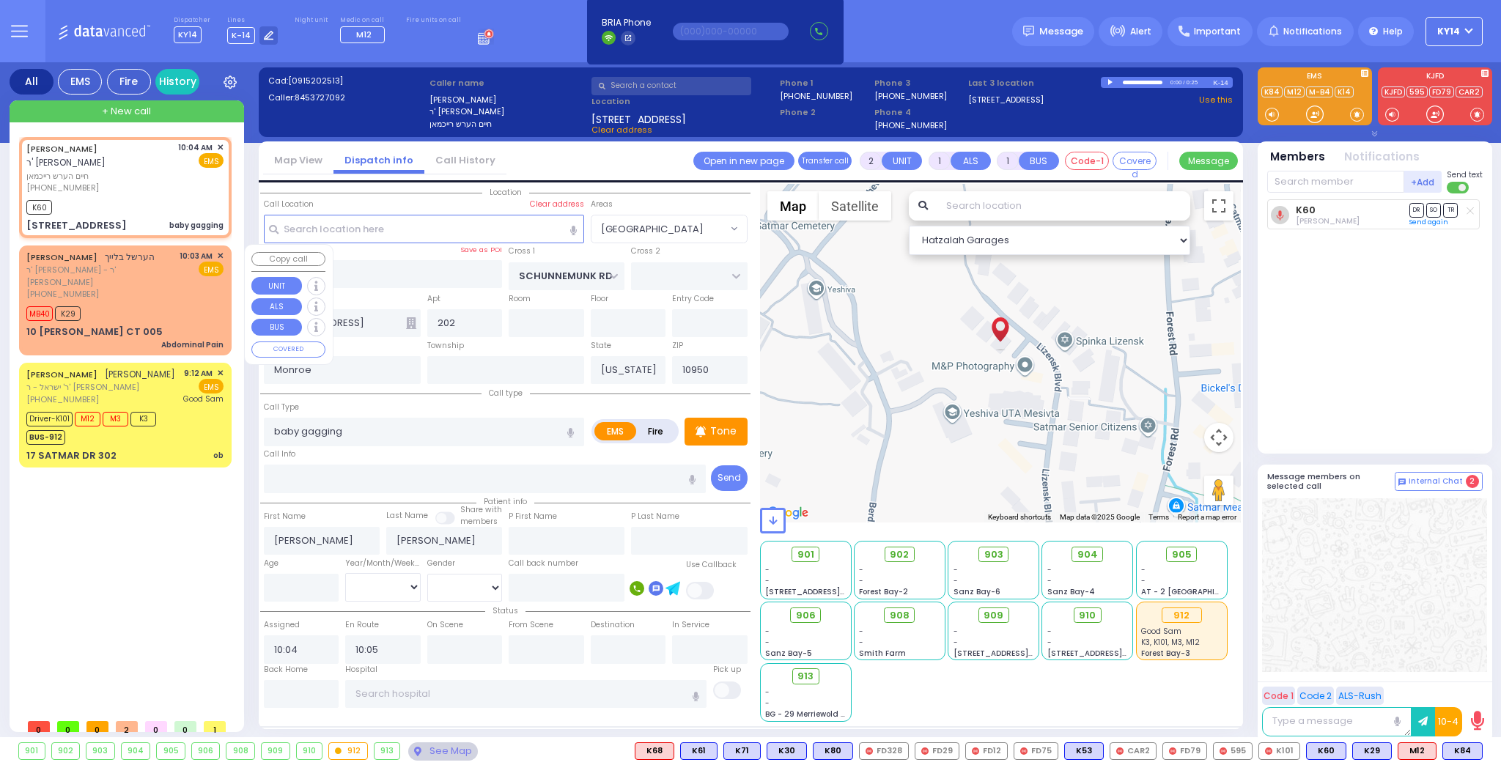
click at [144, 292] on div "HERSHEL BLEICH הערשל בלייך ר' אברהם שמואל - ר' אהרן יוסף לאנדא (845) 492-3550 1…" at bounding box center [125, 300] width 207 height 105
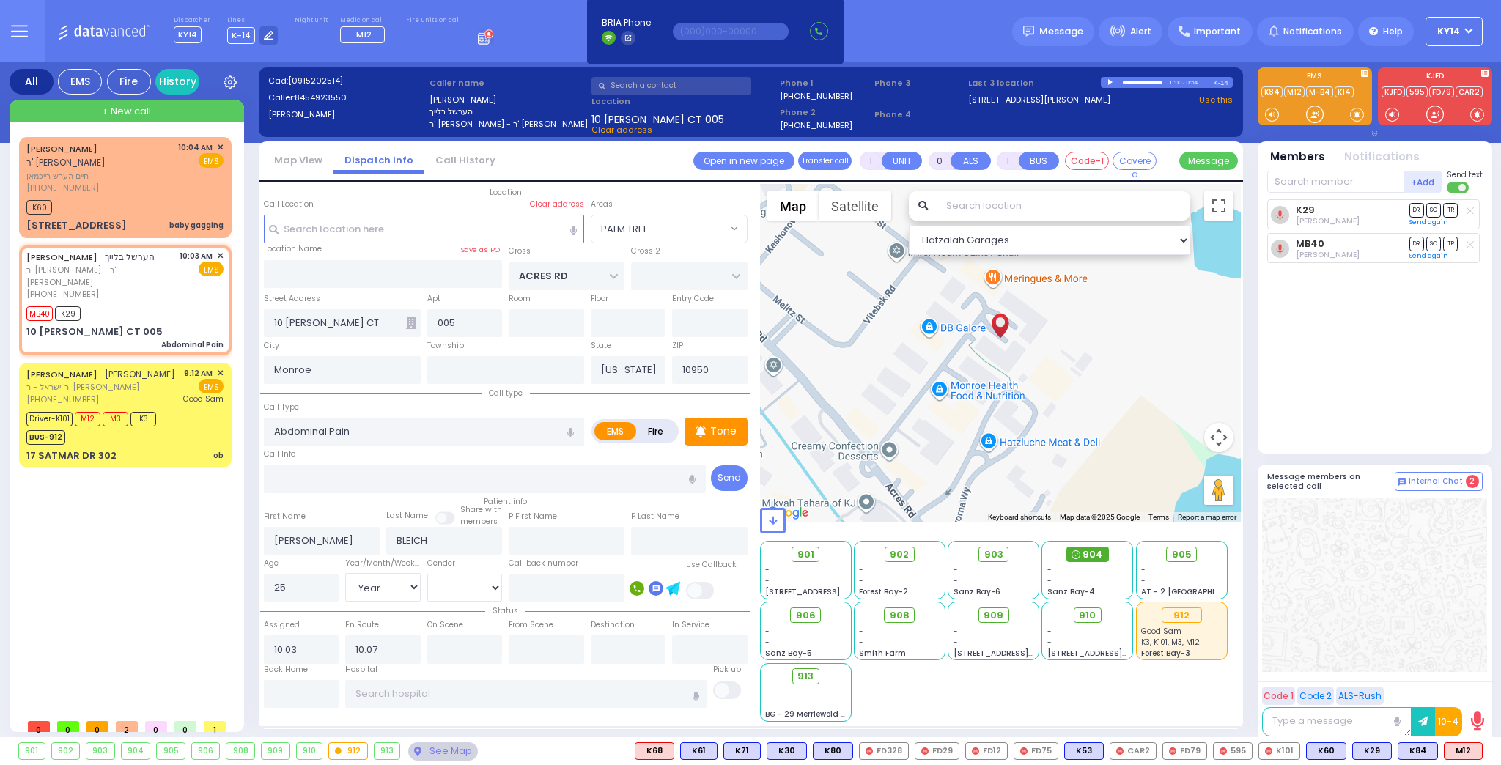
click at [1091, 555] on span "904" at bounding box center [1093, 555] width 21 height 15
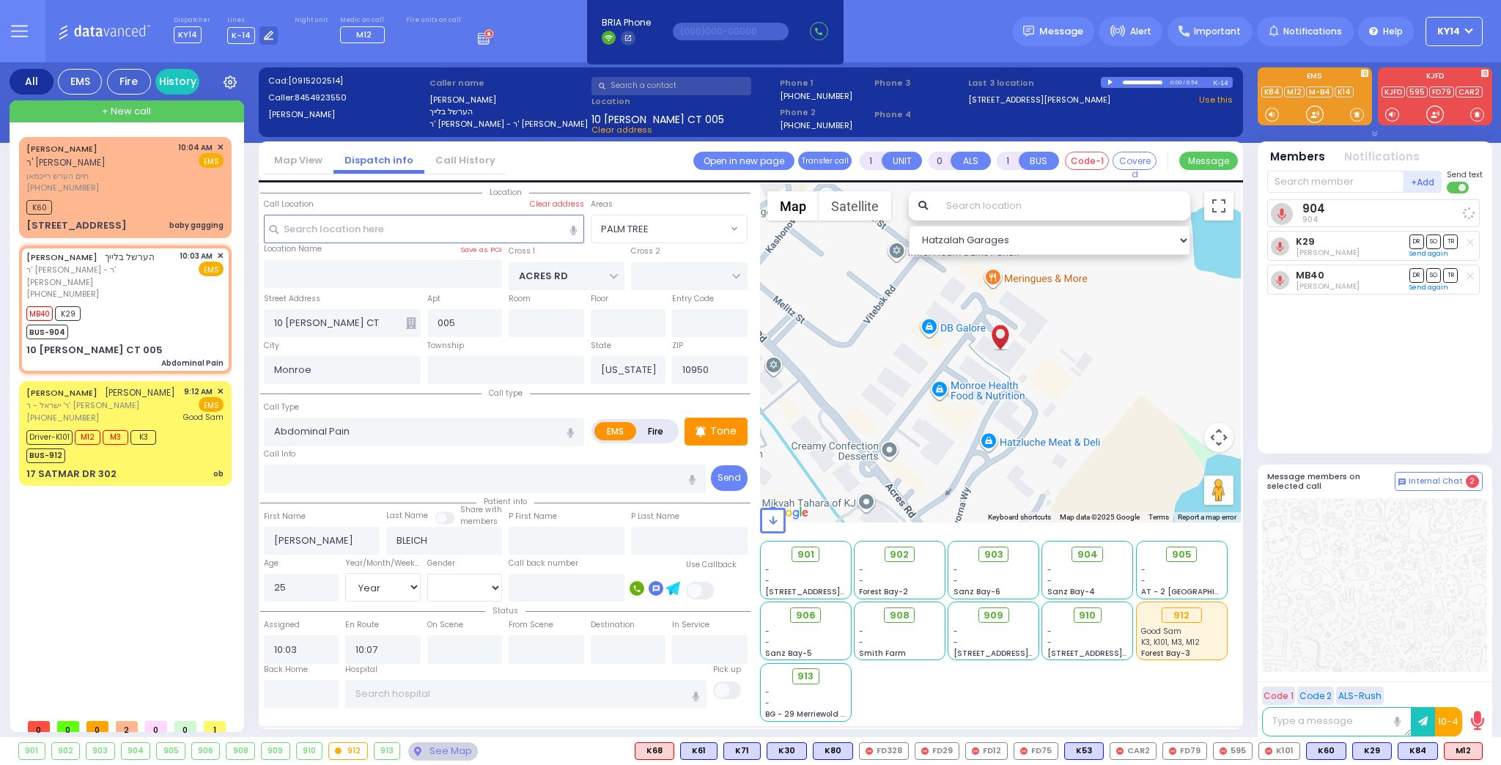
drag, startPoint x: 1349, startPoint y: 397, endPoint x: 1322, endPoint y: 413, distance: 31.9
click at [1349, 398] on div "904 904 K29" at bounding box center [1376, 320] width 218 height 242
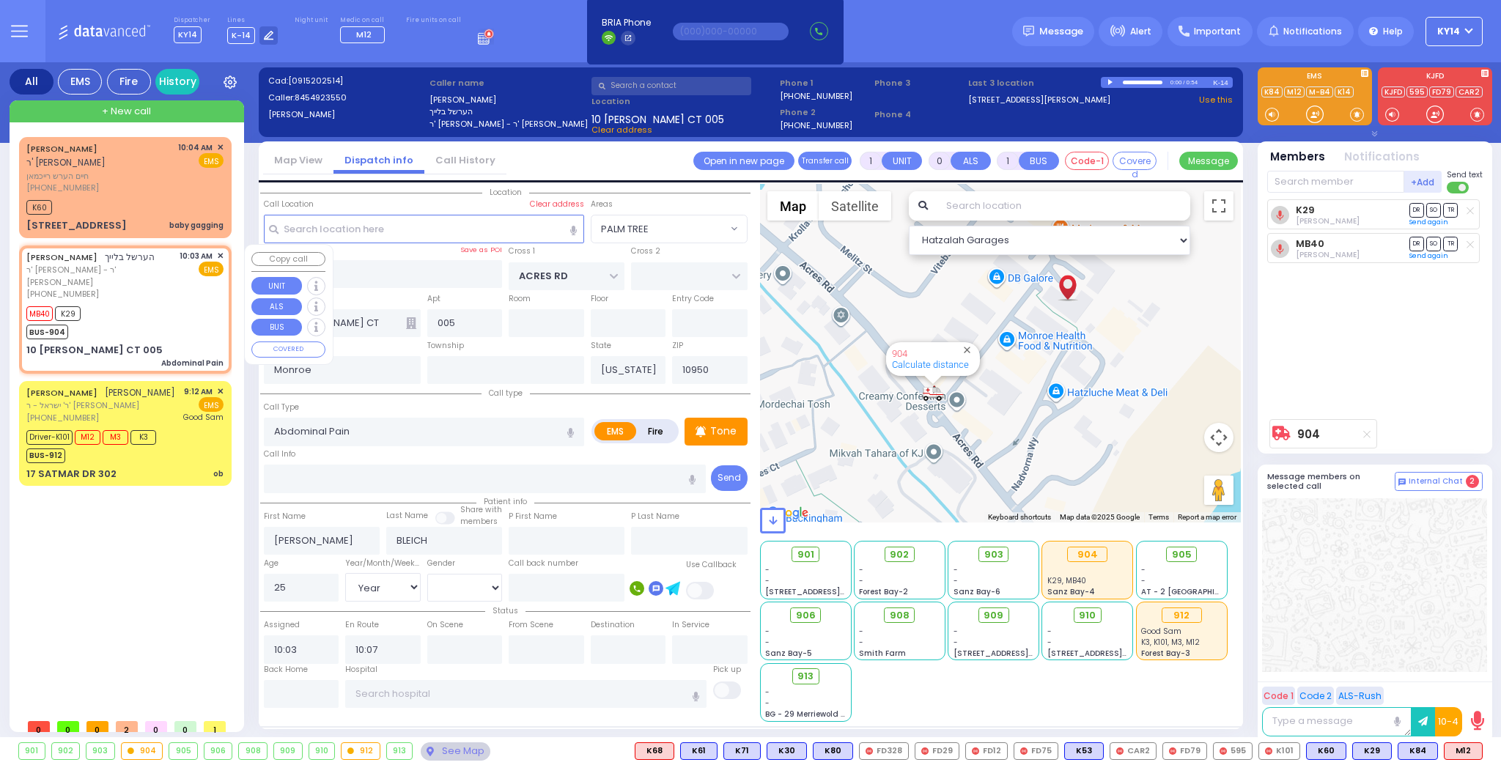
click at [146, 315] on div "MB40 K29 BUS-904" at bounding box center [124, 321] width 197 height 37
click at [1463, 750] on span "M12" at bounding box center [1463, 751] width 37 height 16
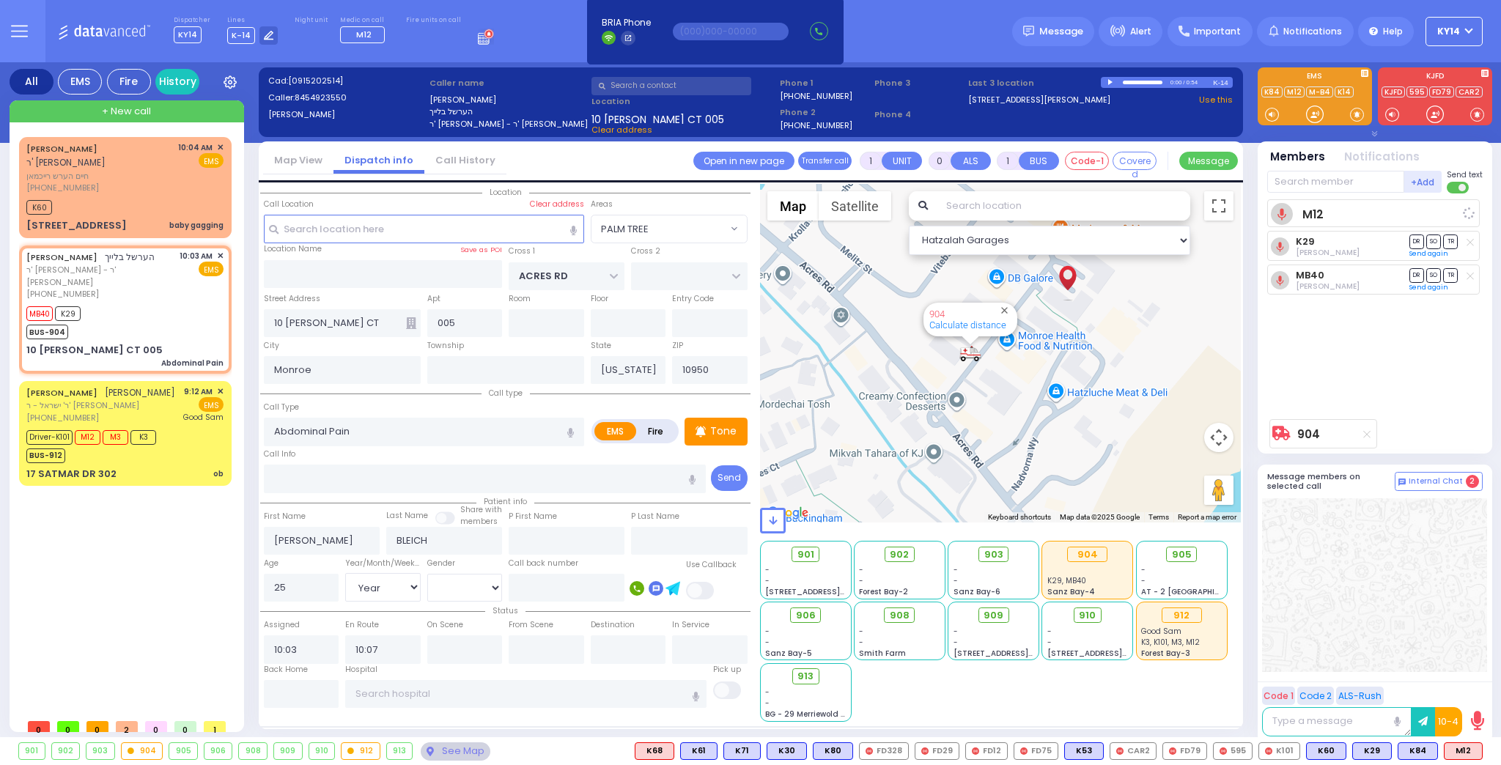
click at [1391, 330] on div "M12 K29 Yikseal Yosef Neuman" at bounding box center [1376, 305] width 218 height 213
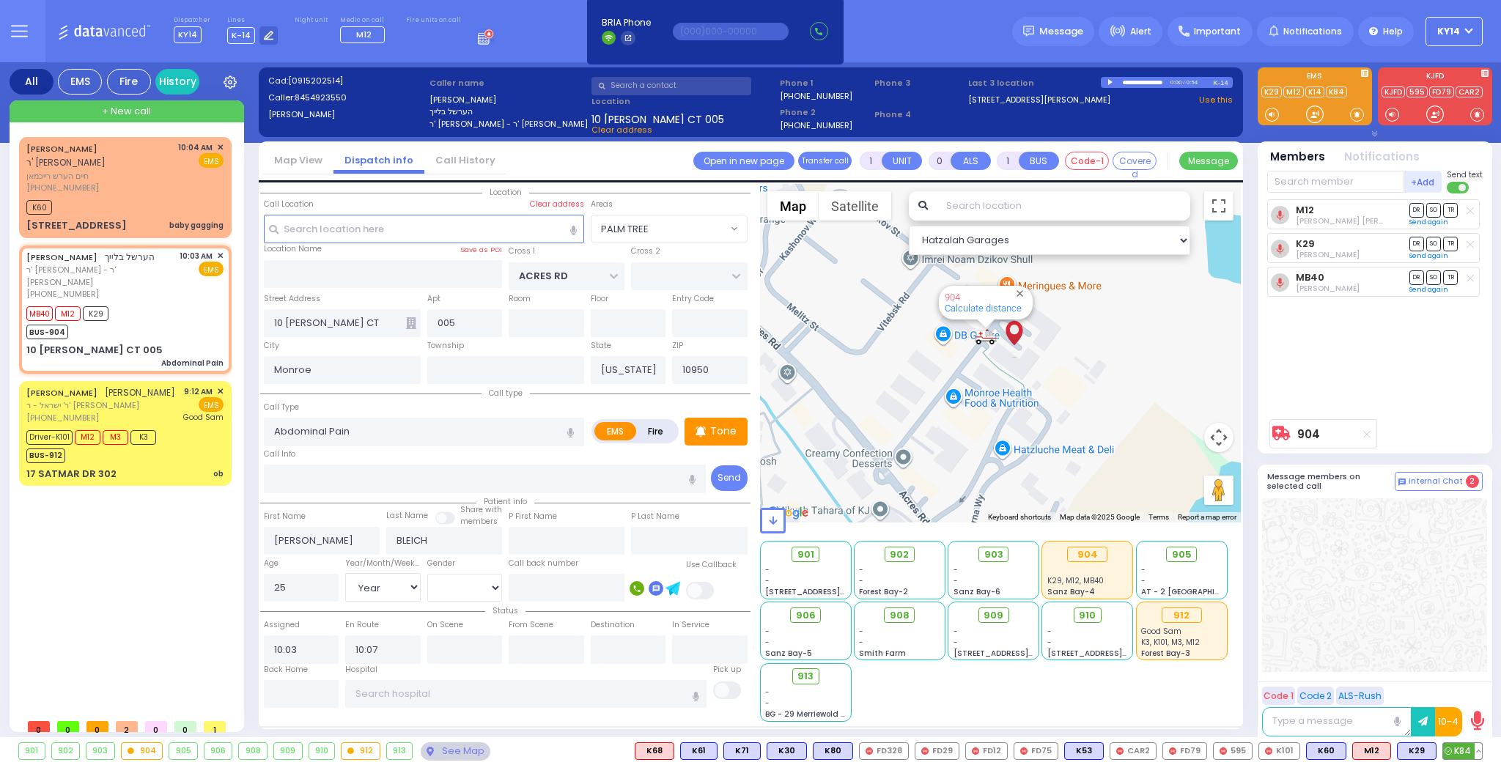
click at [1461, 749] on span "K84" at bounding box center [1462, 751] width 39 height 16
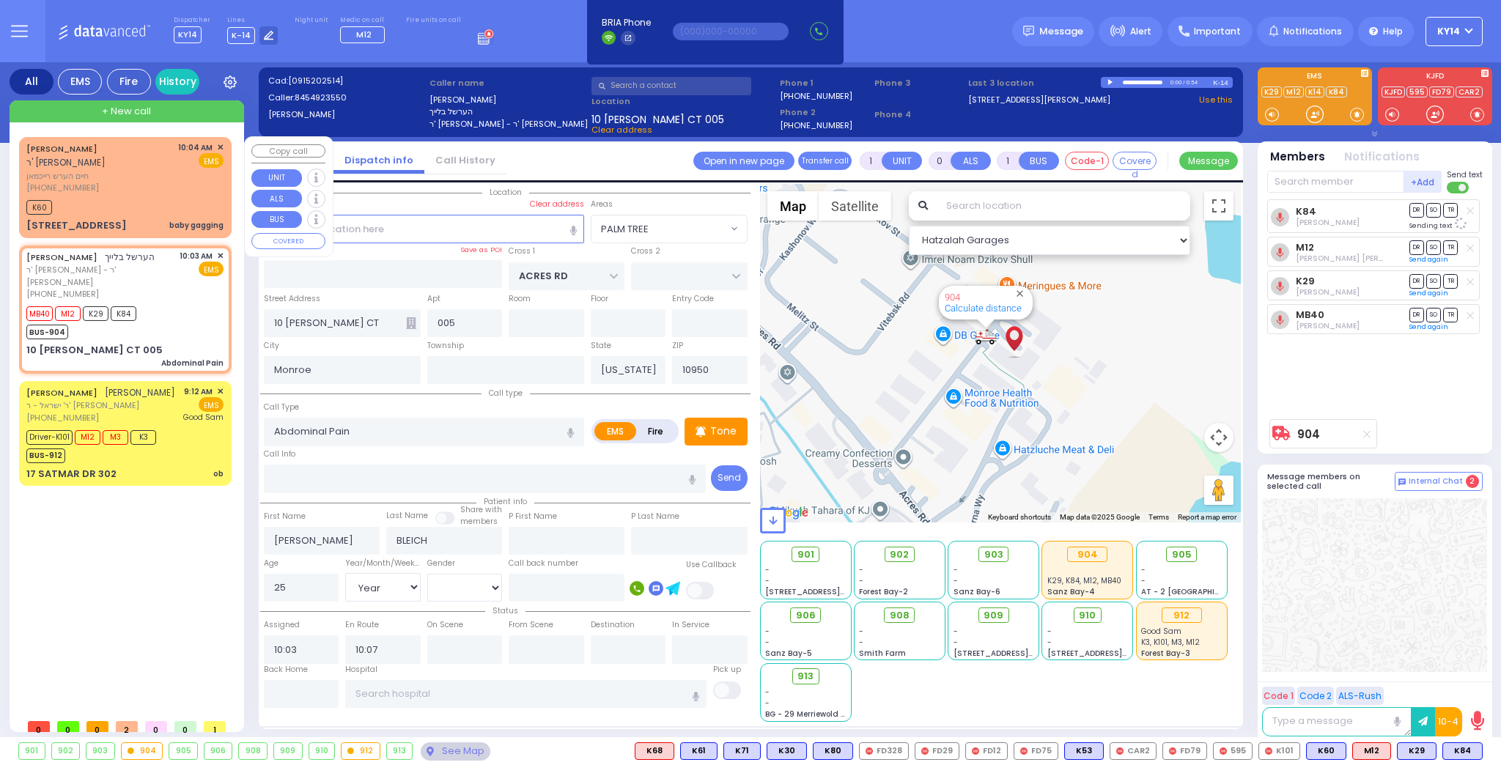
click at [162, 193] on div "CHAIM HERSH REICHMAN ר' אברהם מרדכי - ר' זלמן יוסף וועכטער חיים הערש רייכמאן (8…" at bounding box center [125, 187] width 207 height 96
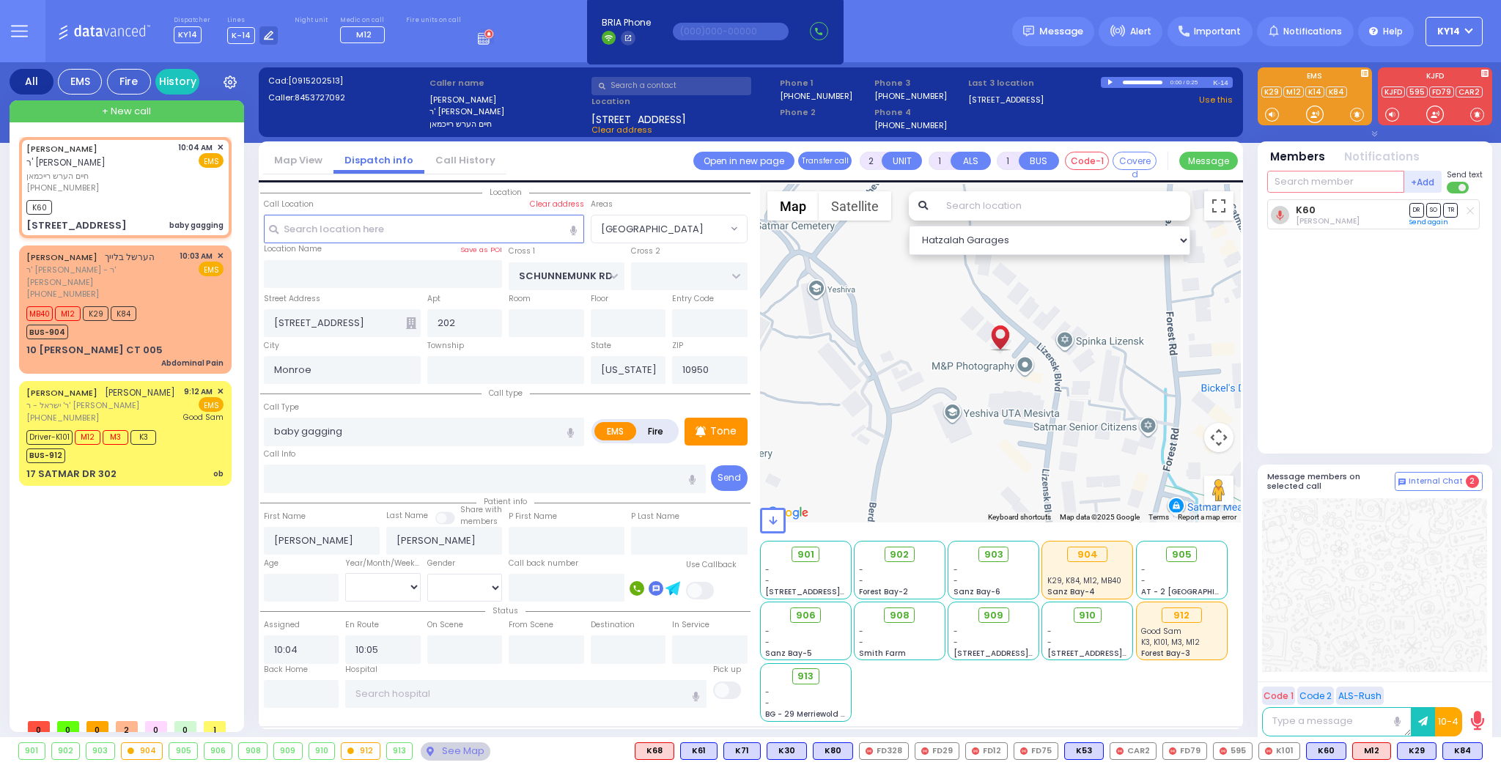
click at [1309, 183] on input "text" at bounding box center [1335, 182] width 137 height 22
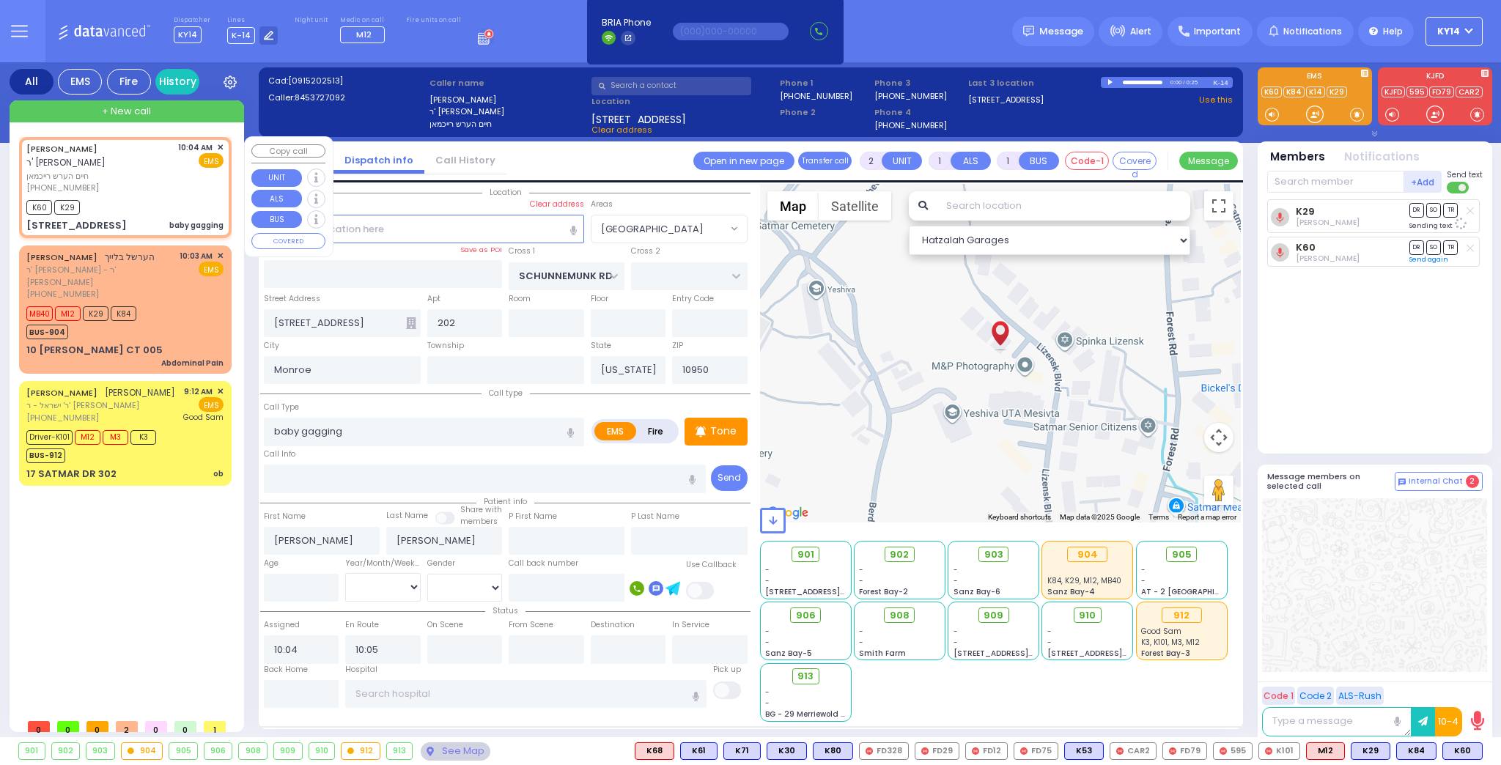
drag, startPoint x: 226, startPoint y: 146, endPoint x: 219, endPoint y: 145, distance: 7.4
click at [224, 146] on div "CHAIM HERSH REICHMAN ר' אברהם מרדכי - ר' זלמן יוסף וועכטער חיים הערש רייכמאן (8…" at bounding box center [125, 187] width 207 height 96
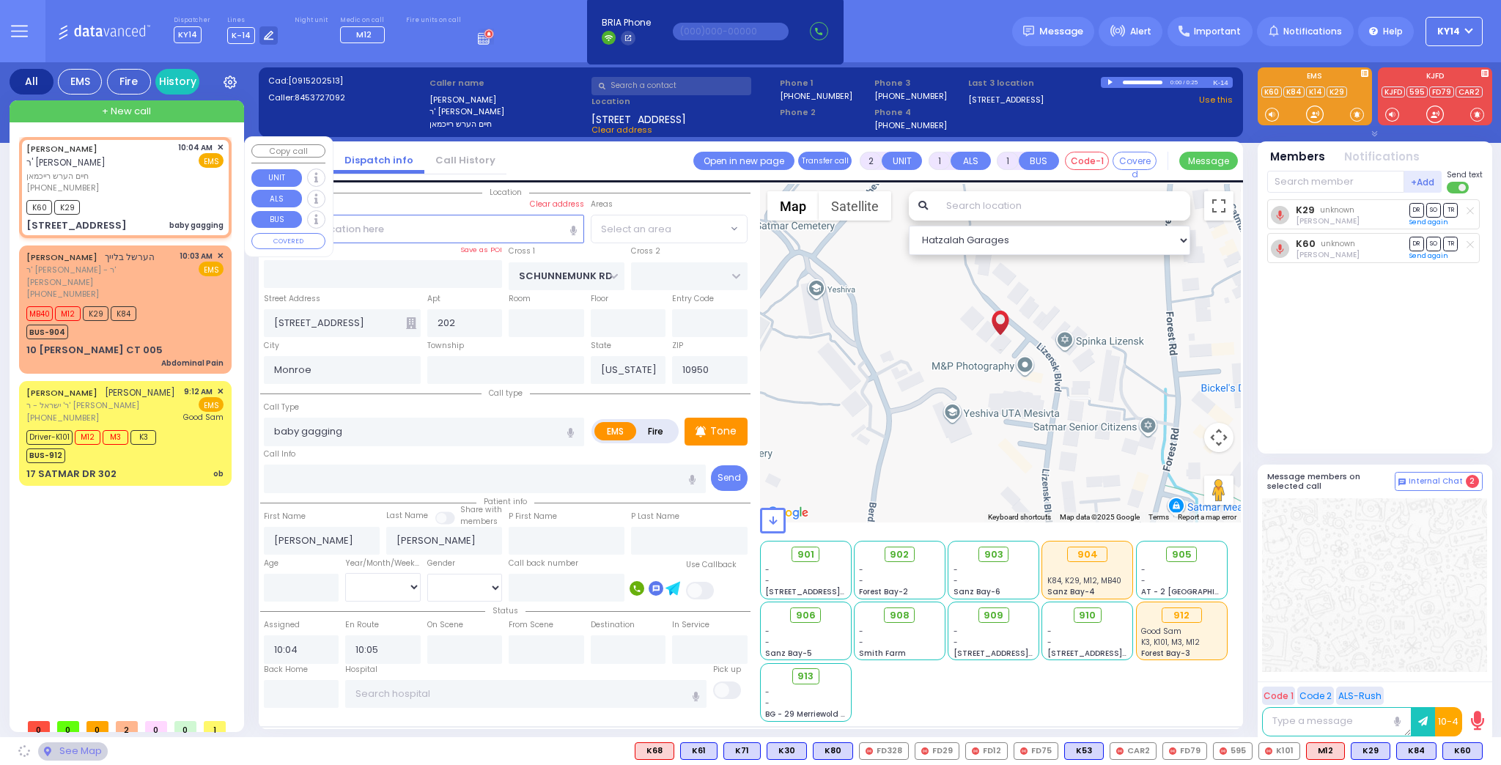
click at [220, 145] on span "✕" at bounding box center [220, 147] width 7 height 12
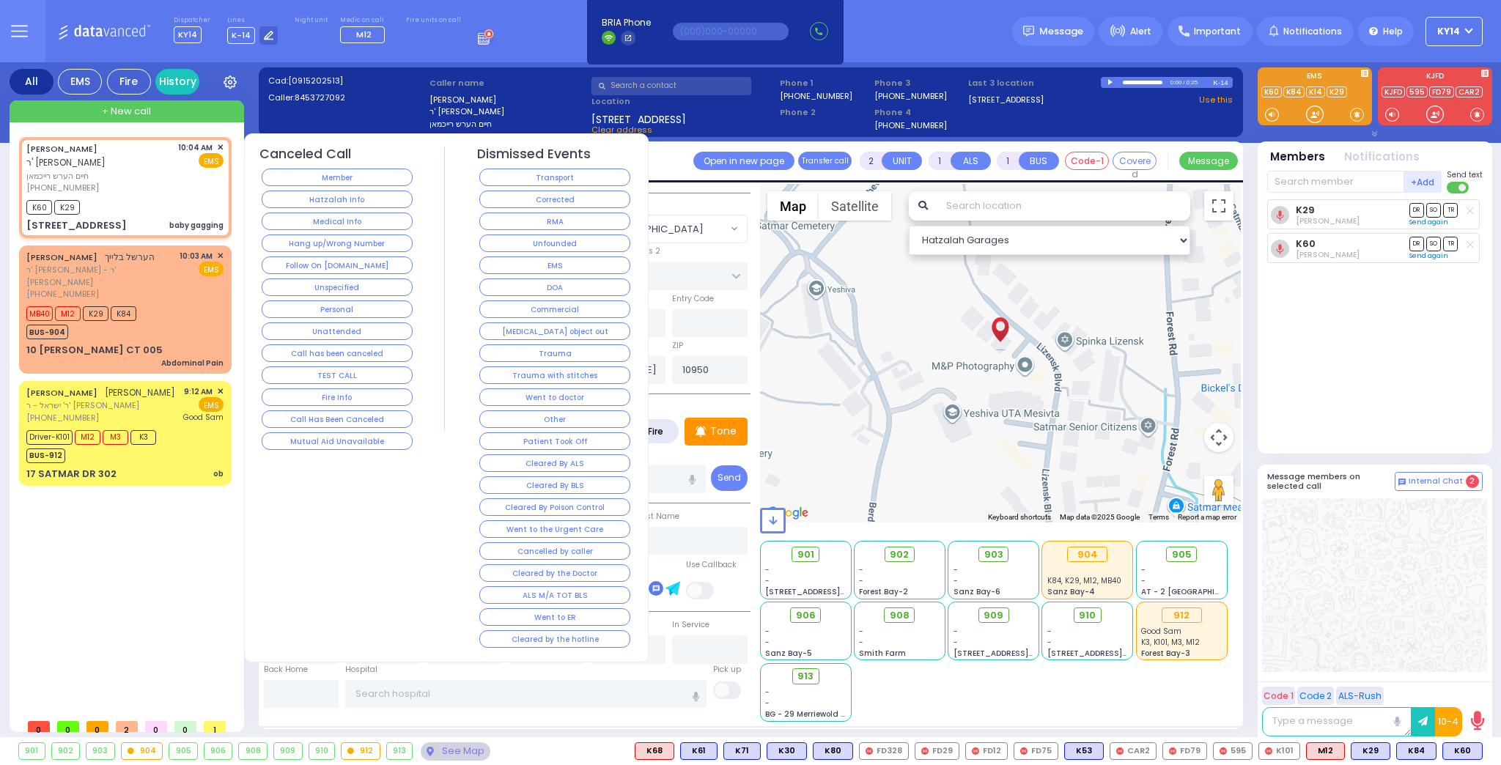
drag, startPoint x: 540, startPoint y: 217, endPoint x: 520, endPoint y: 219, distance: 20.6
click at [541, 218] on button "RMA" at bounding box center [554, 222] width 151 height 18
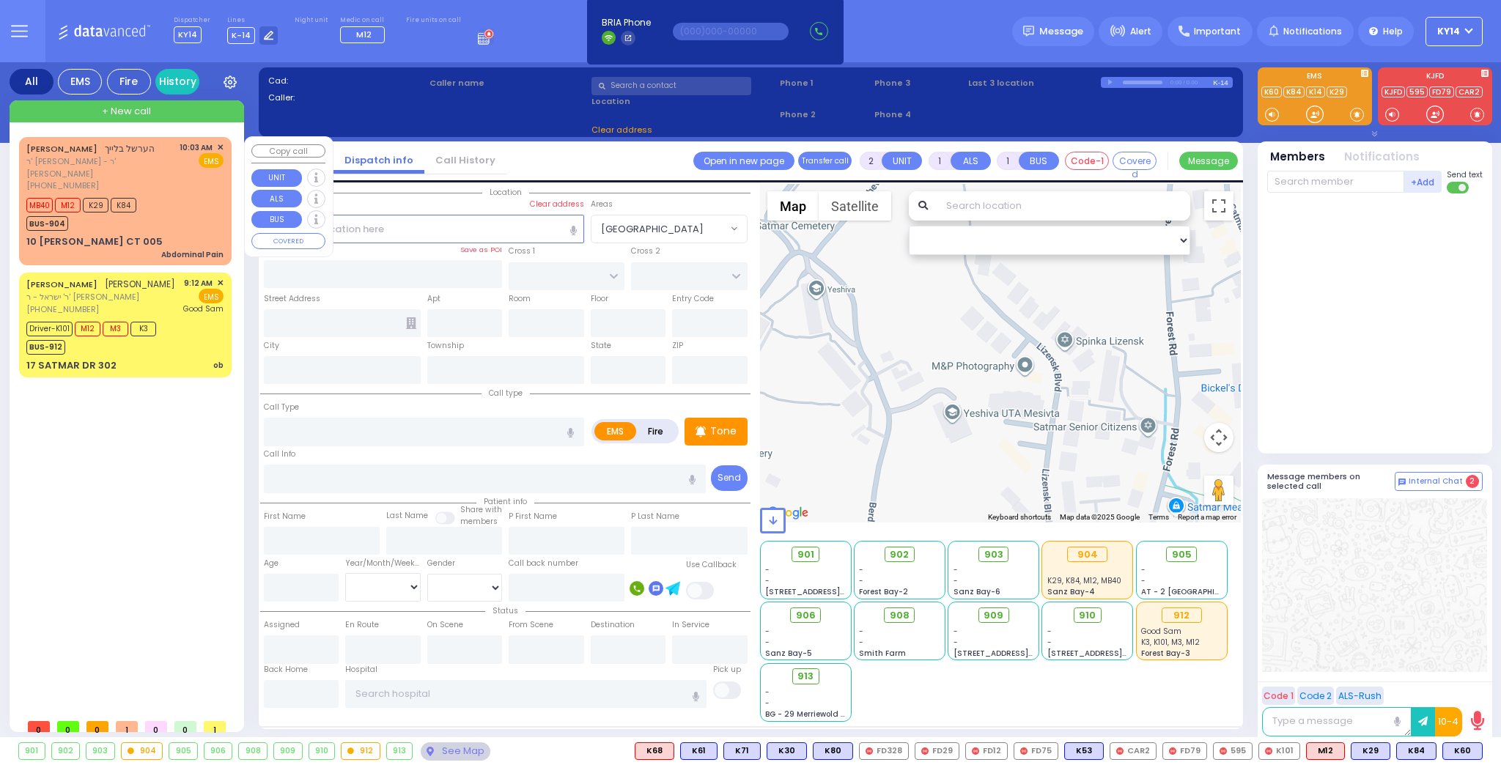
click at [184, 176] on div "10:03 AM ✕ EMS" at bounding box center [202, 166] width 45 height 51
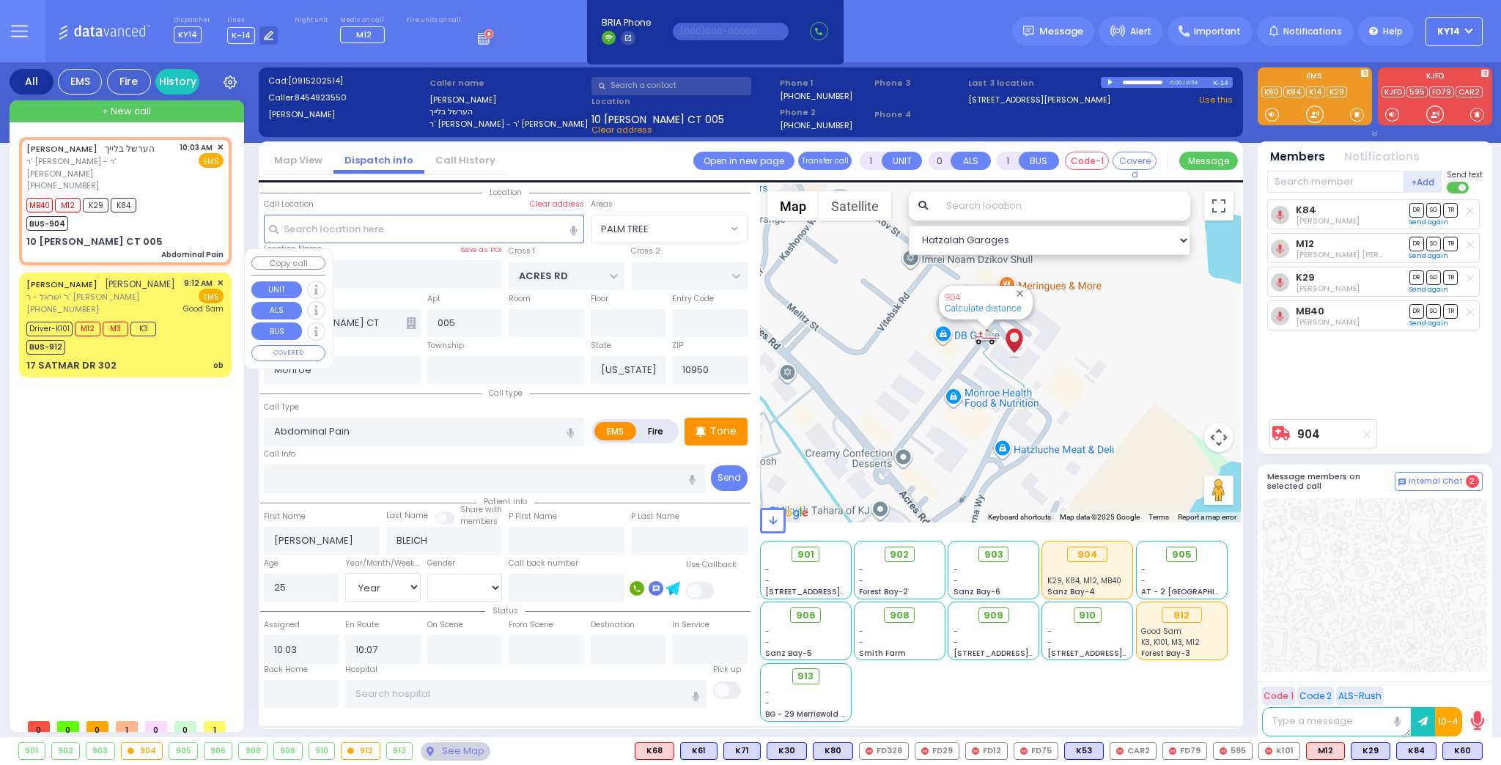
click at [163, 318] on div "Driver-K101 M12 M3 K3 BUS-912" at bounding box center [95, 336] width 139 height 37
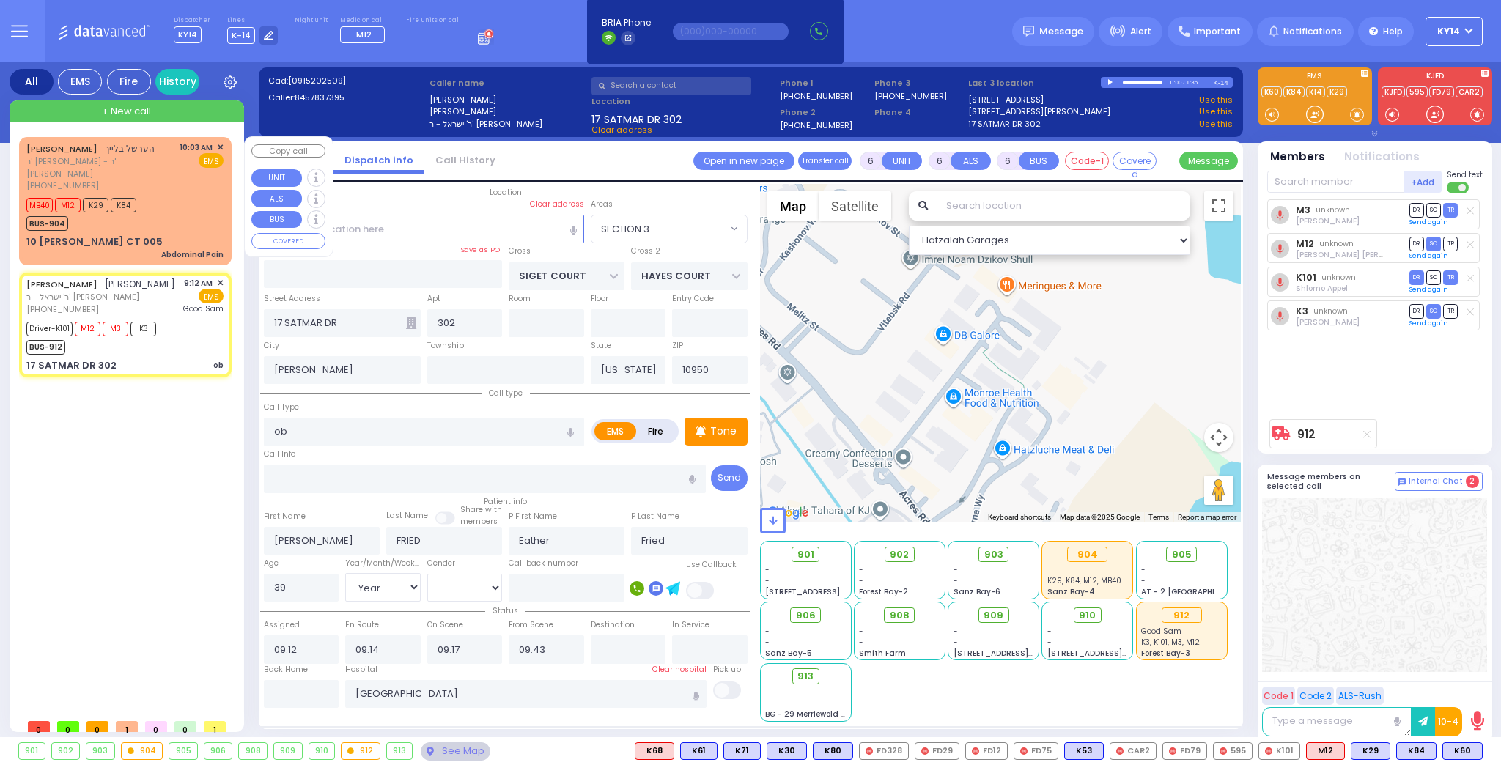
click at [161, 207] on div "MB40 M12 K29 K84 BUS-904" at bounding box center [124, 212] width 197 height 37
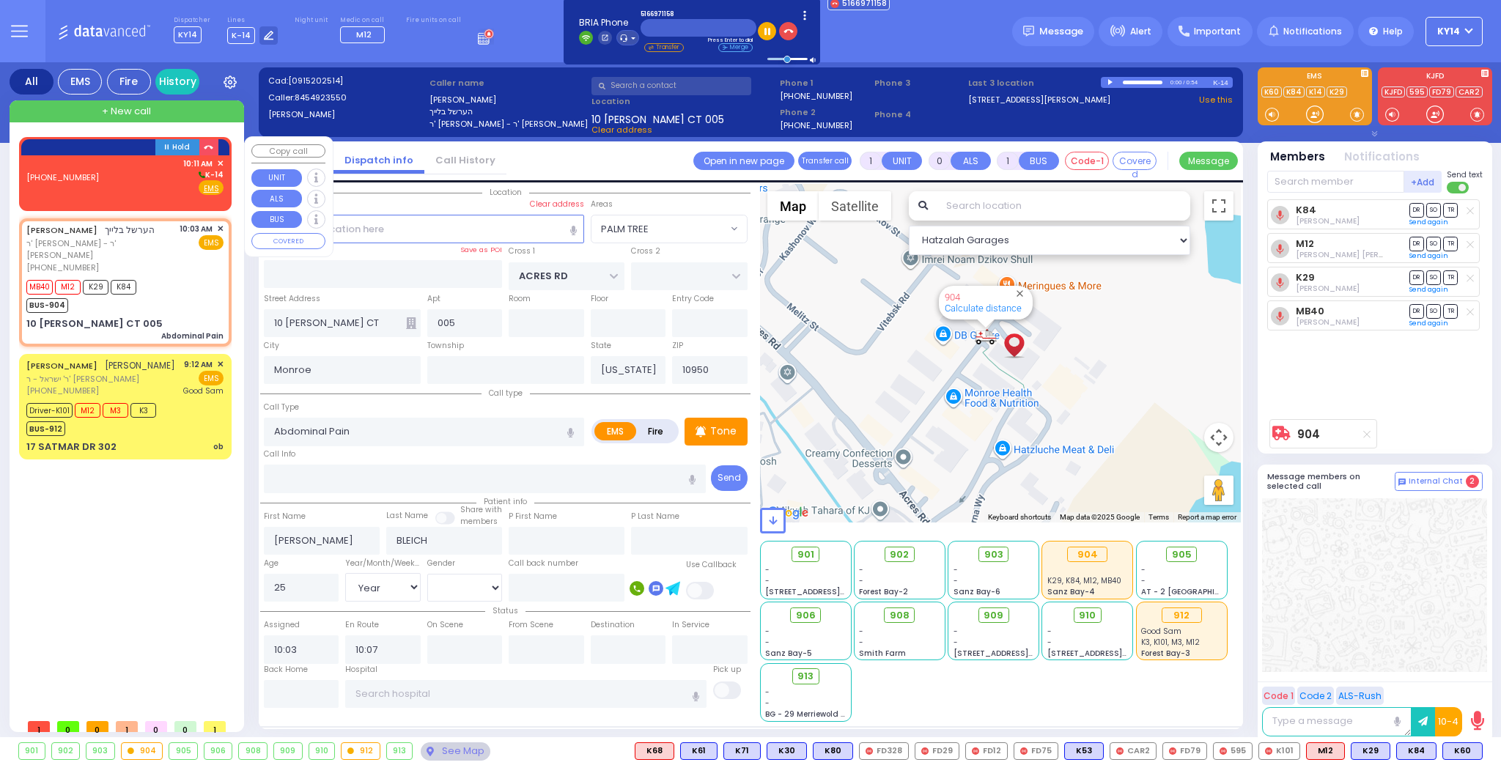
click at [100, 185] on div "(516) 697-1158 10:11 AM ✕ K-14 EMS" at bounding box center [124, 177] width 197 height 38
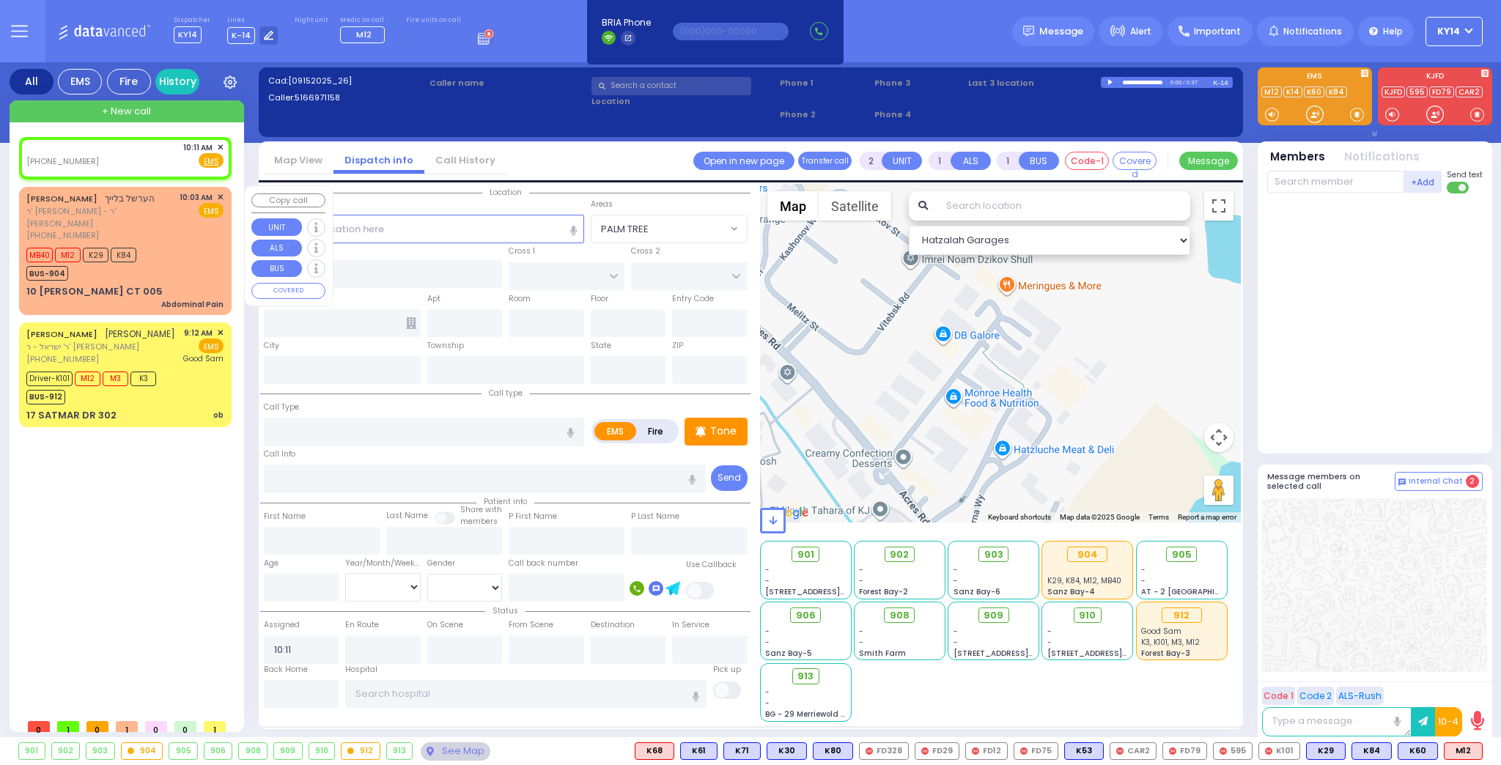
click at [135, 248] on span "K84" at bounding box center [124, 255] width 26 height 15
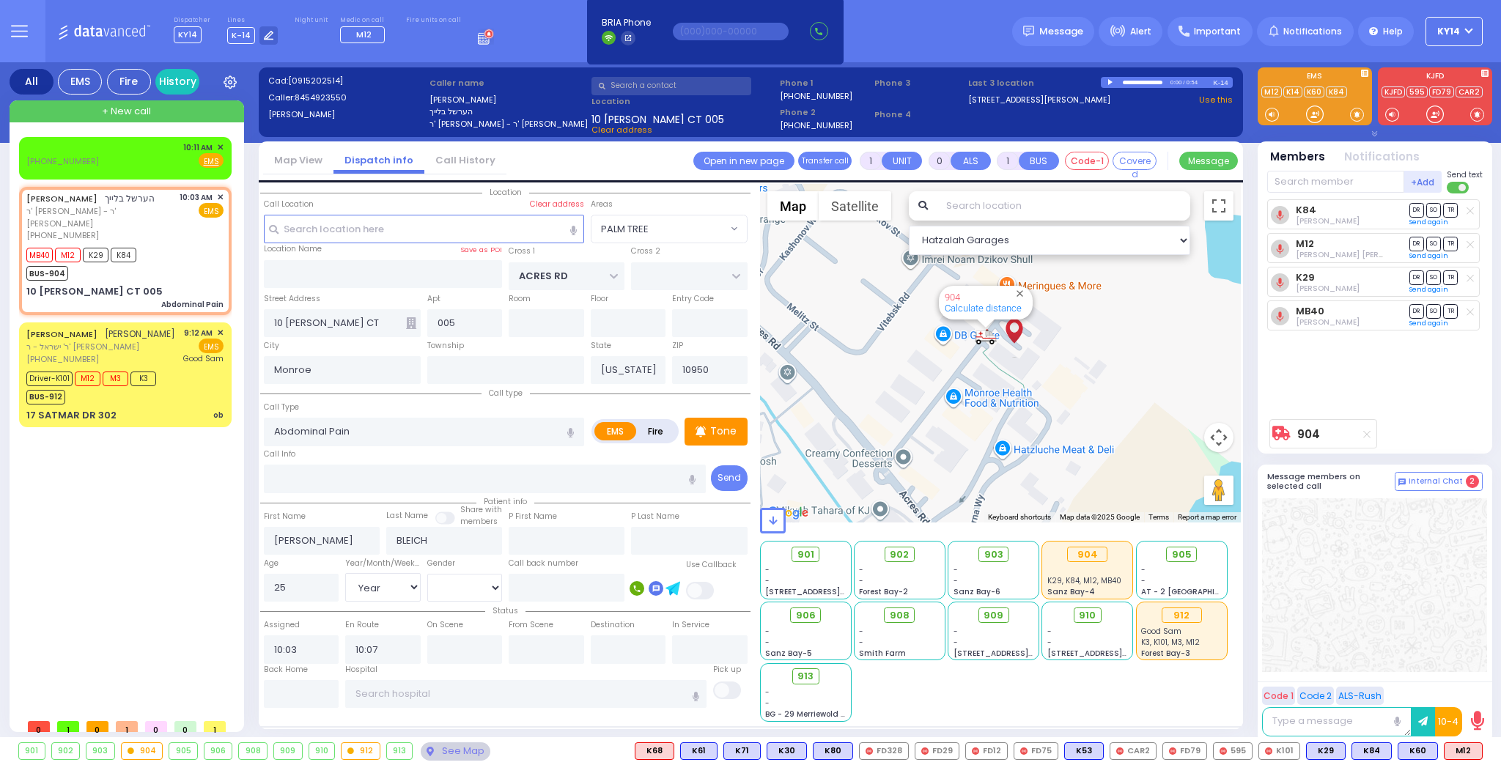
click at [1472, 276] on icon at bounding box center [1470, 278] width 7 height 8
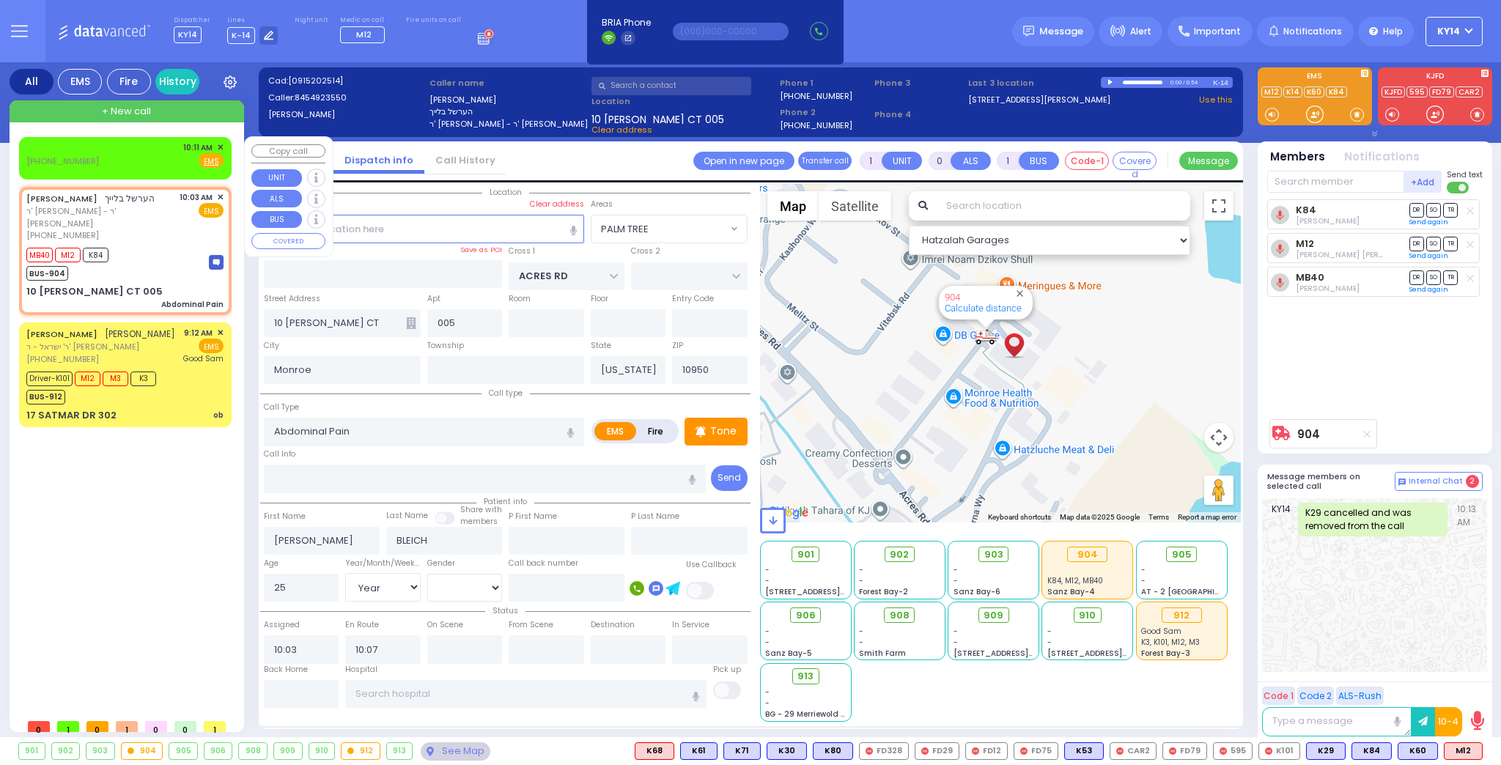
click at [217, 146] on span "✕" at bounding box center [220, 147] width 7 height 12
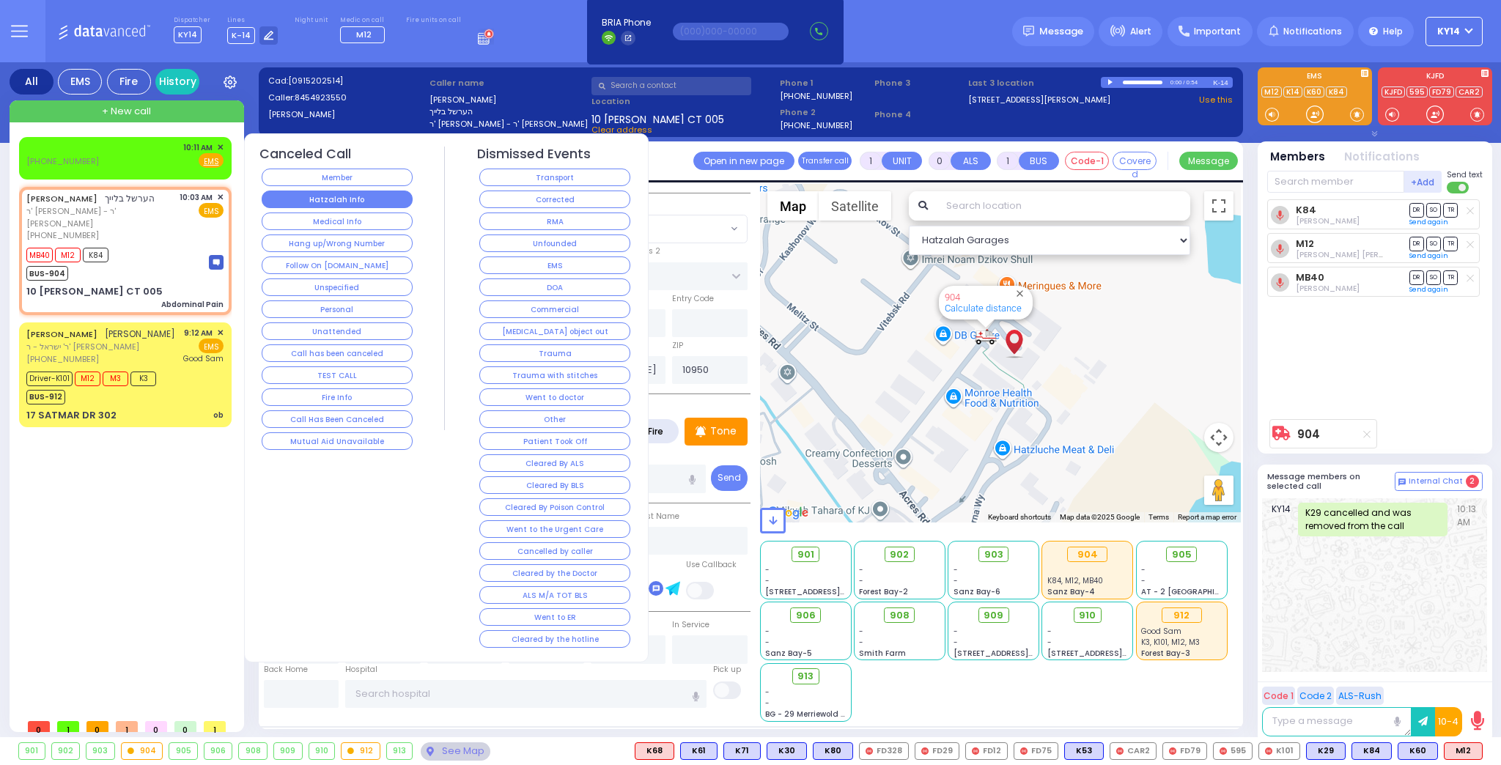
click at [338, 200] on button "Hatzalah Info" at bounding box center [337, 200] width 151 height 18
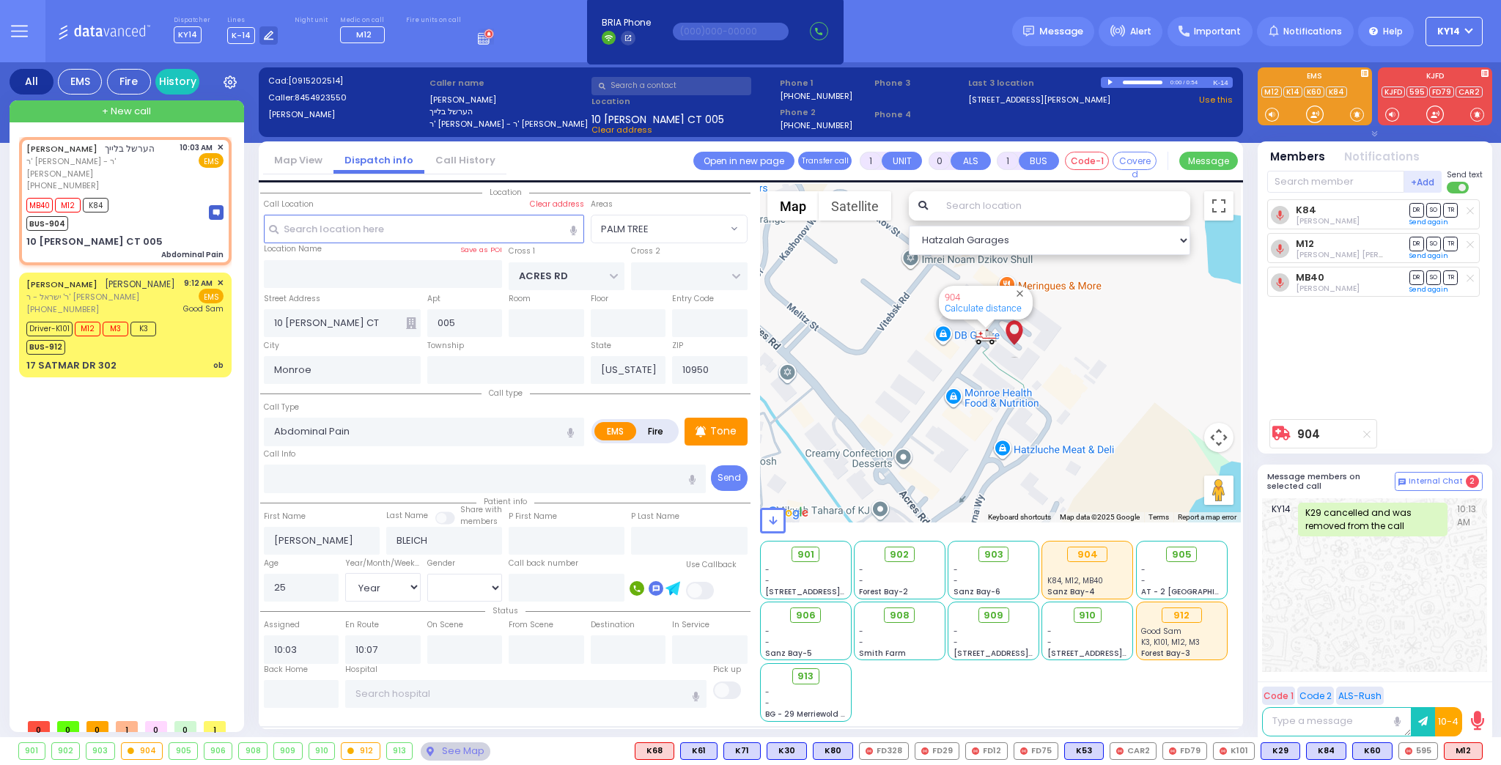
click at [1470, 243] on line at bounding box center [1470, 244] width 7 height 7
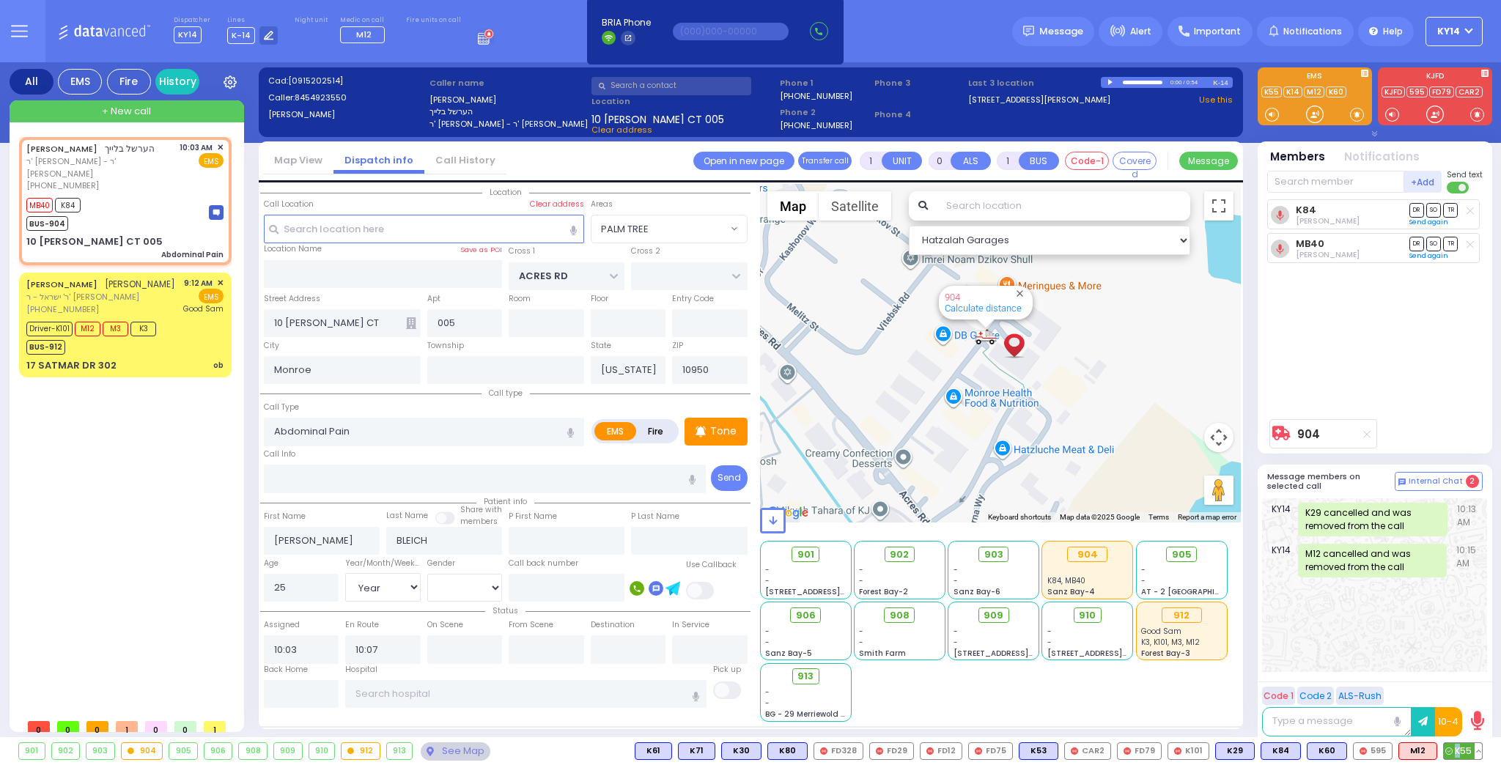
click at [1457, 757] on span "K55" at bounding box center [1463, 751] width 38 height 16
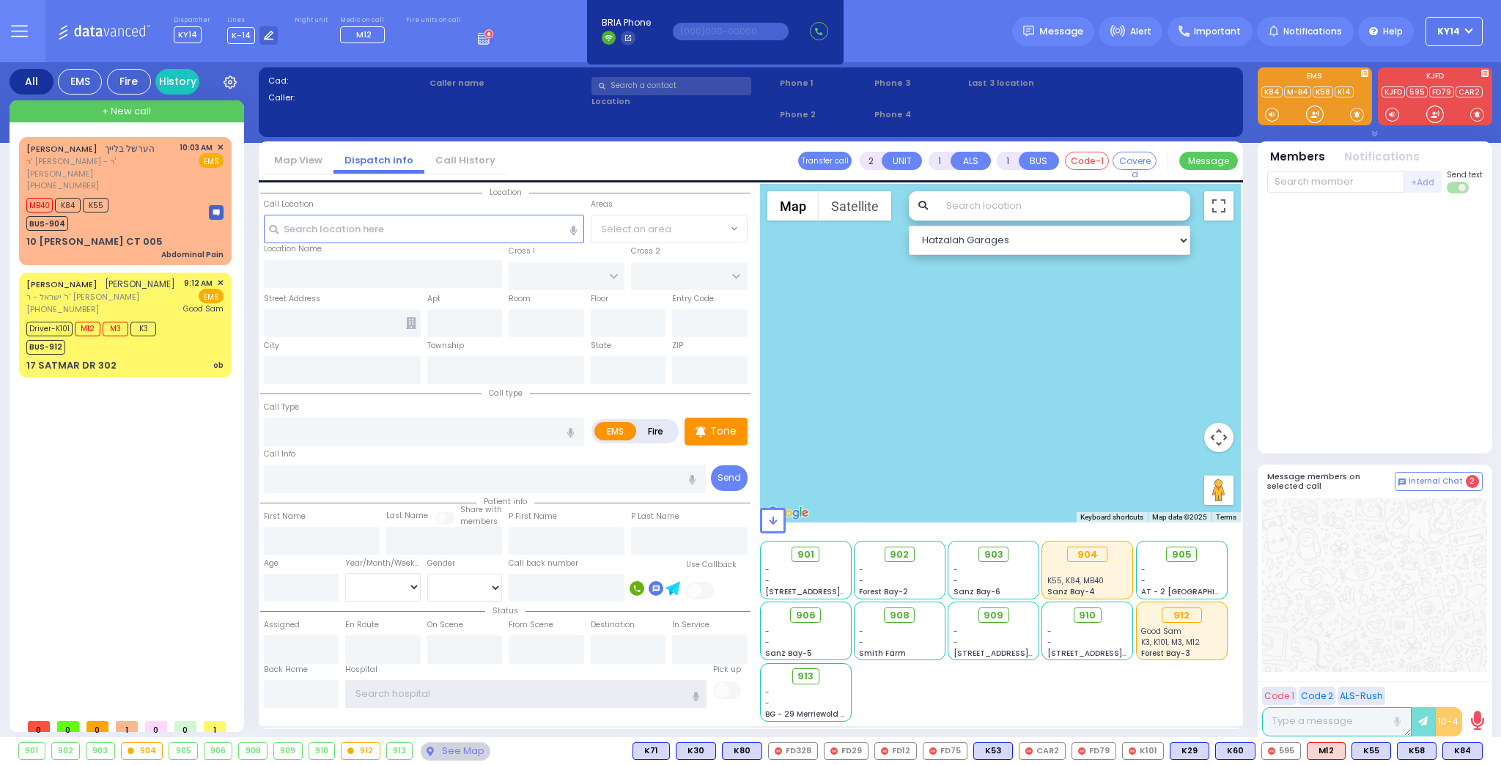
type input "ky14"
click at [1293, 91] on link "M-B4" at bounding box center [1297, 91] width 27 height 11
type input "M-B40 APP 8111651"
select select
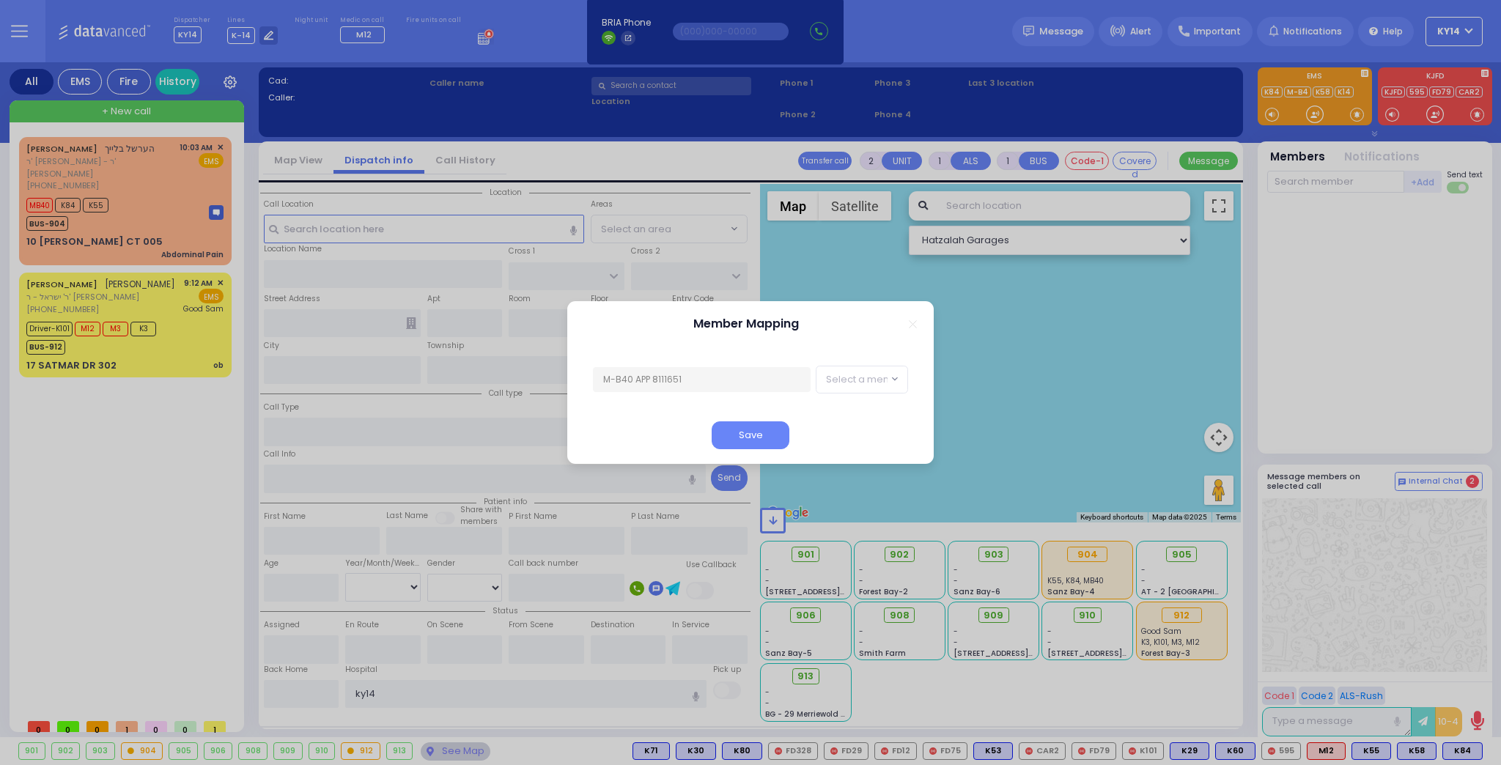
click at [854, 379] on span "Select a member" at bounding box center [868, 379] width 84 height 15
click at [852, 421] on input "search" at bounding box center [862, 415] width 72 height 28
type input "b40"
select select "75e48bbd-082b-4869-8515-9e0c4fd2b30d"
click at [736, 433] on button "Save" at bounding box center [751, 435] width 78 height 28
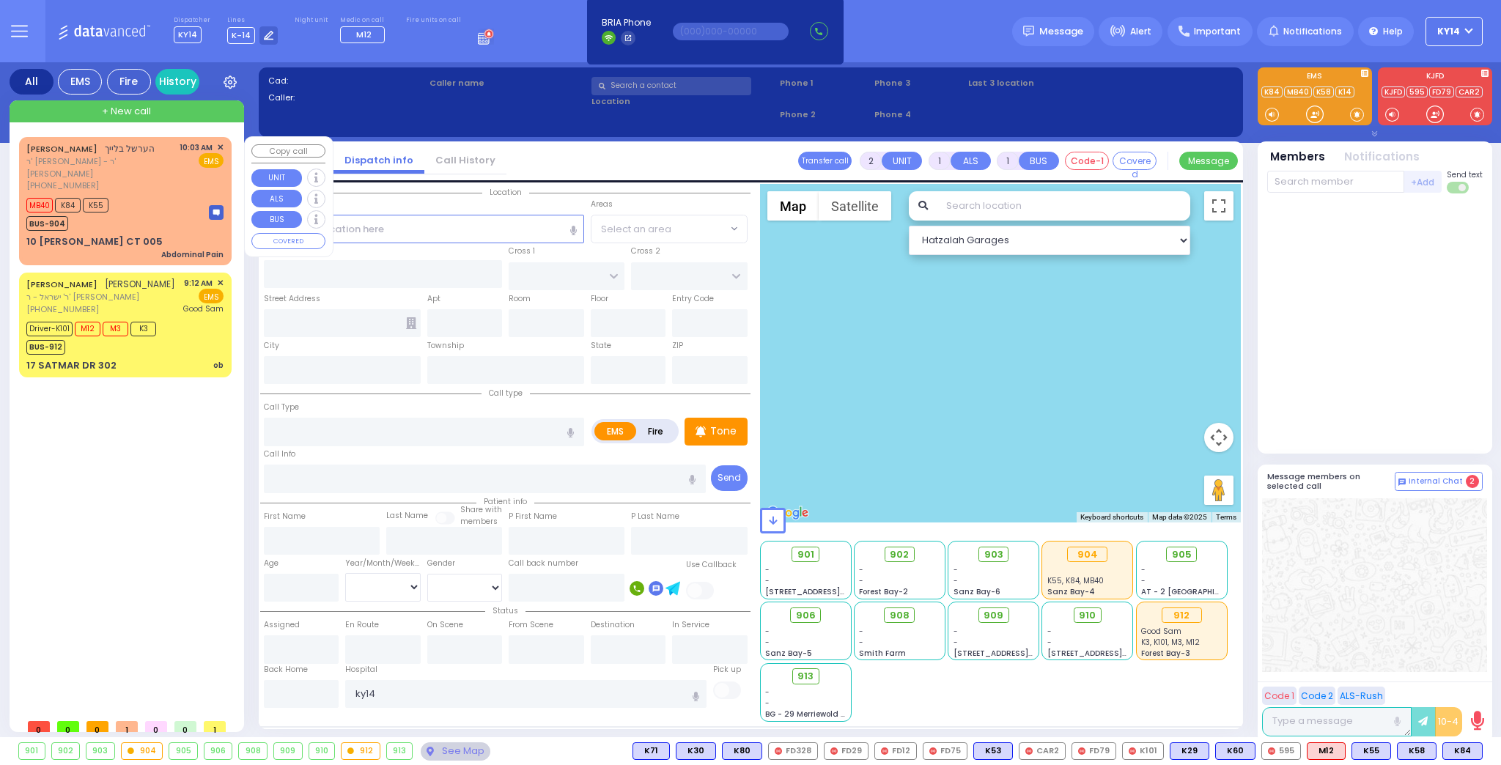
click at [174, 194] on div "MB40 K84 K55 BUS-904" at bounding box center [124, 212] width 197 height 37
type input "1"
type input "0"
select select
type input "Abdominal Pain"
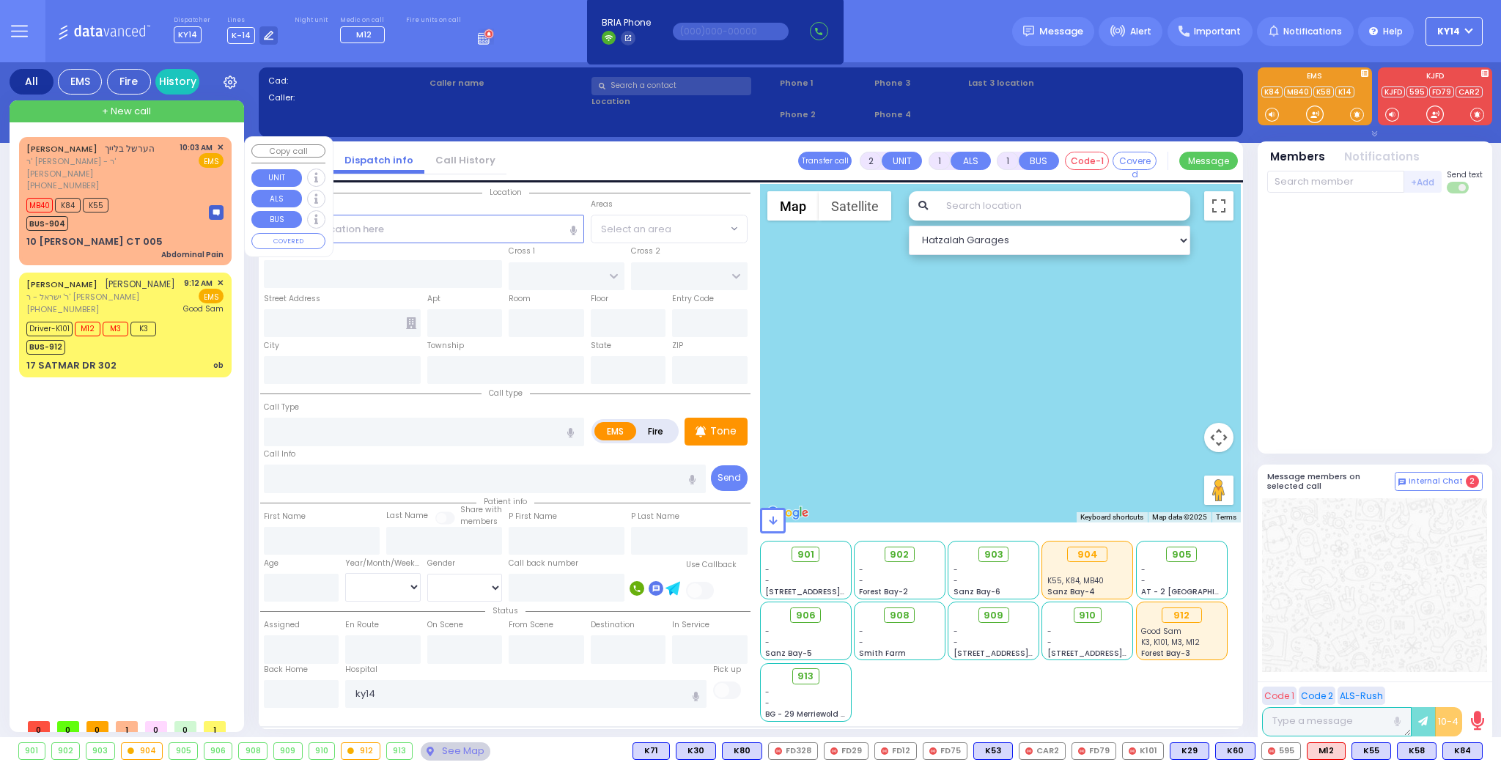
radio input "true"
type input "[PERSON_NAME]"
type input "BLEICH"
type input "25"
select select "Year"
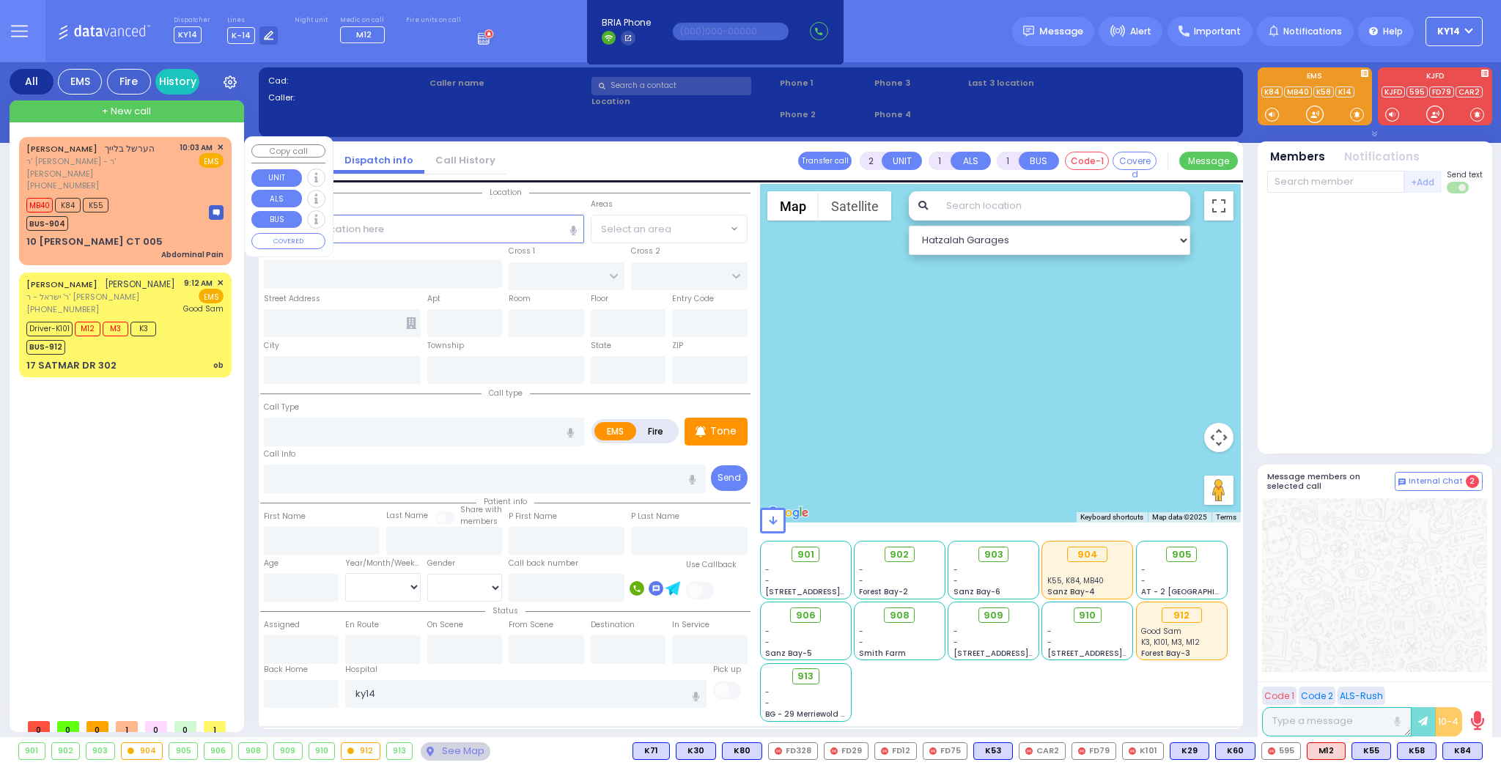
select select "[DEMOGRAPHIC_DATA]"
type input "10:03"
type input "10:07"
select select "Hatzalah Garages"
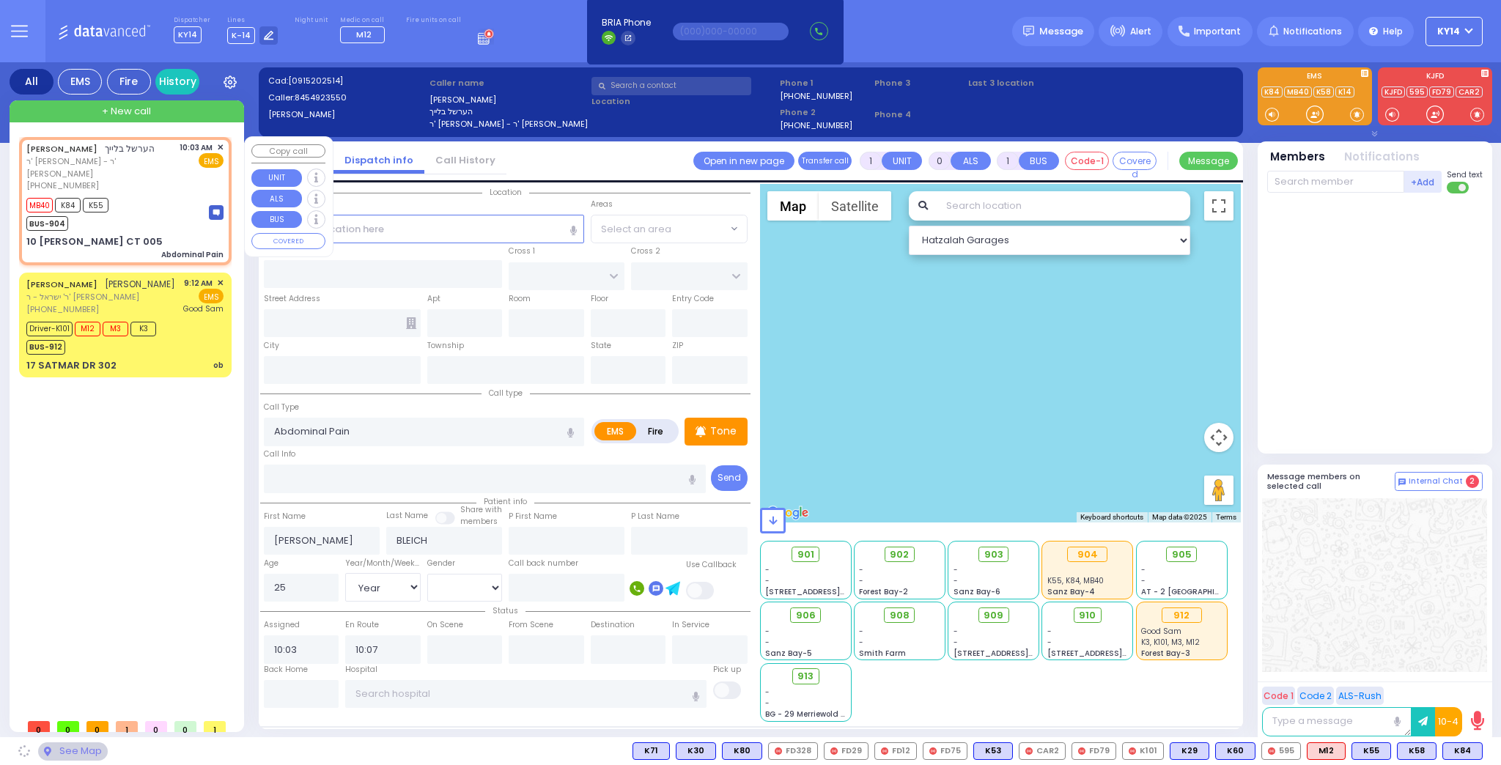
type input "ACRES RD"
type input "10 [PERSON_NAME] CT"
type input "005"
type input "Monroe"
type input "[US_STATE]"
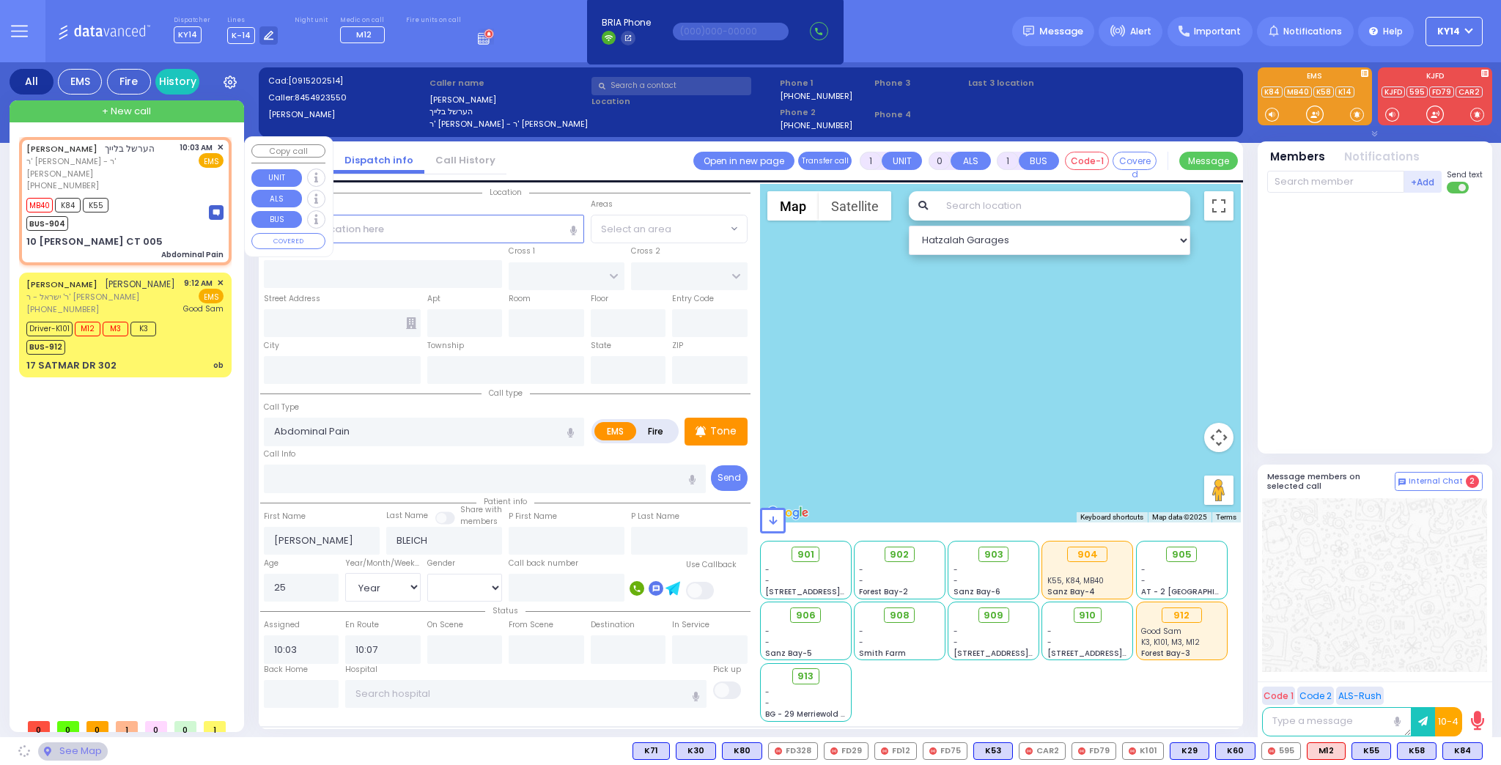
type input "10950"
select select "PALM TREE"
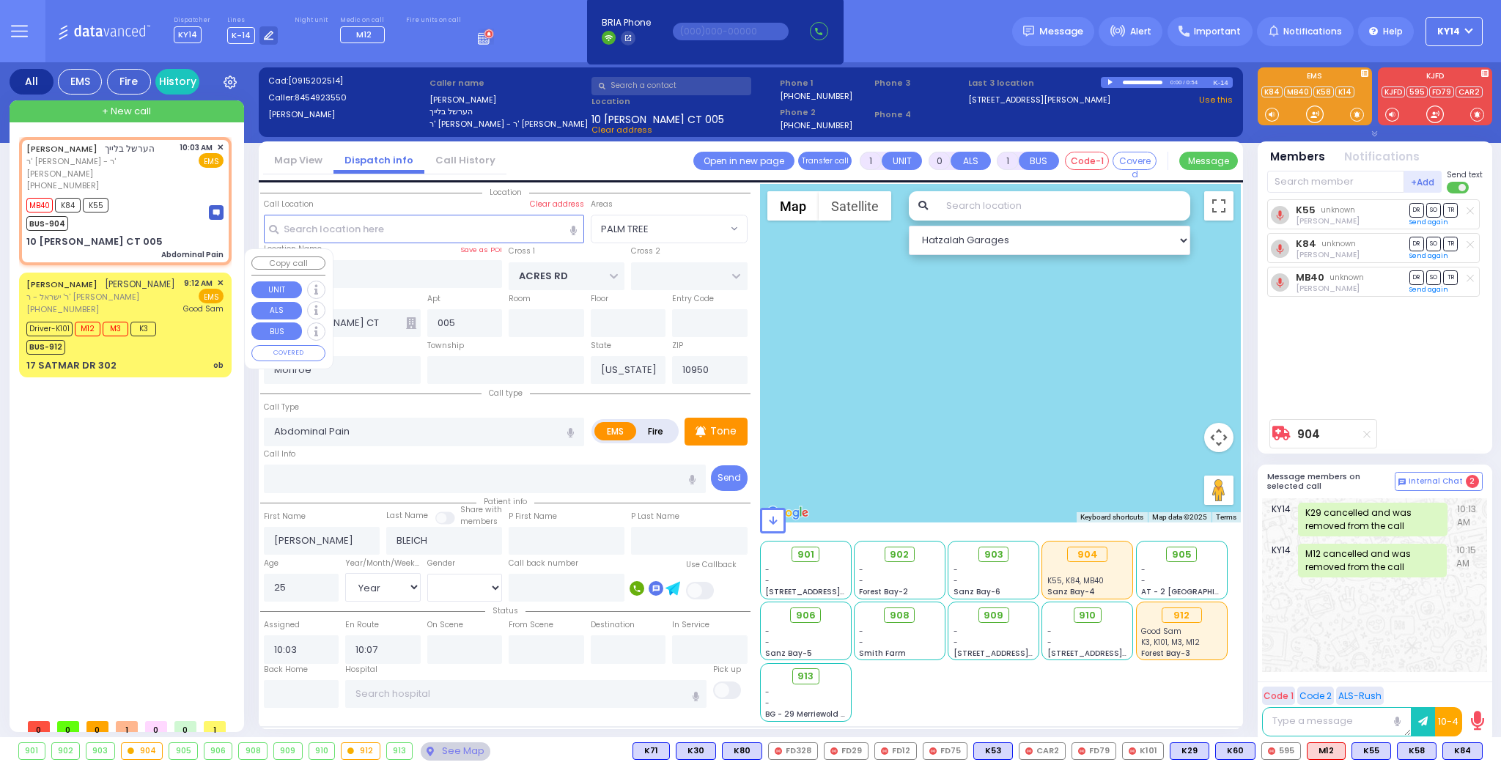
click at [161, 277] on div "[PERSON_NAME] ר' ישראל - ר' [PERSON_NAME] [PHONE_NUMBER] 9:12 AM ✕ EMS" at bounding box center [124, 296] width 197 height 39
type input "6"
select select
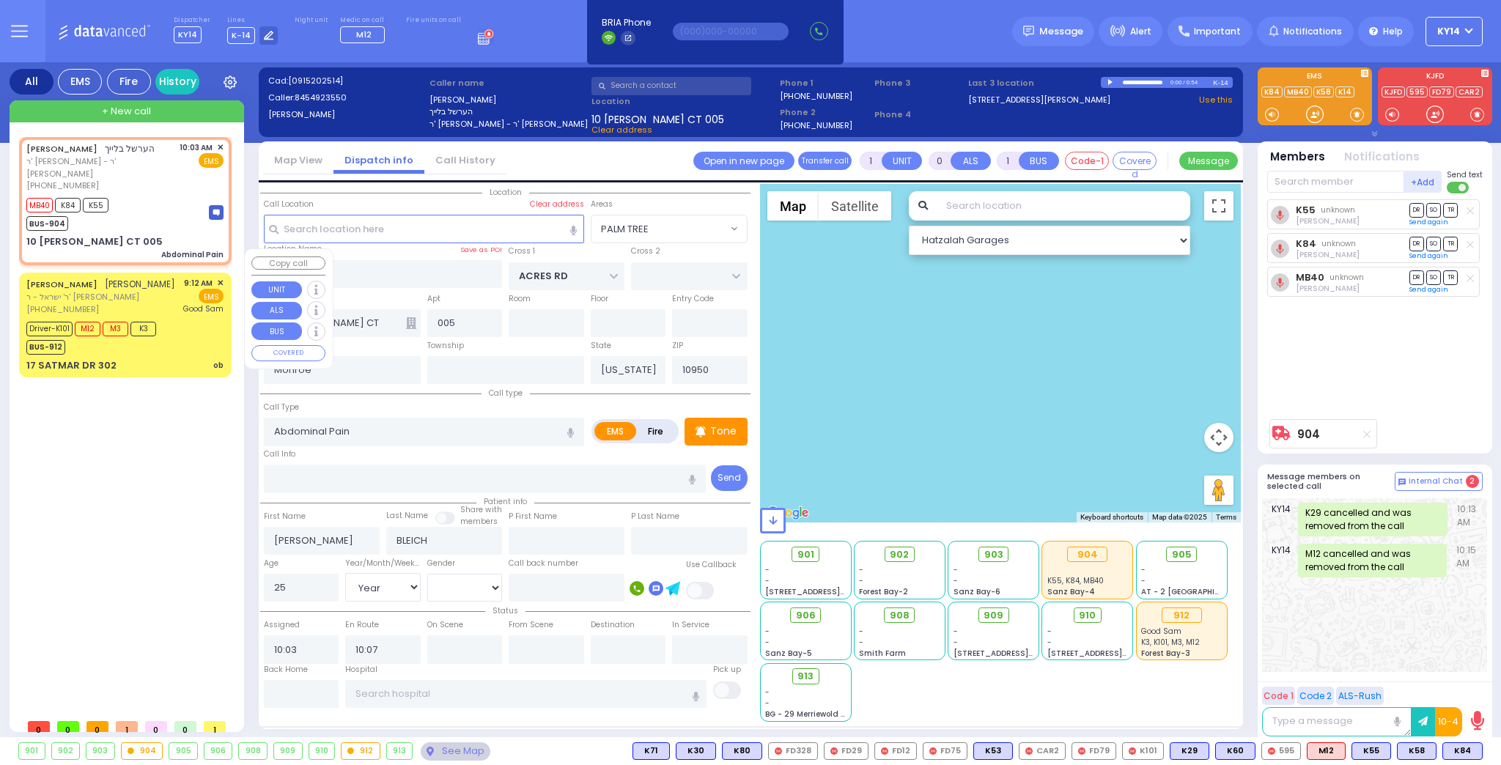
type input "ob"
radio input "true"
type input "[PERSON_NAME]"
type input "FRIED"
type input "Eather"
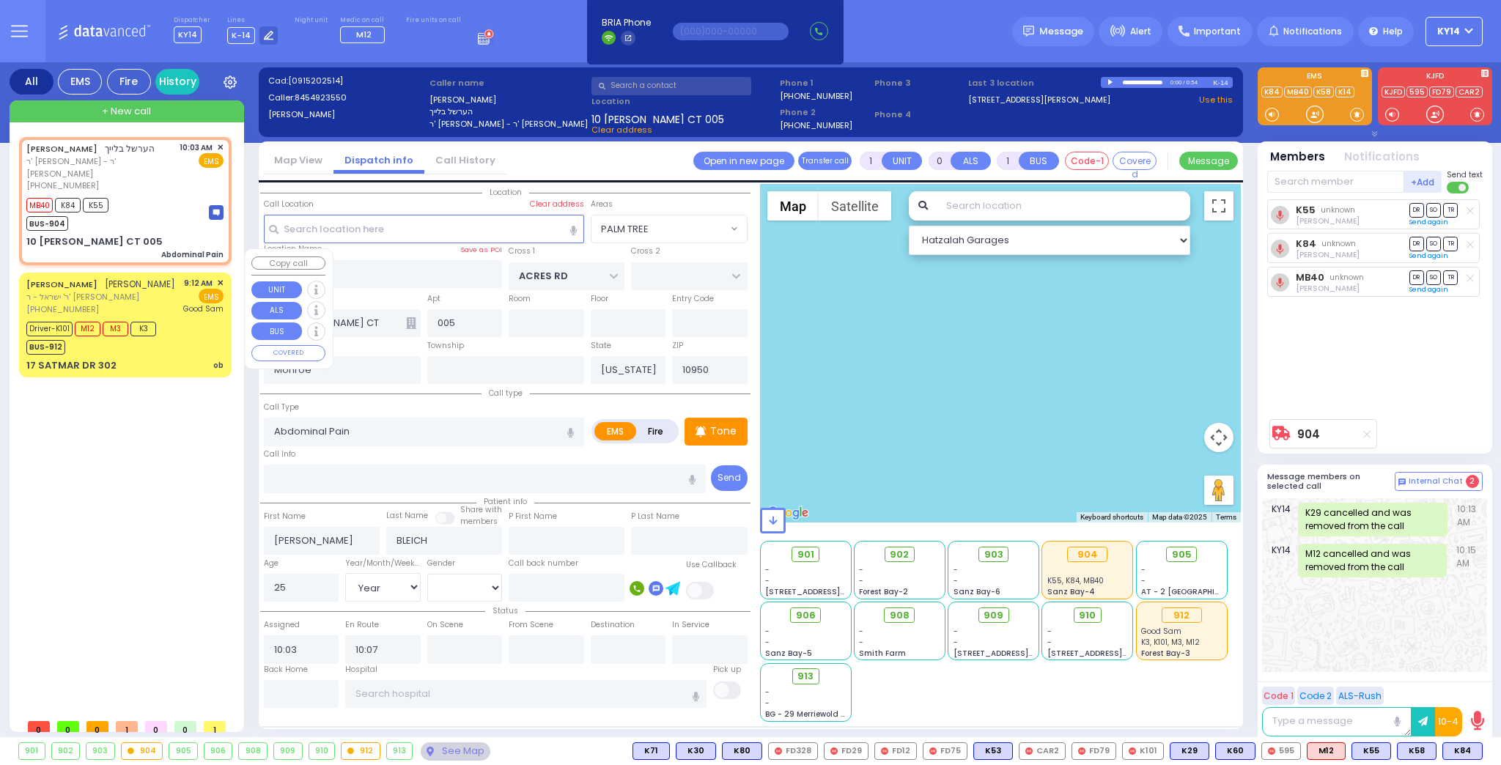
type input "Fried"
type input "39"
select select "Year"
select select "[DEMOGRAPHIC_DATA]"
type input "09:12"
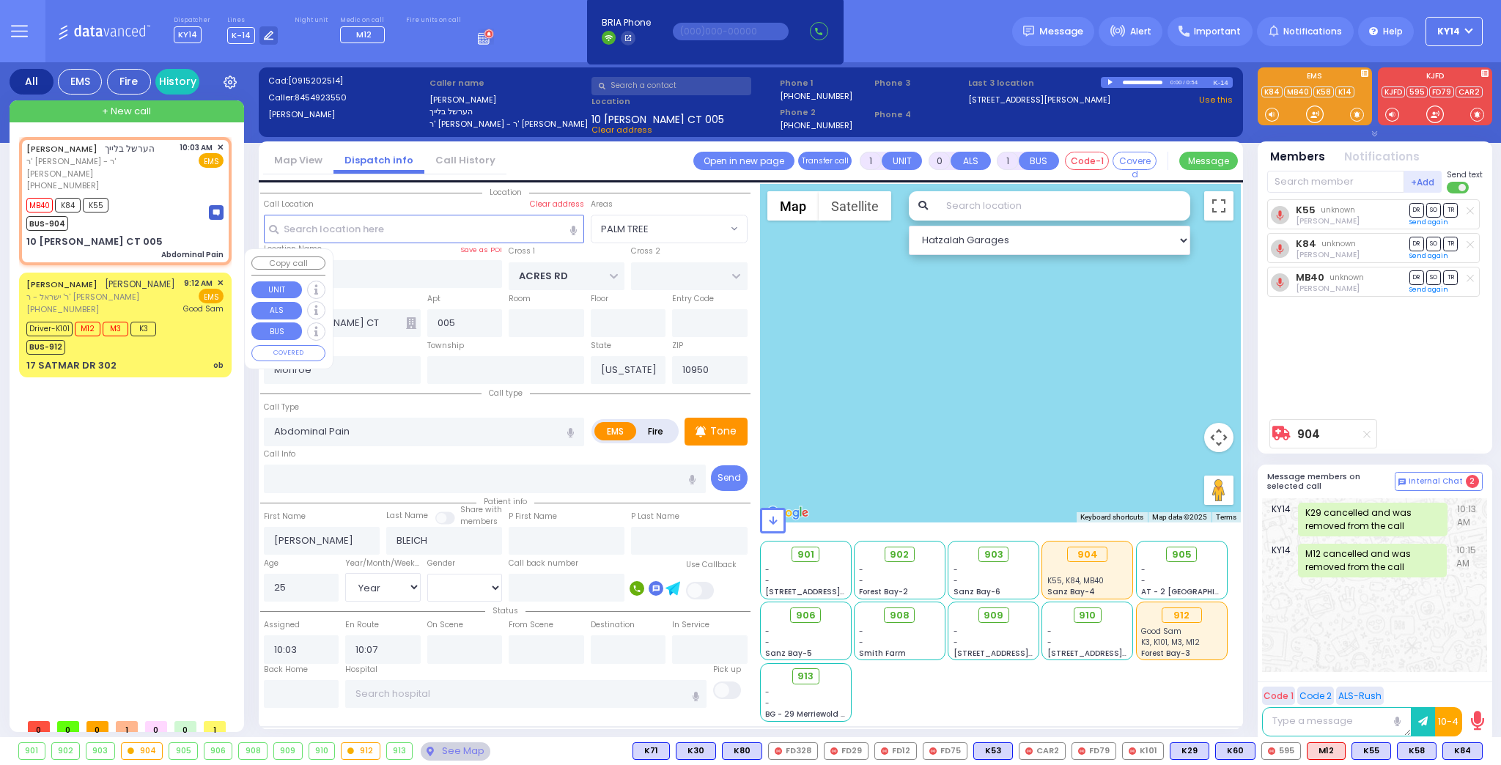
type input "09:14"
type input "09:17"
type input "09:43"
type input "[GEOGRAPHIC_DATA]"
select select "Hatzalah Garages"
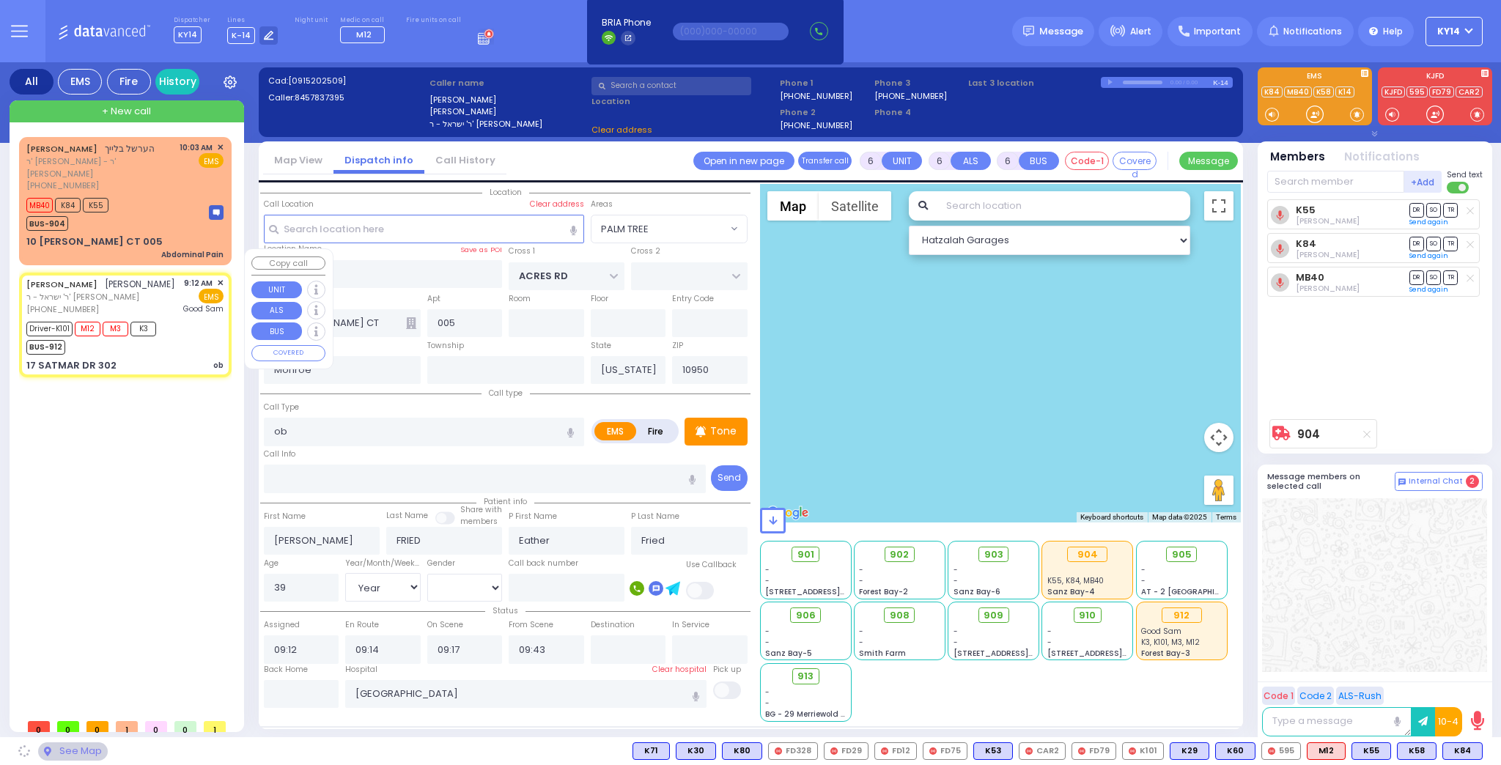
type input "SIGET COURT"
type input "HAYES COURT"
type input "17 SATMAR DR"
type input "302"
type input "[PERSON_NAME]"
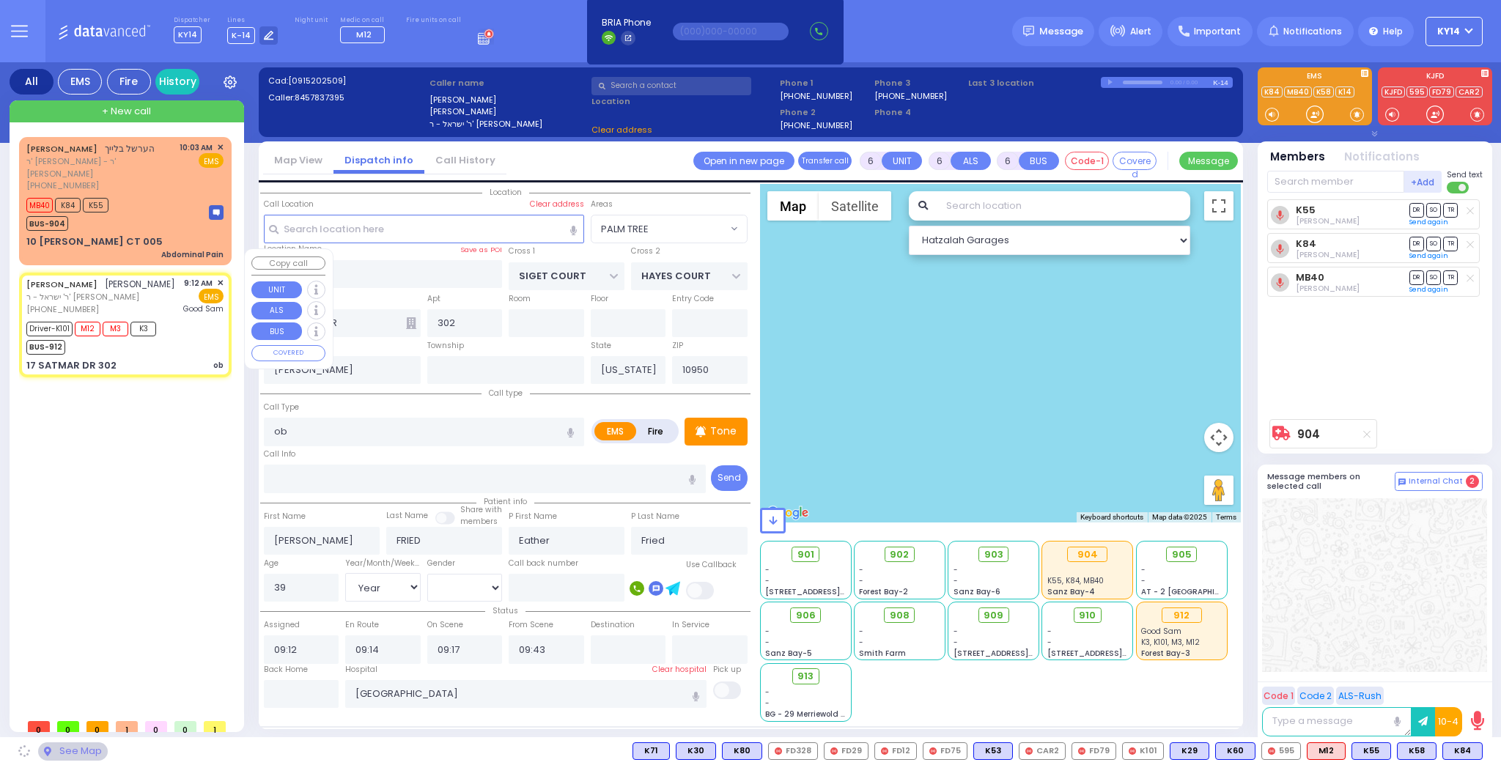
select select "SECTION 3"
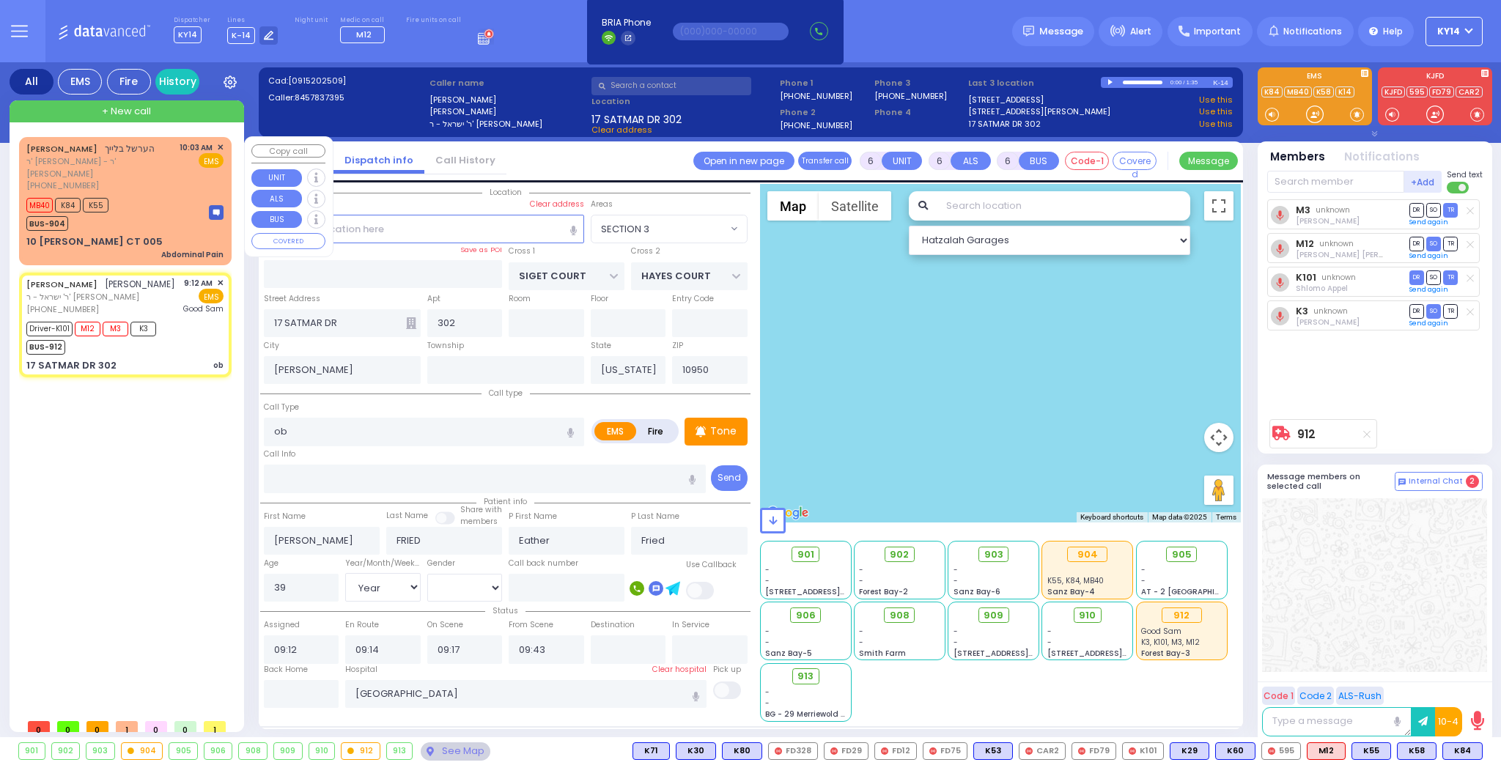
click at [158, 194] on div "MB40 K84 K55 BUS-904" at bounding box center [124, 212] width 197 height 37
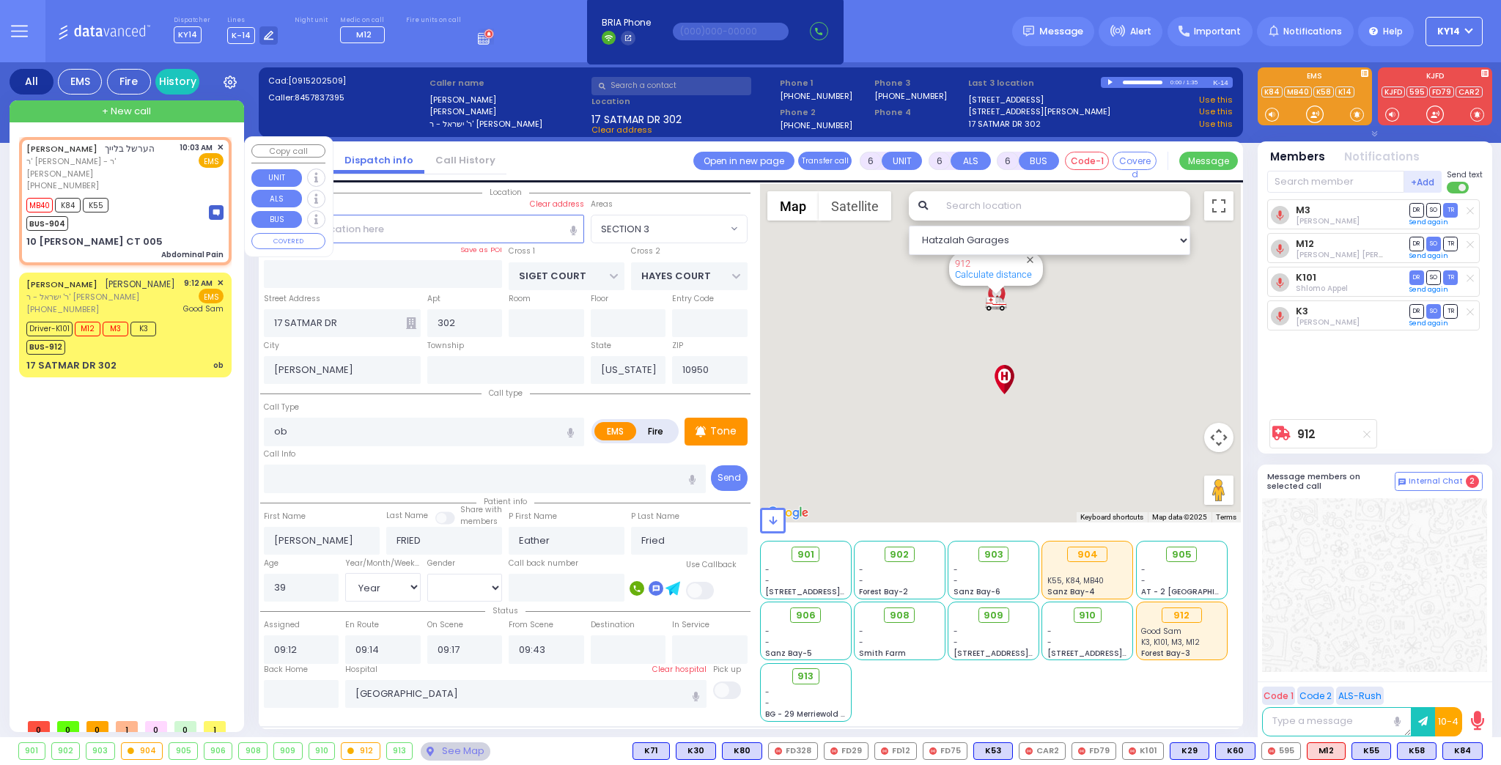
type input "1"
type input "0"
type input "1"
select select
type input "Abdominal Pain"
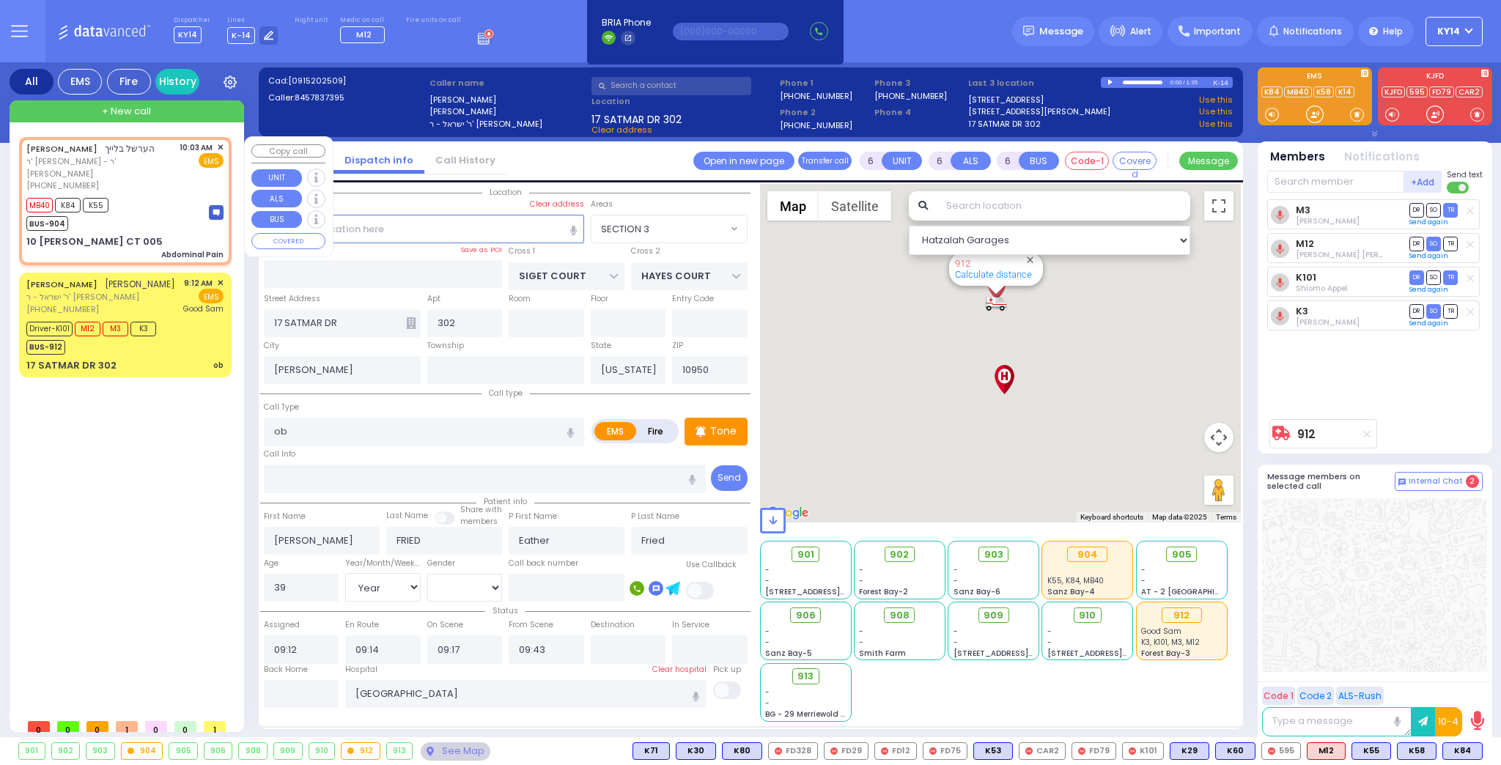
radio input "true"
type input "[PERSON_NAME]"
type input "BLEICH"
type input "25"
select select "Year"
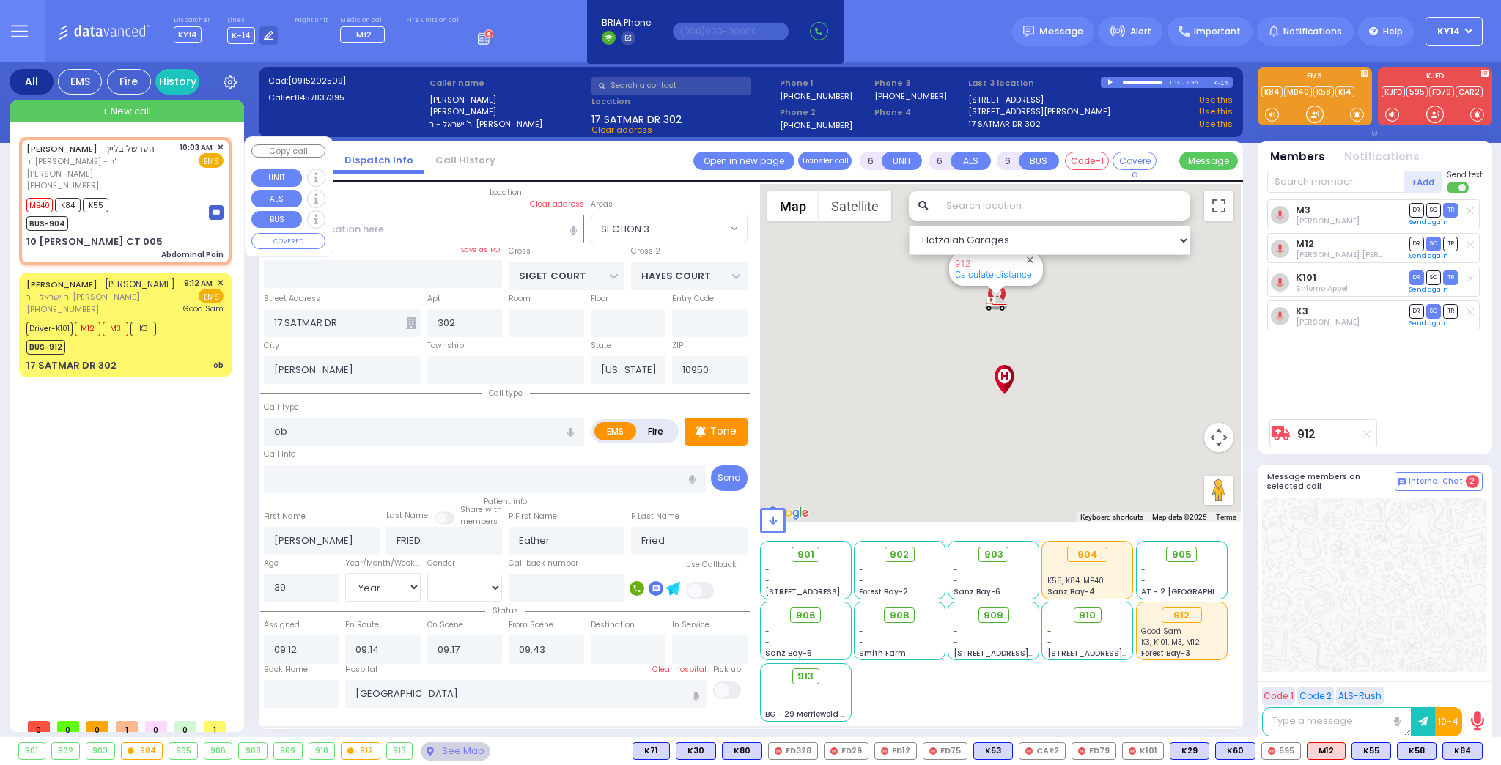
select select "[DEMOGRAPHIC_DATA]"
type input "10:03"
type input "10:07"
type input "ACRES RD"
type input "10 [PERSON_NAME] CT"
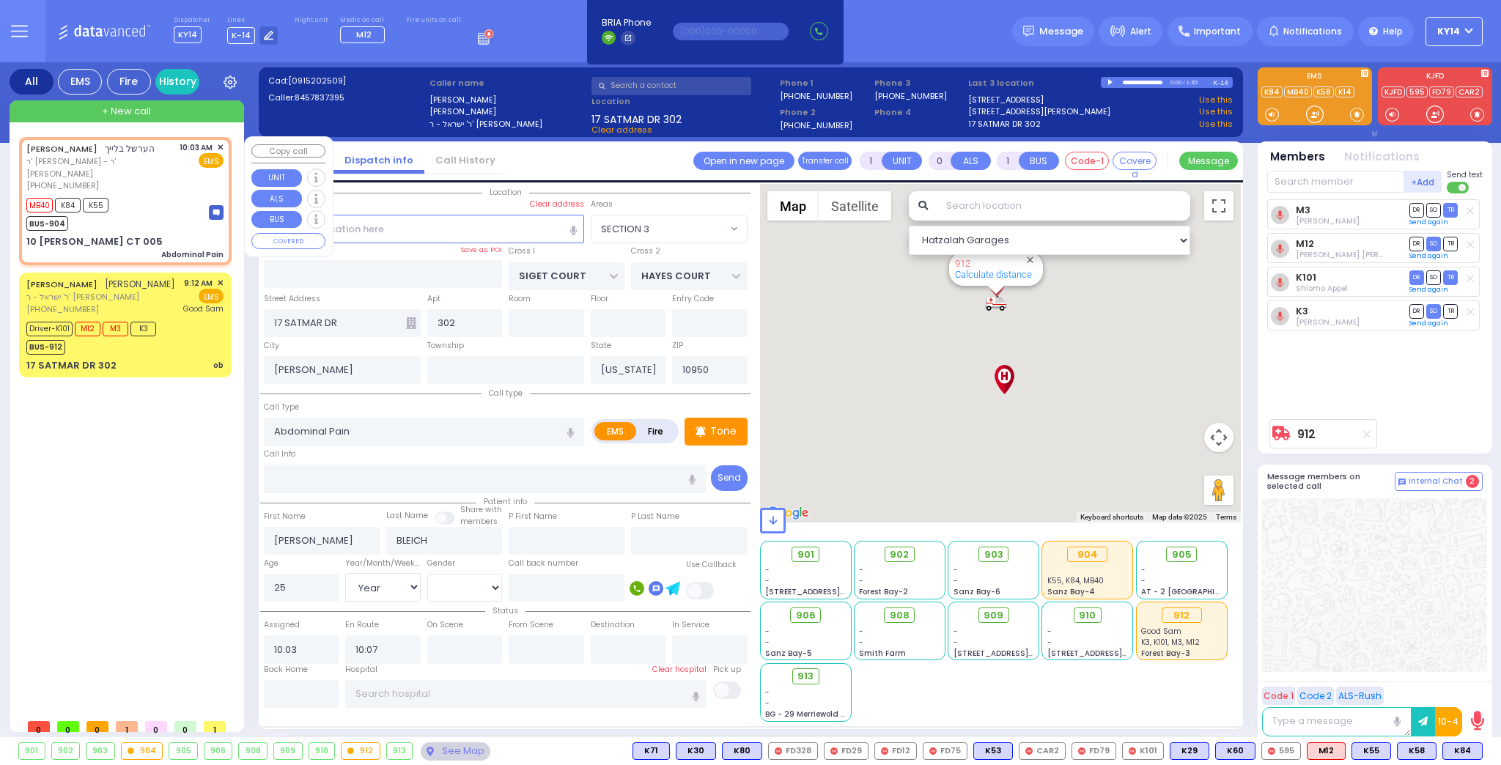
type input "005"
type input "Monroe"
select select "PALM TREE"
select select "Hatzalah Garages"
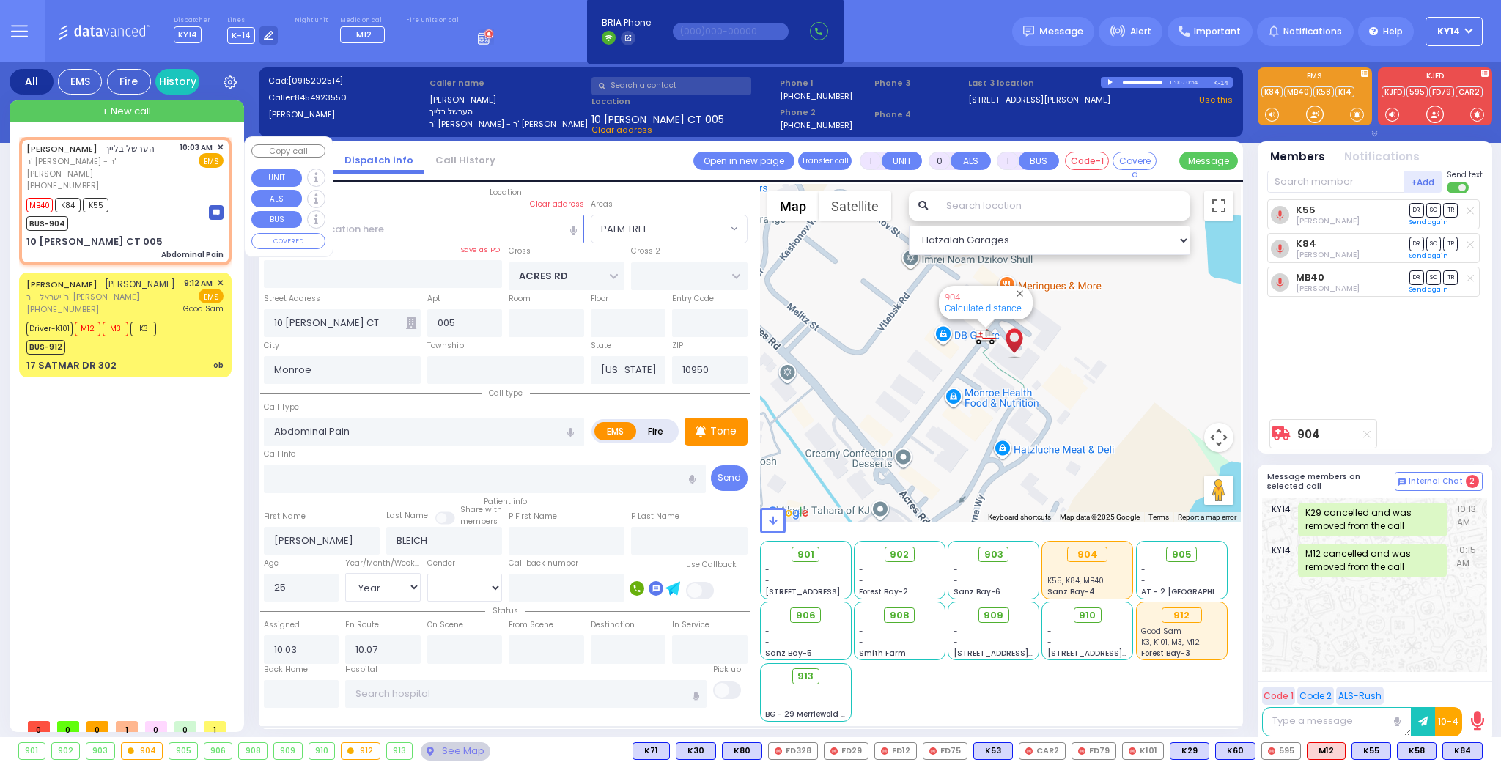
type input "6"
select select
radio input "true"
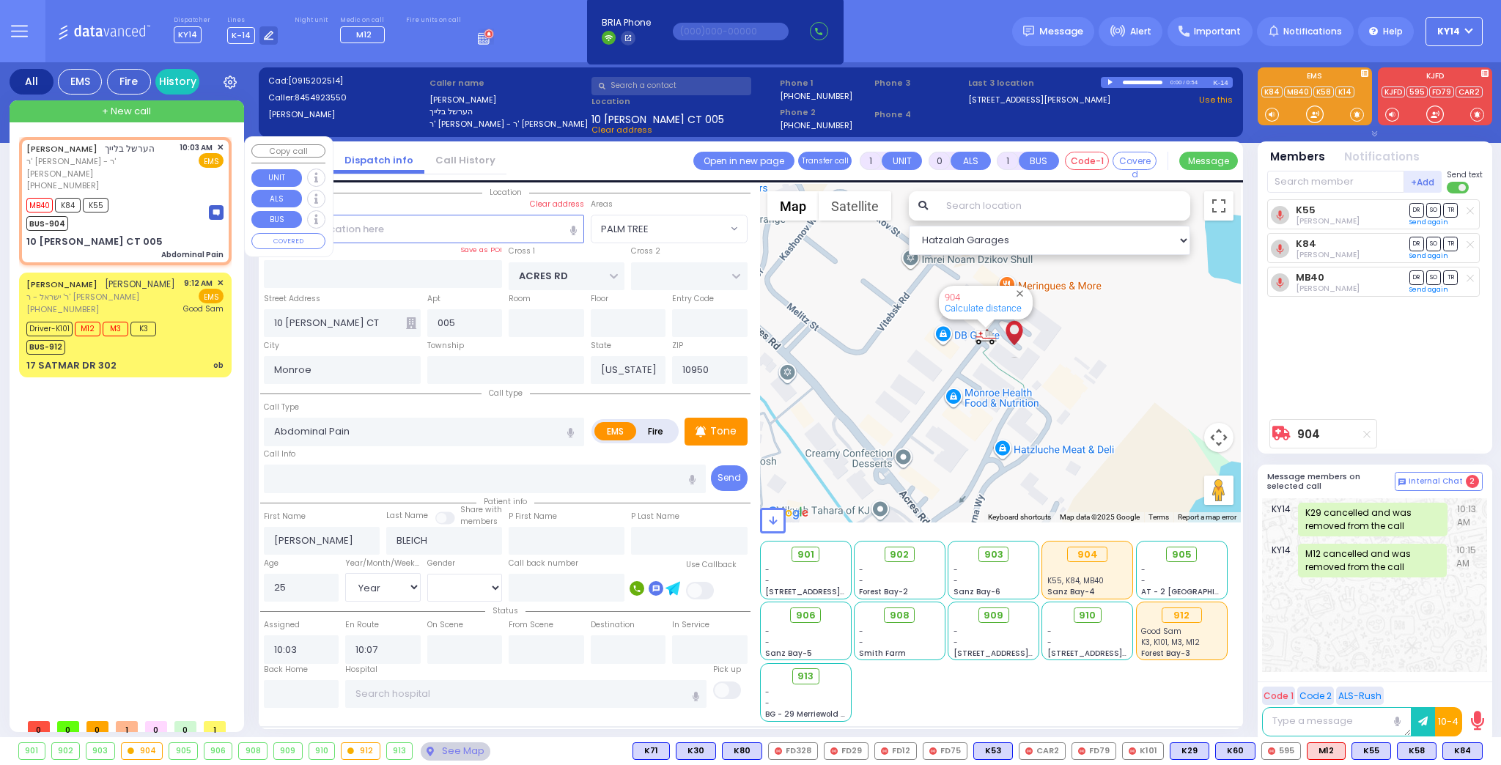
type input "Unknown"
select select "Year"
select select "[DEMOGRAPHIC_DATA]"
select select "Hatzalah Garages"
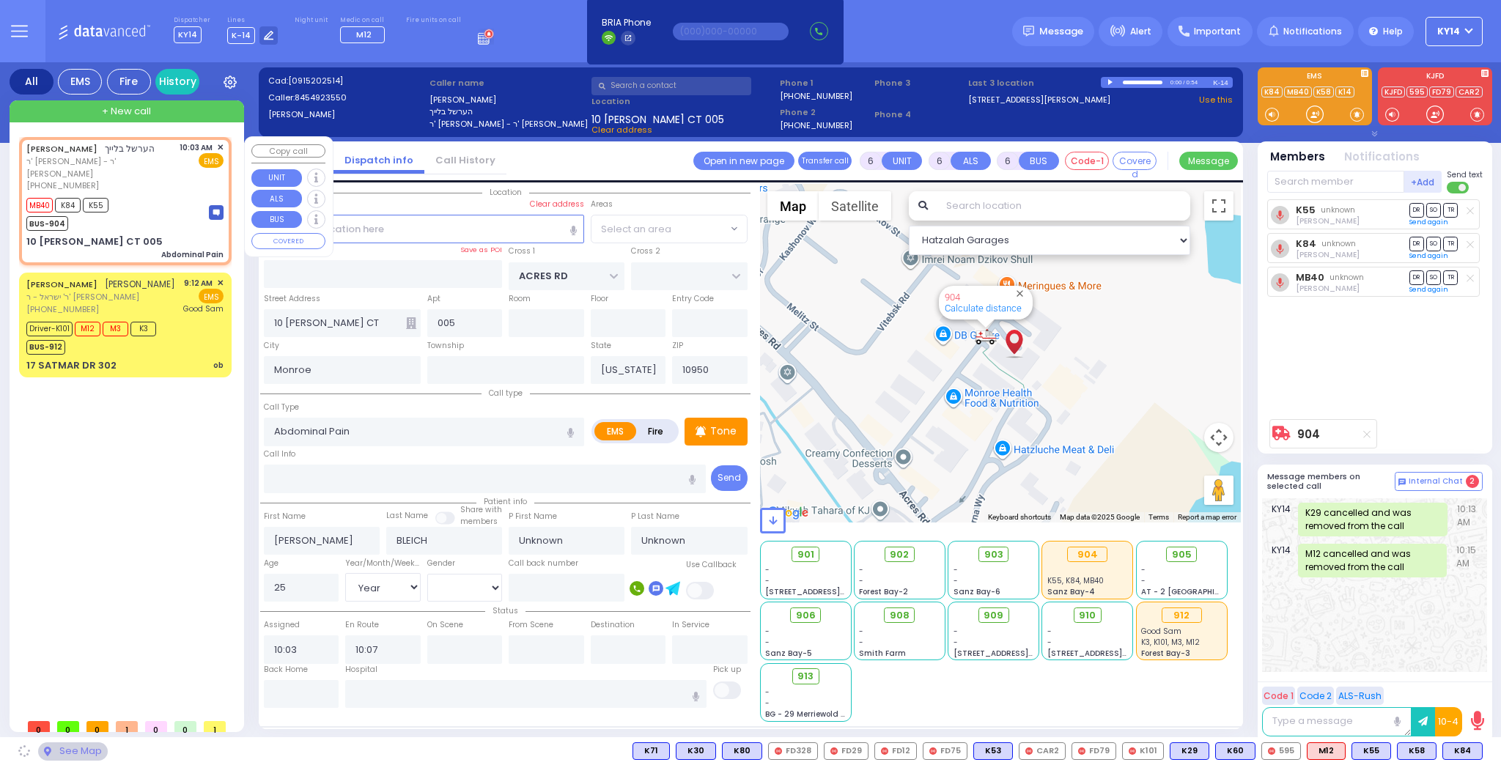
select select "PALM TREE"
select select
radio input "true"
select select "Year"
select select "[DEMOGRAPHIC_DATA]"
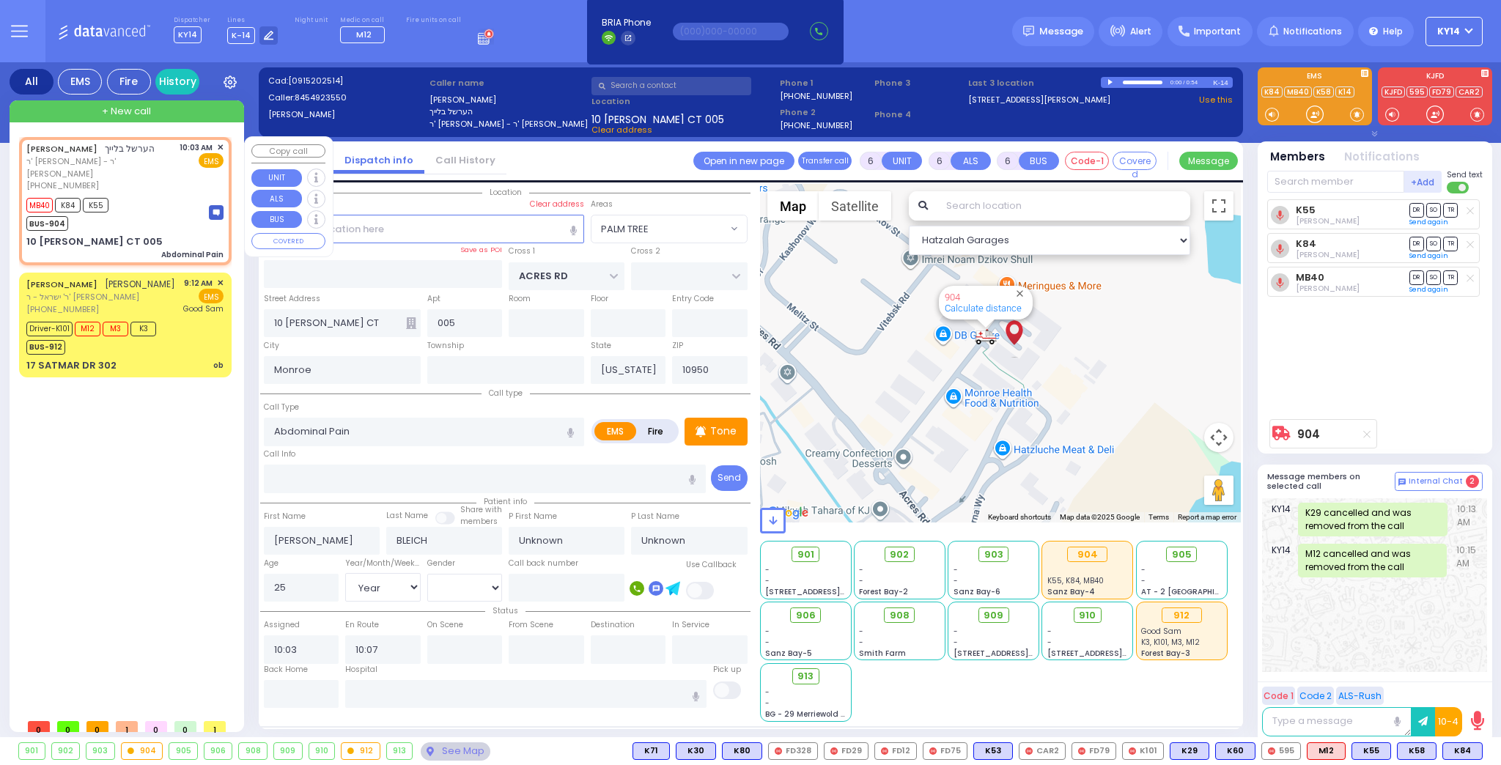
select select "Hatzalah Garages"
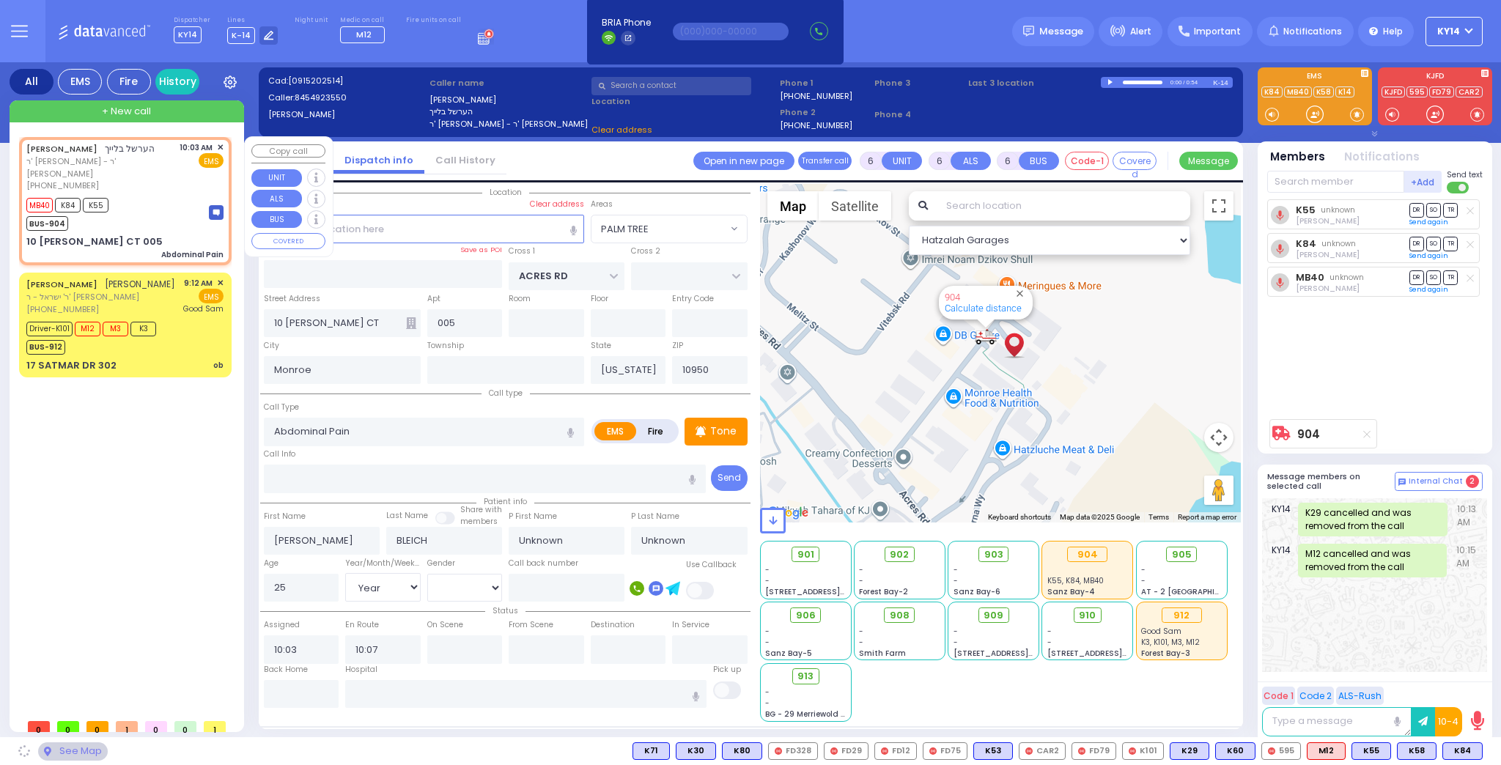
select select "PALM TREE"
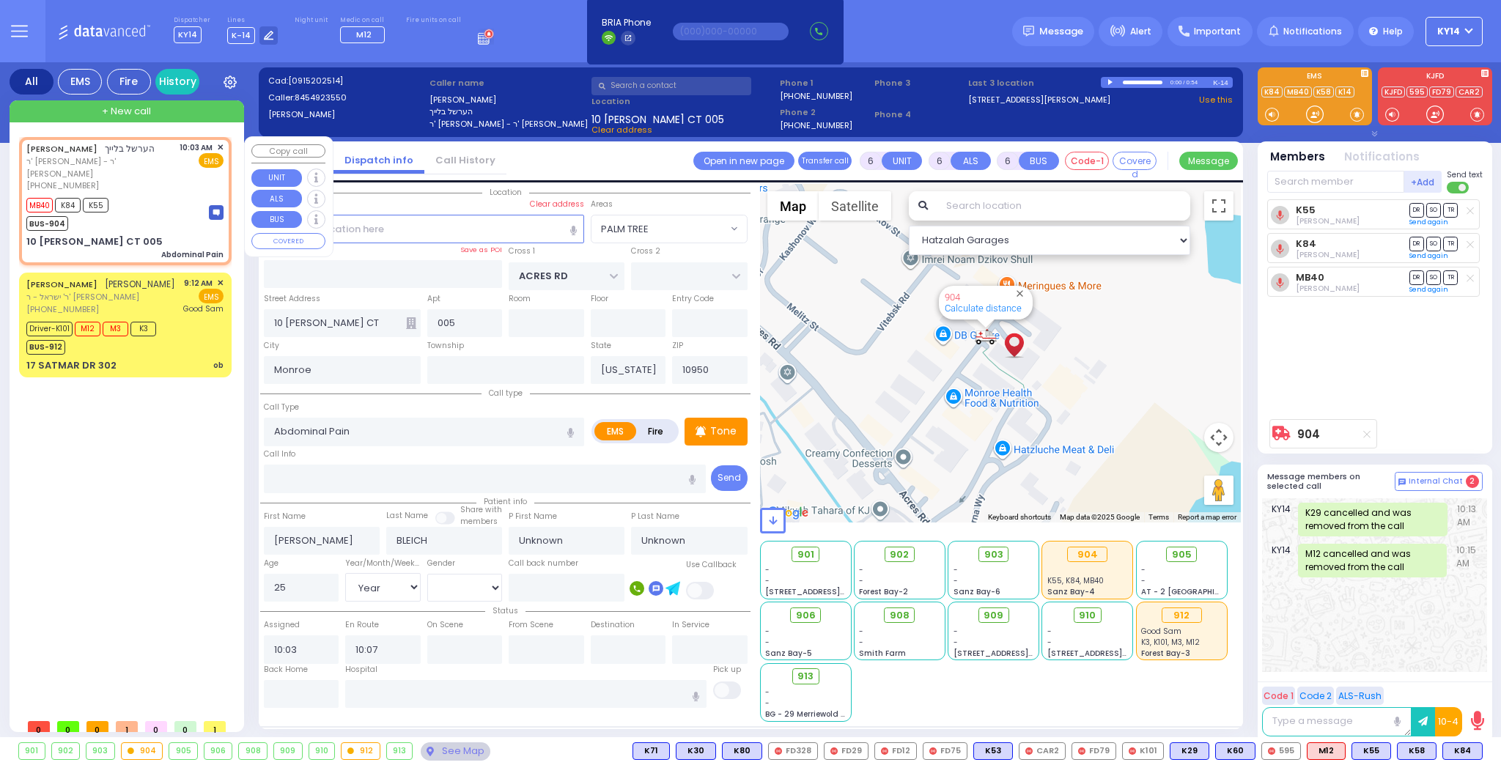
select select
radio input "true"
type input "[PERSON_NAME]"
type input "Bleich"
select select "Year"
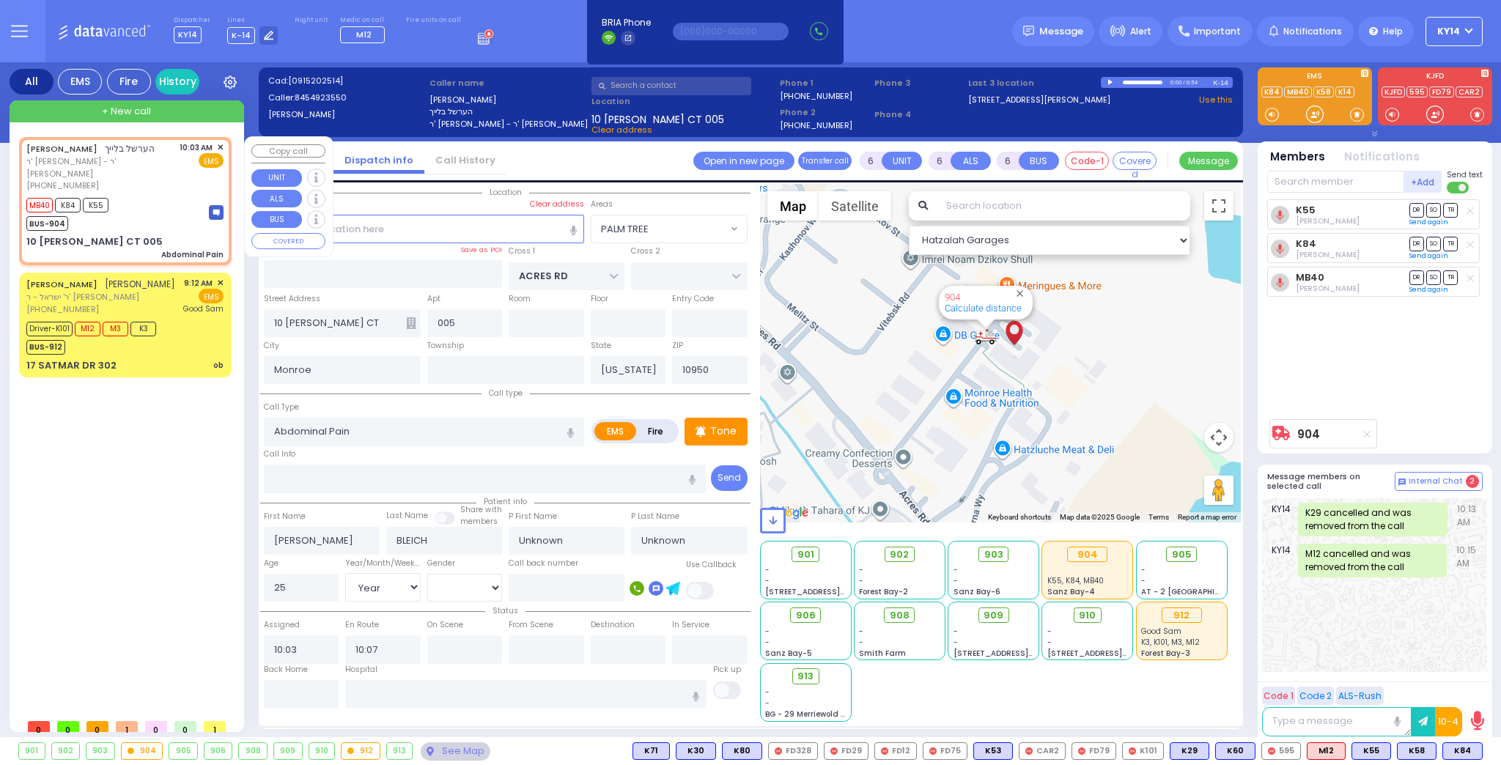
select select "[DEMOGRAPHIC_DATA]"
select select "Hatzalah Garages"
select select "PALM TREE"
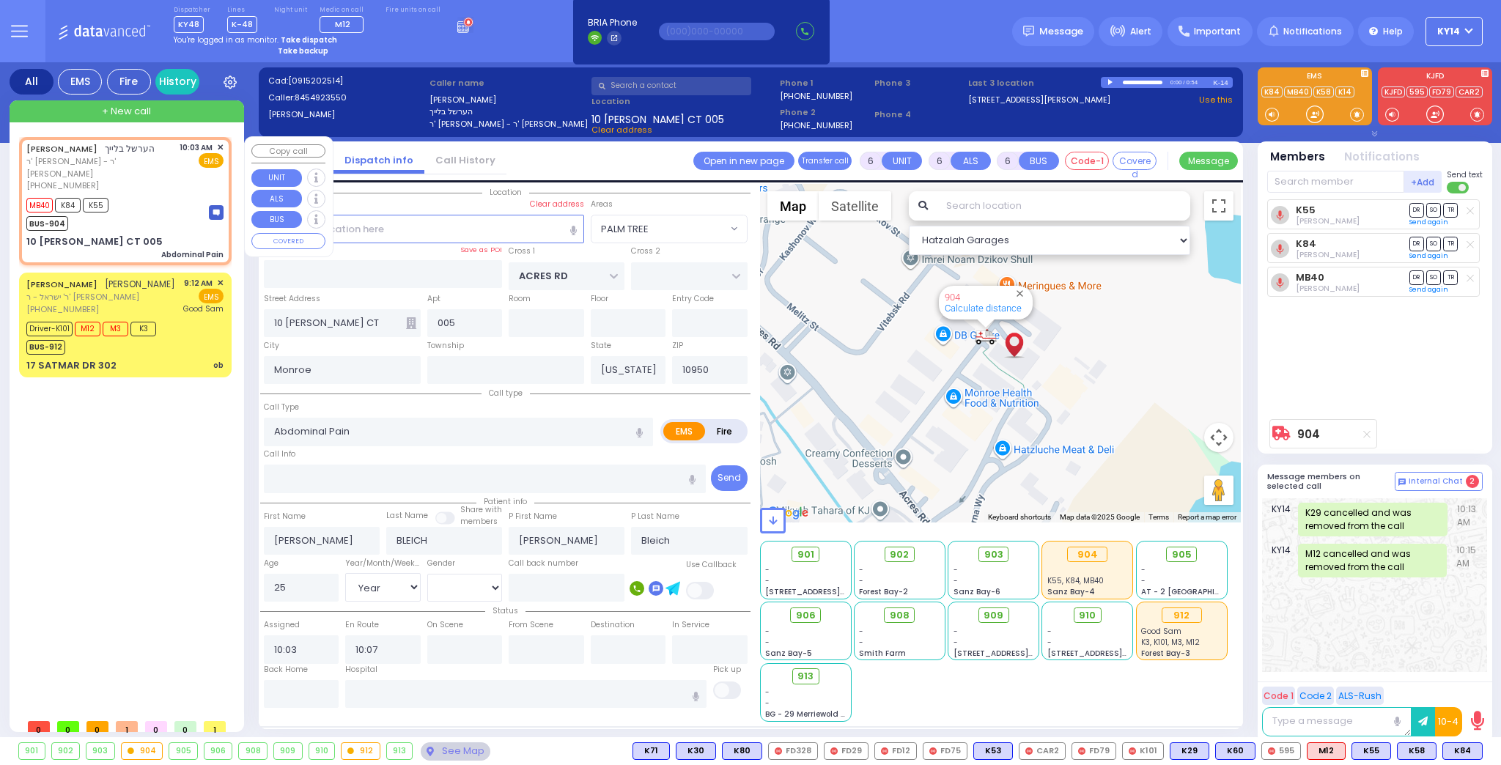
select select
radio input "true"
select select "Year"
select select "[DEMOGRAPHIC_DATA]"
type input "10:04"
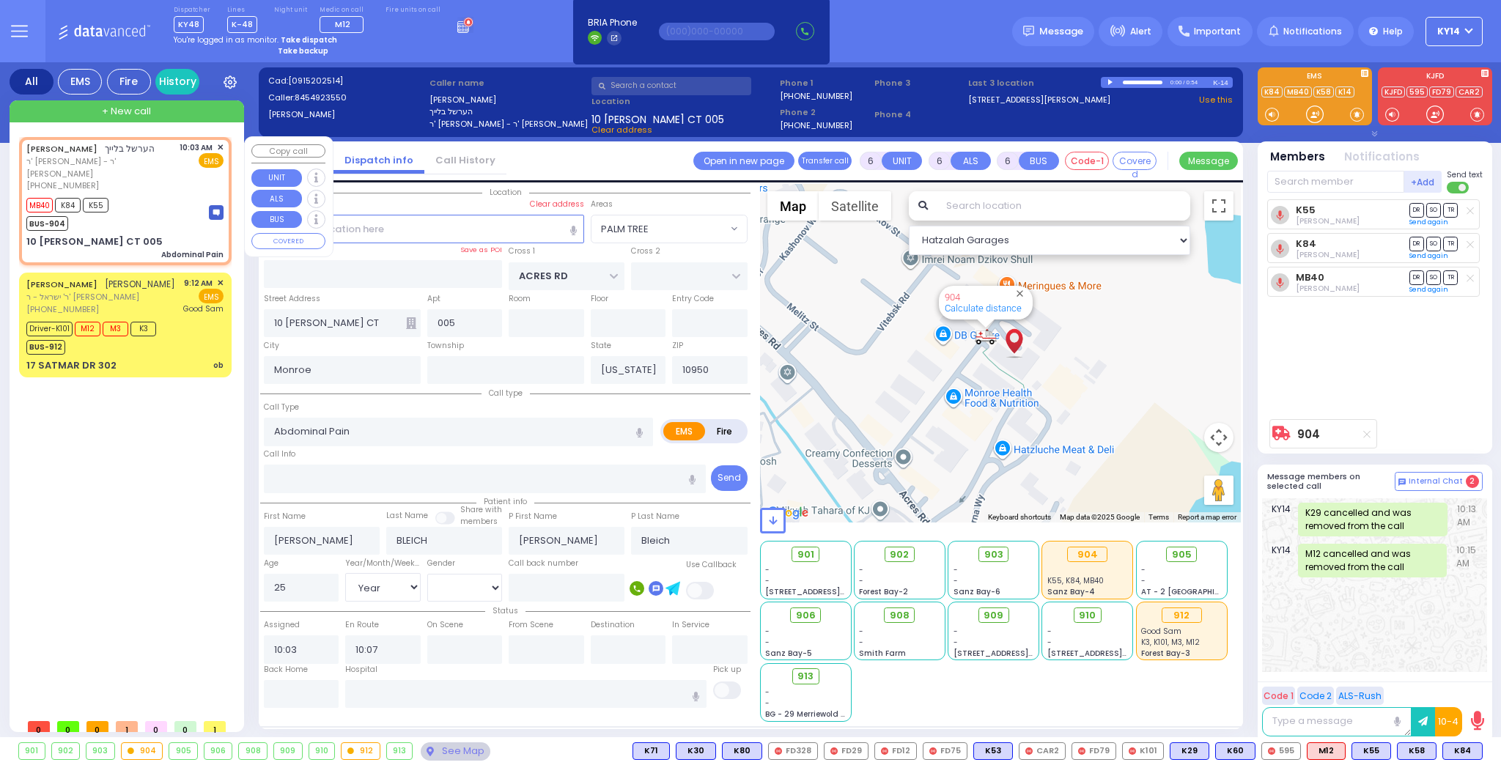
type input "10:07"
select select "Hatzalah Garages"
select select "PALM TREE"
select select
radio input "true"
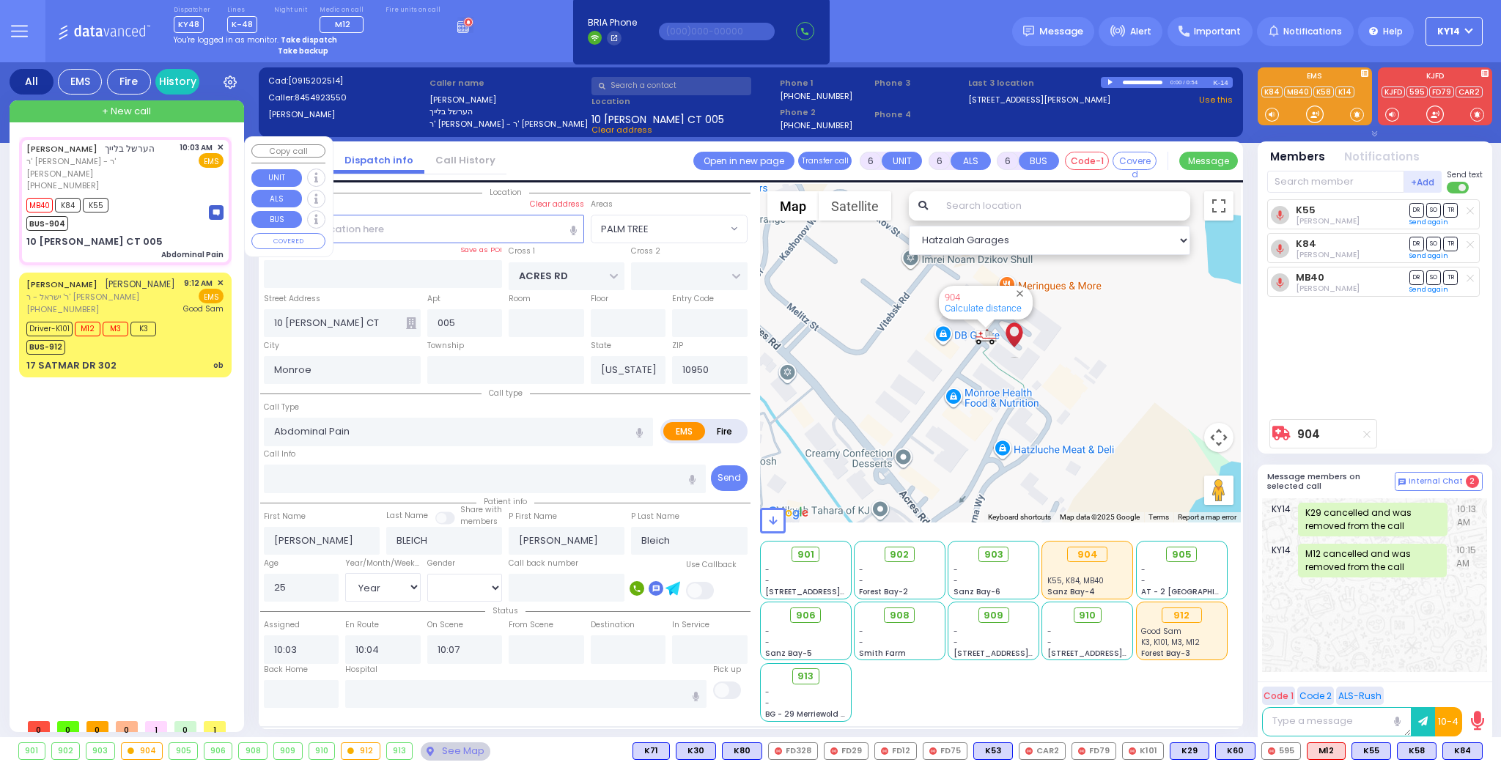
select select "Year"
select select "[DEMOGRAPHIC_DATA]"
select select "Hatzalah Garages"
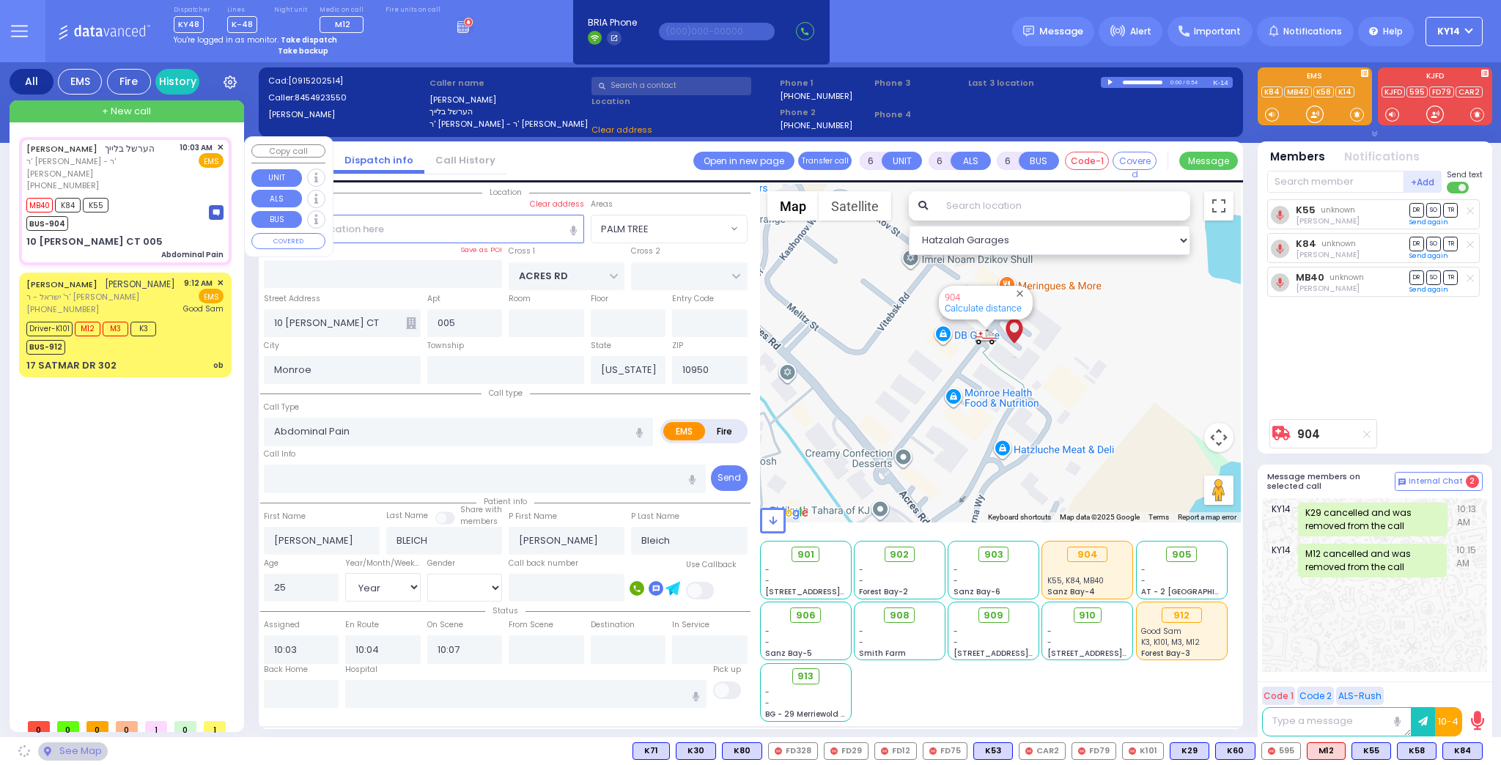
select select "PALM TREE"
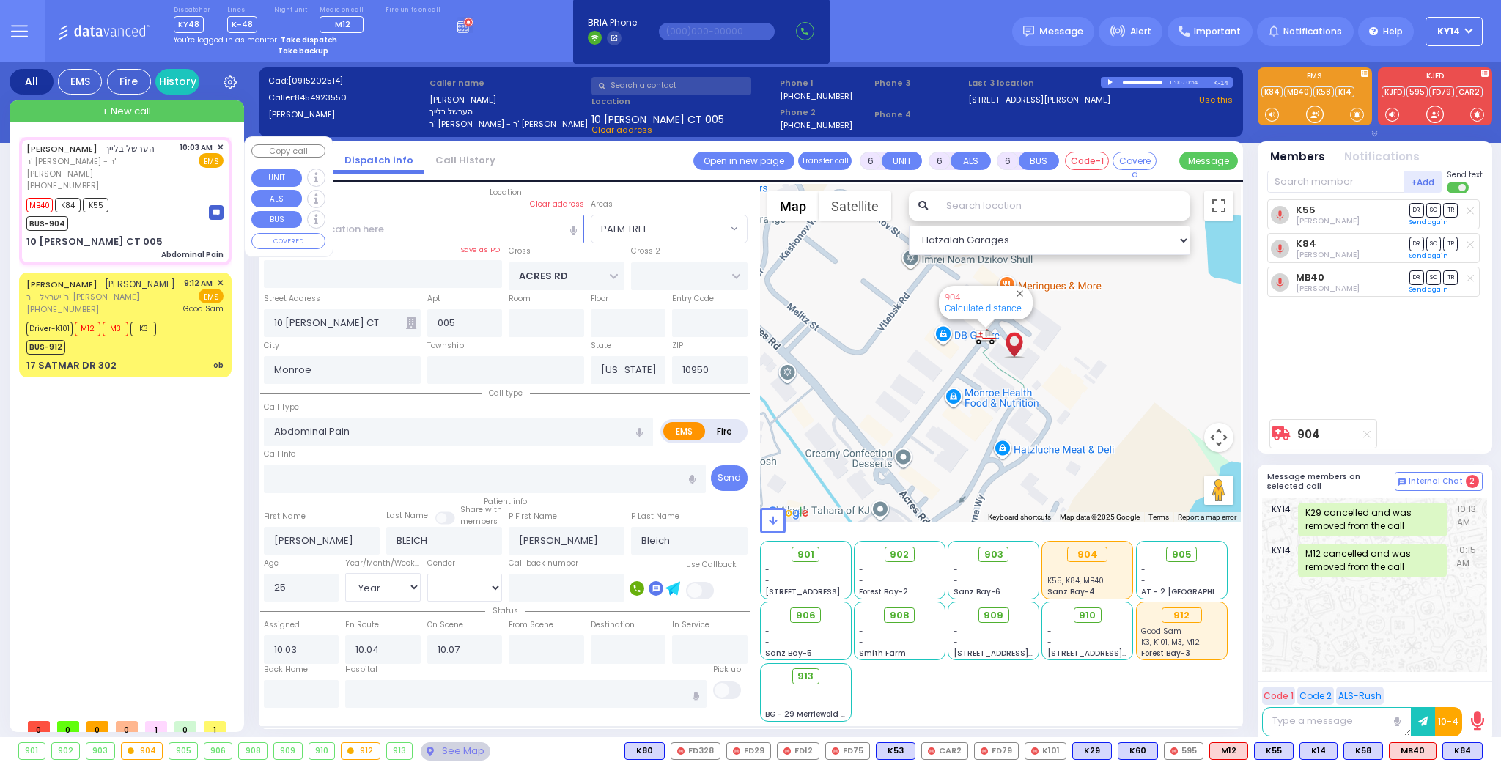
select select
radio input "true"
select select "Year"
select select "[DEMOGRAPHIC_DATA]"
select select "Hatzalah Garages"
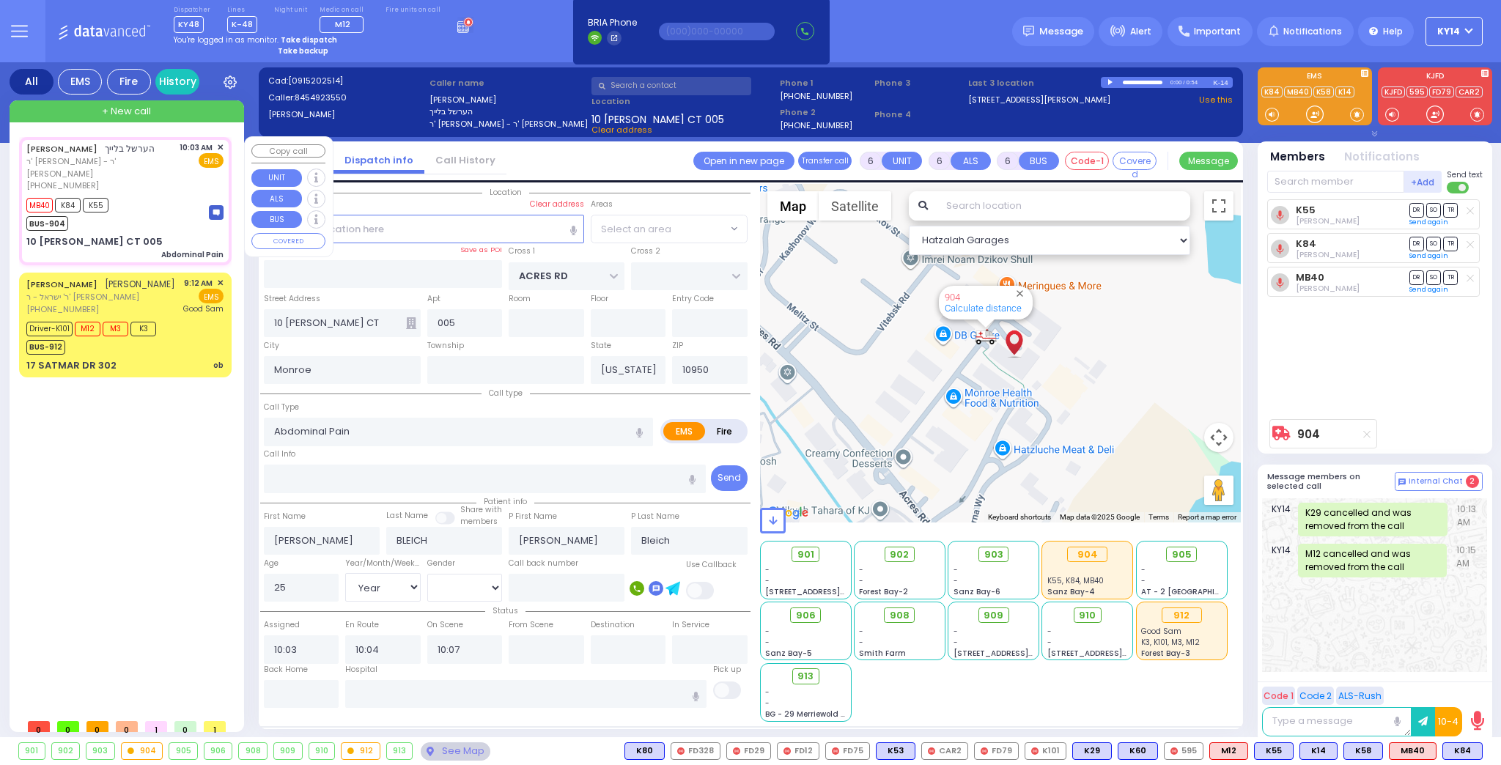
select select "PALM TREE"
select select
radio input "true"
select select "Year"
select select "[DEMOGRAPHIC_DATA]"
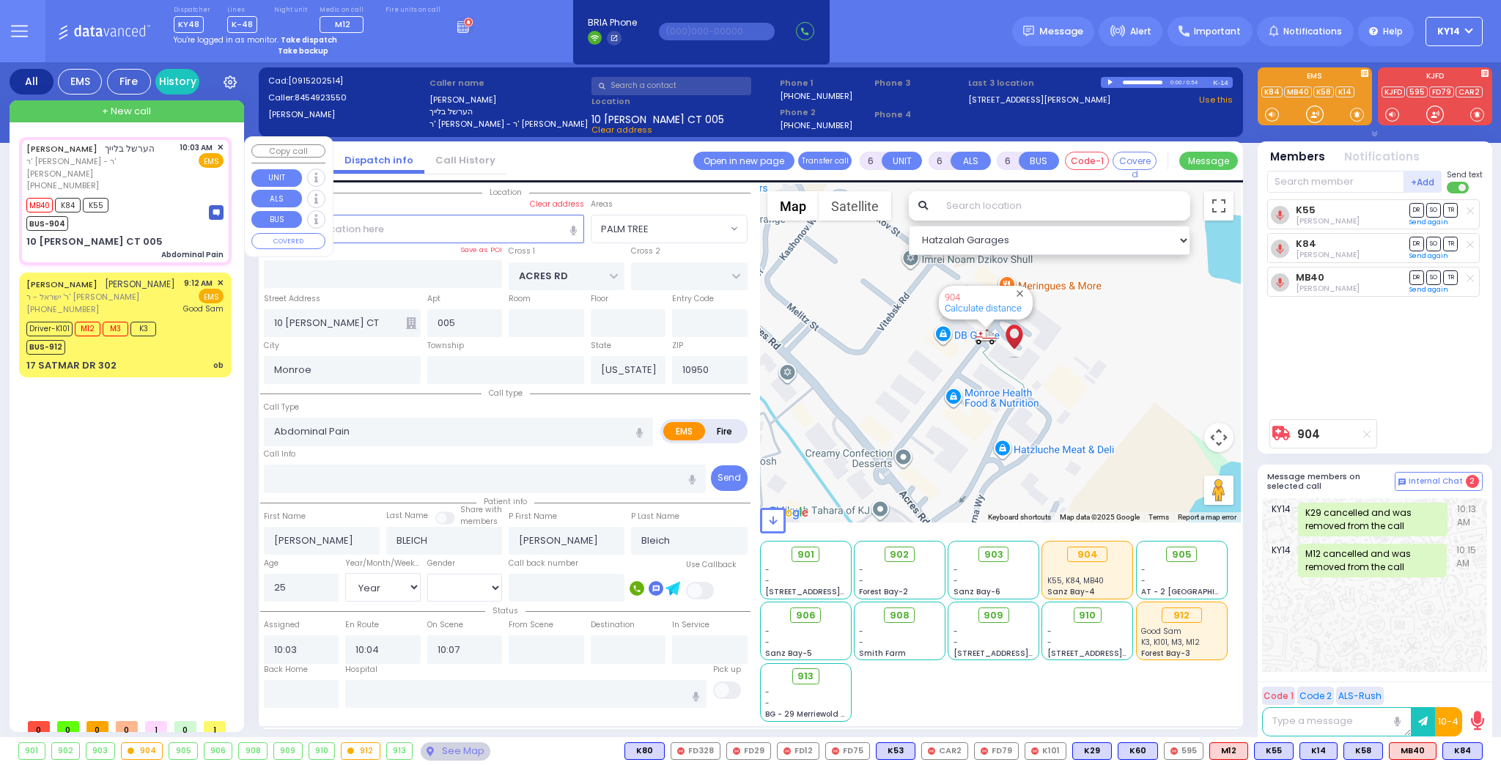
type input "[GEOGRAPHIC_DATA] [STREET_ADDRESS][GEOGRAPHIC_DATA] Suffern"
select select "Hatzalah Garages"
select select "PALM TREE"
select select
radio input "true"
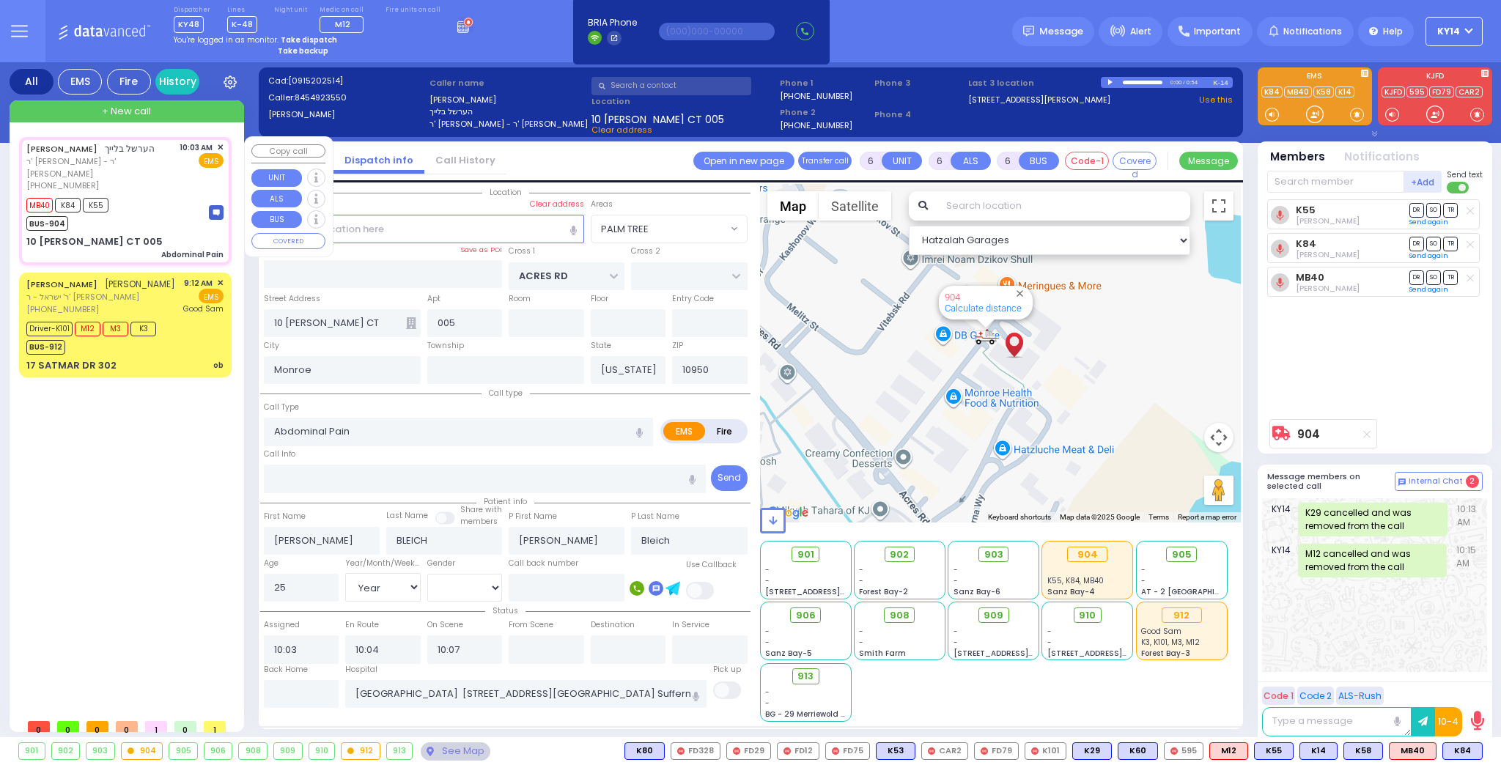
select select "Year"
select select "[DEMOGRAPHIC_DATA]"
select select "Hatzalah Garages"
select select "PALM TREE"
select select
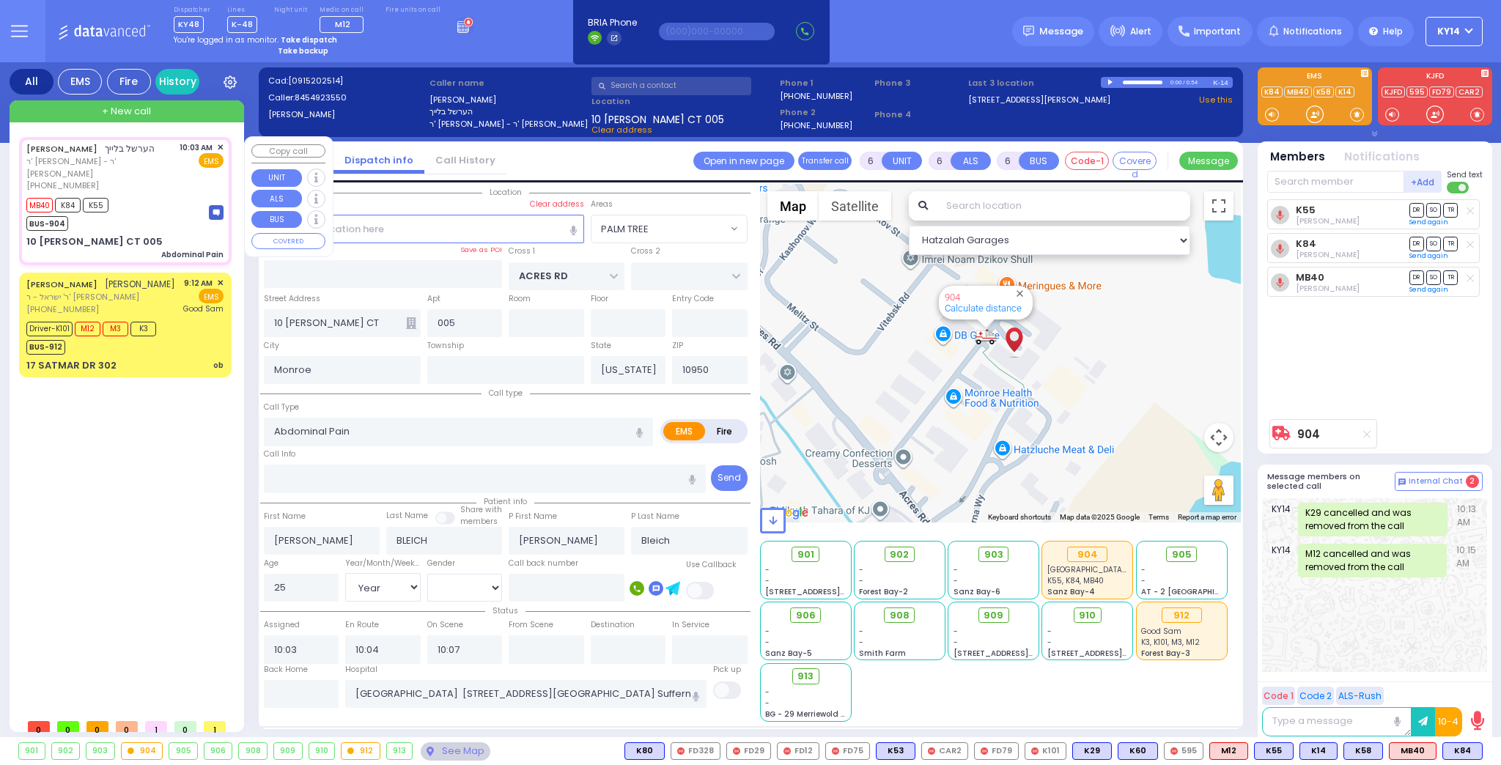
radio input "true"
select select "Year"
select select "[DEMOGRAPHIC_DATA]"
select select "Hatzalah Garages"
select select "PALM TREE"
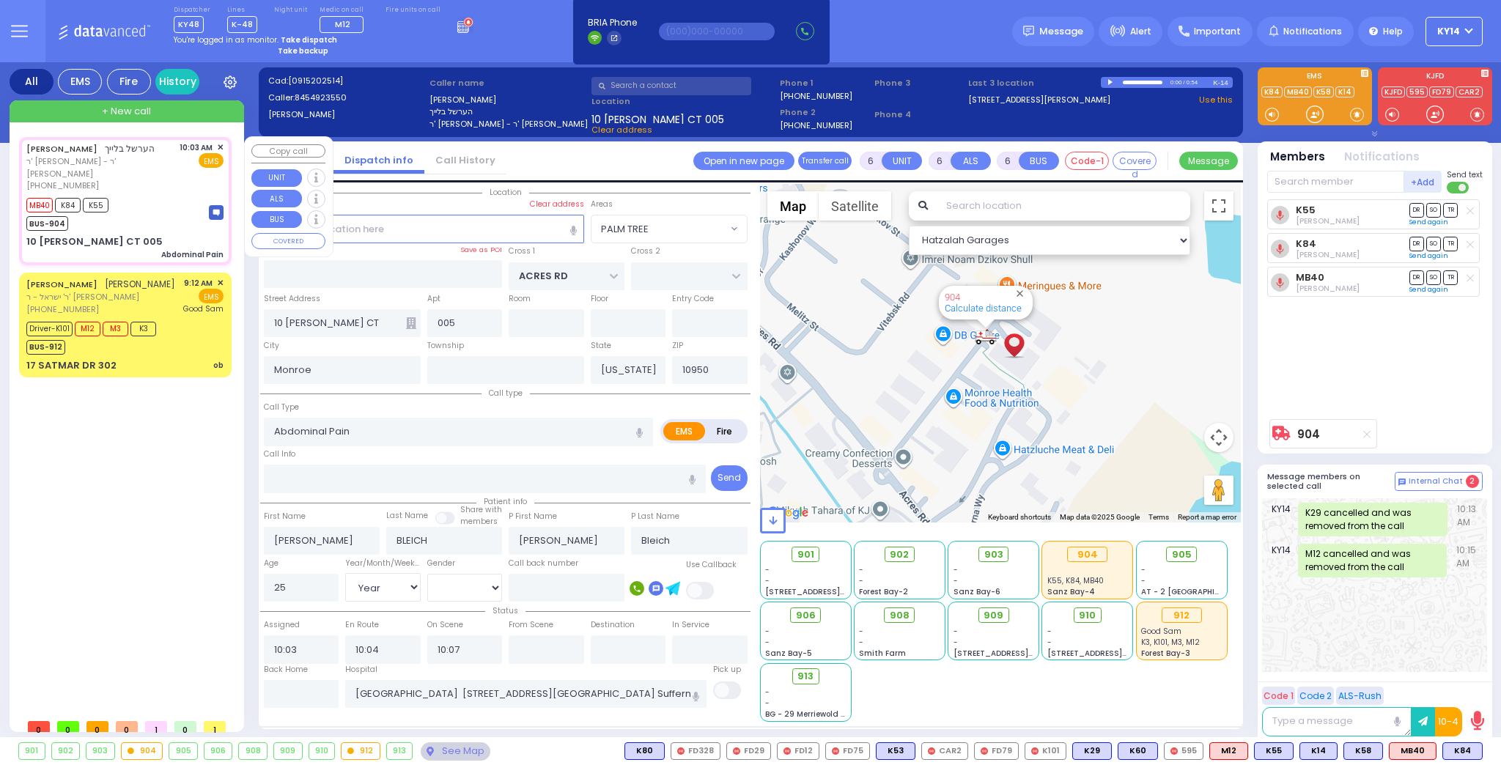
select select
radio input "true"
select select "Year"
select select "[DEMOGRAPHIC_DATA]"
select select "Hatzalah Garages"
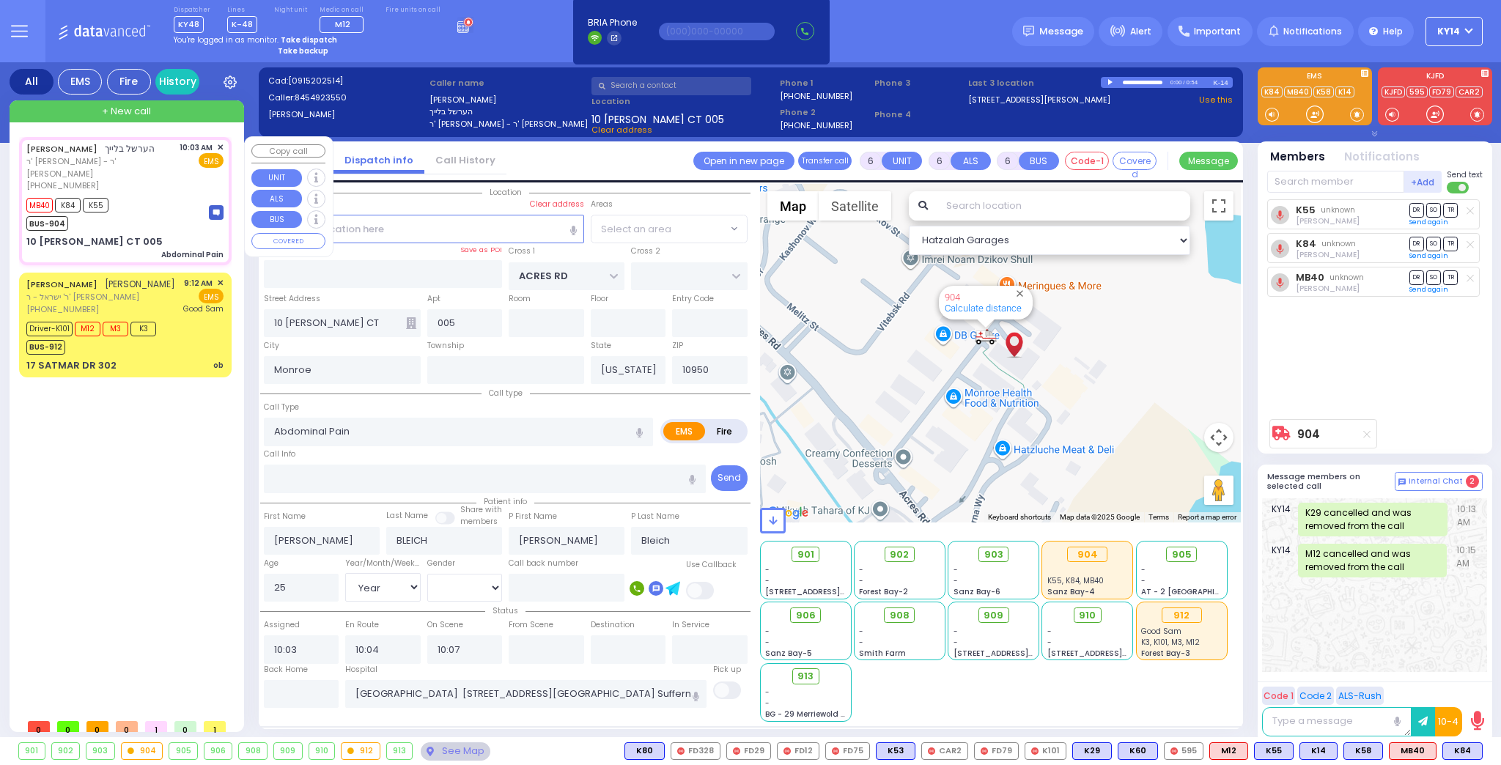
select select "PALM TREE"
